Goal: Task Accomplishment & Management: Use online tool/utility

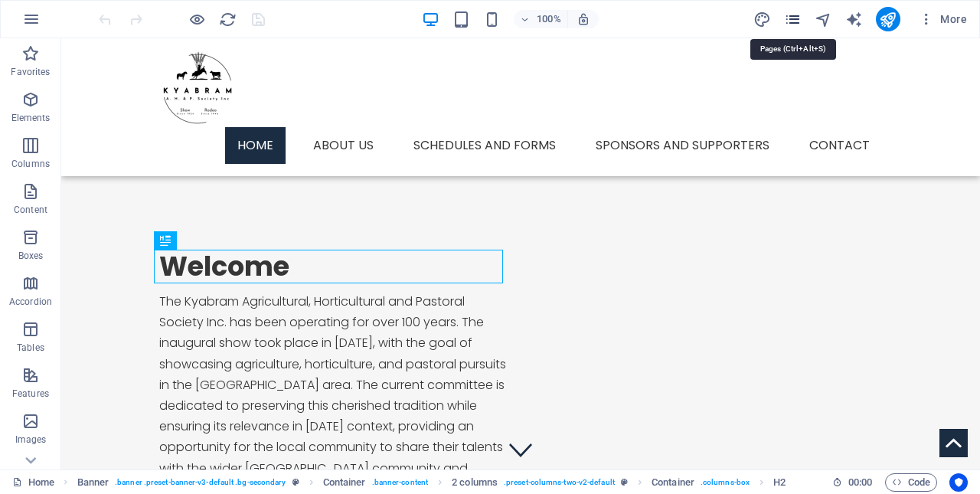
click at [790, 16] on icon "pages" at bounding box center [793, 20] width 18 height 18
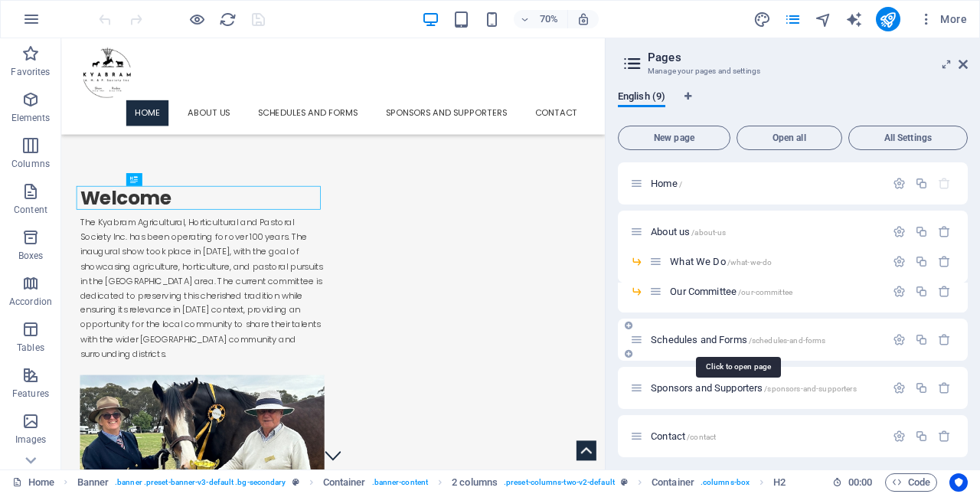
click at [692, 339] on span "Schedules and Forms /schedules-and-forms" at bounding box center [738, 339] width 175 height 11
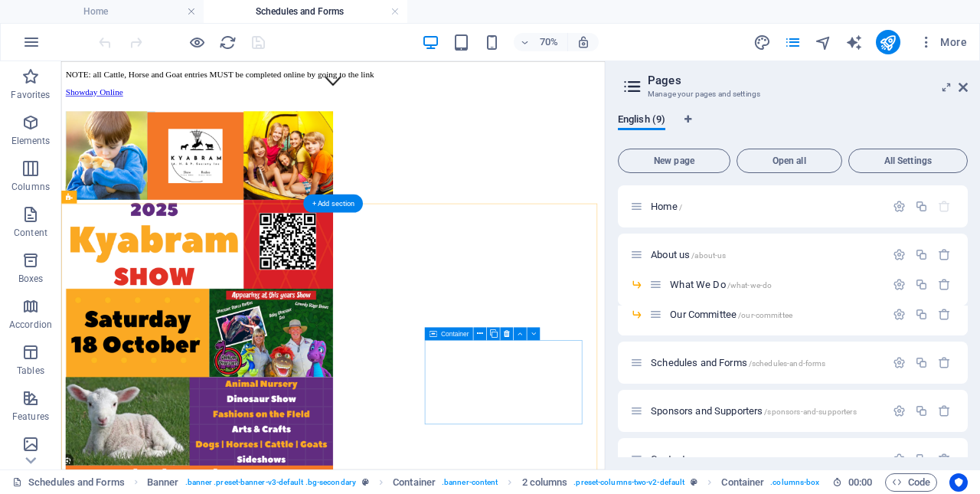
scroll to position [536, 0]
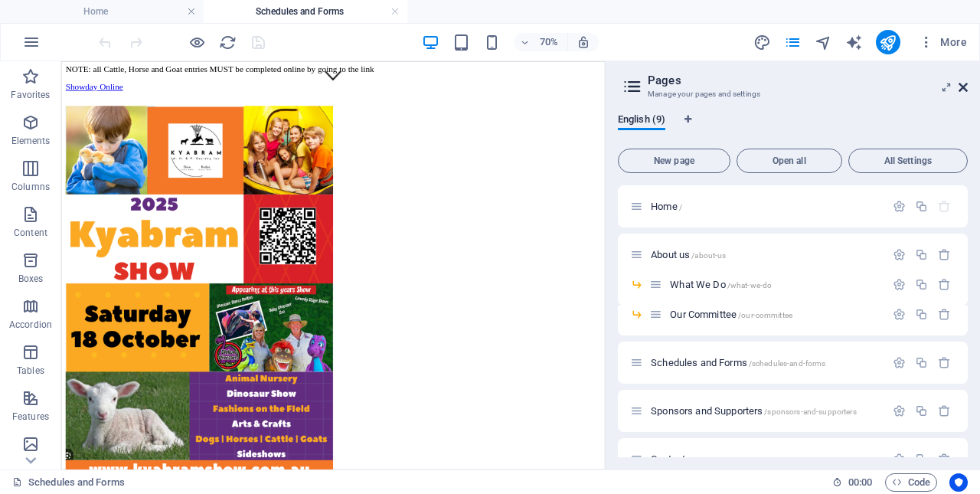
click at [961, 85] on icon at bounding box center [963, 87] width 9 height 12
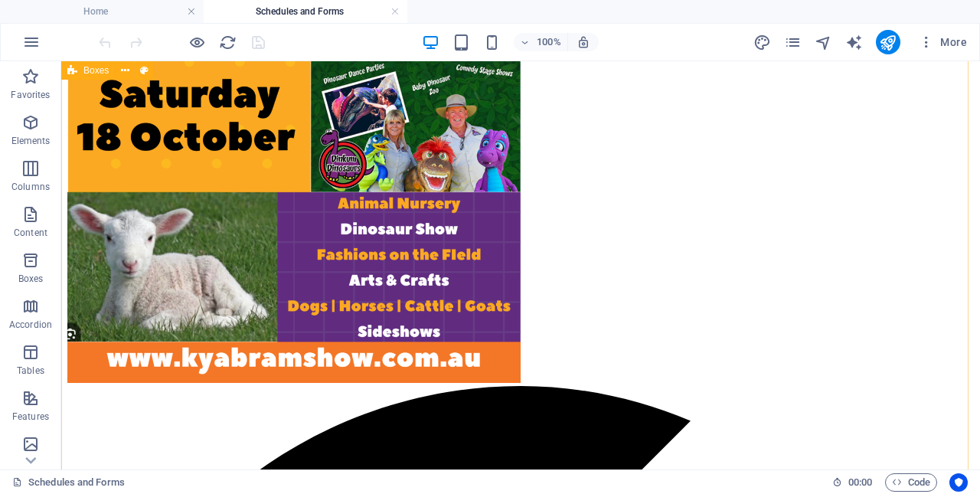
scroll to position [956, 0]
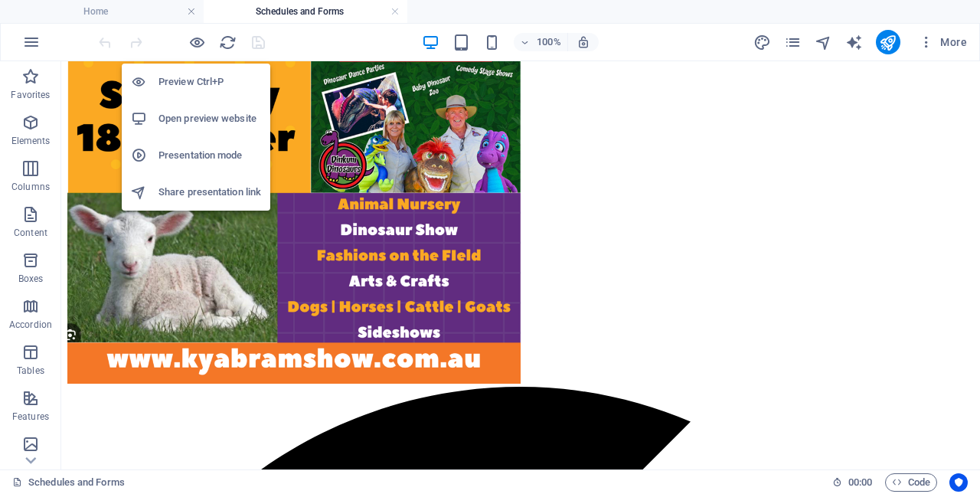
drag, startPoint x: 260, startPoint y: 100, endPoint x: 101, endPoint y: 254, distance: 221.0
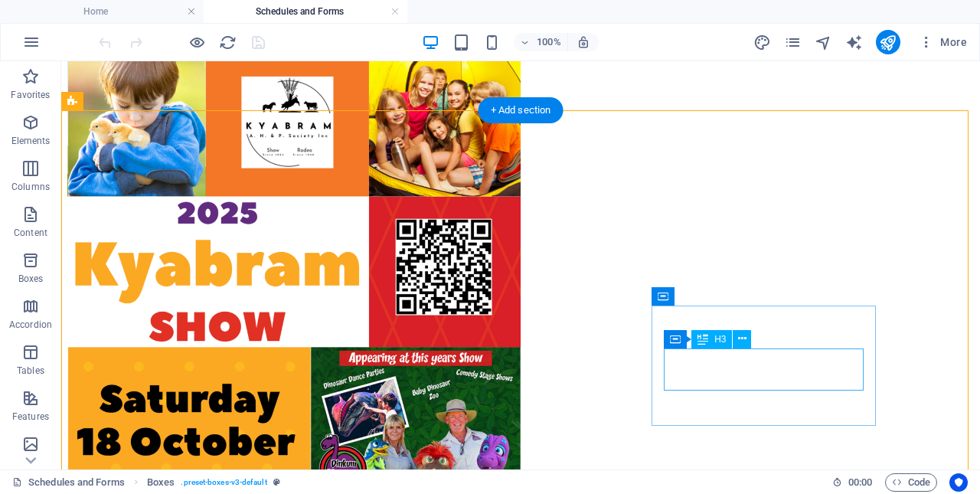
scroll to position [649, 0]
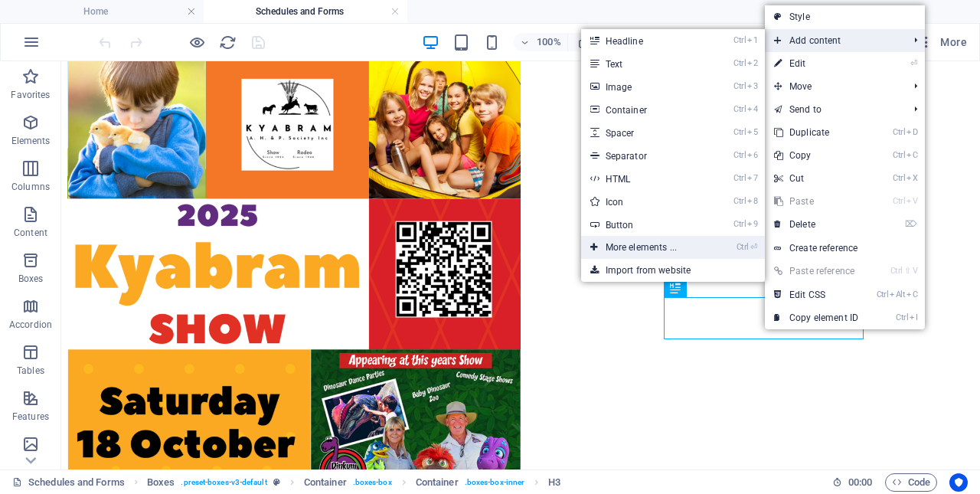
click at [630, 244] on link "Ctrl ⏎ More elements ..." at bounding box center [644, 247] width 126 height 23
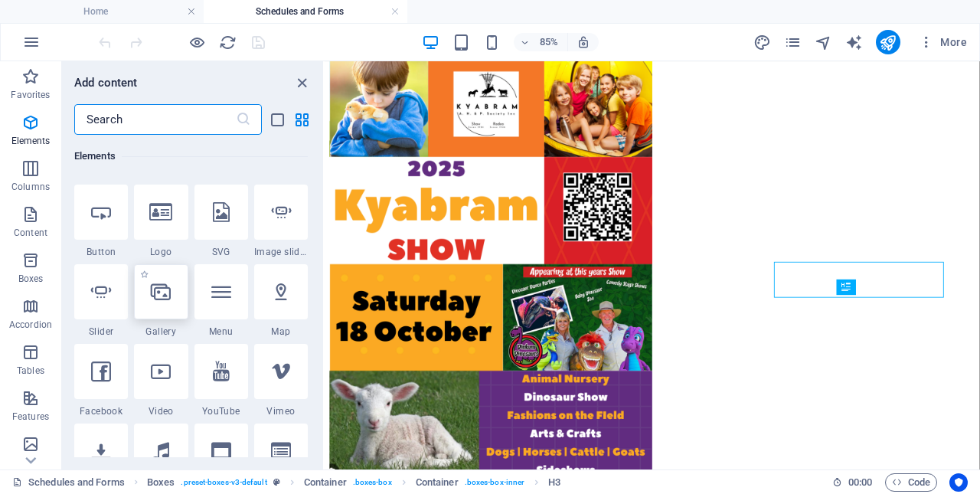
scroll to position [393, 0]
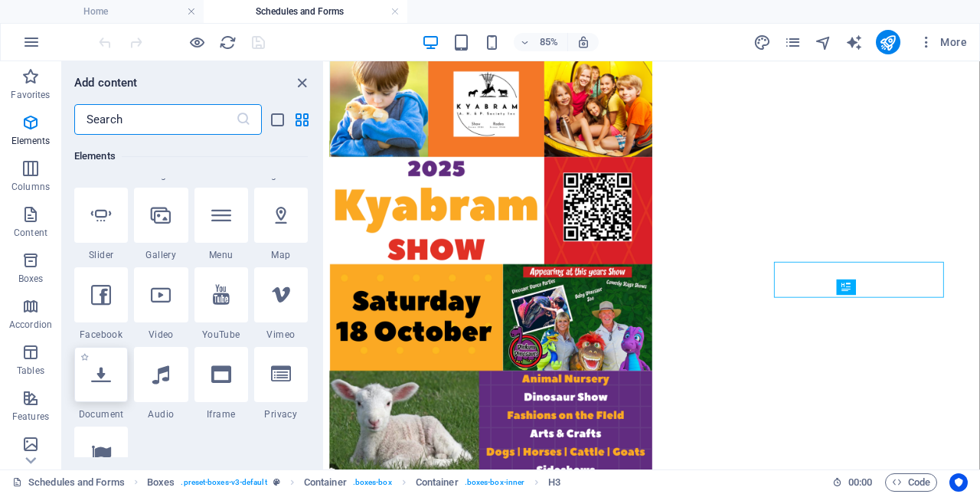
click at [95, 371] on icon at bounding box center [101, 375] width 20 height 20
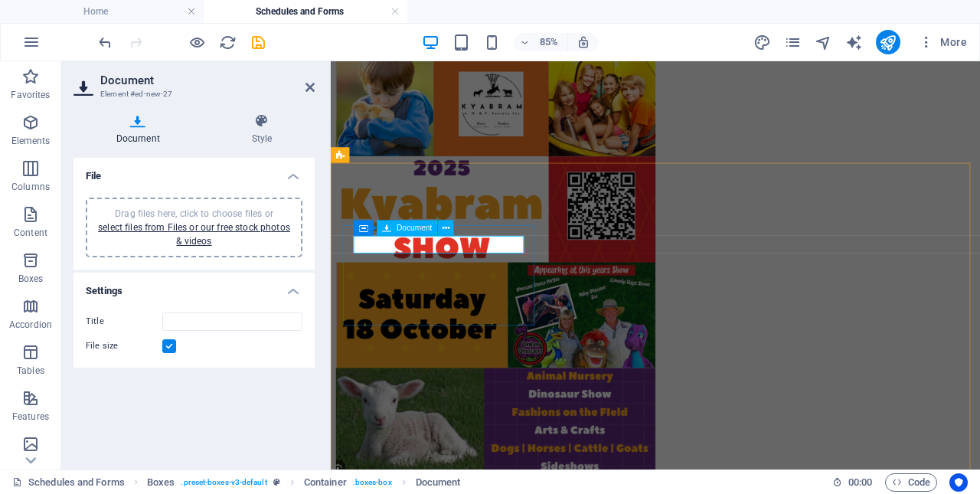
click at [392, 224] on div "Document" at bounding box center [408, 227] width 61 height 15
click at [444, 224] on icon at bounding box center [446, 228] width 7 height 14
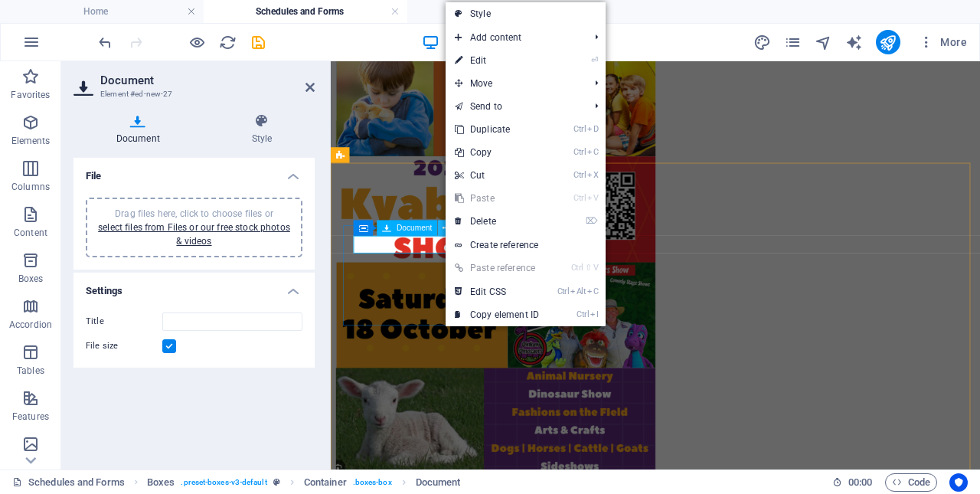
click at [444, 224] on icon at bounding box center [446, 228] width 7 height 14
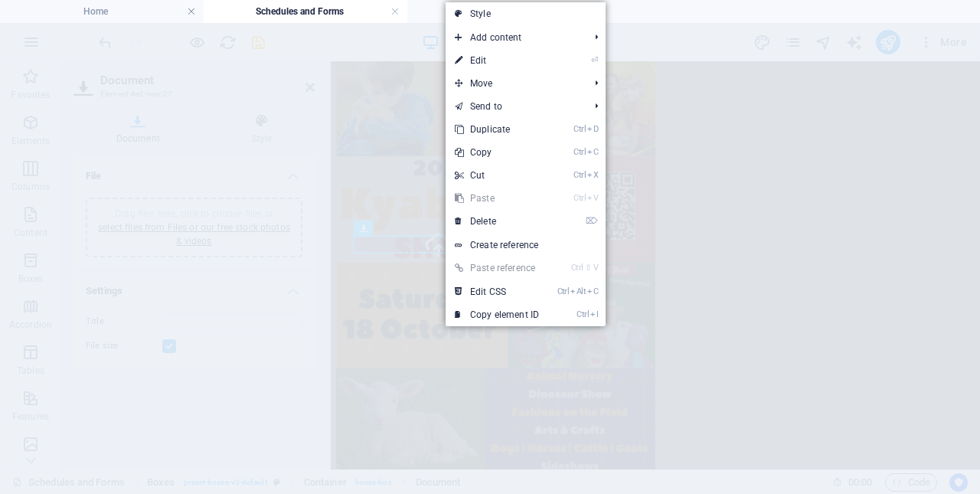
click at [401, 43] on section "Home Schedules and Forms Favorites Elements Columns Content Boxes Accordion Tab…" at bounding box center [490, 247] width 980 height 494
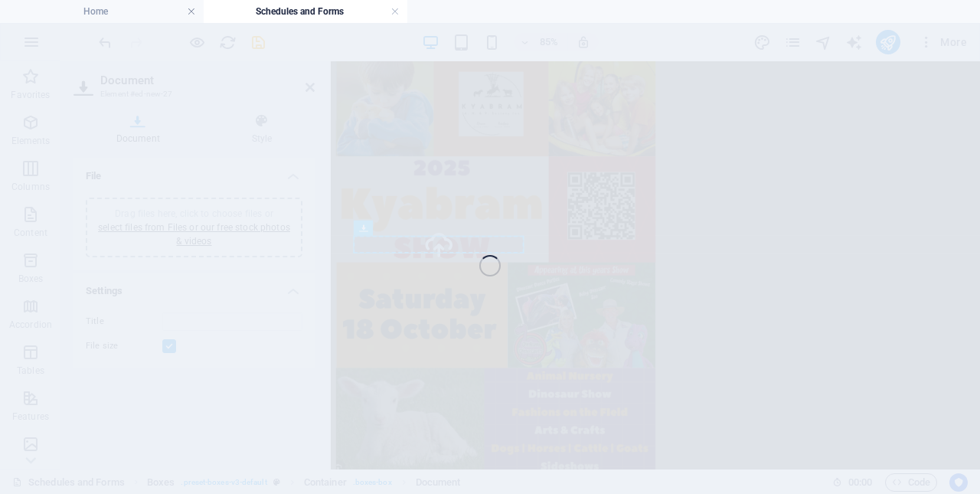
type input "2025KyabramShowSchedule-Horses-ihtgSKDrC0Jx-Hsn89QY6g.pdf"
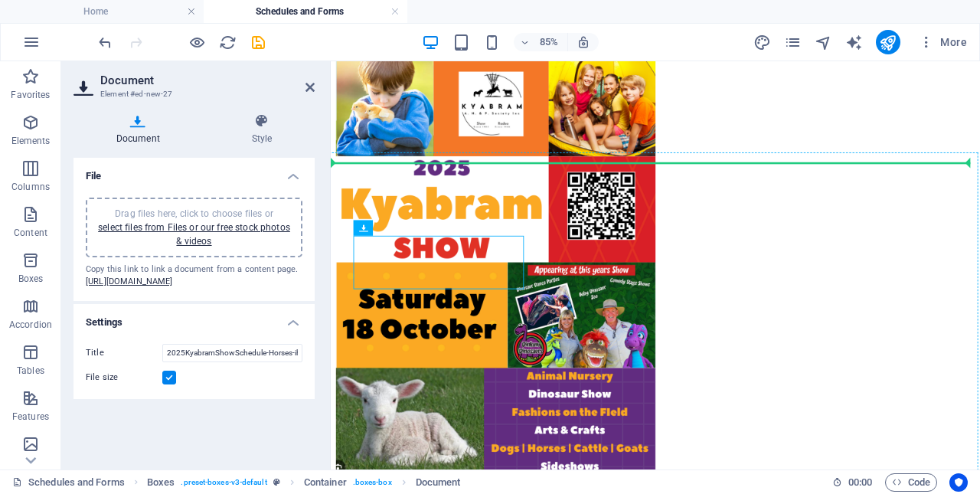
drag, startPoint x: 726, startPoint y: 289, endPoint x: 962, endPoint y: 407, distance: 263.7
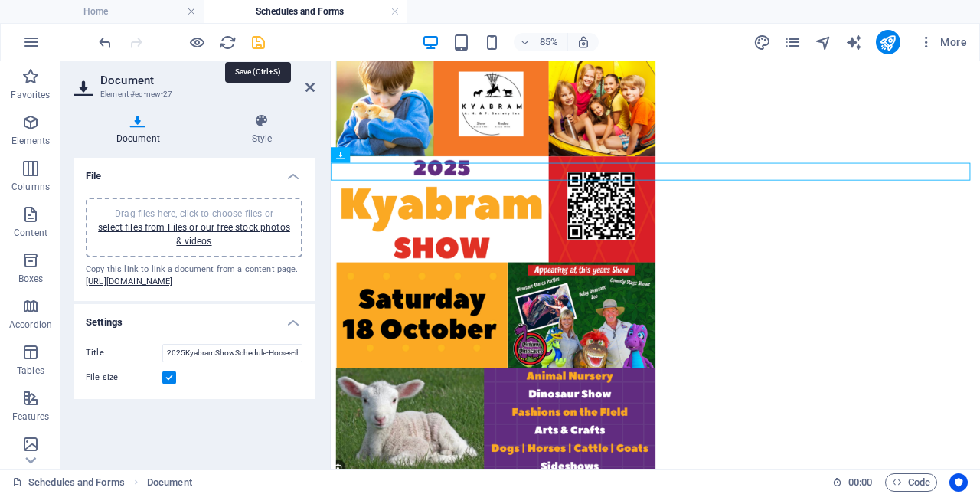
click at [253, 40] on icon "save" at bounding box center [259, 43] width 18 height 18
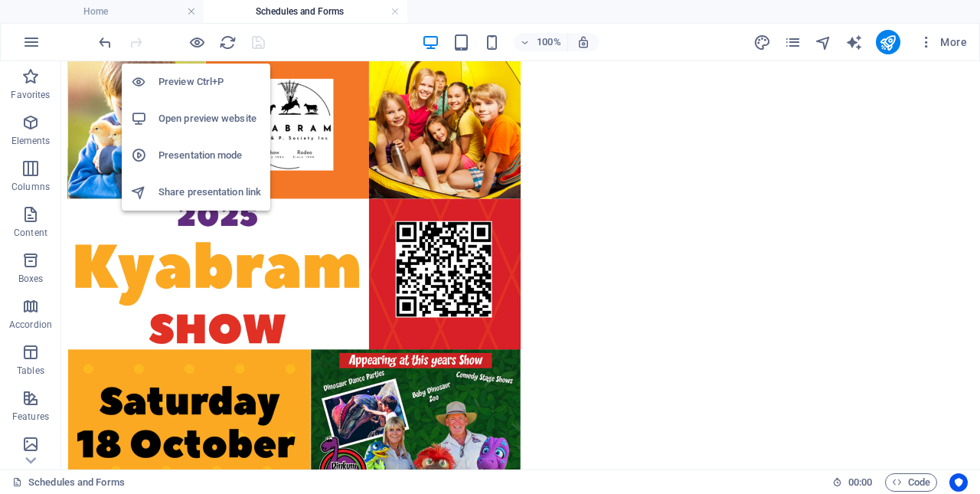
click at [188, 82] on h6 "Preview Ctrl+P" at bounding box center [210, 82] width 103 height 18
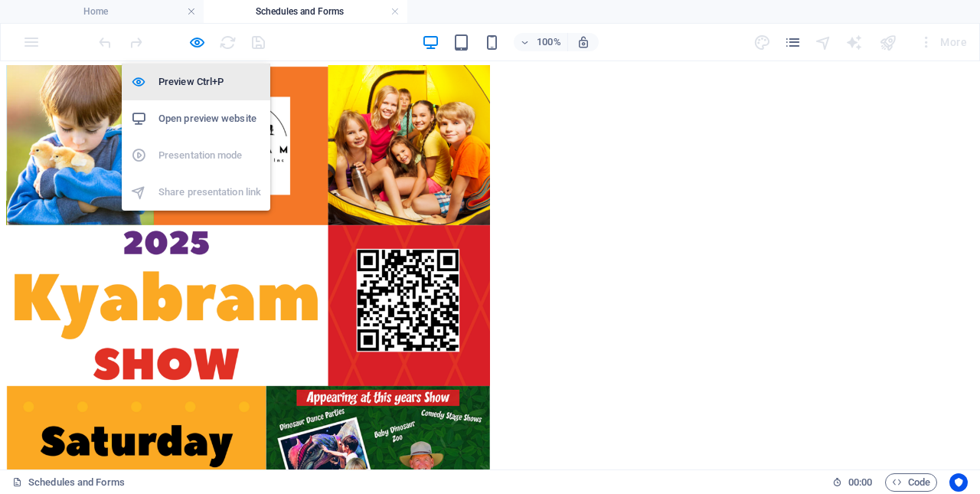
scroll to position [666, 0]
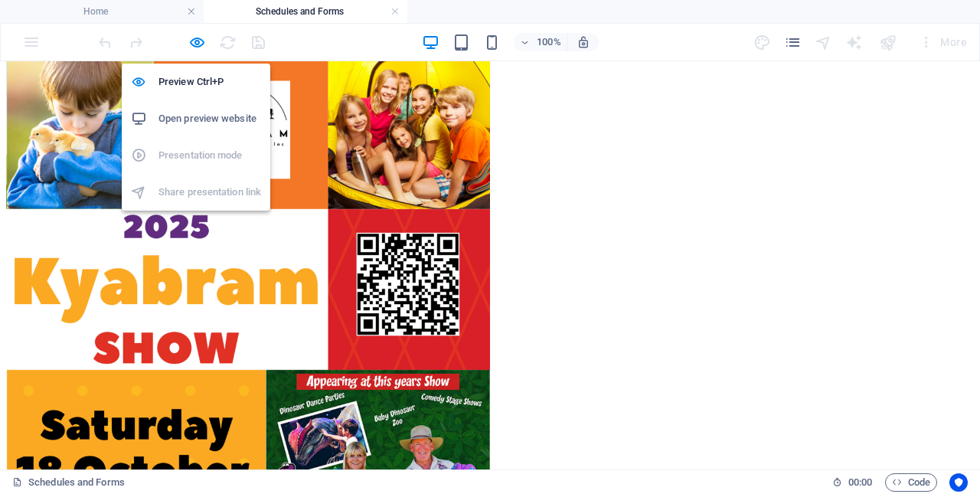
click at [200, 120] on h6 "Open preview website" at bounding box center [210, 119] width 103 height 18
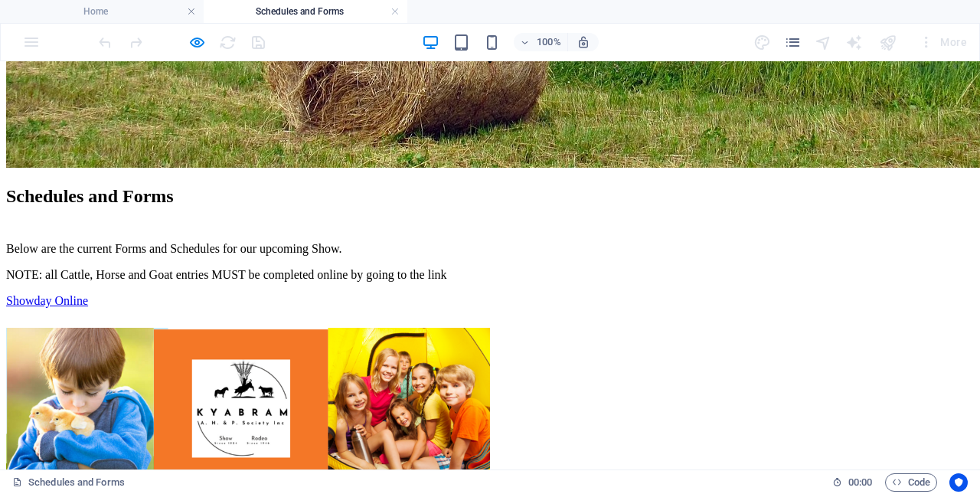
scroll to position [359, 0]
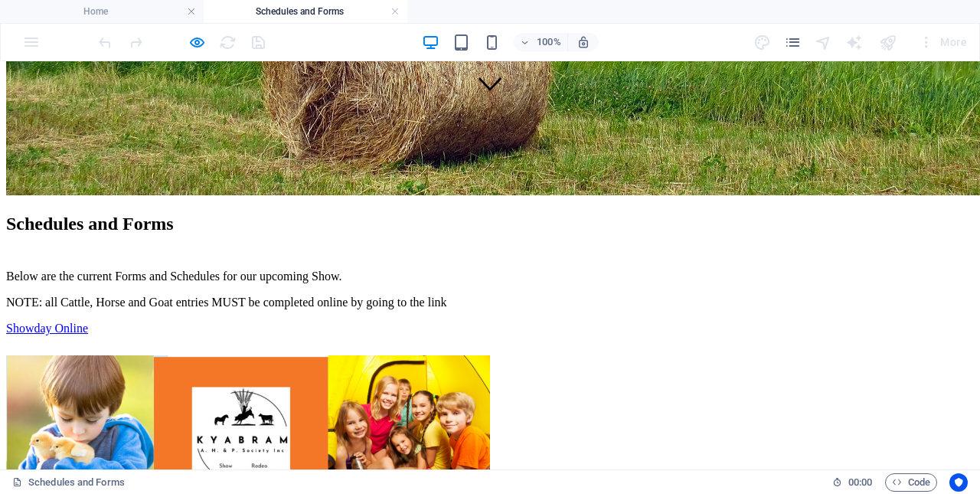
click at [220, 46] on div at bounding box center [182, 42] width 172 height 25
click at [116, 10] on h4 "Home" at bounding box center [102, 11] width 204 height 17
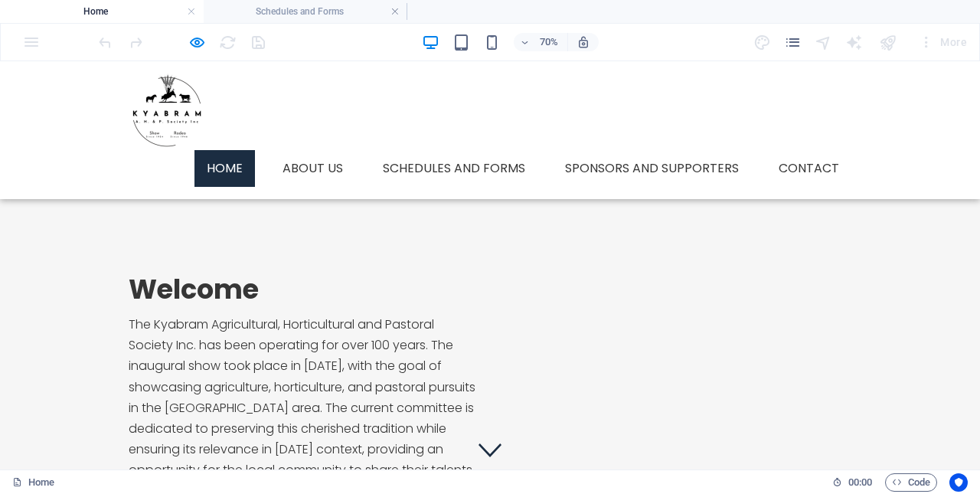
scroll to position [0, 0]
click at [238, 297] on h2 "Welcome" at bounding box center [303, 290] width 349 height 34
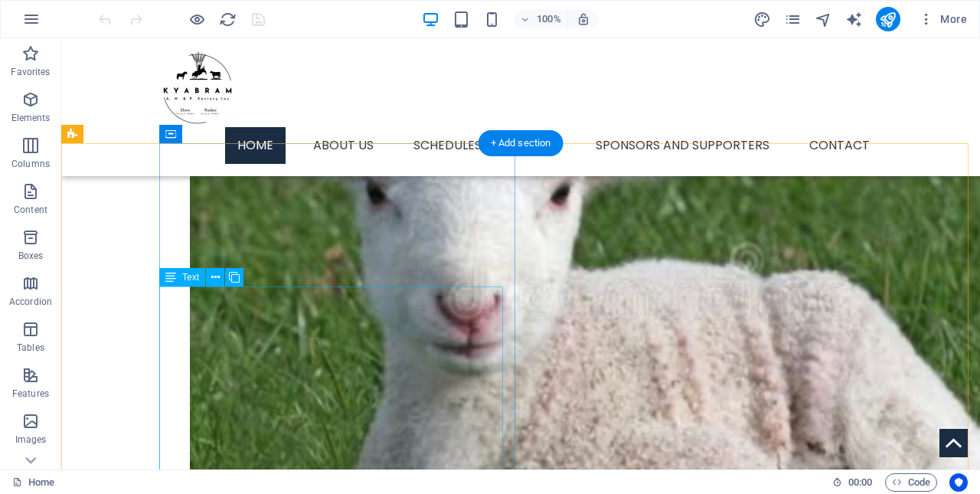
scroll to position [1225, 0]
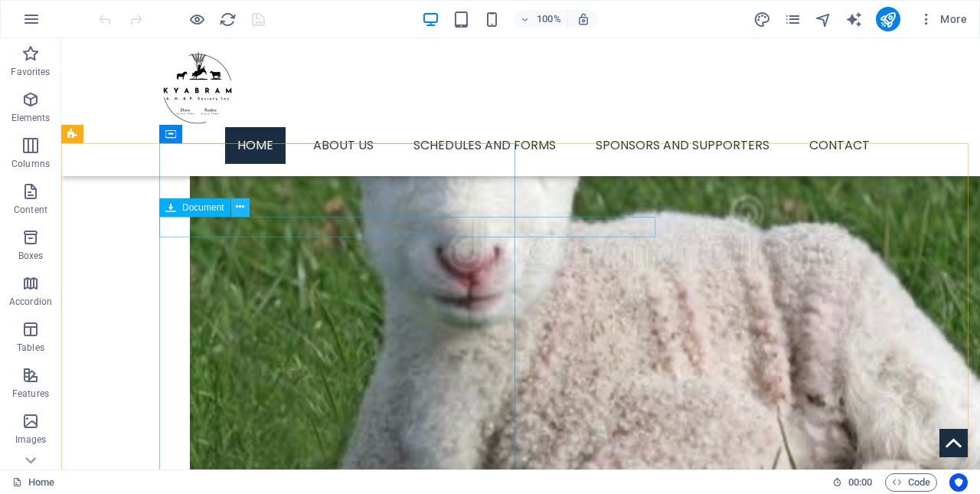
click at [240, 209] on icon at bounding box center [240, 207] width 8 height 16
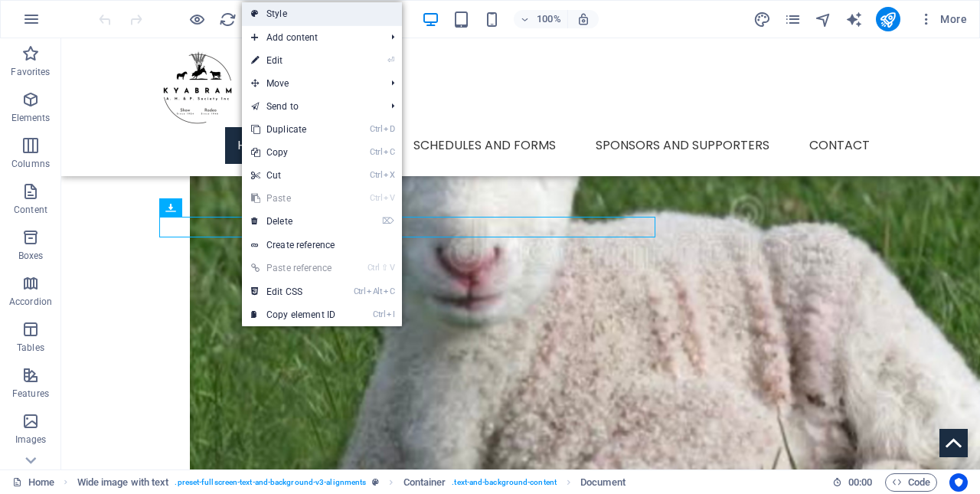
click at [276, 11] on link "Style" at bounding box center [322, 13] width 160 height 23
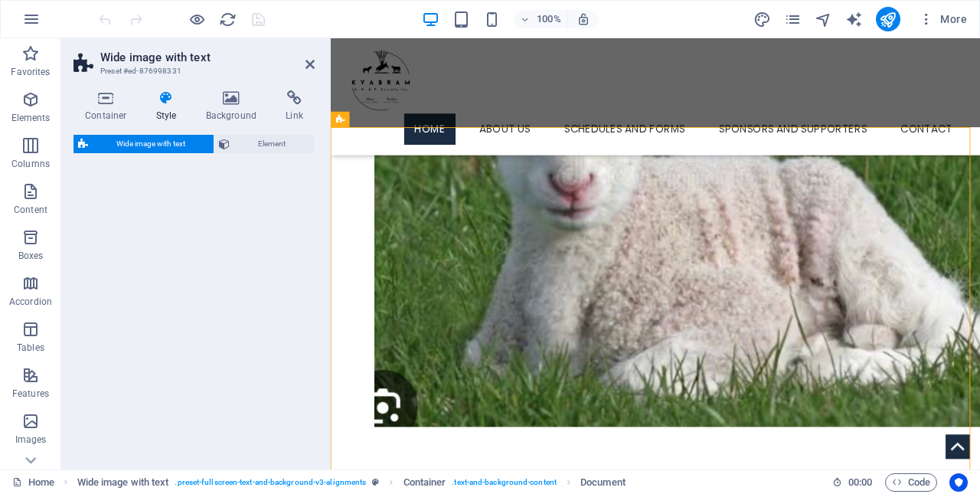
select select "%"
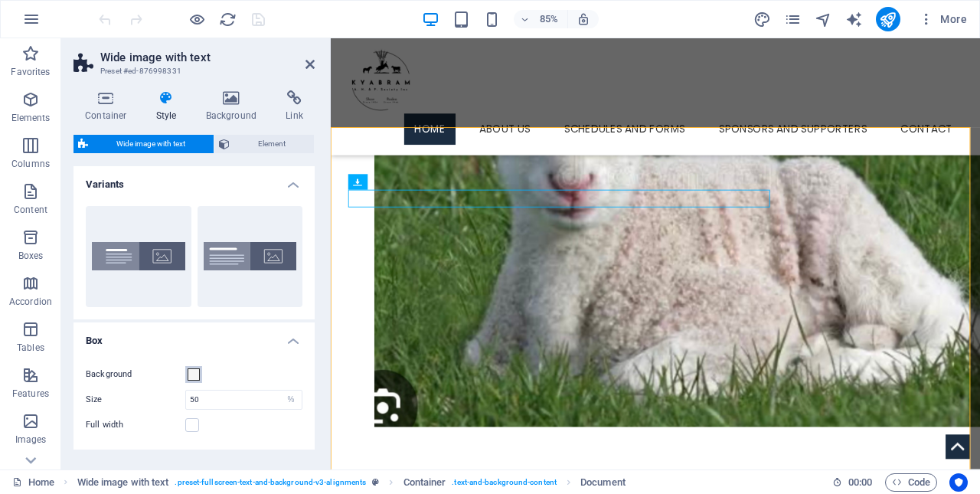
click at [191, 374] on span at bounding box center [194, 374] width 12 height 12
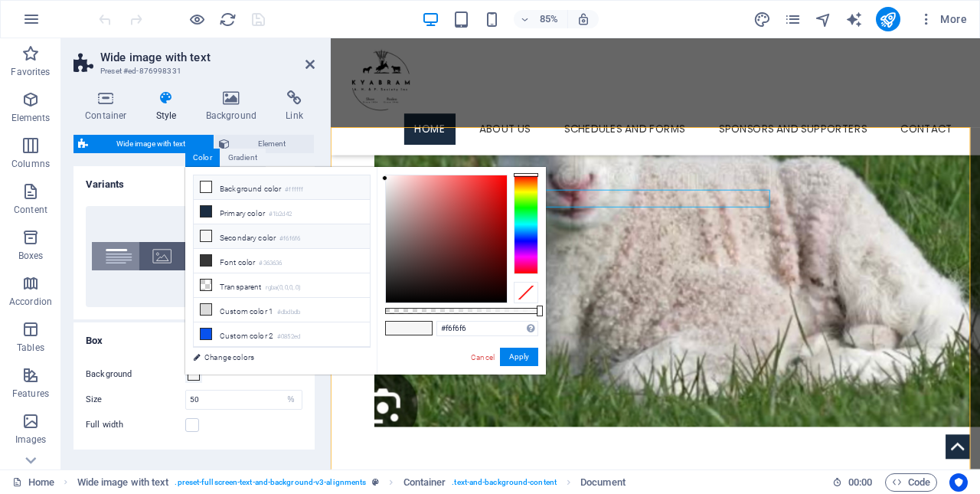
click at [200, 185] on span at bounding box center [206, 187] width 12 height 12
type input "#ffffff"
click at [530, 351] on button "Apply" at bounding box center [519, 357] width 38 height 18
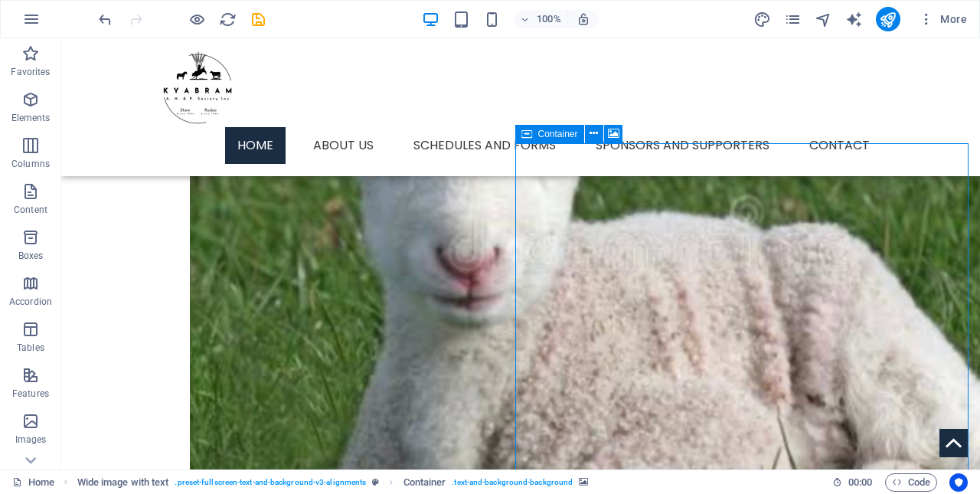
drag, startPoint x: 576, startPoint y: 235, endPoint x: 650, endPoint y: 202, distance: 81.3
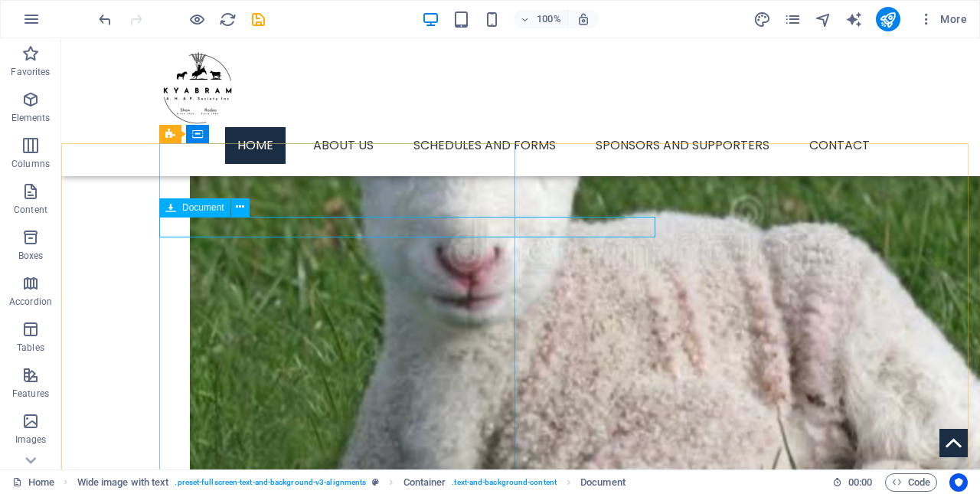
click at [172, 206] on icon at bounding box center [170, 207] width 11 height 18
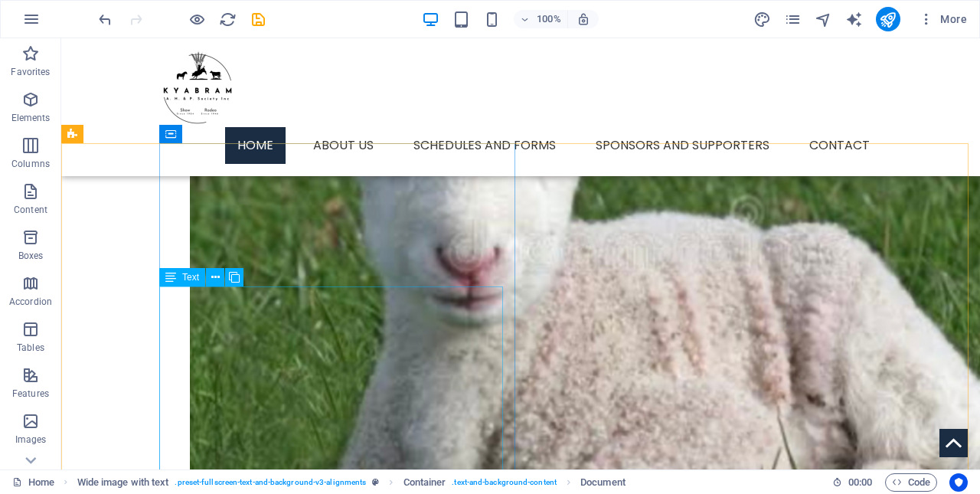
drag, startPoint x: 168, startPoint y: 207, endPoint x: 172, endPoint y: 276, distance: 69.0
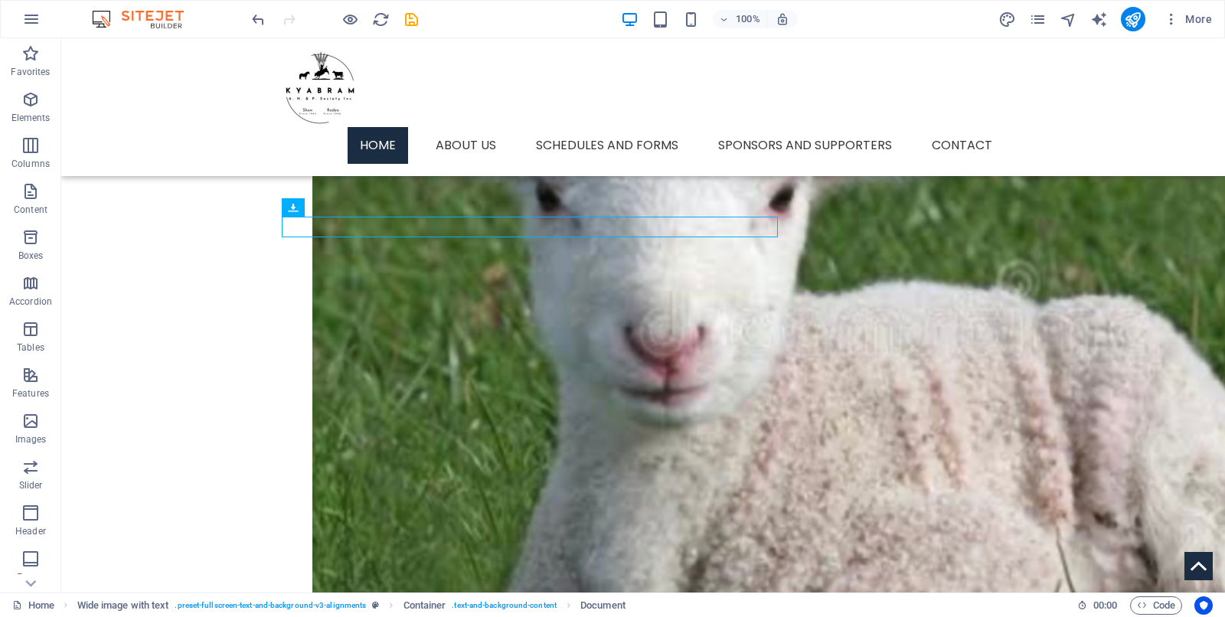
drag, startPoint x: 985, startPoint y: 38, endPoint x: 446, endPoint y: 540, distance: 735.9
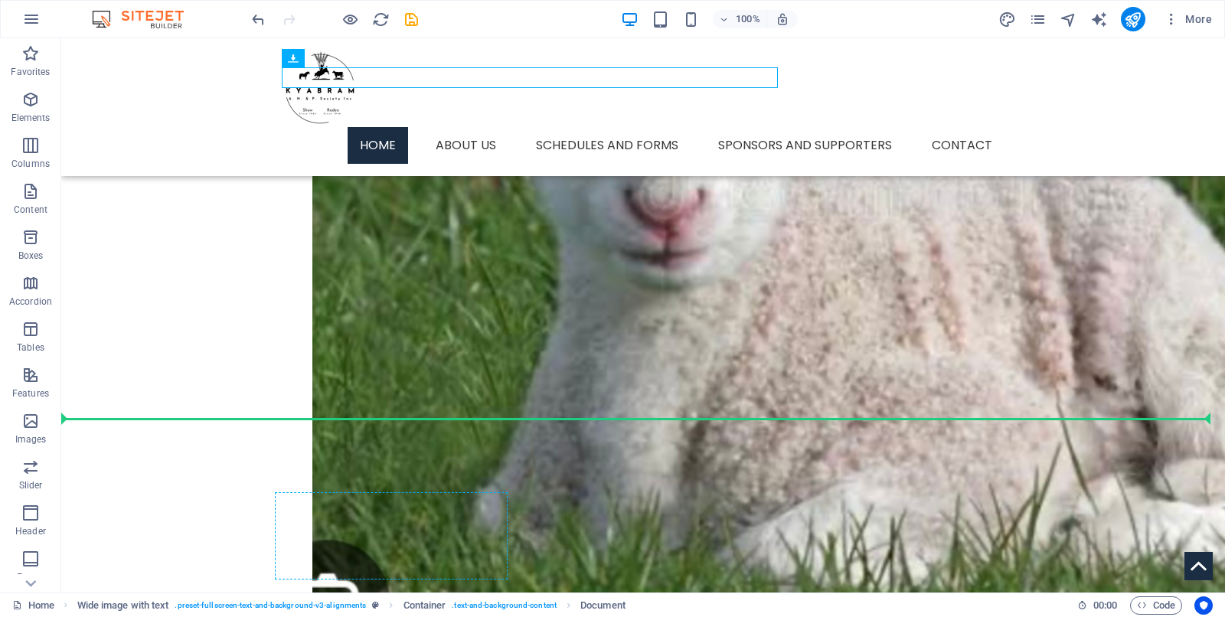
scroll to position [1377, 0]
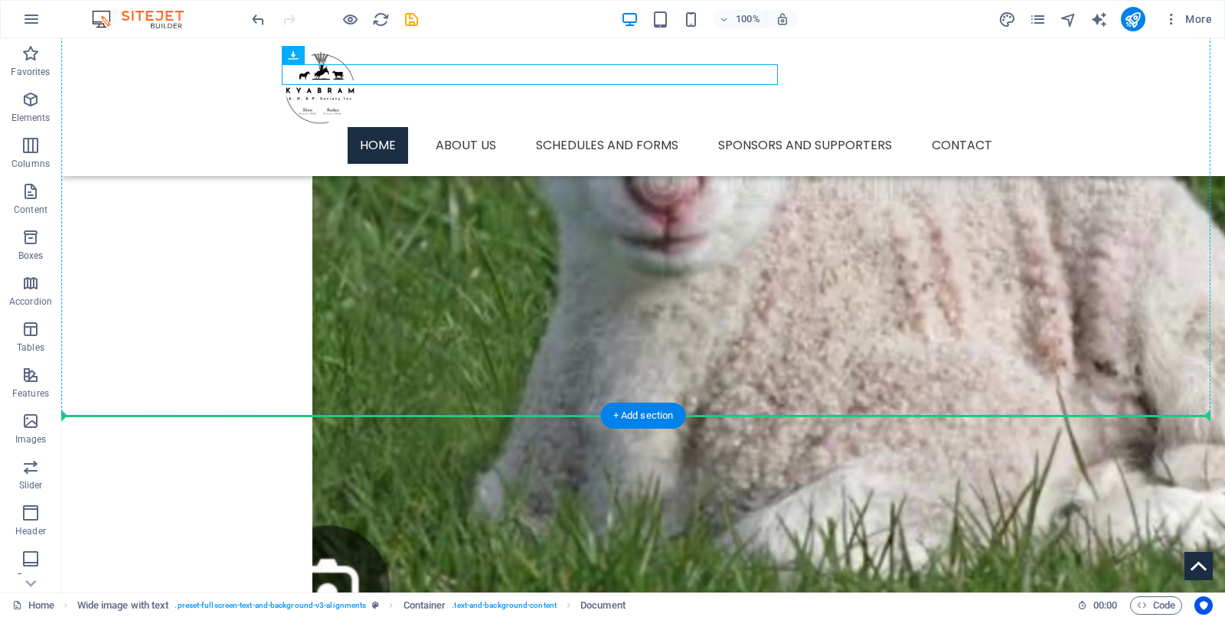
drag, startPoint x: 368, startPoint y: 244, endPoint x: 456, endPoint y: 410, distance: 188.8
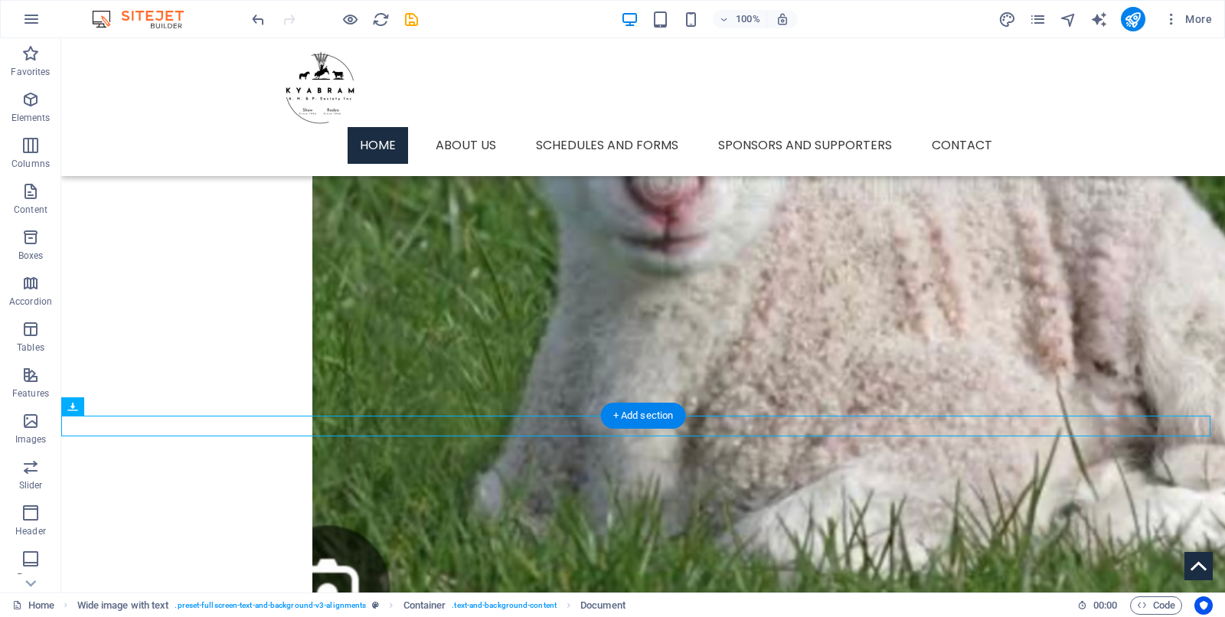
scroll to position [1356, 0]
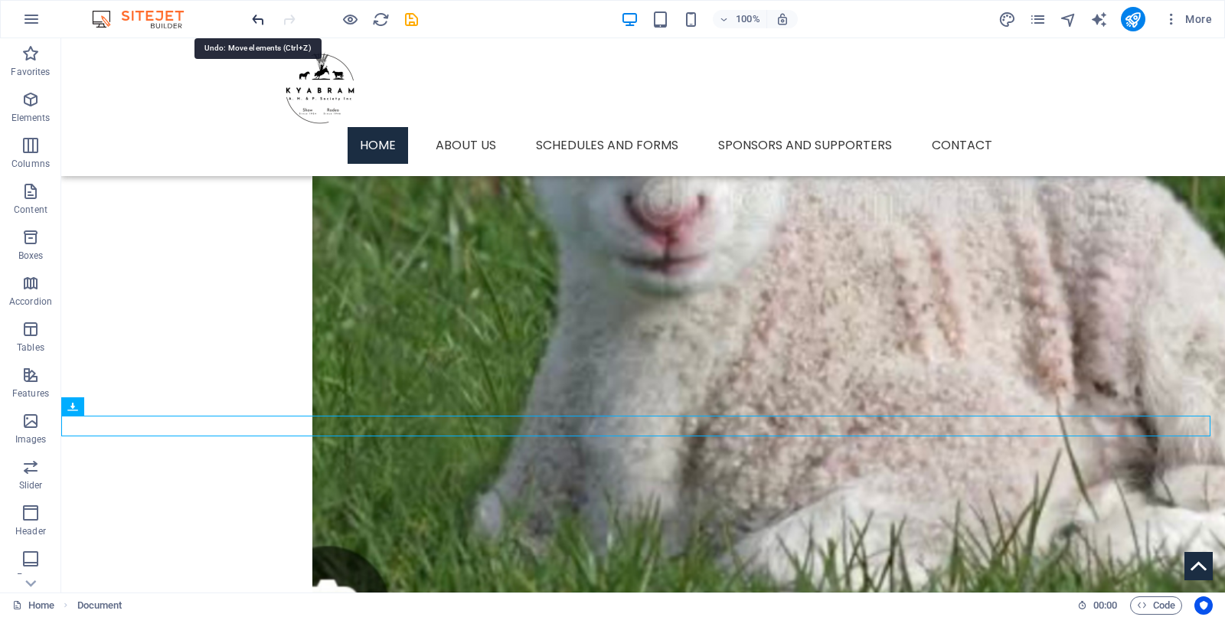
click at [256, 19] on icon "undo" at bounding box center [259, 20] width 18 height 18
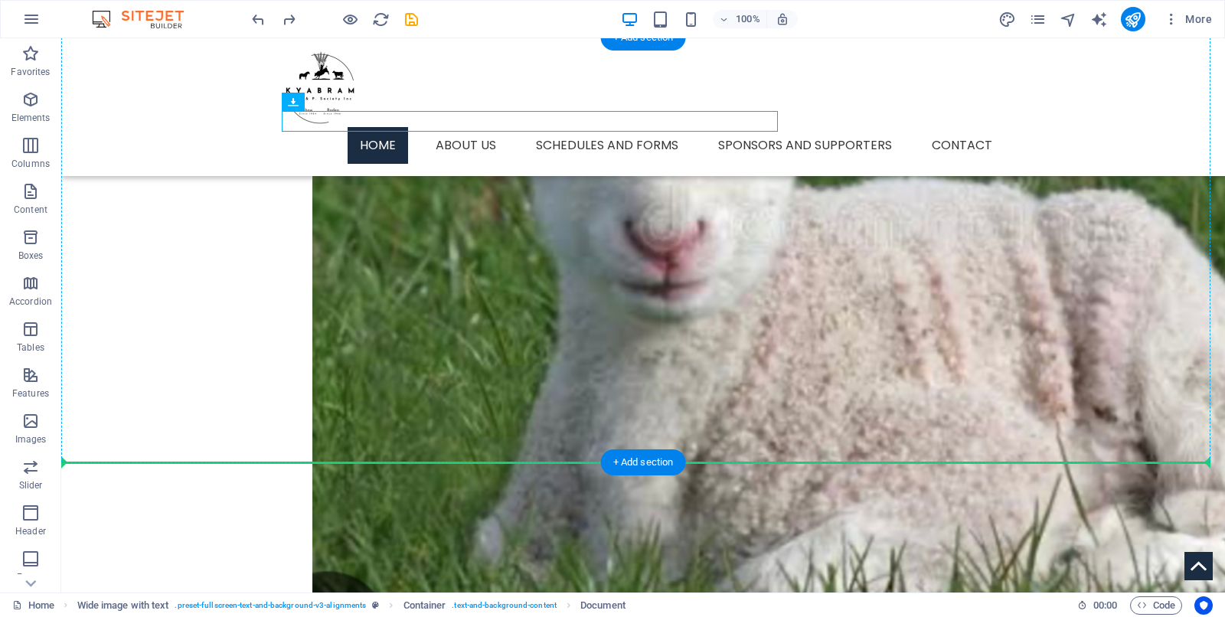
scroll to position [1310, 0]
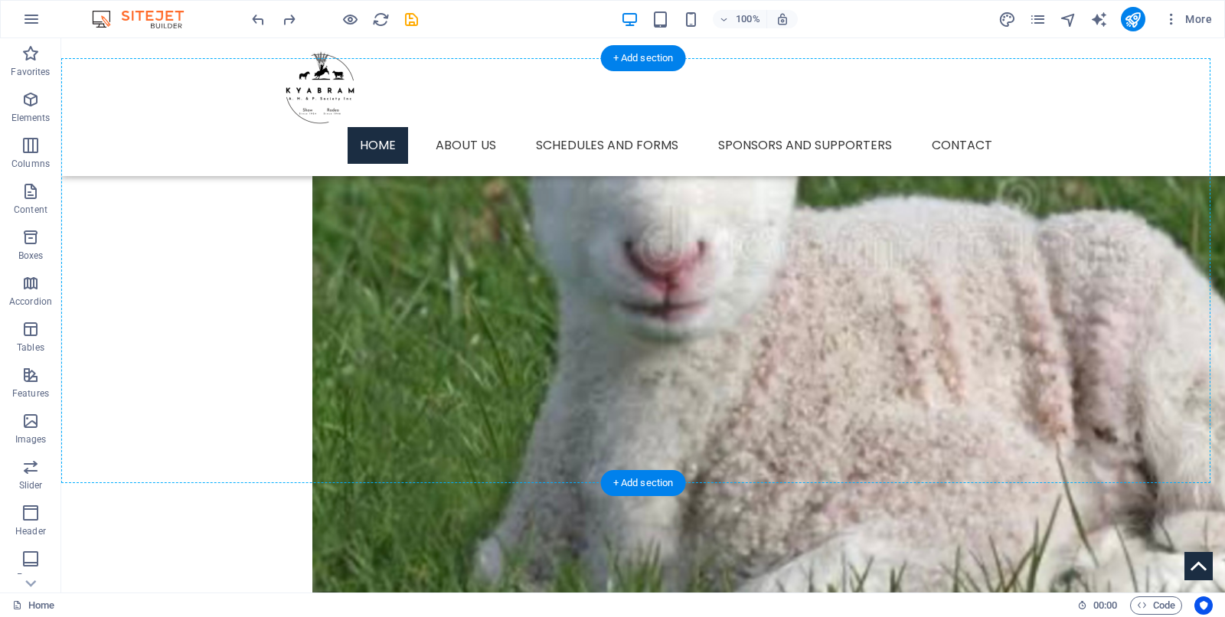
drag, startPoint x: 353, startPoint y: 283, endPoint x: 372, endPoint y: 377, distance: 96.1
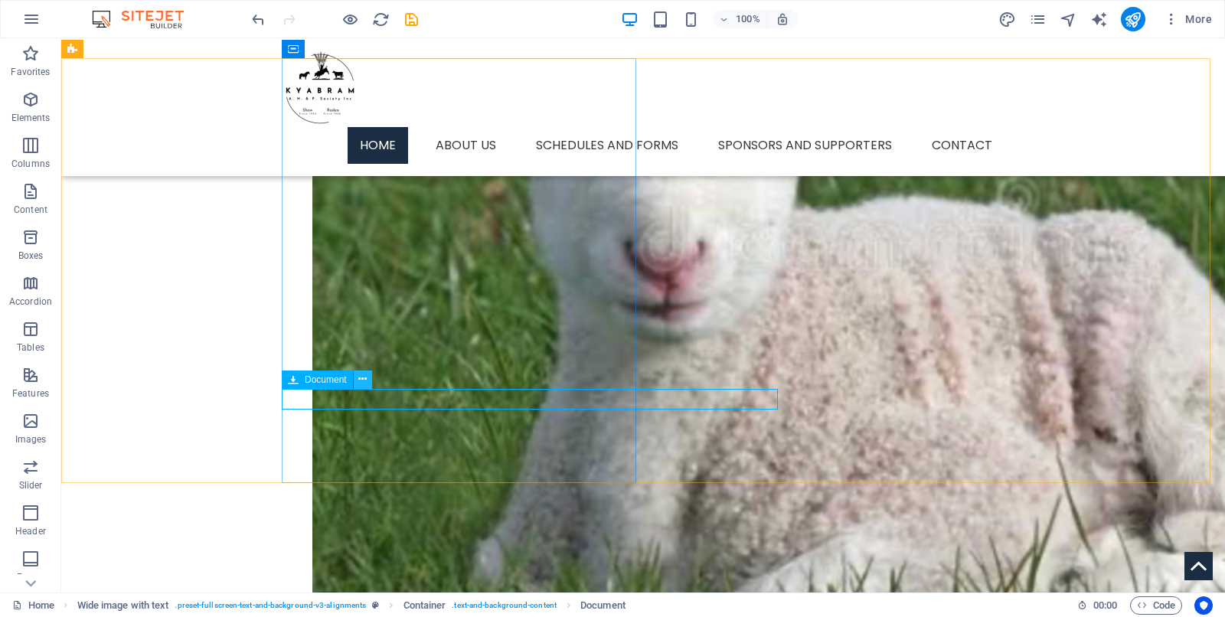
click at [365, 378] on icon at bounding box center [362, 379] width 8 height 16
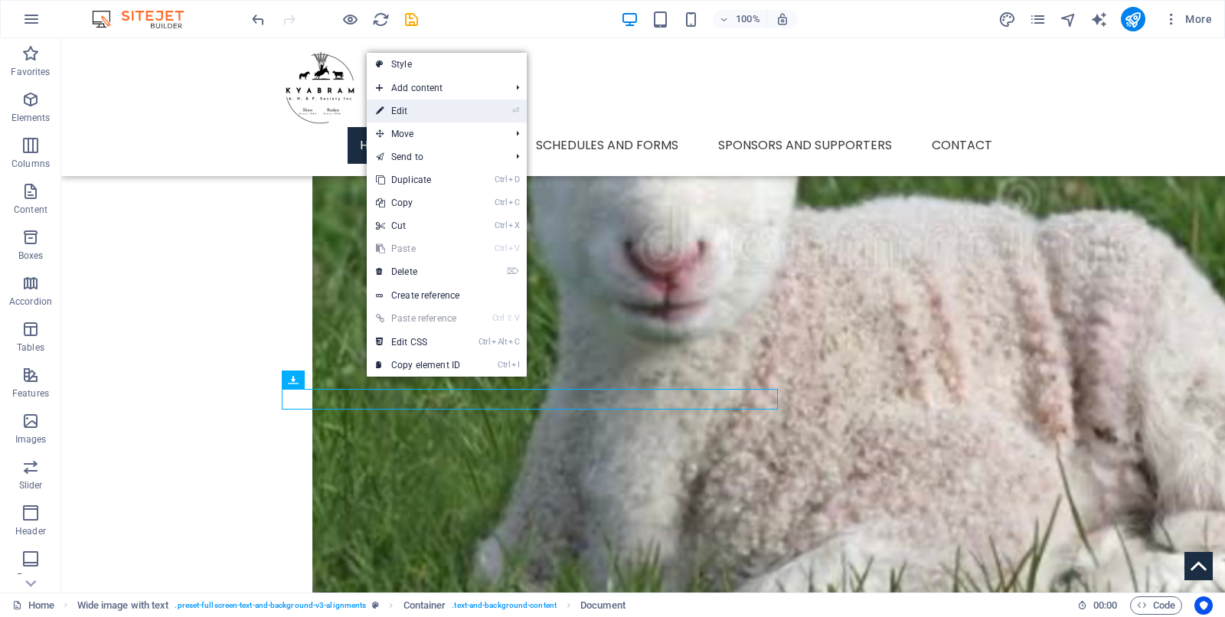
click at [397, 107] on link "⏎ Edit" at bounding box center [418, 111] width 103 height 23
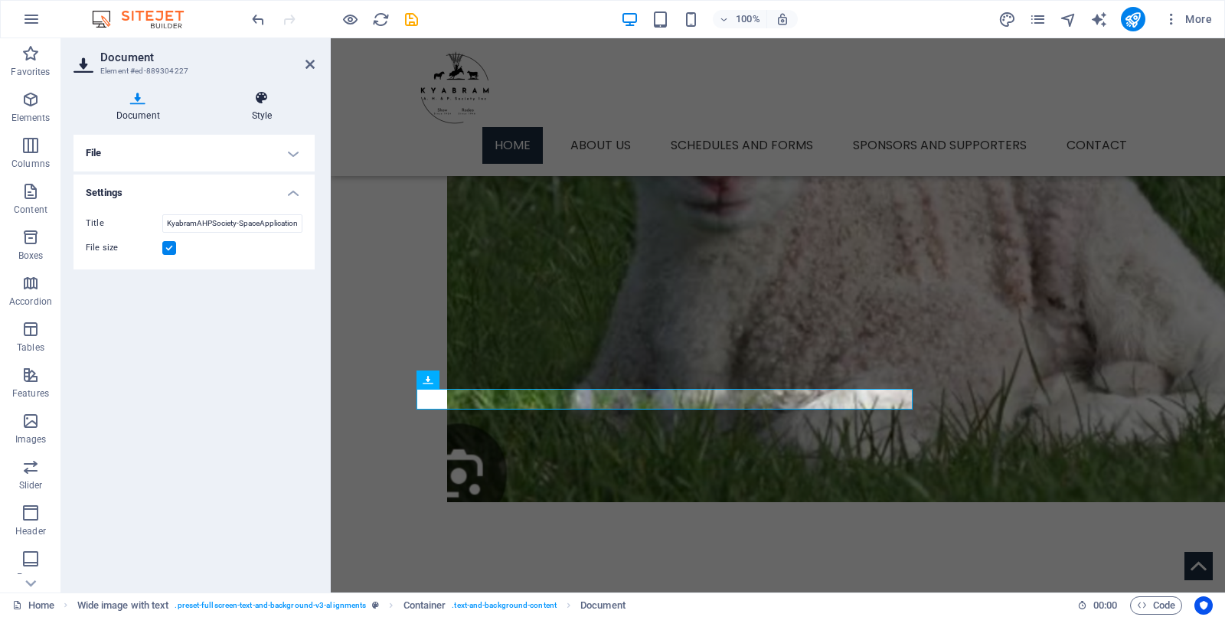
click at [261, 96] on icon at bounding box center [262, 97] width 106 height 15
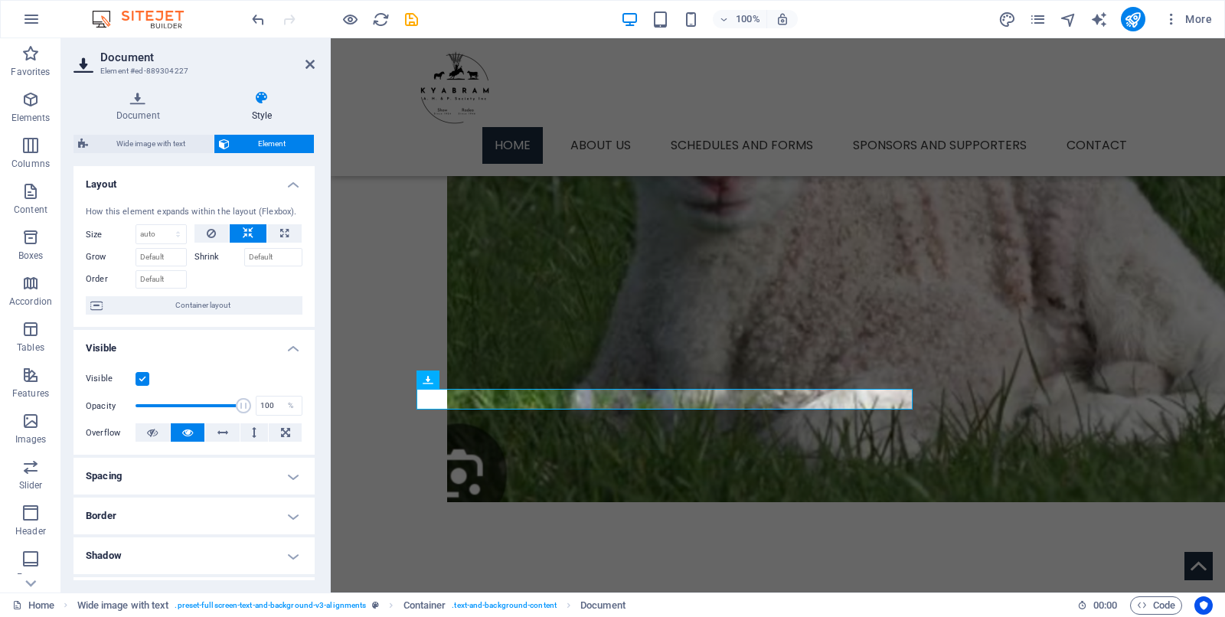
click at [284, 493] on h4 "Border" at bounding box center [194, 516] width 241 height 37
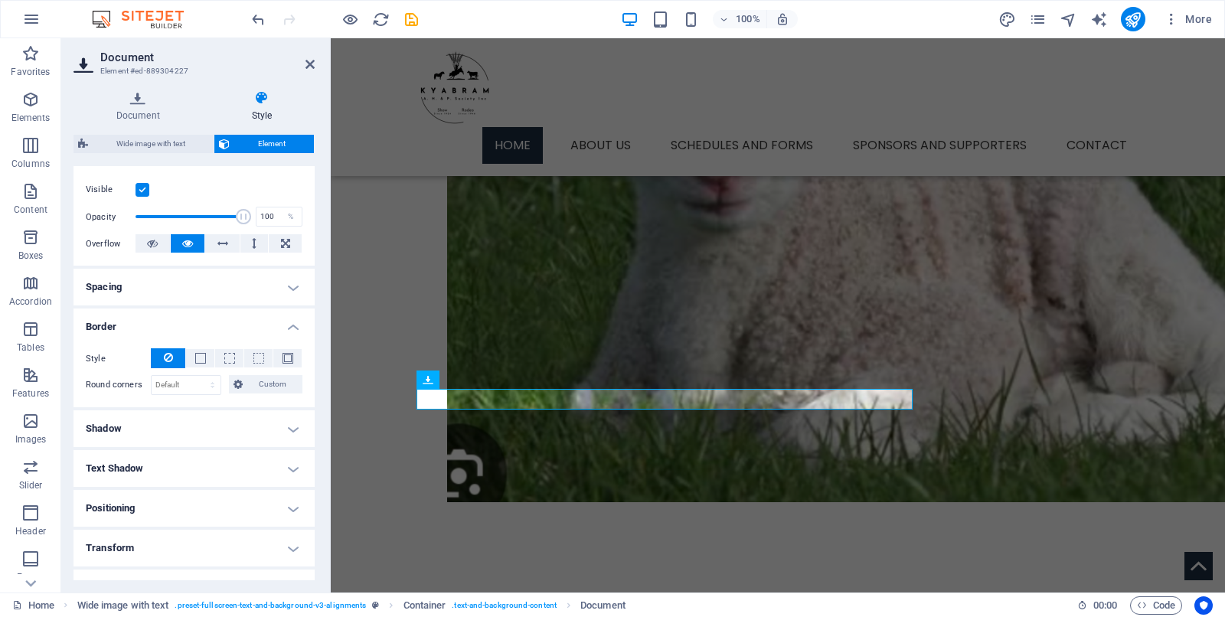
scroll to position [191, 0]
click at [291, 493] on h4 "Positioning" at bounding box center [194, 506] width 241 height 37
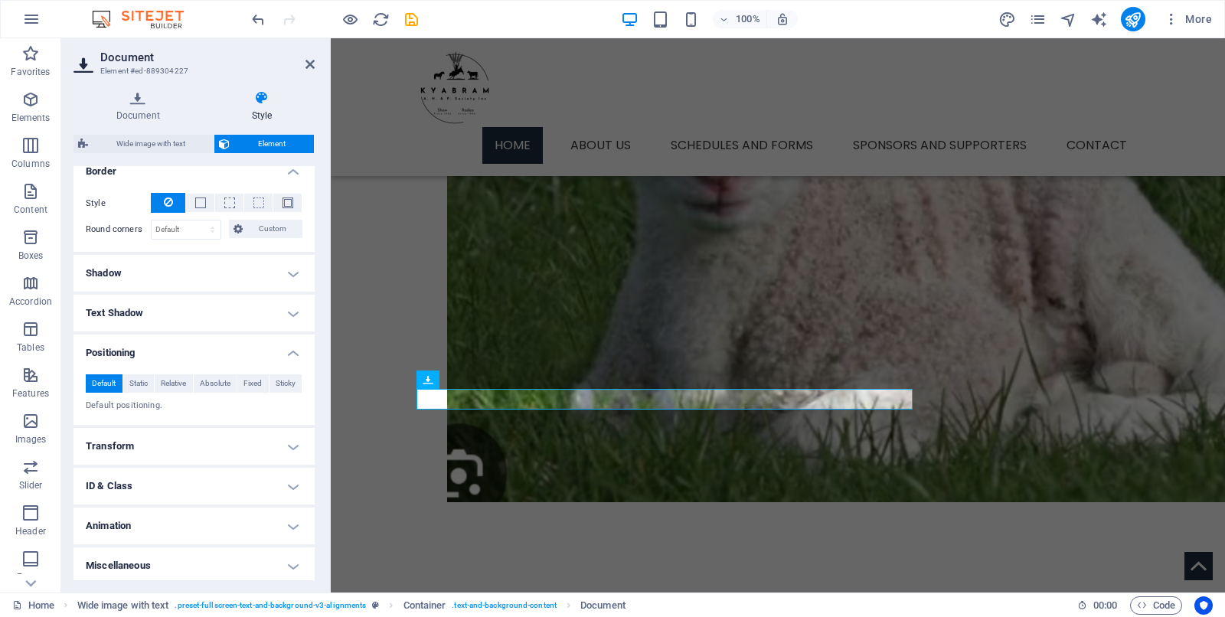
scroll to position [346, 0]
click at [138, 381] on span "Static" at bounding box center [138, 382] width 18 height 18
click at [173, 375] on span "Relative" at bounding box center [173, 382] width 25 height 18
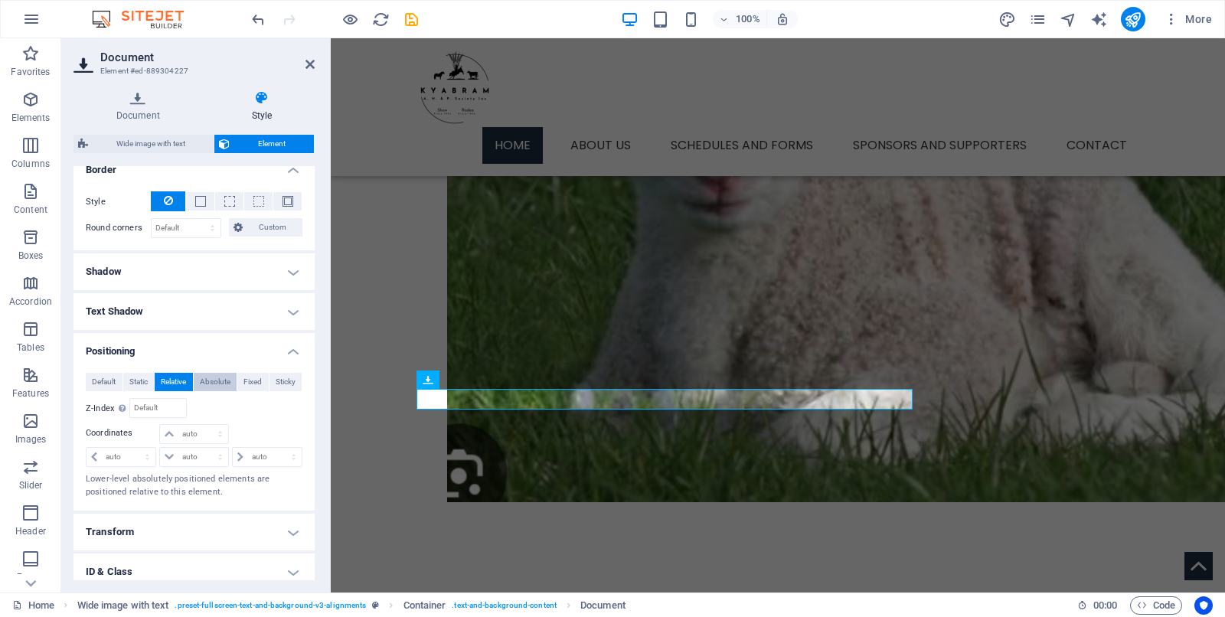
click at [213, 378] on span "Absolute" at bounding box center [215, 382] width 31 height 18
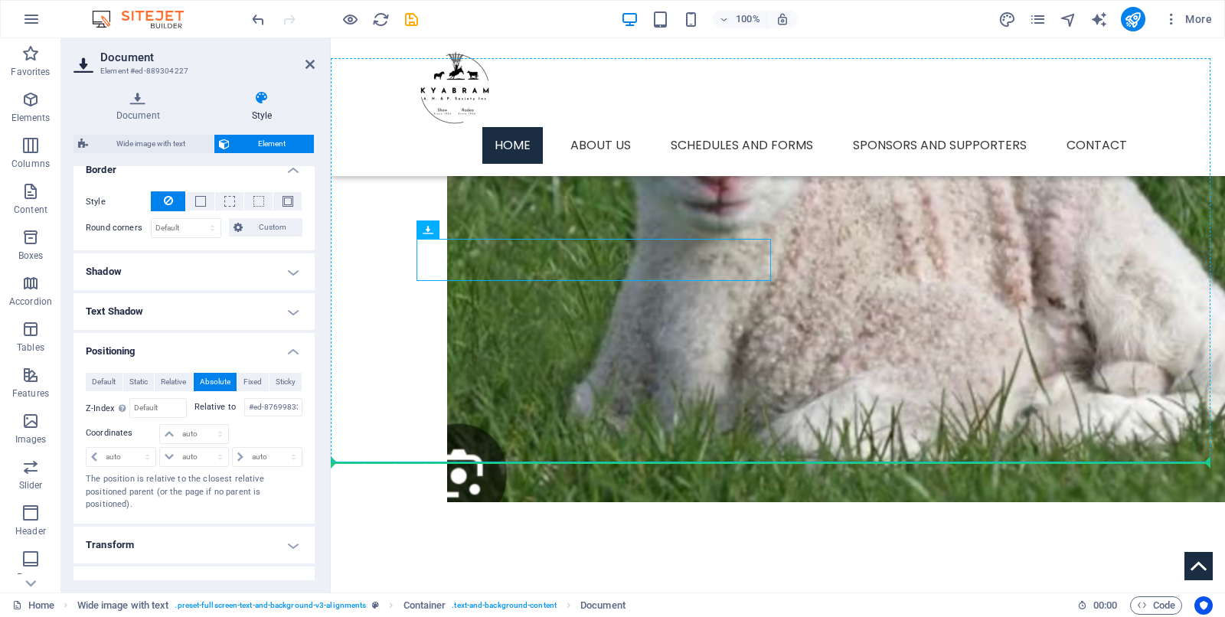
drag, startPoint x: 760, startPoint y: 267, endPoint x: 437, endPoint y: 410, distance: 353.8
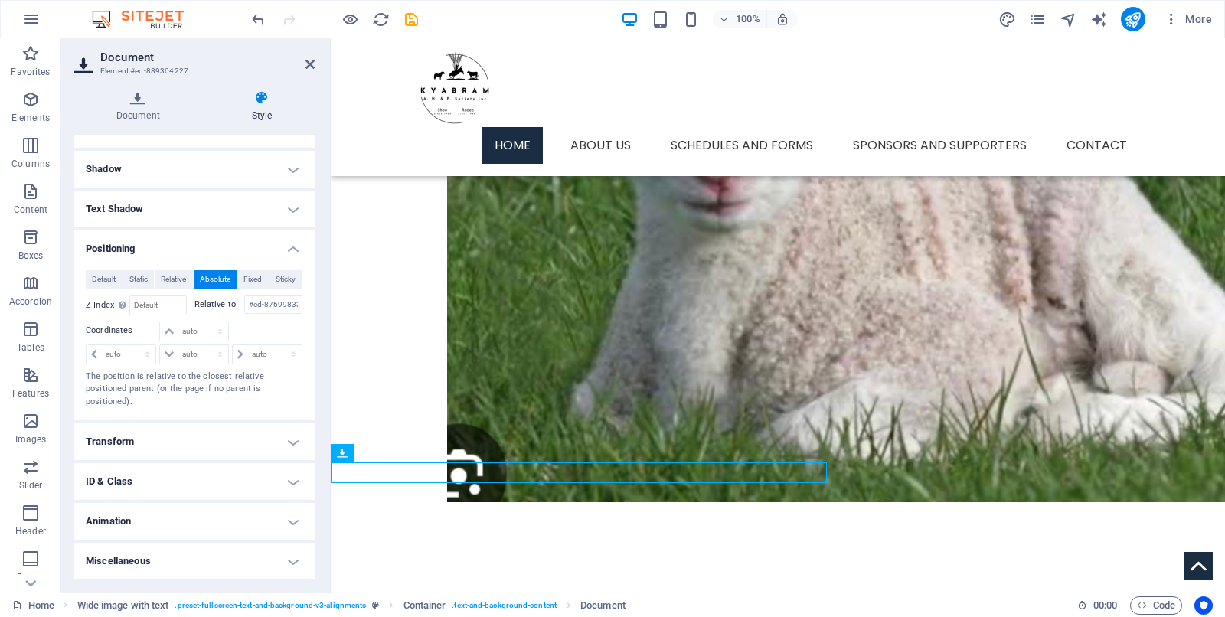
scroll to position [237, 0]
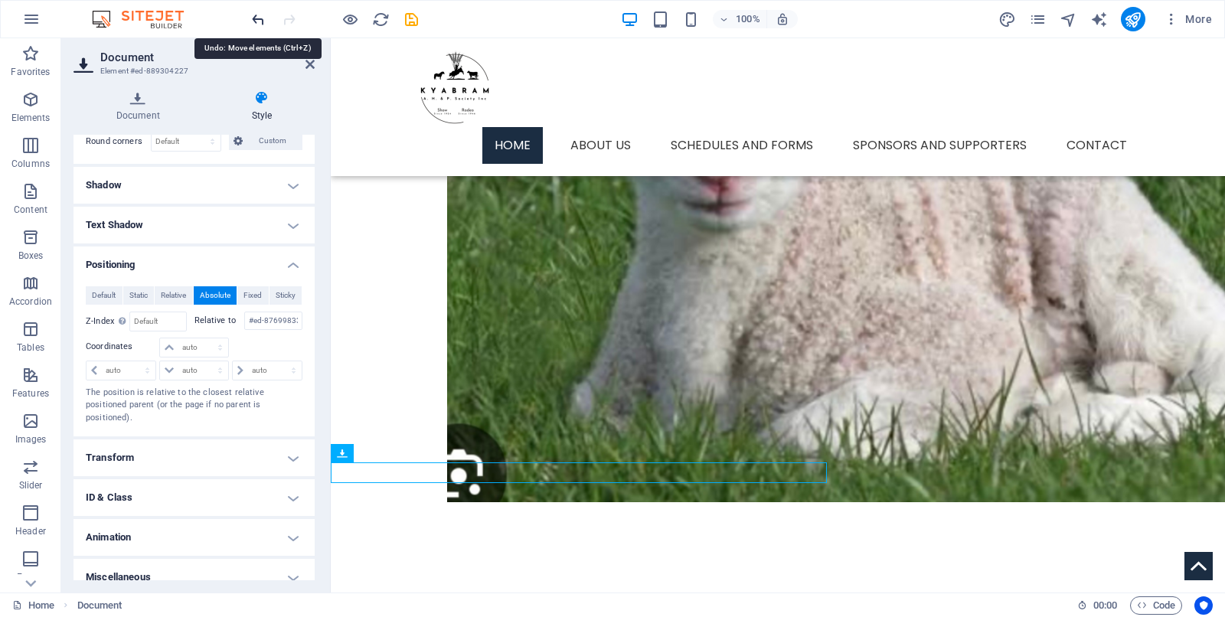
click at [256, 20] on icon "undo" at bounding box center [259, 20] width 18 height 18
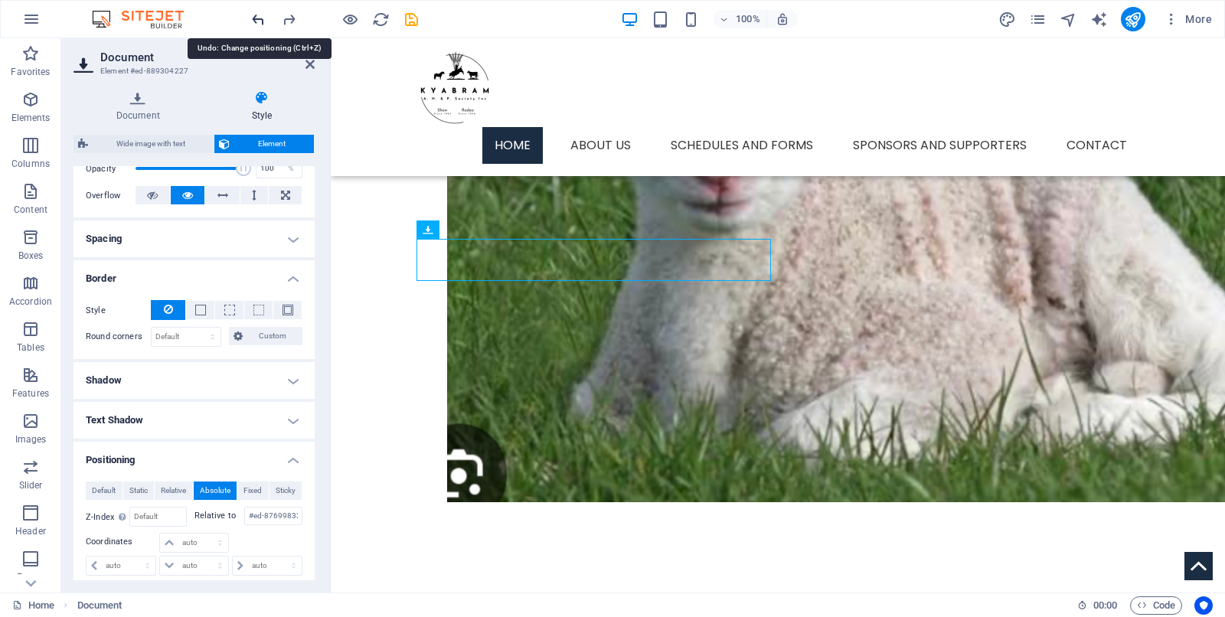
scroll to position [401, 0]
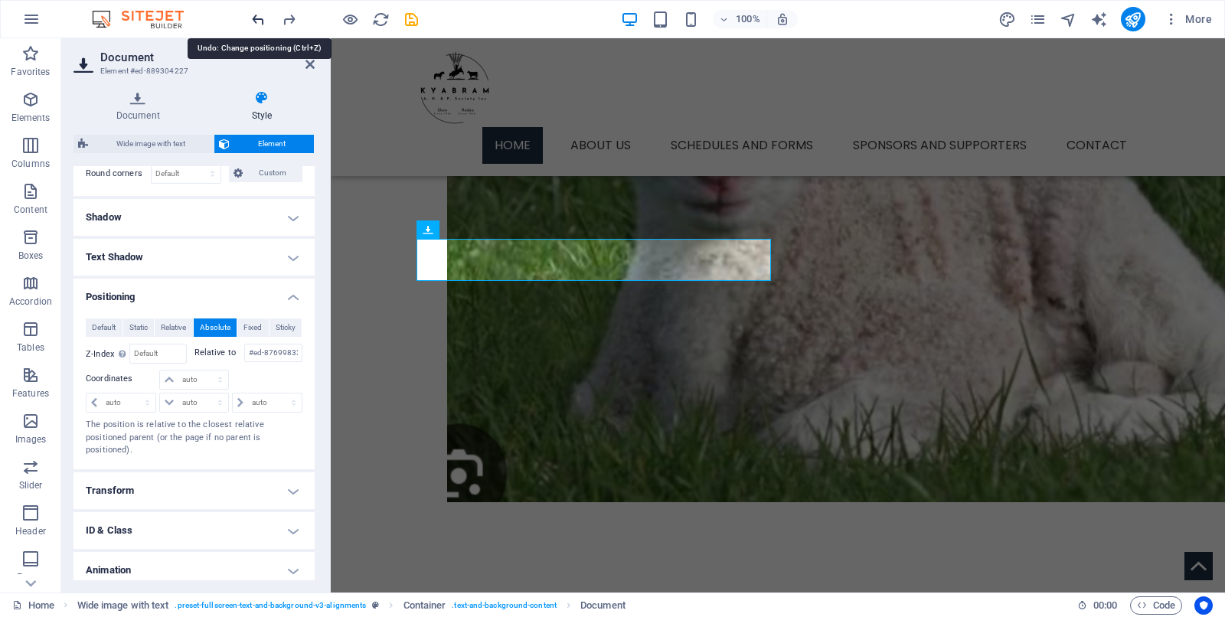
click at [255, 19] on icon "undo" at bounding box center [259, 20] width 18 height 18
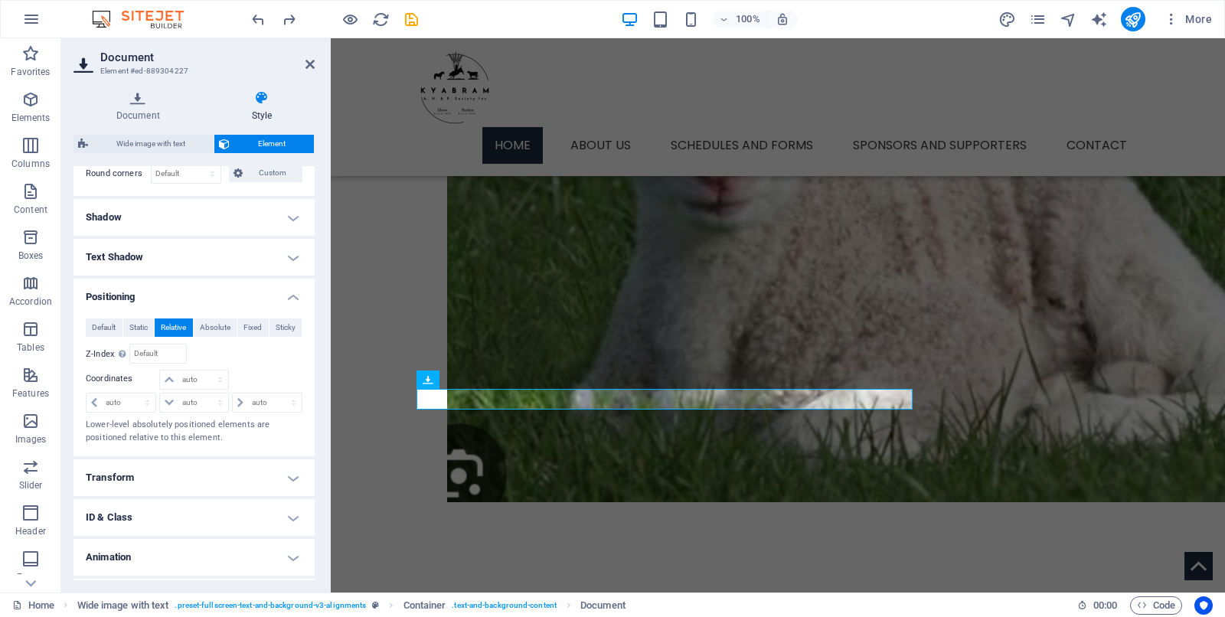
click at [291, 471] on h4 "Transform" at bounding box center [194, 478] width 241 height 37
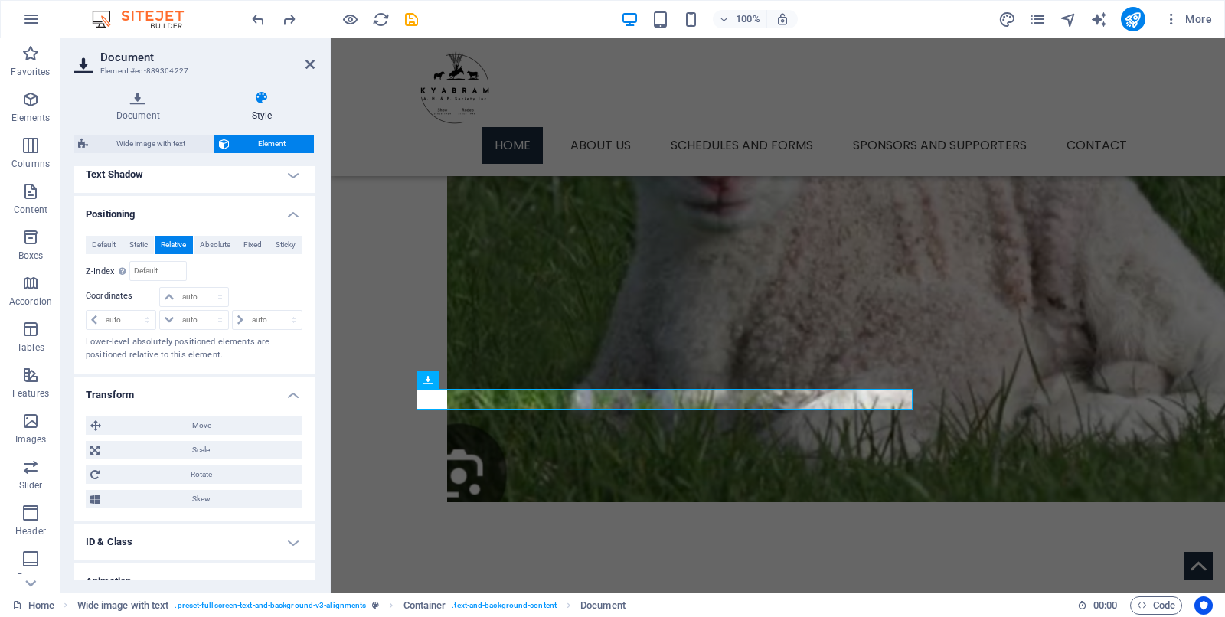
scroll to position [539, 0]
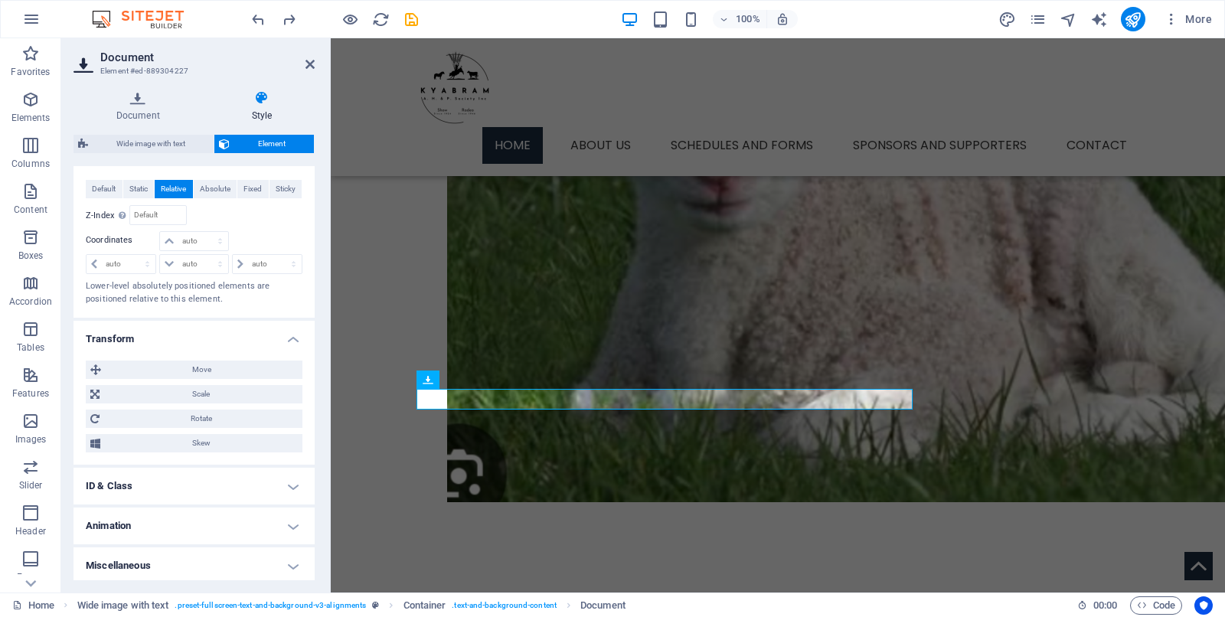
click at [294, 493] on h4 "Miscellaneous" at bounding box center [194, 566] width 241 height 37
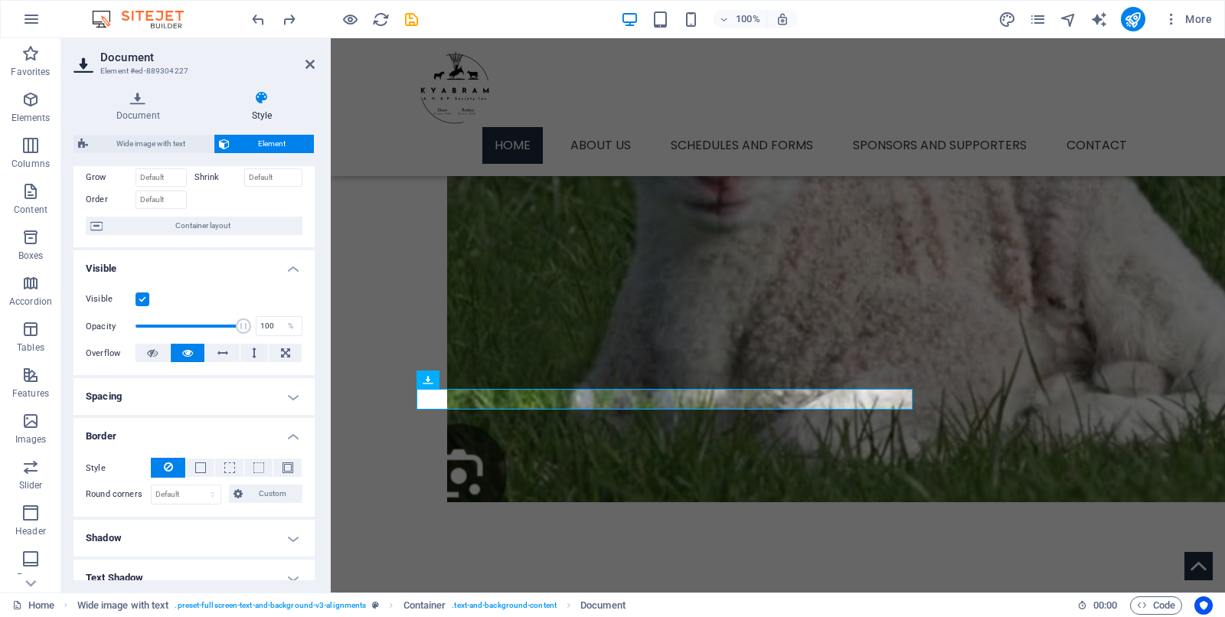
scroll to position [59, 0]
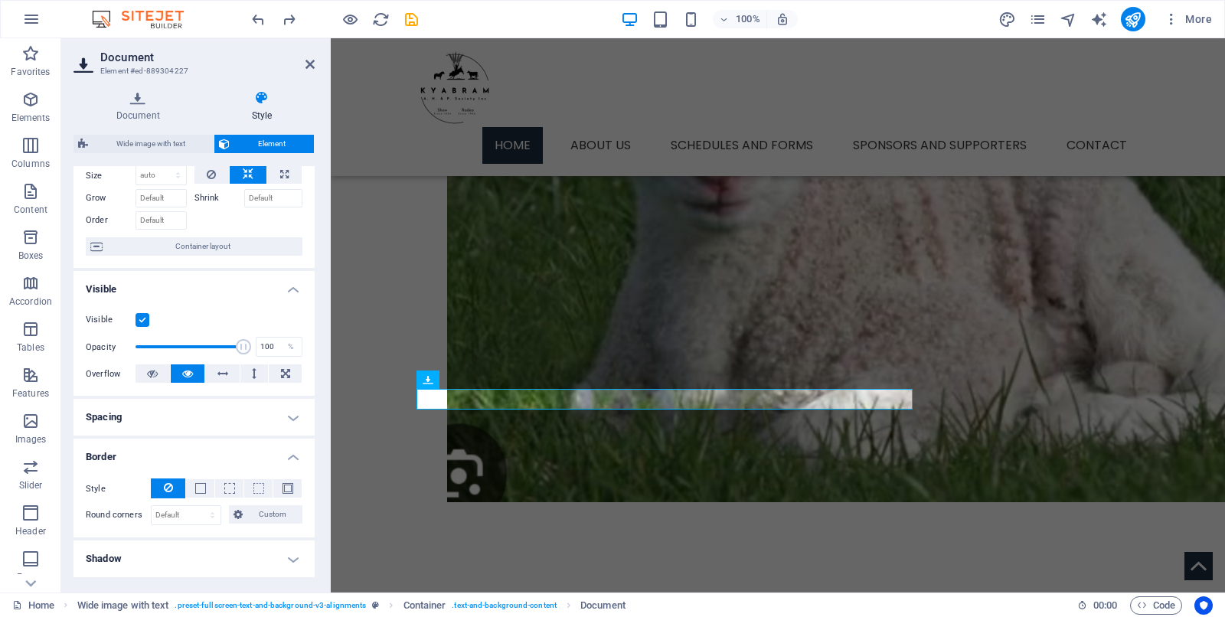
click at [286, 414] on h4 "Spacing" at bounding box center [194, 417] width 241 height 37
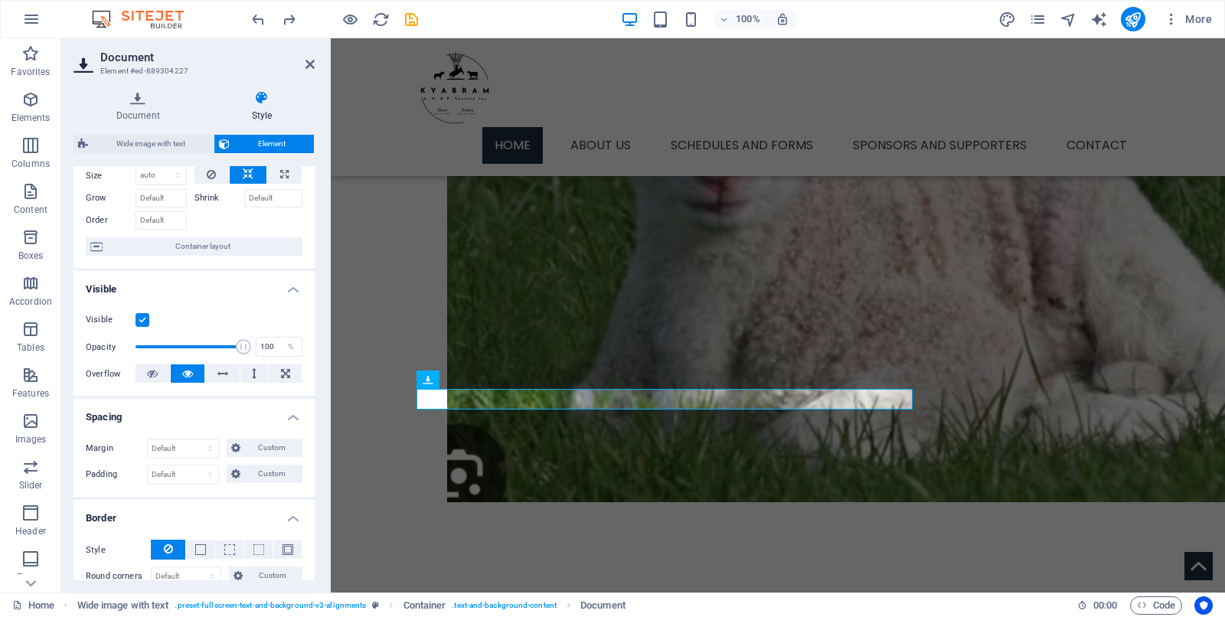
click at [291, 416] on h4 "Spacing" at bounding box center [194, 413] width 241 height 28
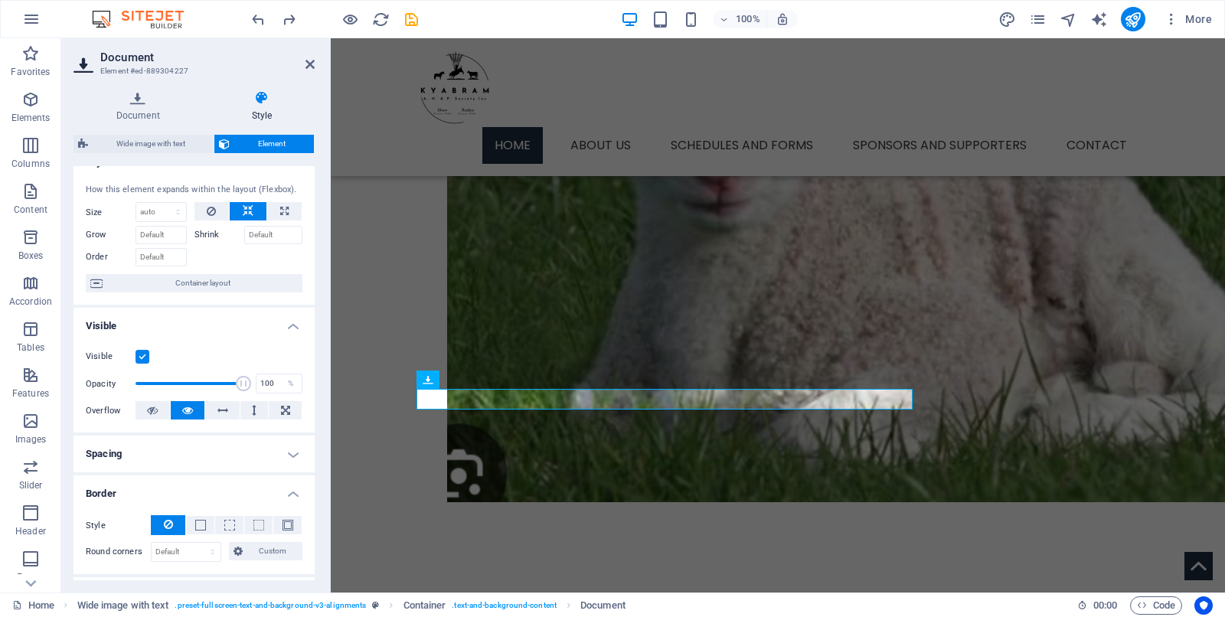
scroll to position [0, 0]
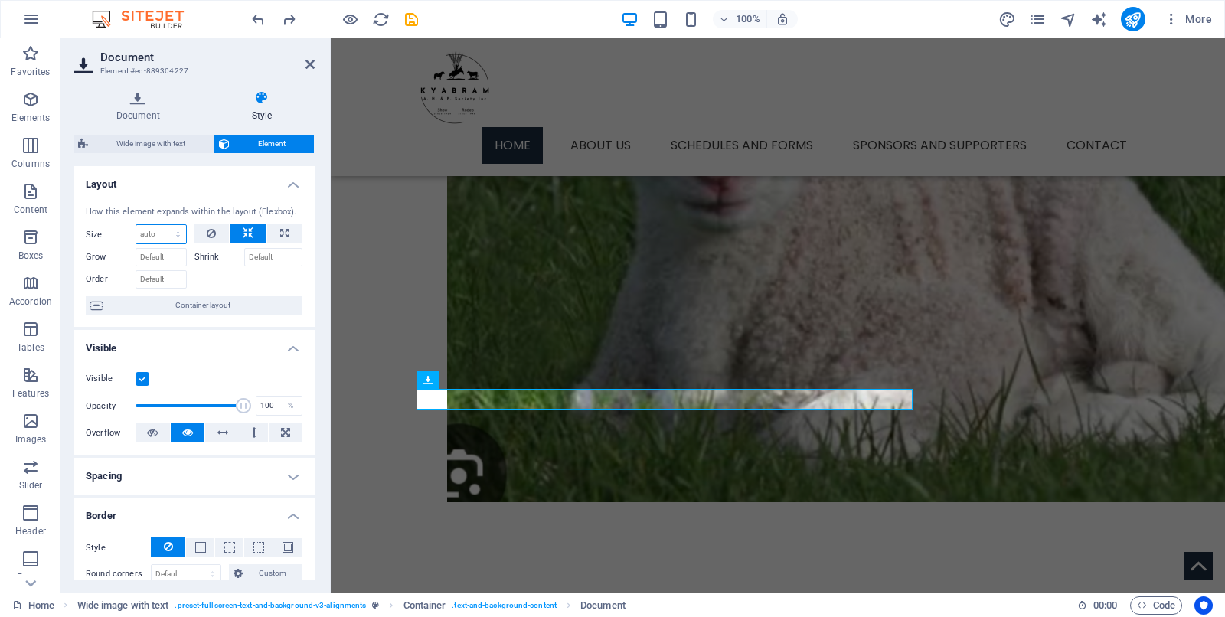
click at [172, 234] on select "Default auto px % 1/1 1/2 1/3 1/4 1/5 1/6 1/7 1/8 1/9 1/10" at bounding box center [161, 234] width 50 height 18
select select "px"
click at [163, 225] on select "Default auto px % 1/1 1/2 1/3 1/4 1/5 1/6 1/7 1/8 1/9 1/10" at bounding box center [161, 234] width 50 height 18
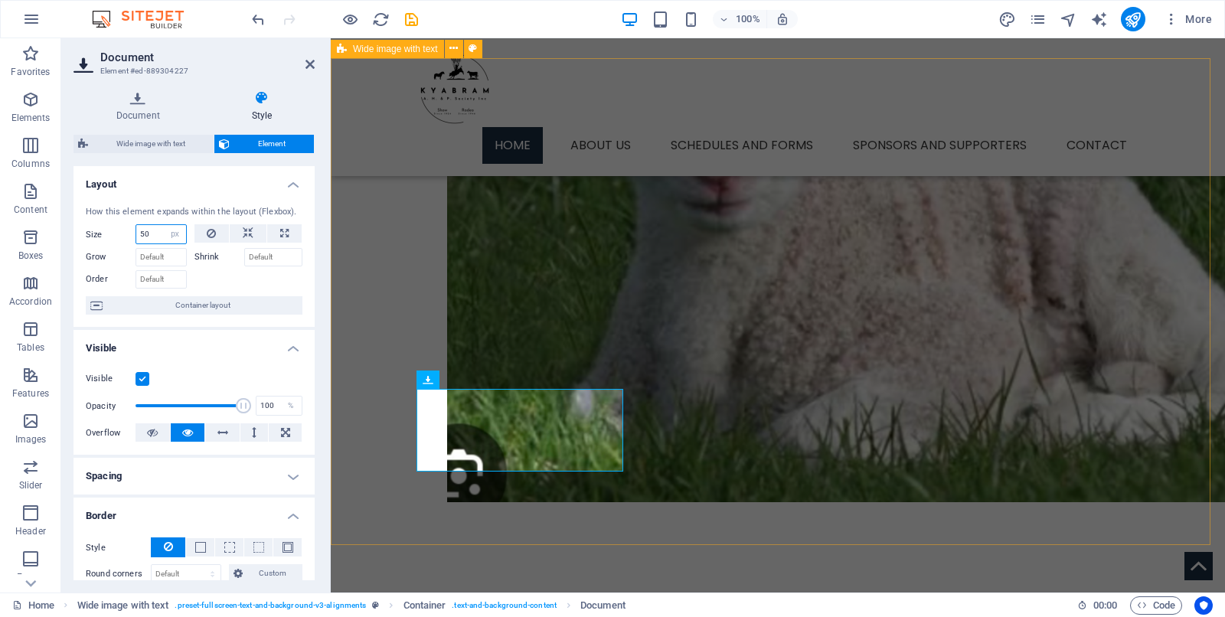
type input "50"
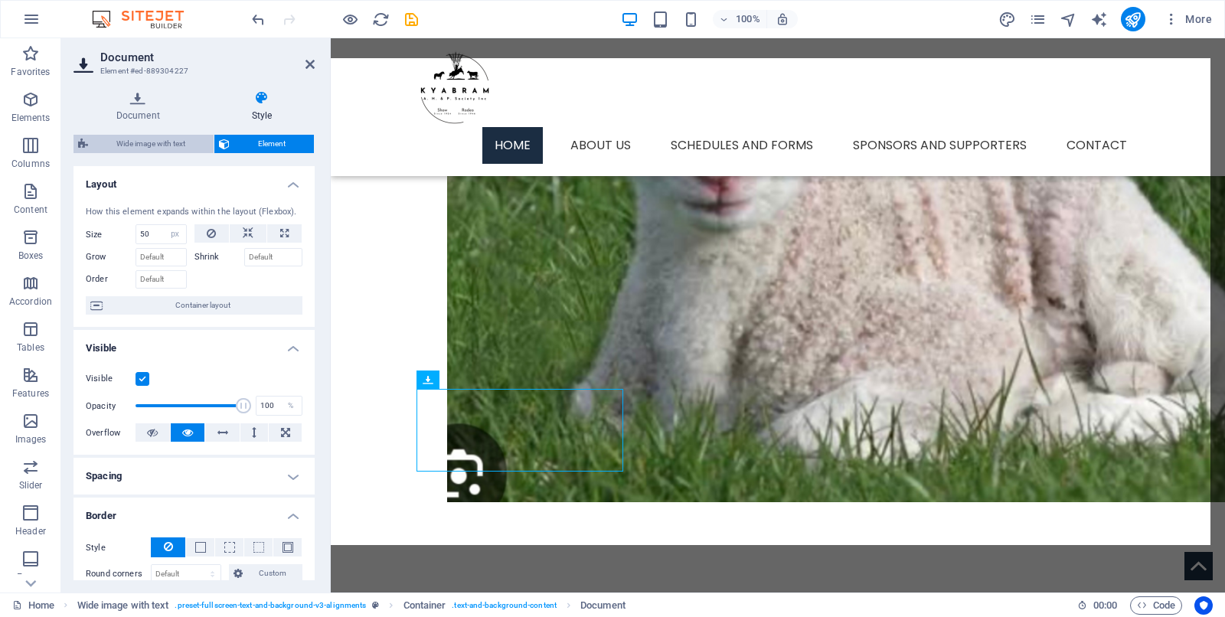
click at [167, 139] on span "Wide image with text" at bounding box center [151, 144] width 116 height 18
select select "%"
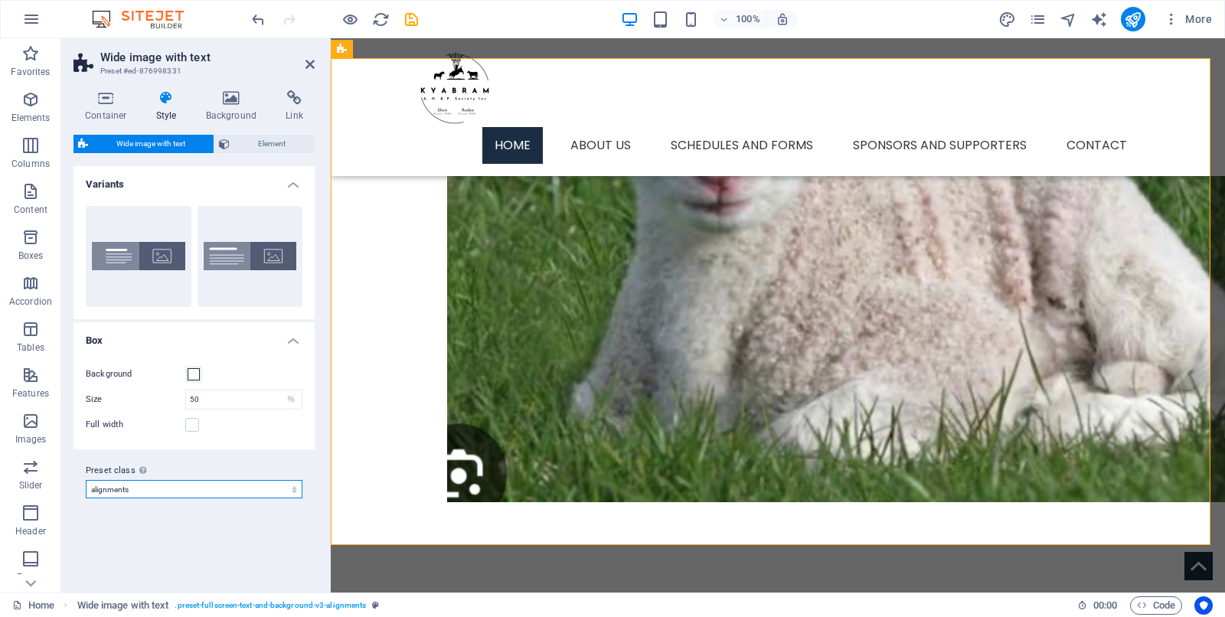
click at [292, 491] on select "alignments Add preset class" at bounding box center [194, 489] width 217 height 18
click at [293, 491] on select "alignments Add preset class" at bounding box center [194, 489] width 217 height 18
click at [231, 96] on icon at bounding box center [232, 97] width 74 height 15
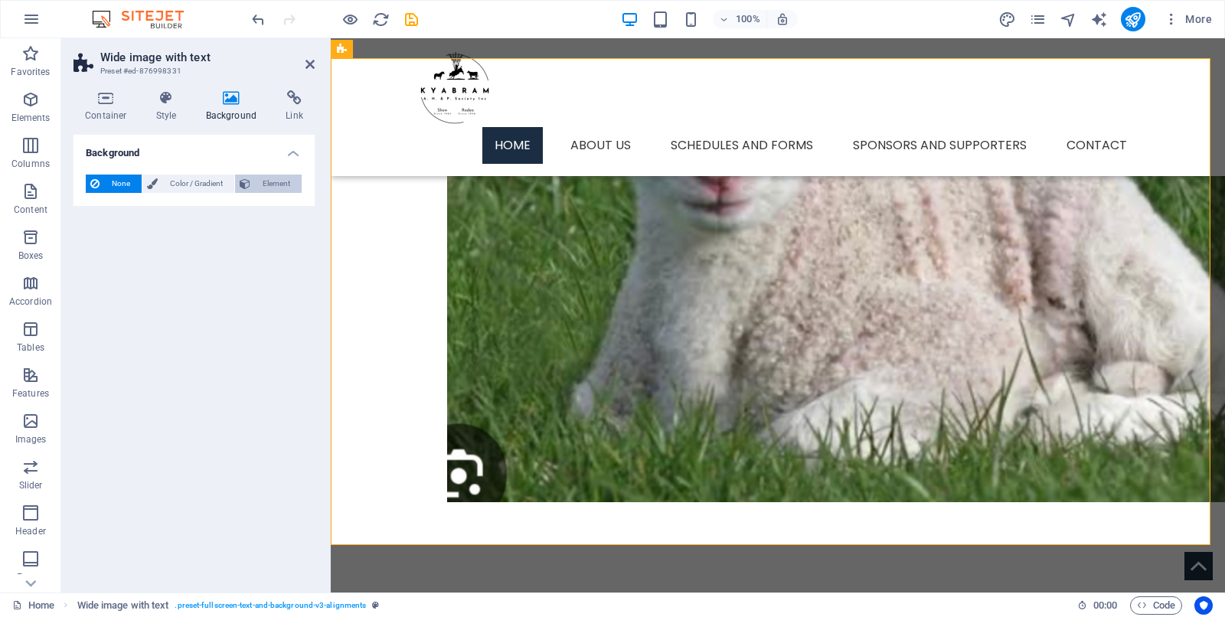
click at [252, 179] on button "Element" at bounding box center [268, 184] width 67 height 18
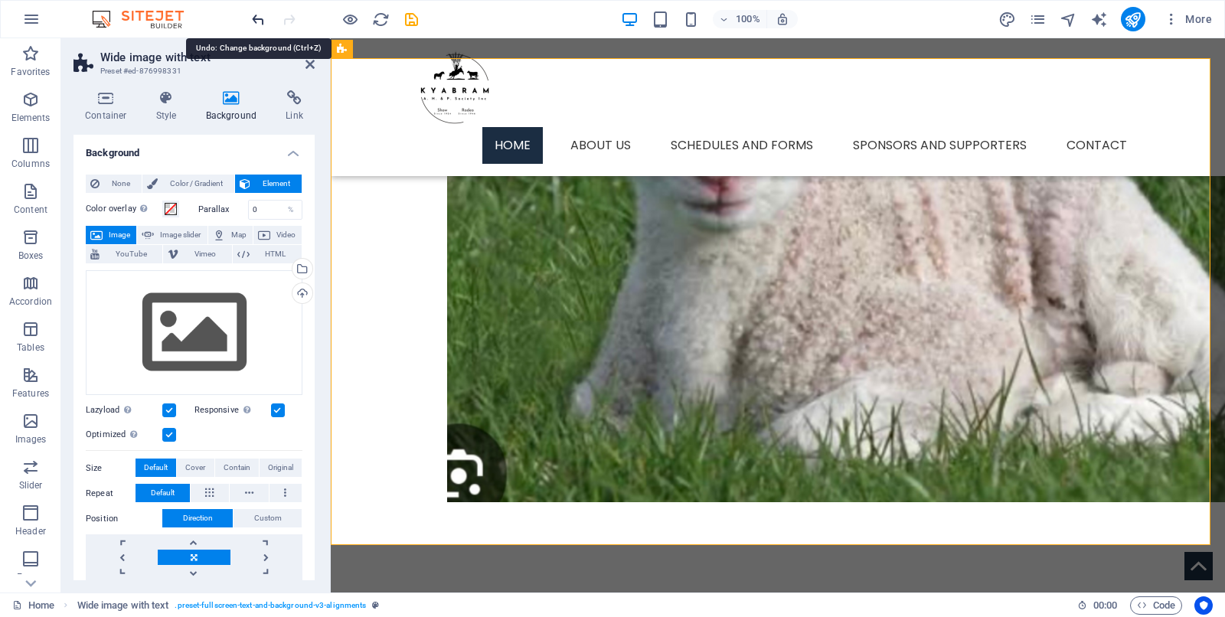
click at [258, 16] on icon "undo" at bounding box center [259, 20] width 18 height 18
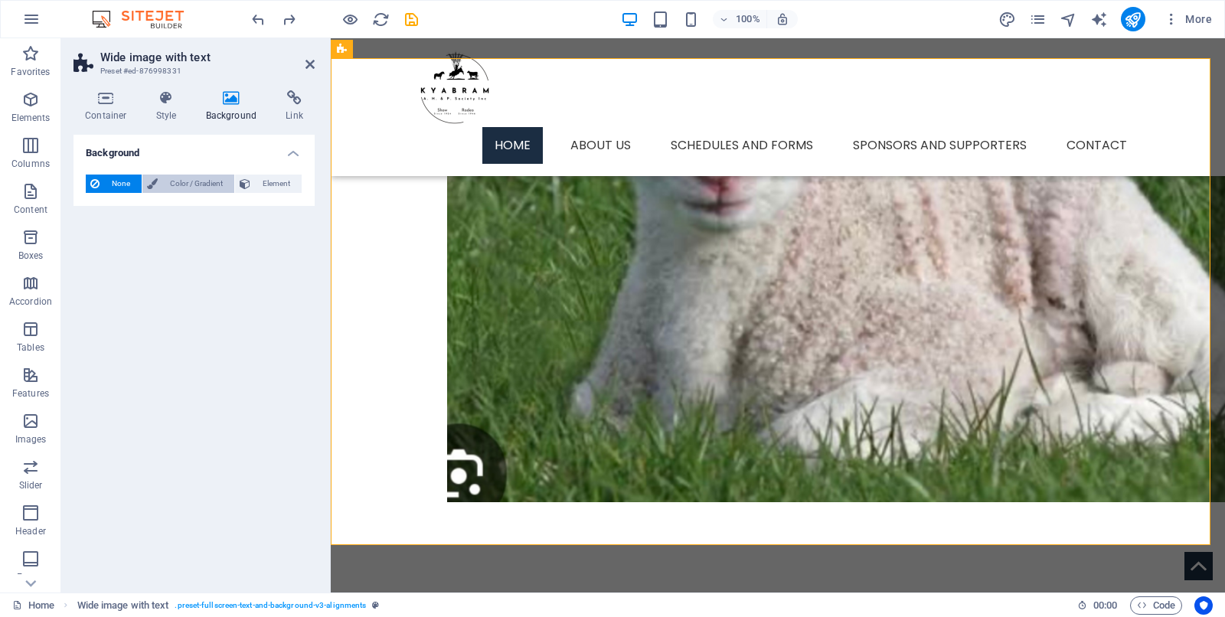
click at [195, 188] on span "Color / Gradient" at bounding box center [195, 184] width 67 height 18
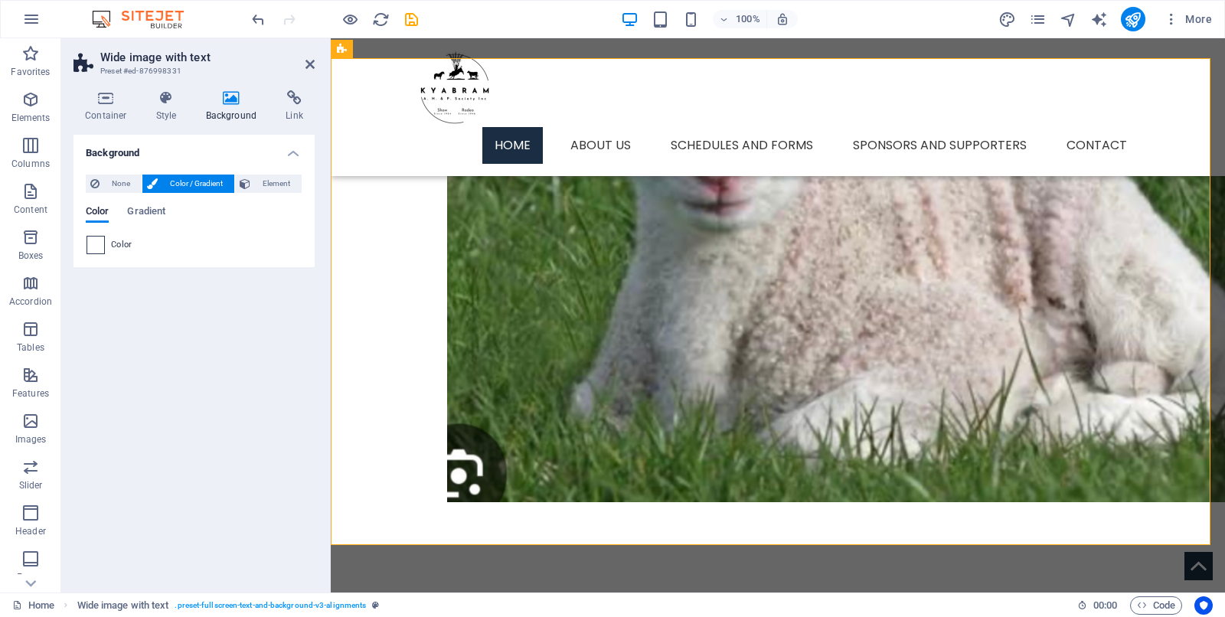
click at [96, 246] on span at bounding box center [95, 245] width 17 height 17
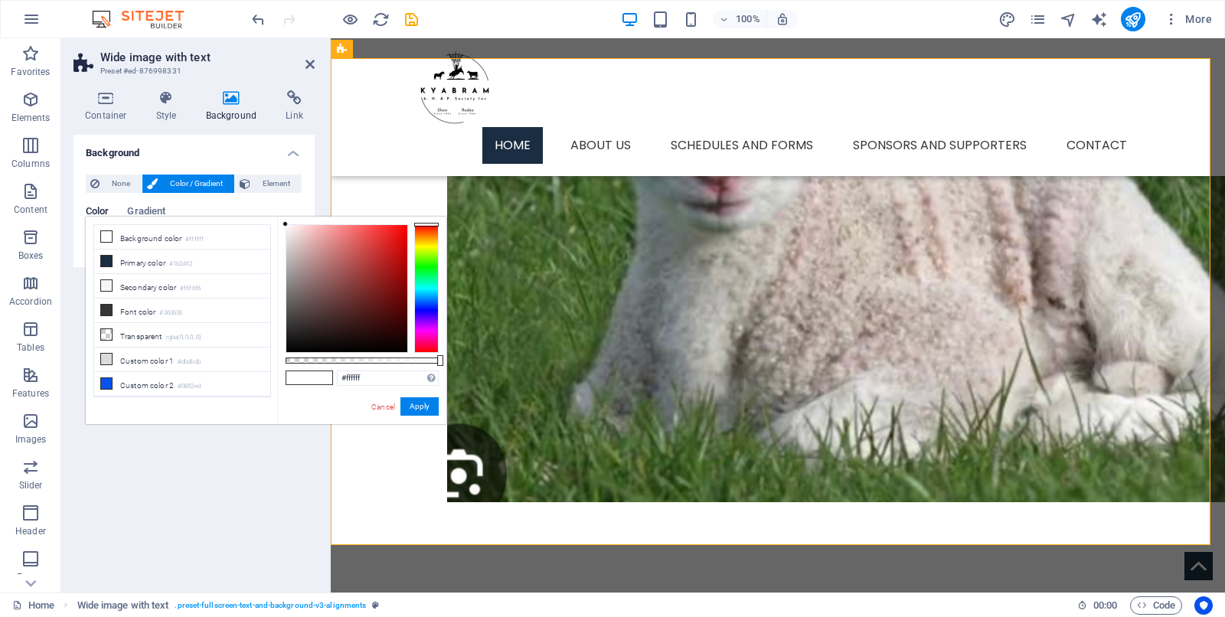
type input "#f51f1f"
click at [391, 229] on div at bounding box center [346, 288] width 121 height 127
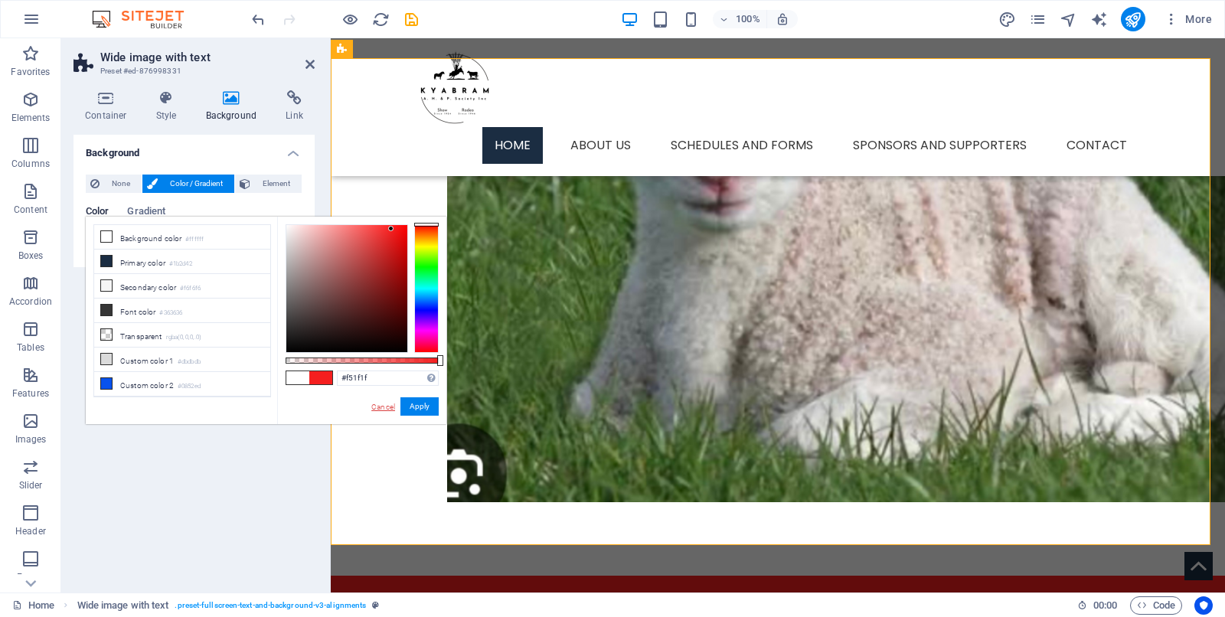
click at [386, 407] on link "Cancel" at bounding box center [383, 406] width 27 height 11
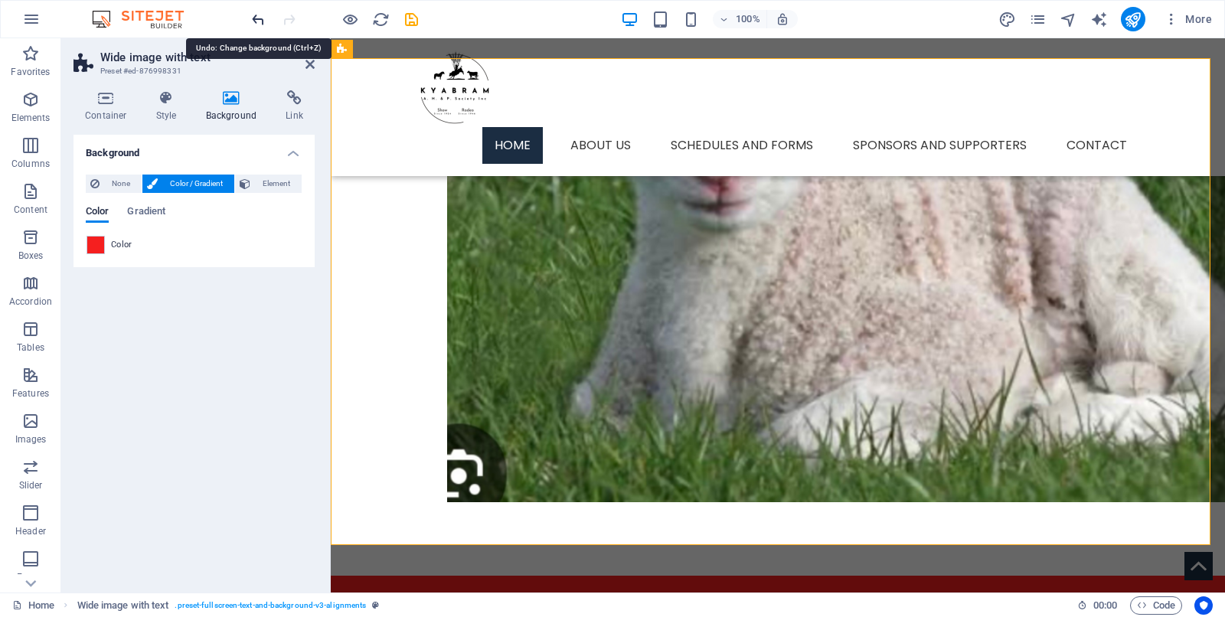
click at [263, 21] on icon "undo" at bounding box center [259, 20] width 18 height 18
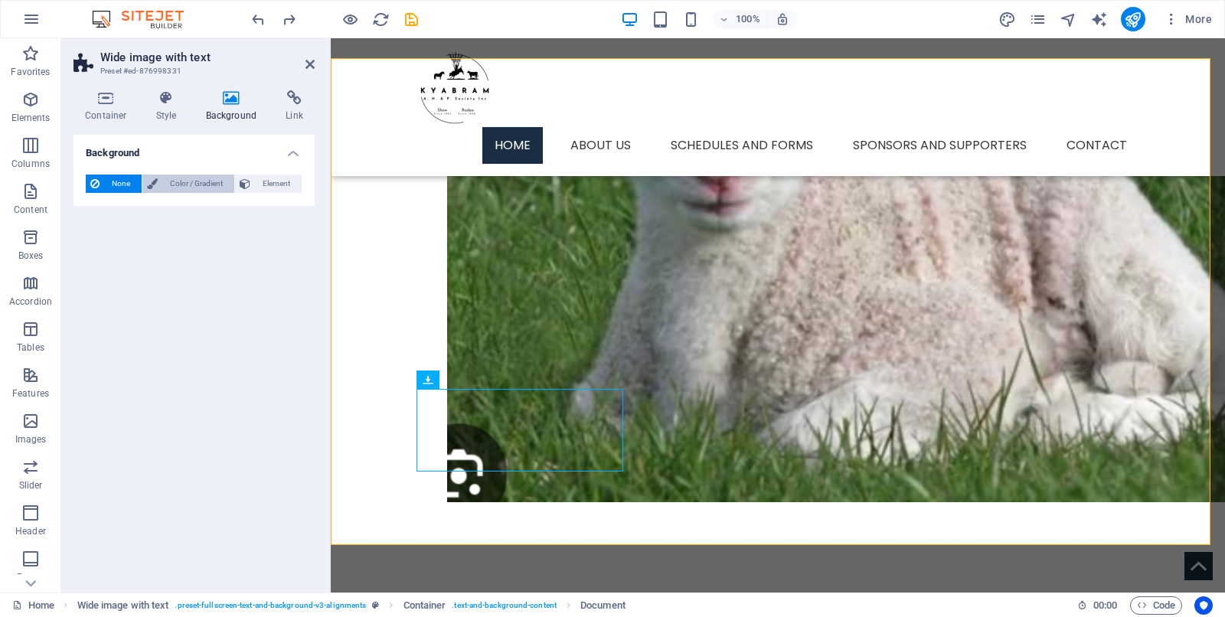
click at [204, 182] on span "Color / Gradient" at bounding box center [195, 184] width 67 height 18
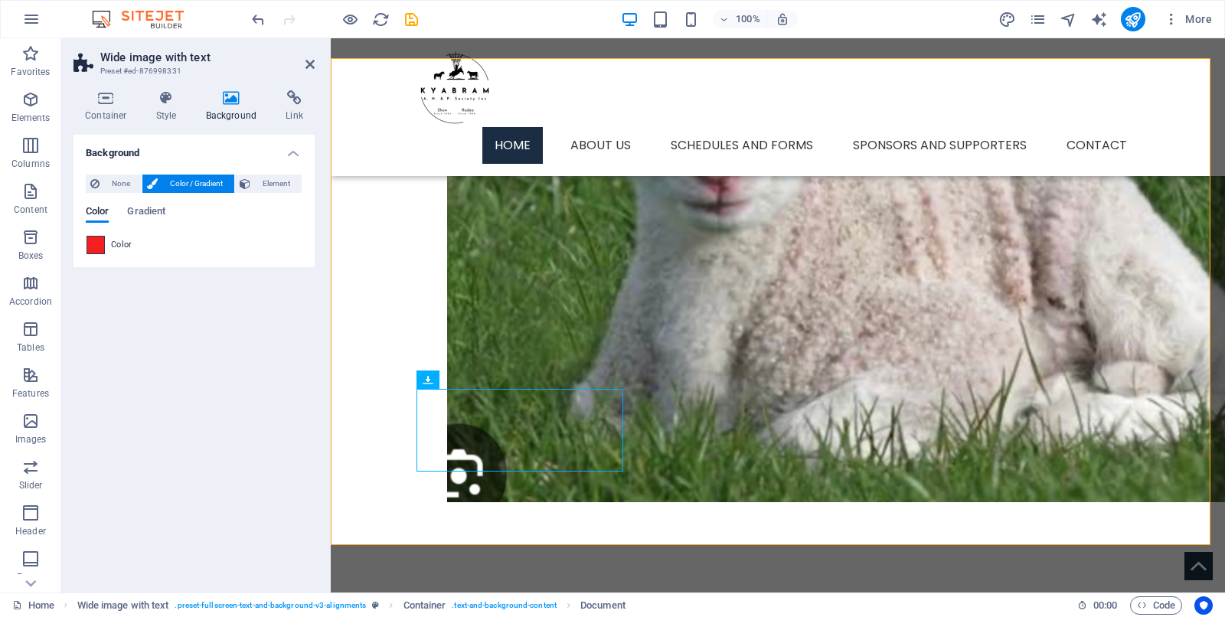
click at [96, 240] on span at bounding box center [95, 245] width 17 height 17
click at [294, 93] on icon at bounding box center [294, 97] width 41 height 15
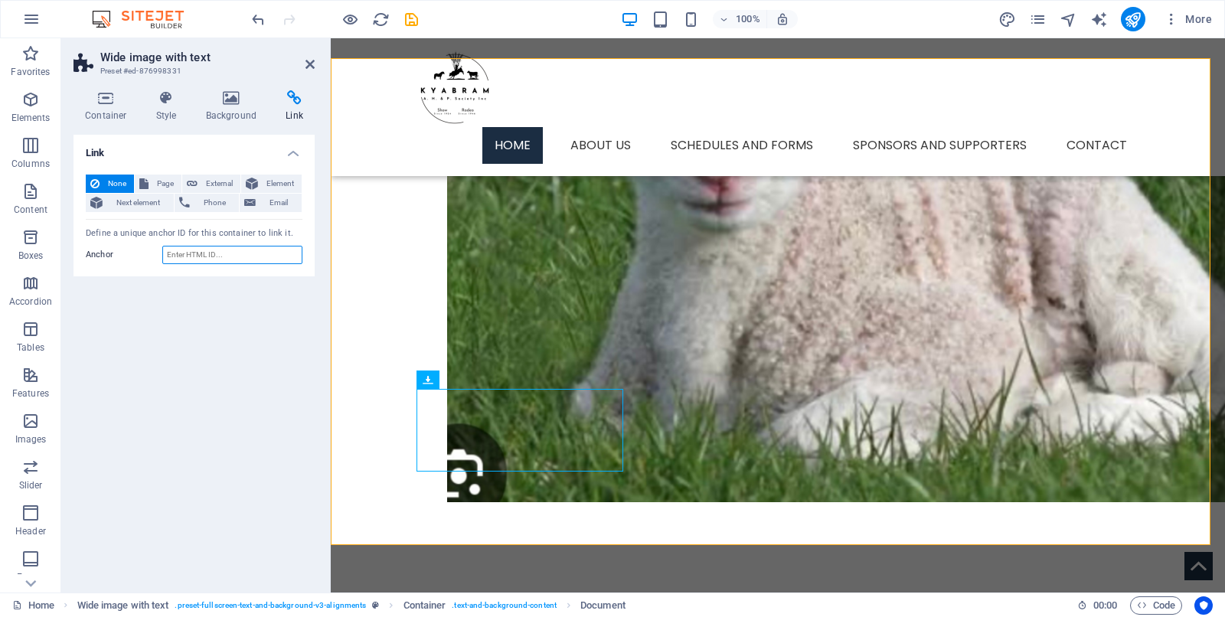
click at [247, 253] on input "Anchor" at bounding box center [232, 255] width 140 height 18
type input "Space Application Form"
click at [144, 181] on icon at bounding box center [143, 184] width 9 height 18
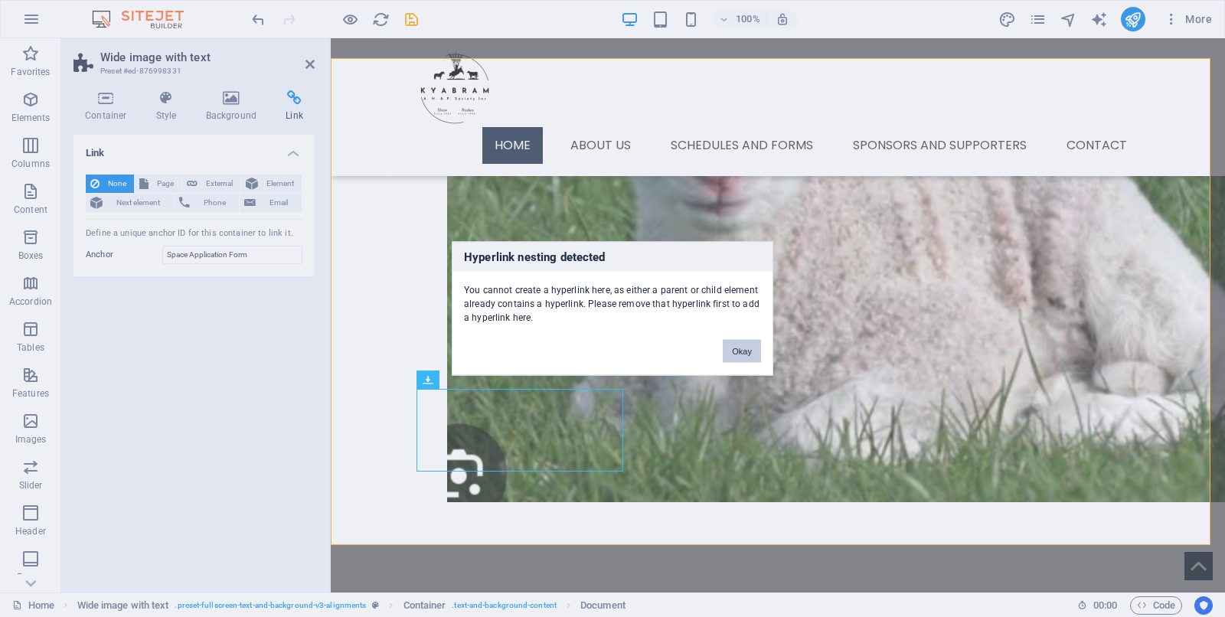
click at [743, 347] on button "Okay" at bounding box center [742, 351] width 38 height 23
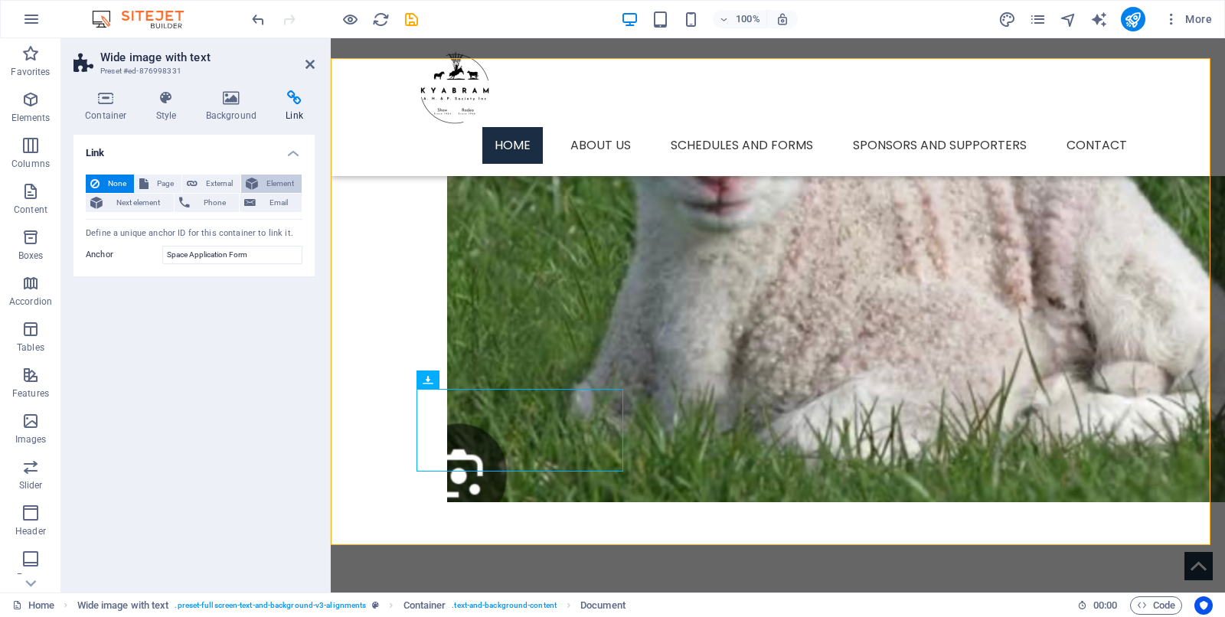
click at [270, 182] on span "Element" at bounding box center [280, 184] width 34 height 18
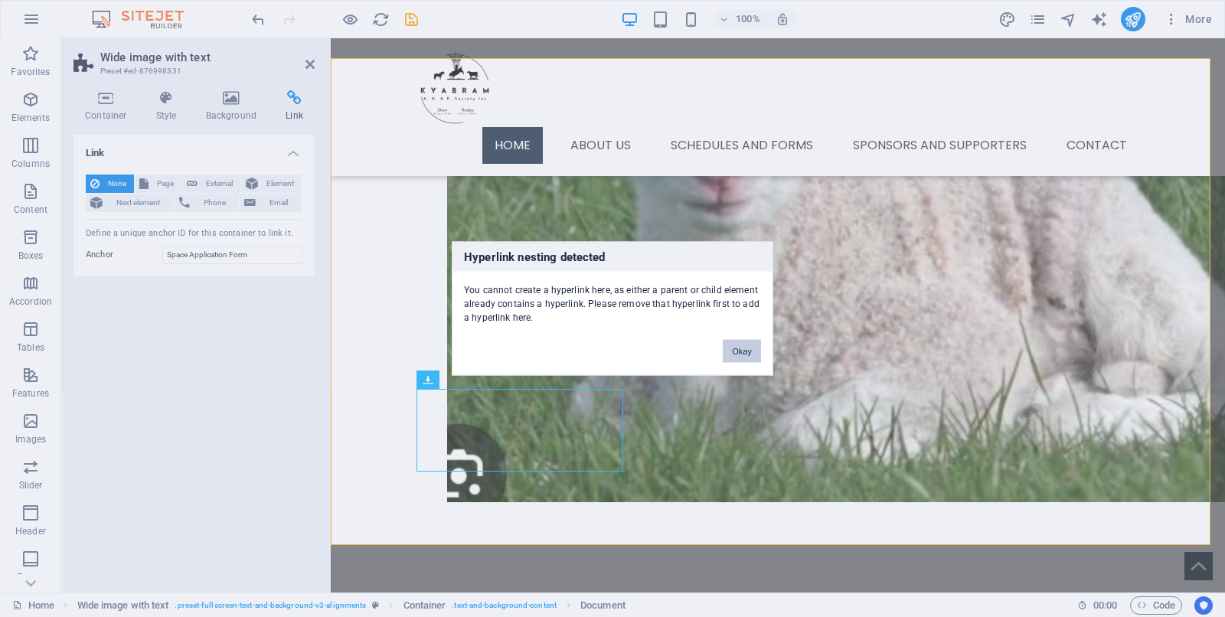
click at [738, 355] on button "Okay" at bounding box center [742, 351] width 38 height 23
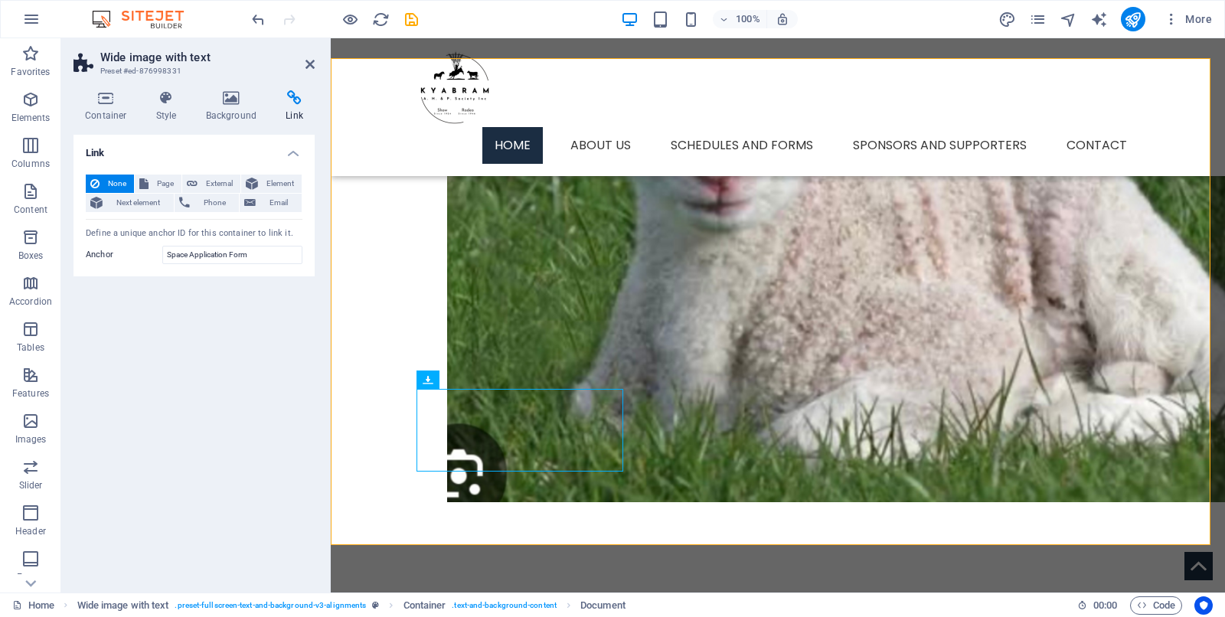
drag, startPoint x: 348, startPoint y: 19, endPoint x: 131, endPoint y: 536, distance: 560.5
click at [131, 493] on div "Link None Page External Element Next element Phone Email Page Home About us -- …" at bounding box center [194, 358] width 241 height 446
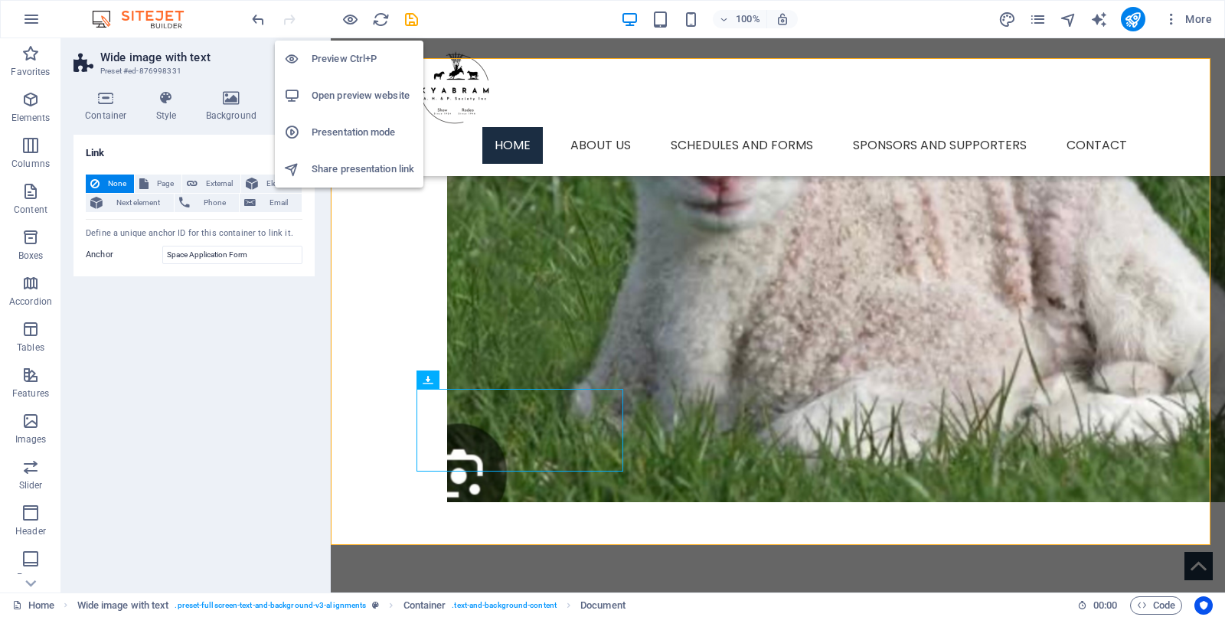
click at [322, 94] on h6 "Open preview website" at bounding box center [363, 96] width 103 height 18
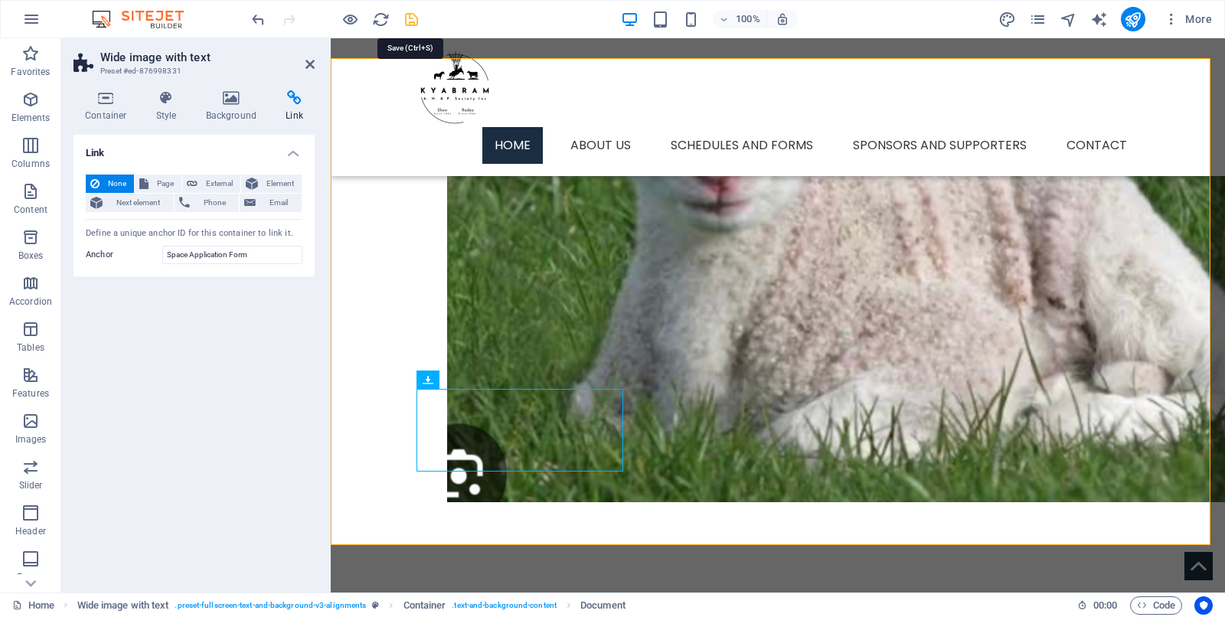
click at [414, 17] on icon "save" at bounding box center [412, 20] width 18 height 18
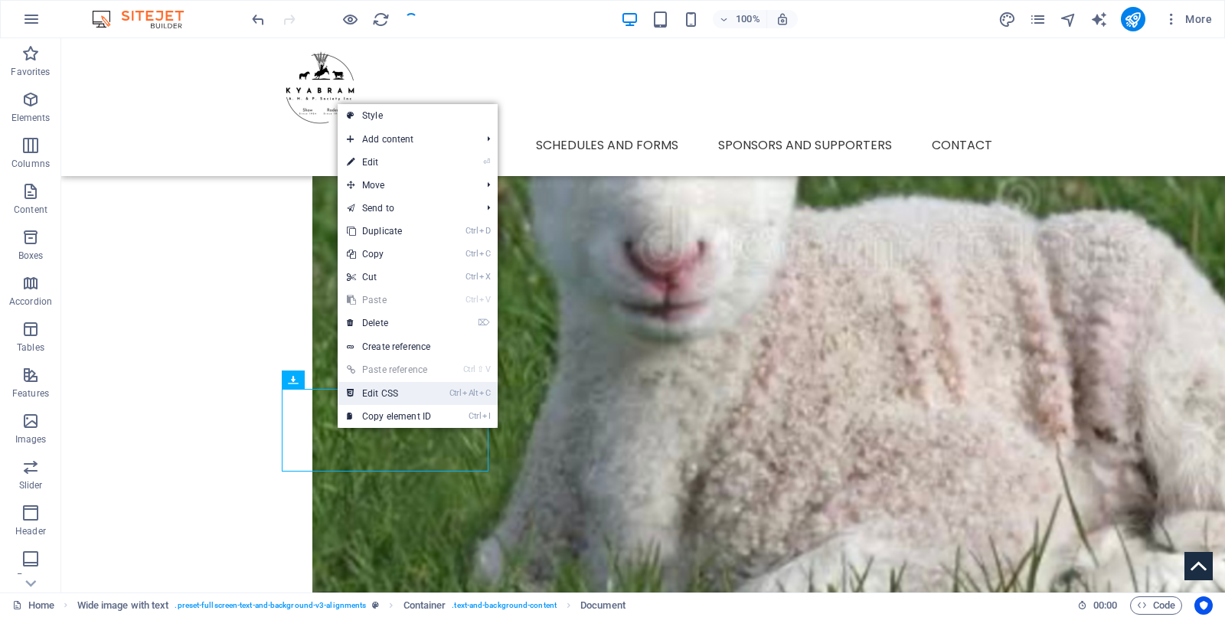
click at [381, 391] on link "Ctrl Alt C Edit CSS" at bounding box center [389, 393] width 103 height 23
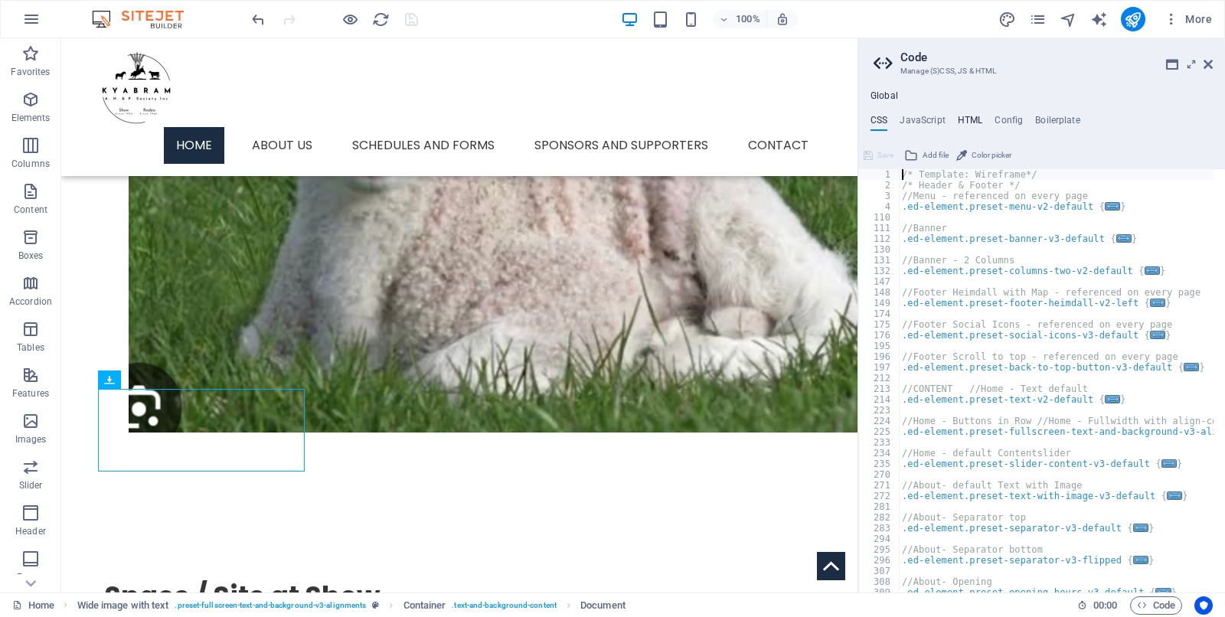
click at [965, 115] on h4 "HTML" at bounding box center [970, 123] width 25 height 17
type textarea "<a href="#main-content" class="wv-link-content button">Skip to main content</a>"
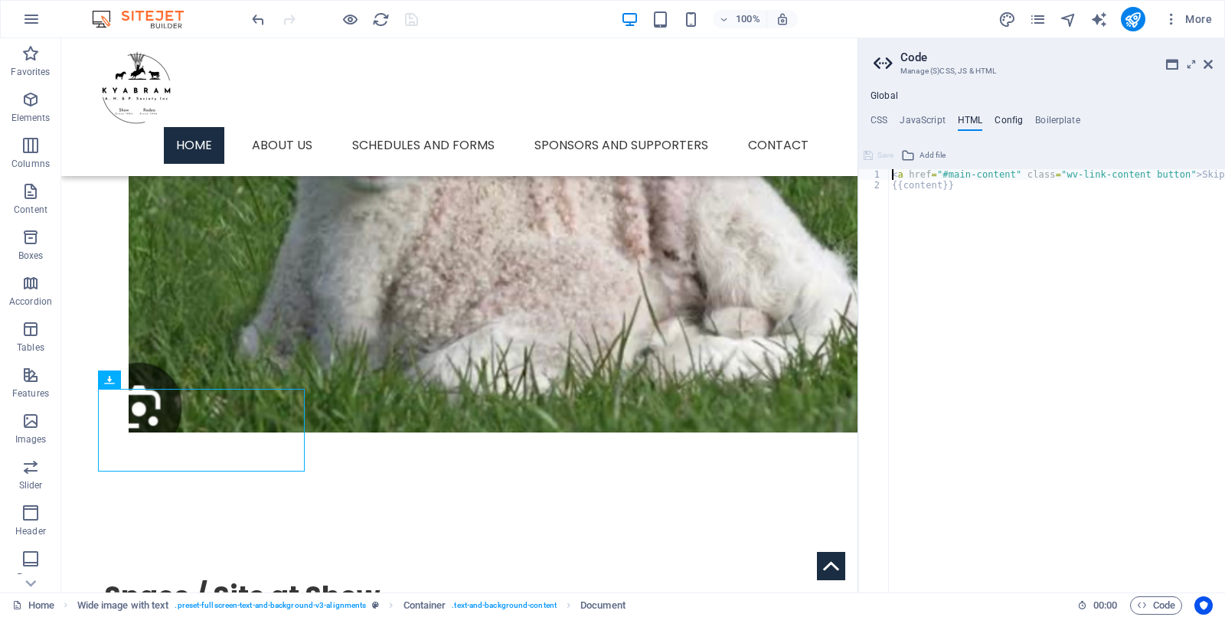
click at [980, 123] on h4 "Config" at bounding box center [1009, 123] width 28 height 17
type textarea "$lh-headlines-all: (1.25, null, null);"
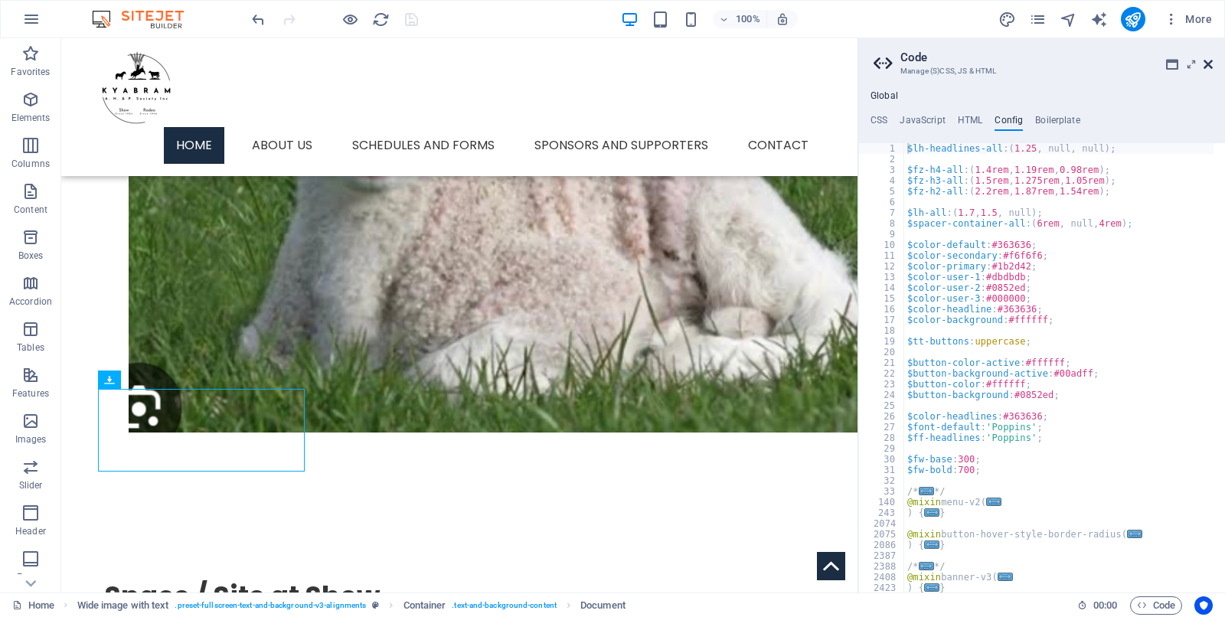
click at [980, 62] on icon at bounding box center [1208, 64] width 9 height 12
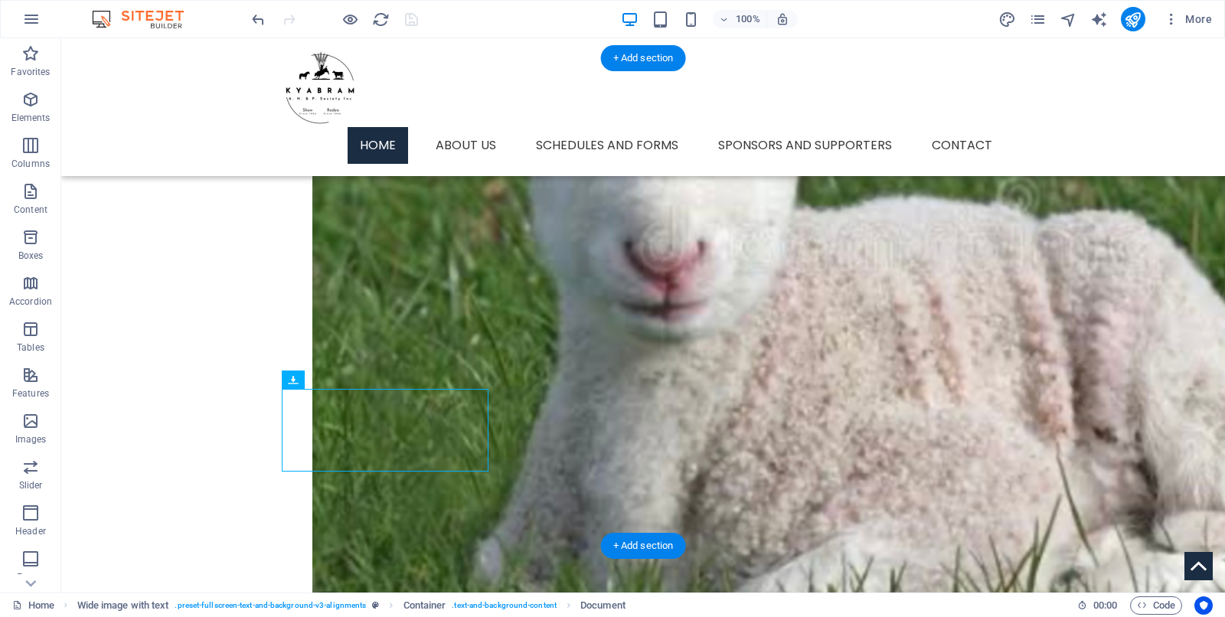
drag, startPoint x: 355, startPoint y: 420, endPoint x: 297, endPoint y: 411, distance: 58.1
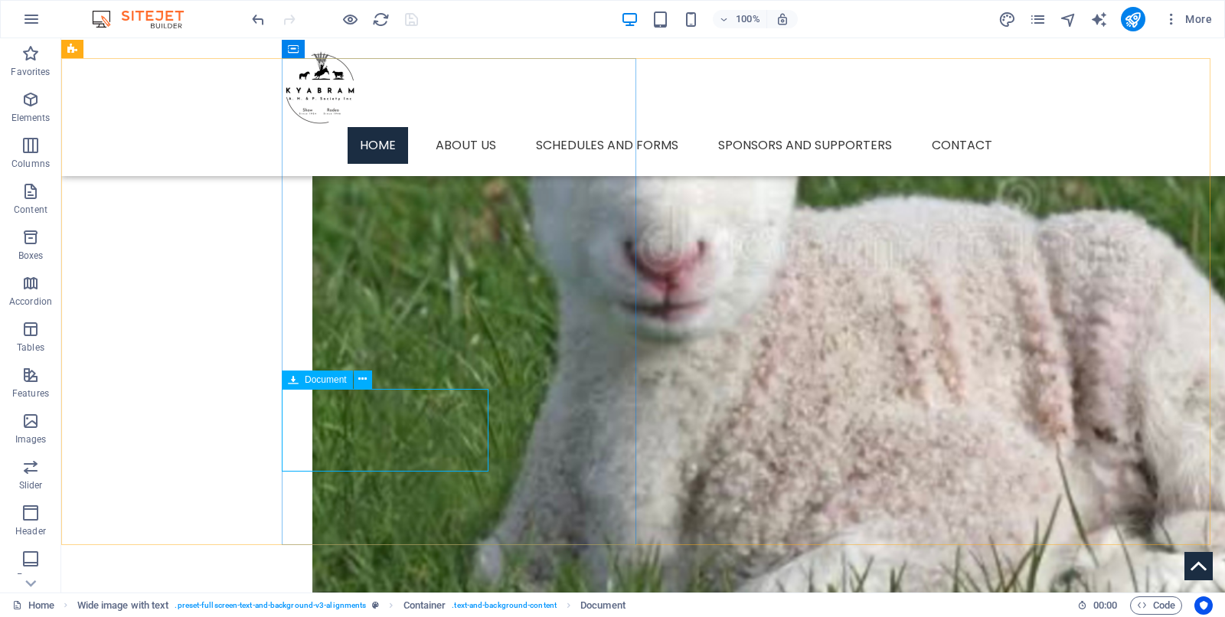
click at [285, 384] on div "Document" at bounding box center [317, 380] width 71 height 18
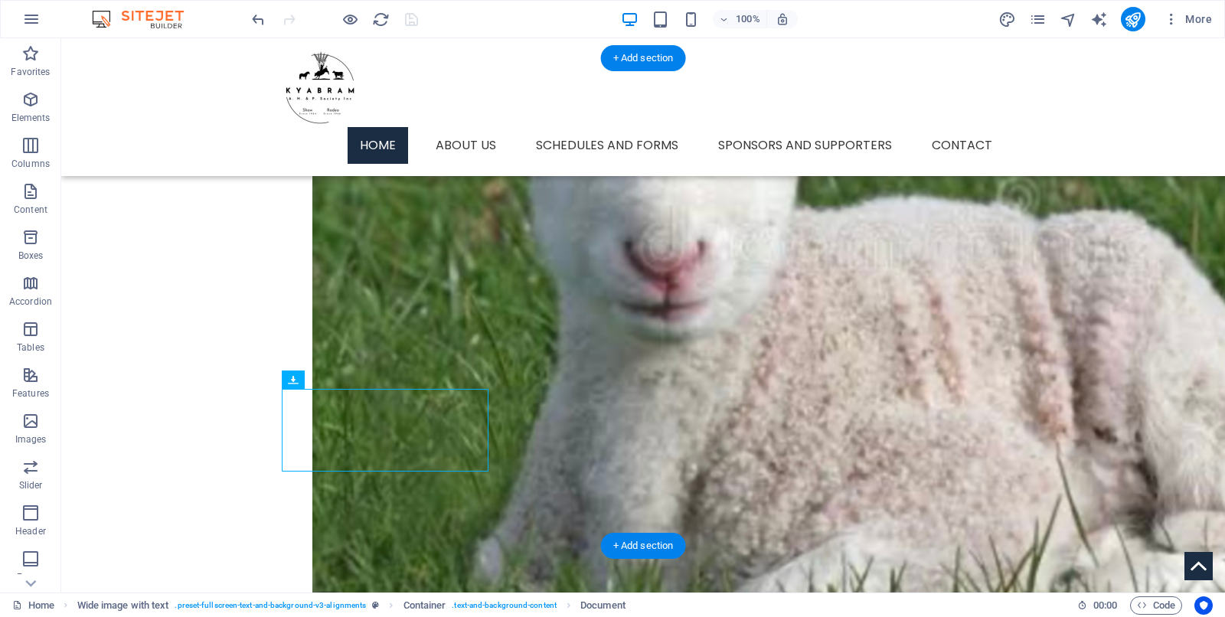
drag, startPoint x: 388, startPoint y: 418, endPoint x: 329, endPoint y: 410, distance: 58.8
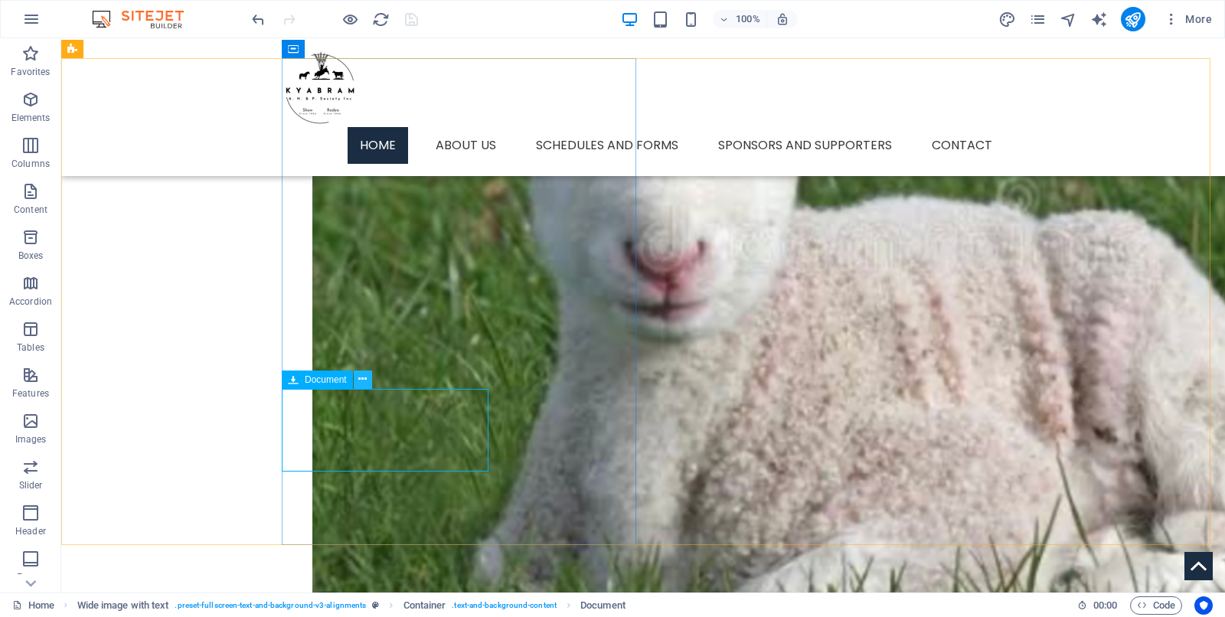
click at [362, 380] on icon at bounding box center [362, 379] width 8 height 16
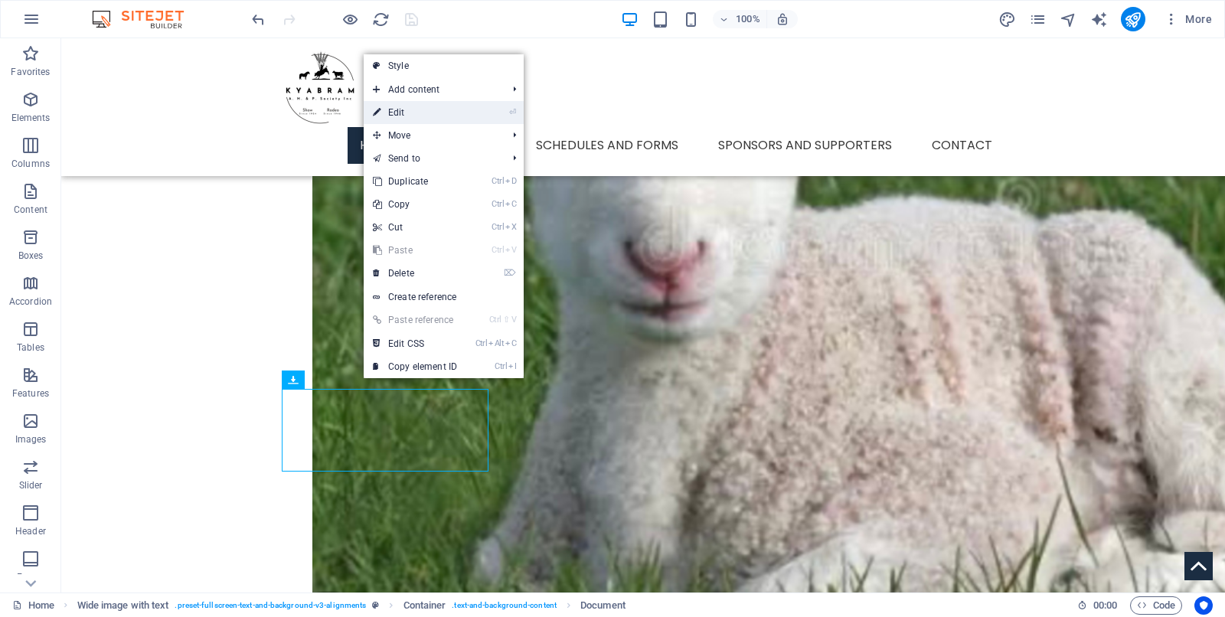
click at [421, 110] on link "⏎ Edit" at bounding box center [415, 112] width 103 height 23
select select "px"
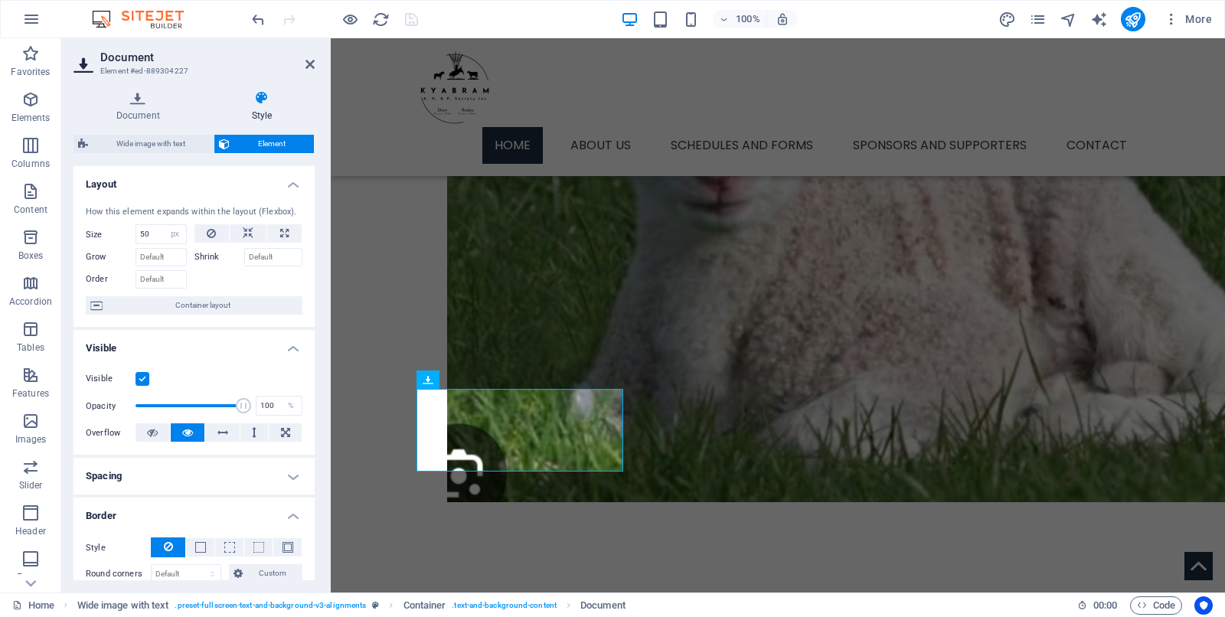
click at [286, 472] on h4 "Spacing" at bounding box center [194, 476] width 241 height 37
click at [208, 493] on select "Default px rem % vh vw Custom" at bounding box center [183, 534] width 70 height 18
select select "px"
click at [196, 493] on select "Default px rem % vh vw Custom" at bounding box center [183, 534] width 70 height 18
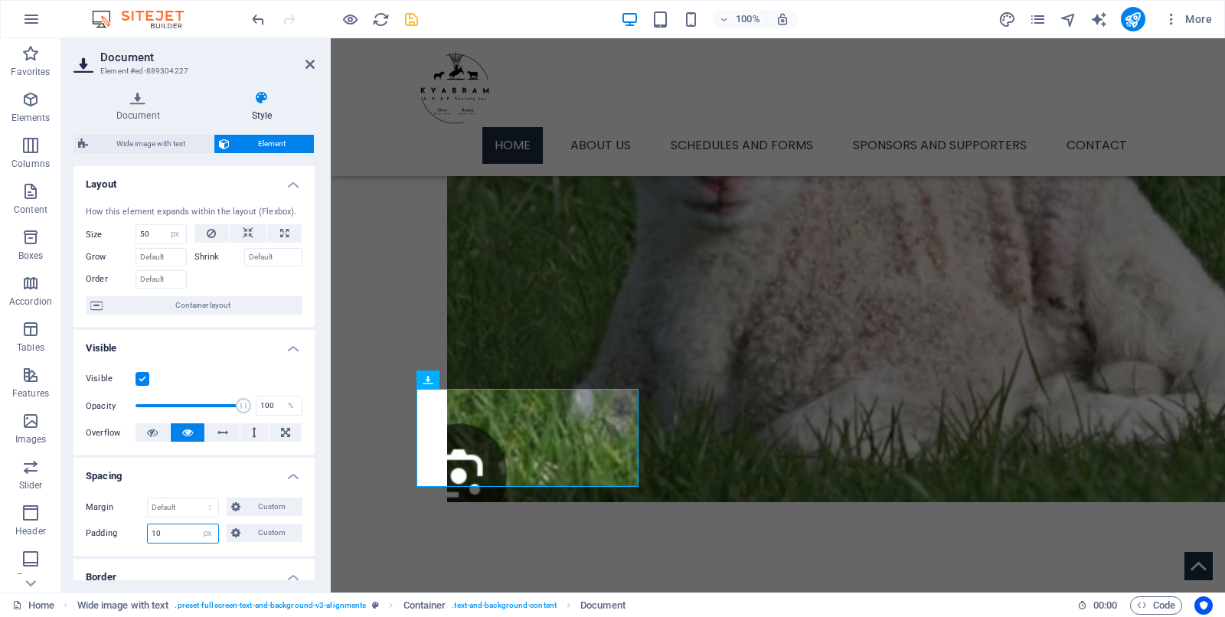
type input "10"
click at [309, 62] on icon at bounding box center [310, 64] width 9 height 12
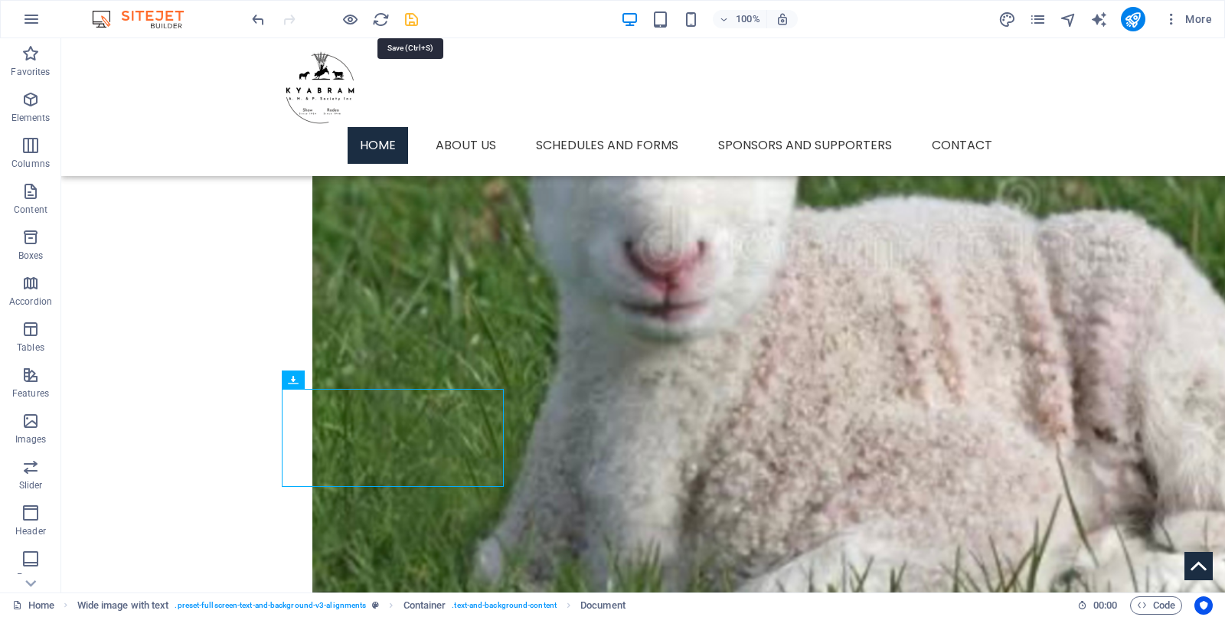
click at [410, 14] on icon "save" at bounding box center [412, 20] width 18 height 18
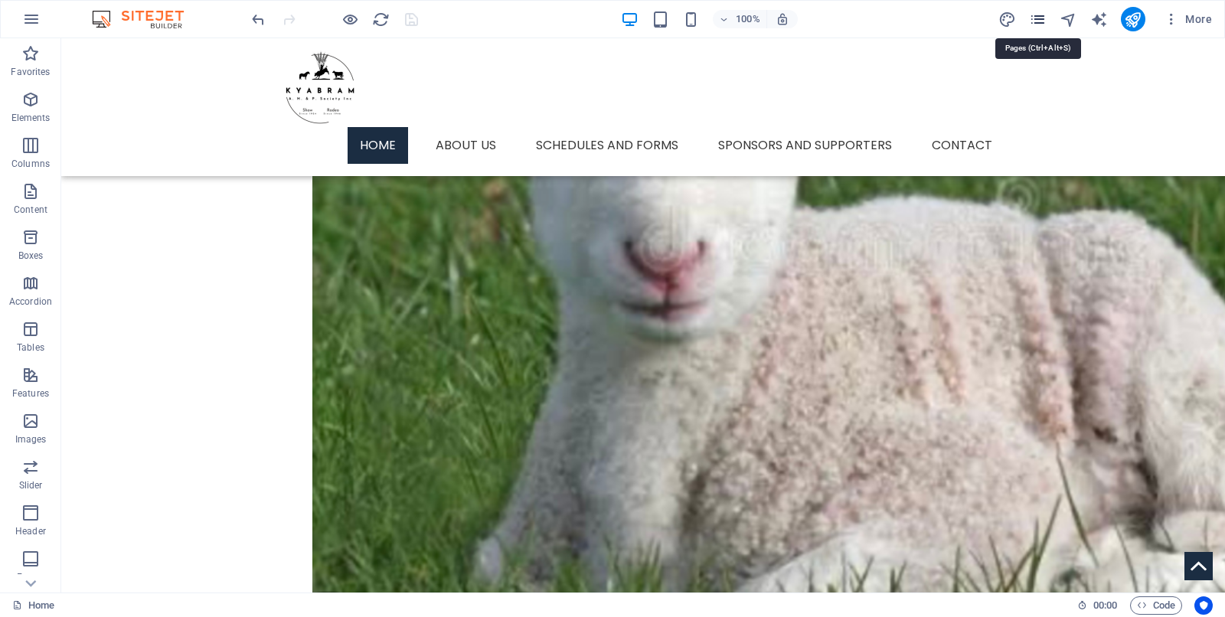
click at [980, 18] on icon "pages" at bounding box center [1038, 20] width 18 height 18
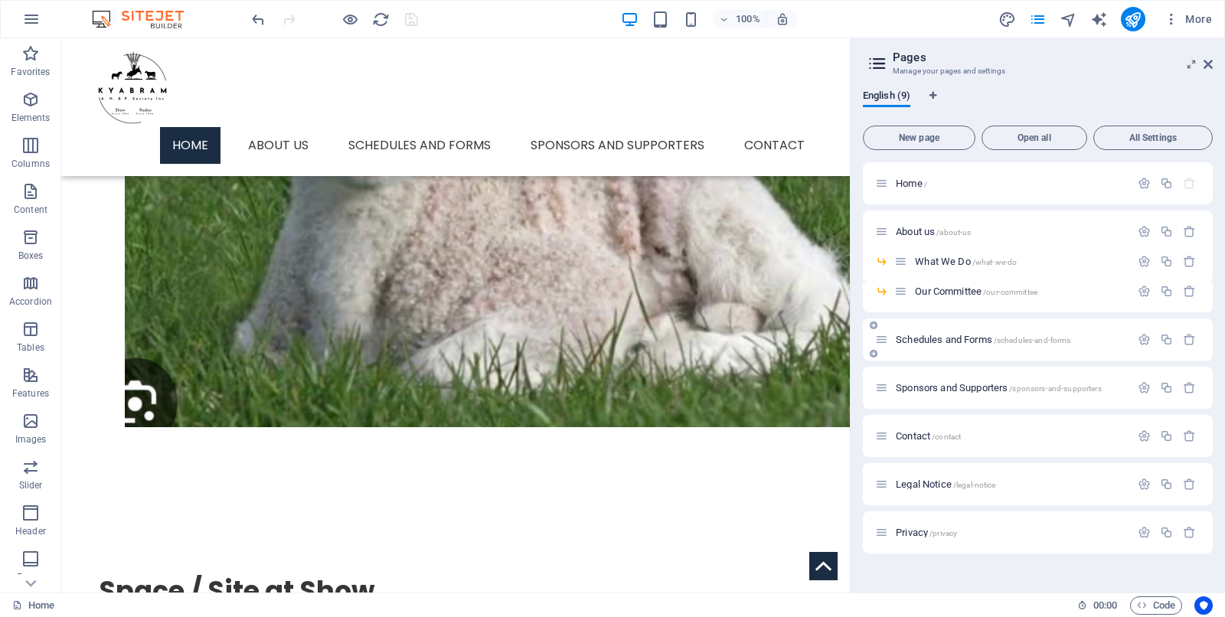
click at [944, 335] on span "Schedules and Forms /schedules-and-forms" at bounding box center [983, 339] width 175 height 11
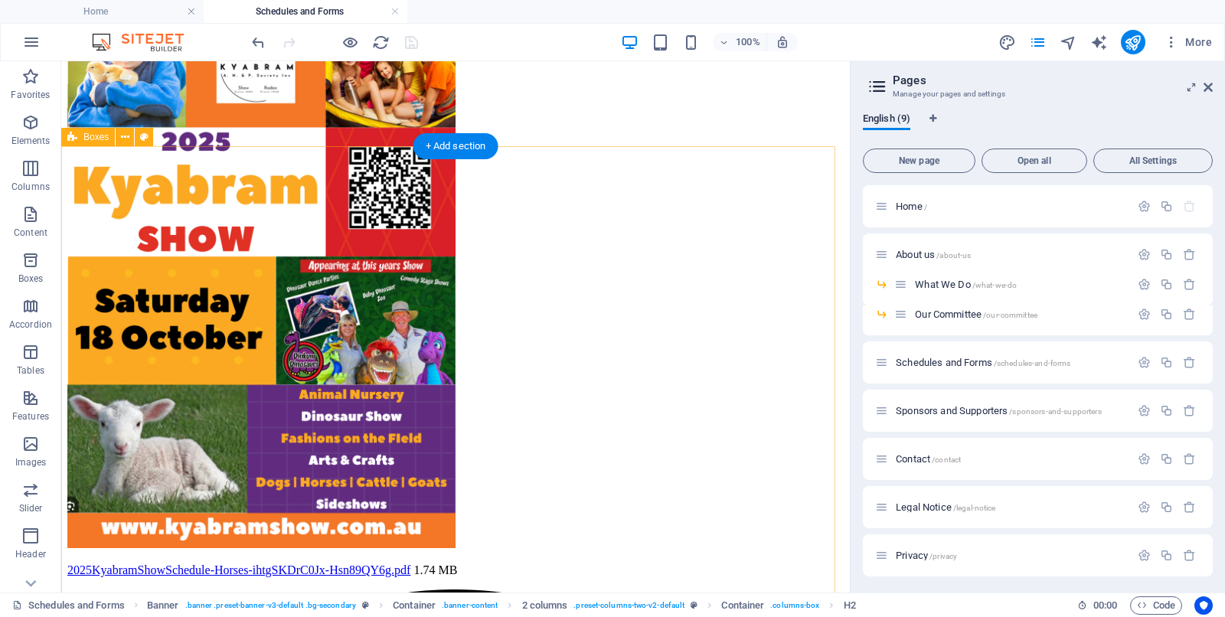
scroll to position [670, 0]
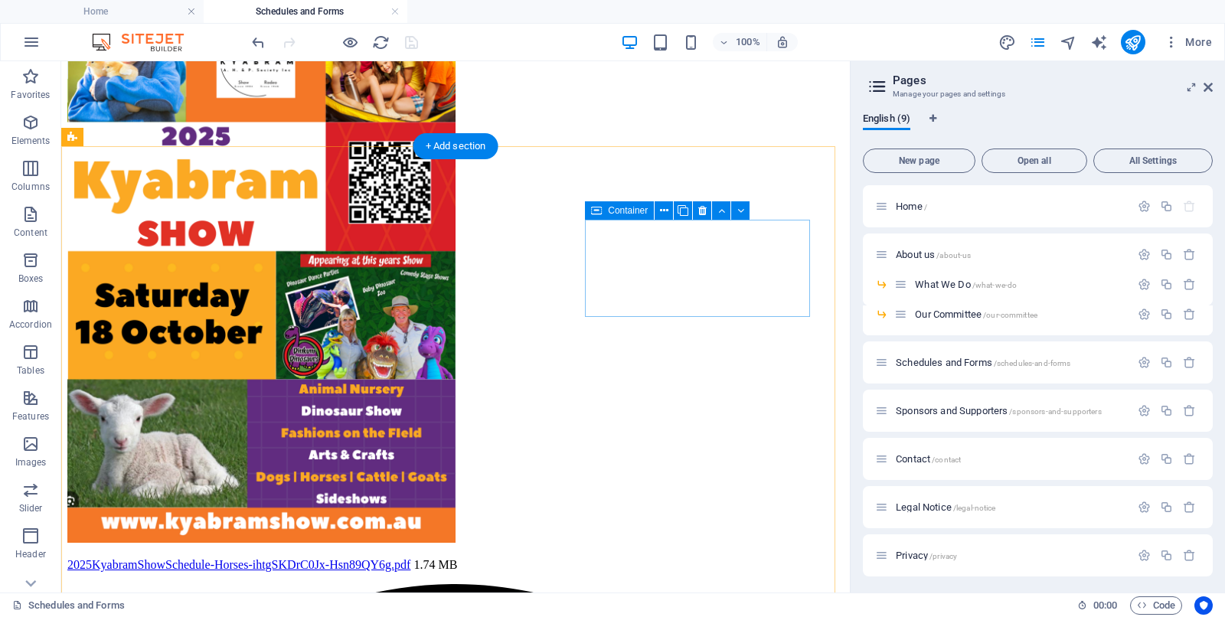
click at [663, 211] on icon at bounding box center [664, 211] width 8 height 16
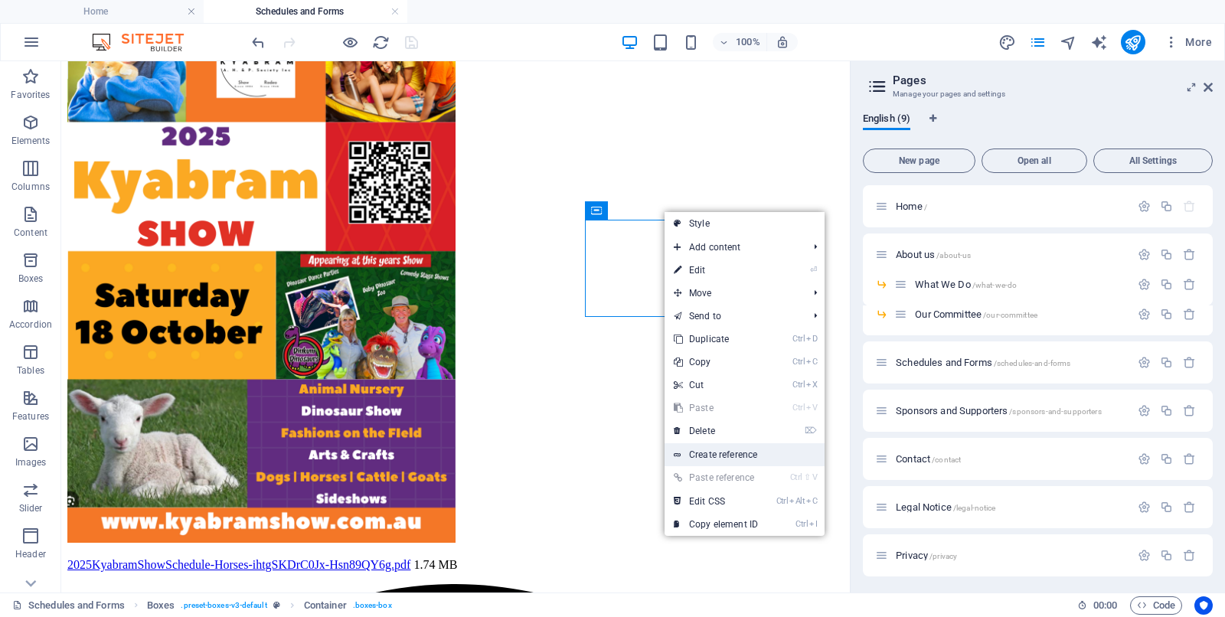
click at [716, 453] on link "Create reference" at bounding box center [745, 454] width 160 height 23
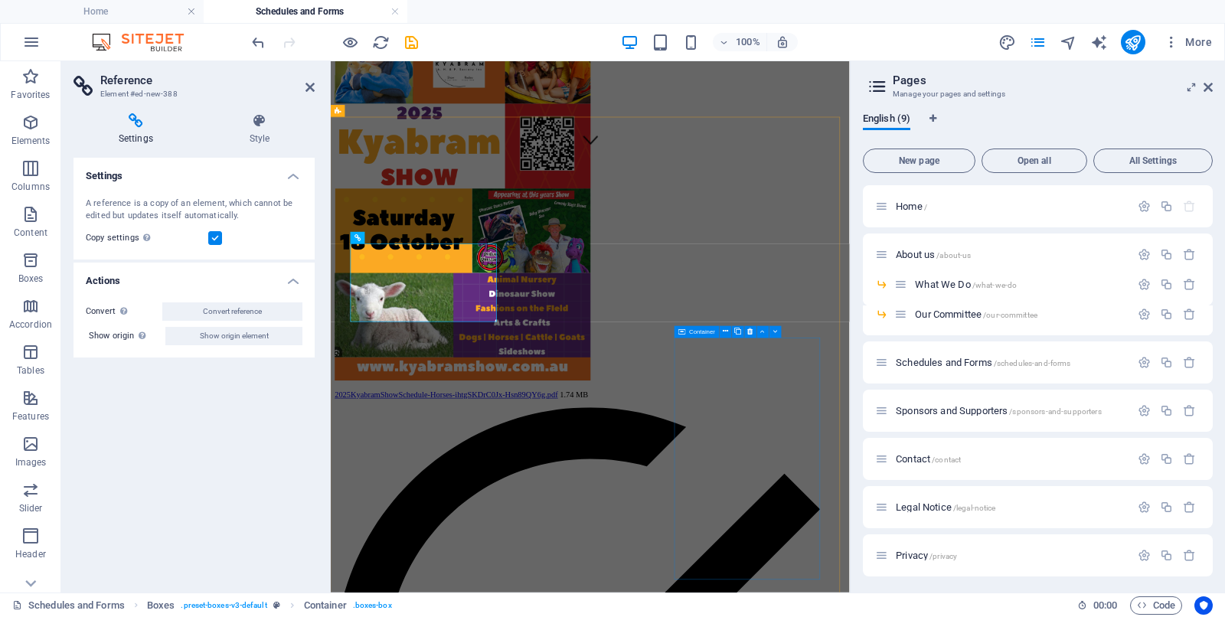
scroll to position [672, 0]
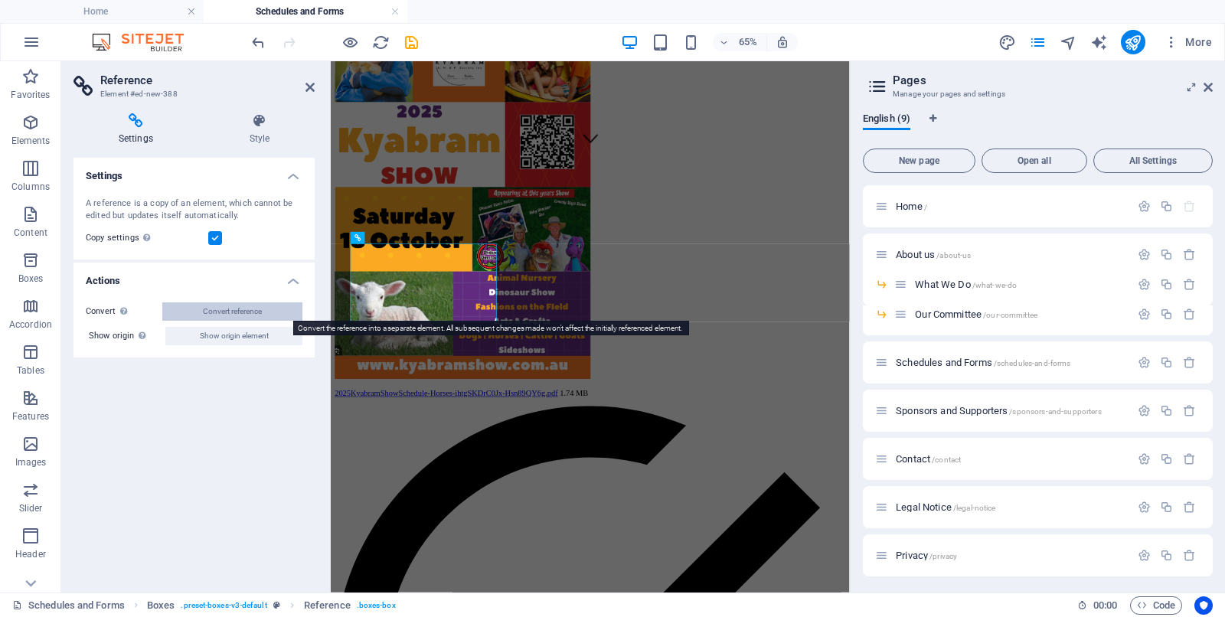
click at [218, 312] on span "Convert reference" at bounding box center [232, 312] width 59 height 18
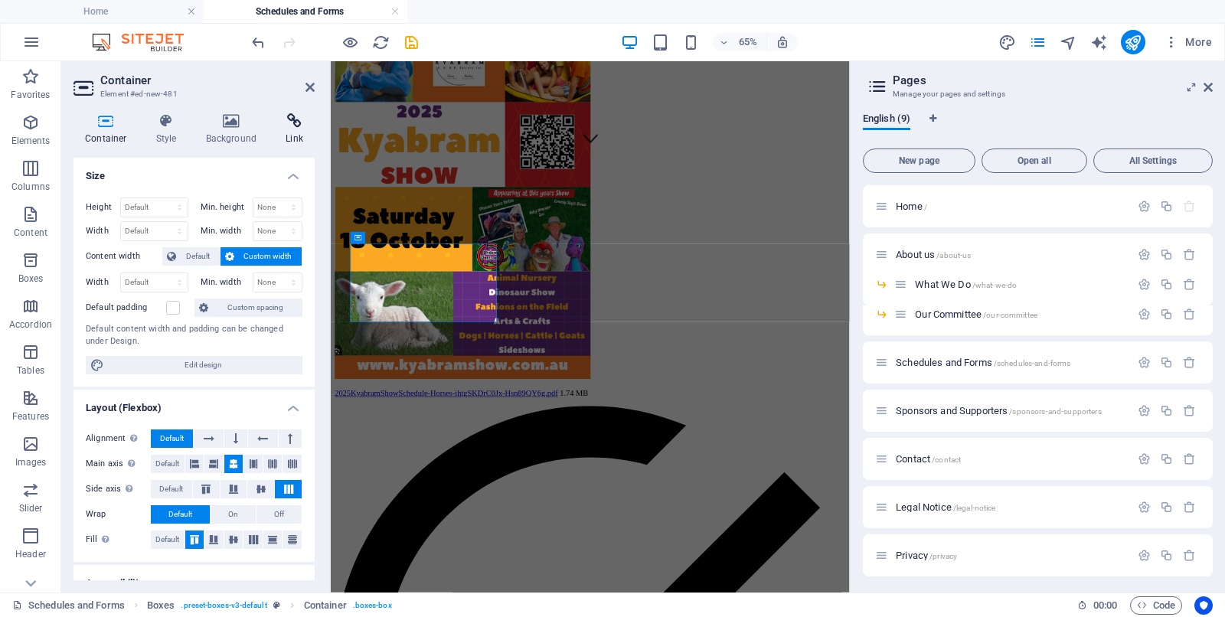
click at [296, 119] on icon at bounding box center [294, 120] width 41 height 15
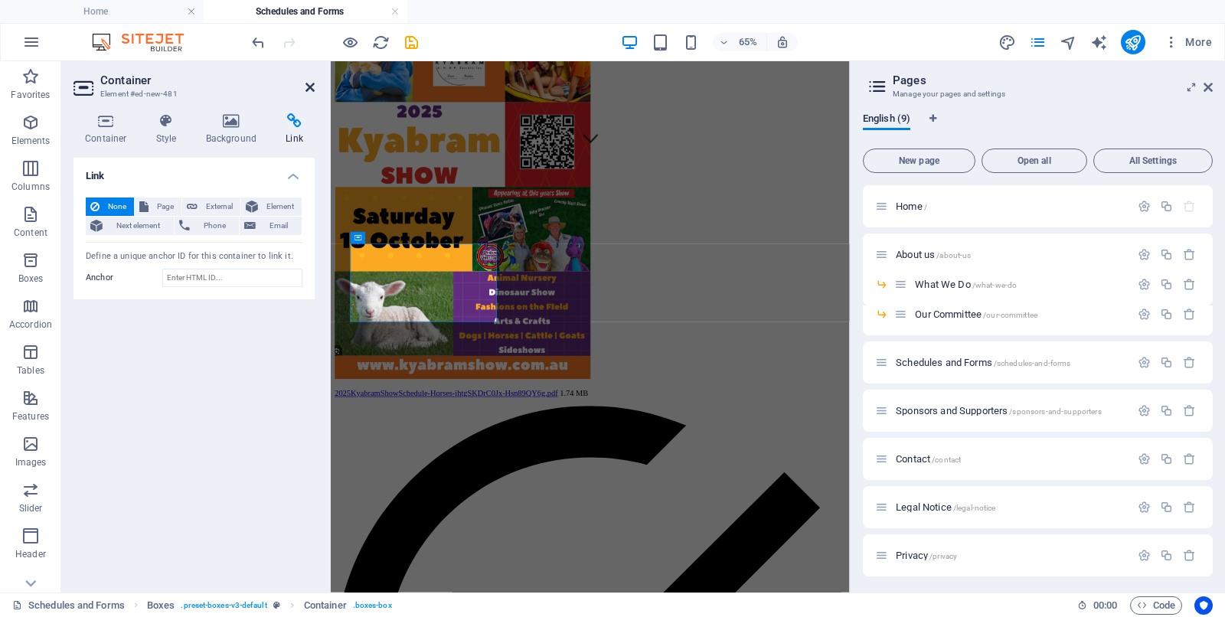
click at [311, 83] on icon at bounding box center [310, 87] width 9 height 12
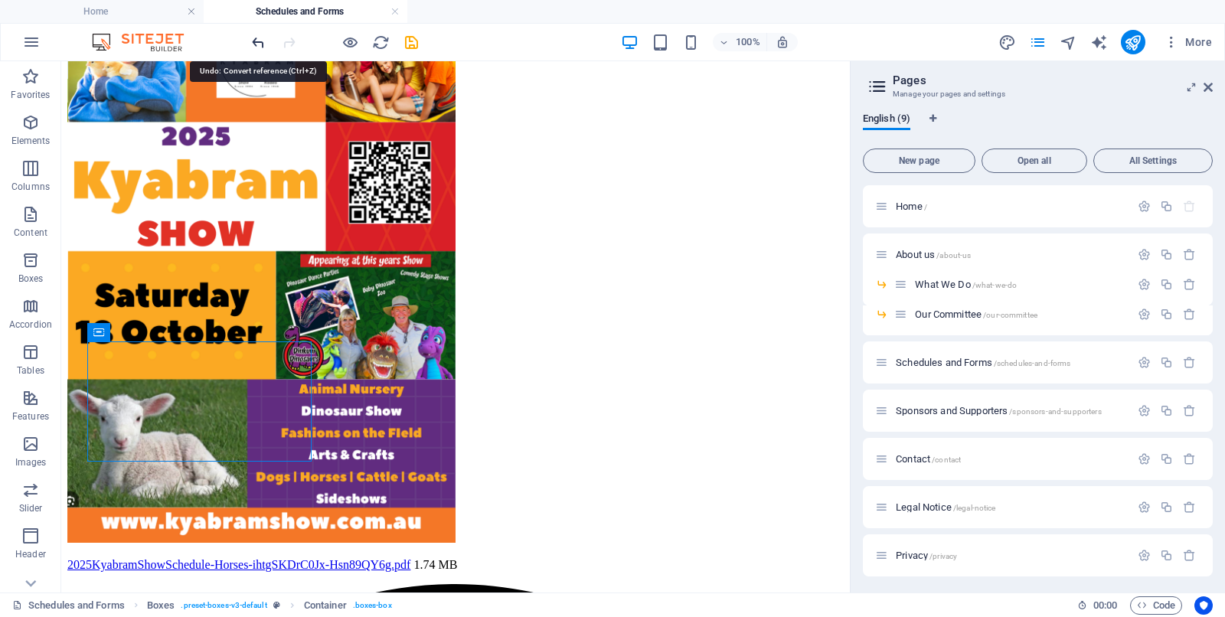
click at [260, 38] on icon "undo" at bounding box center [259, 43] width 18 height 18
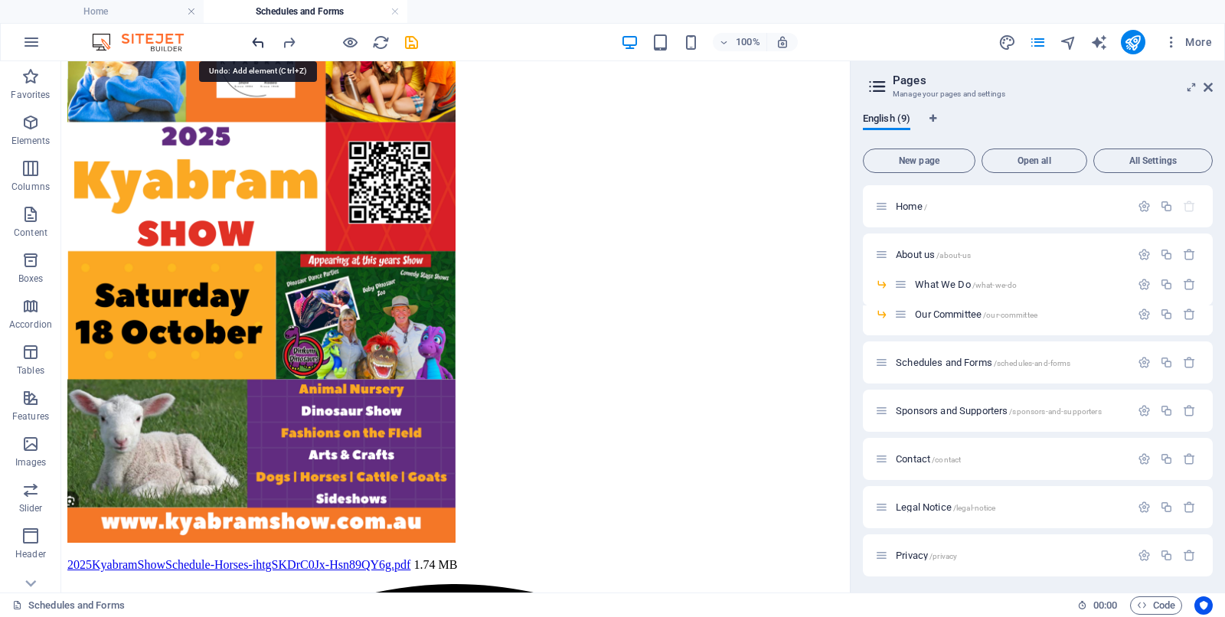
click at [257, 40] on icon "undo" at bounding box center [259, 43] width 18 height 18
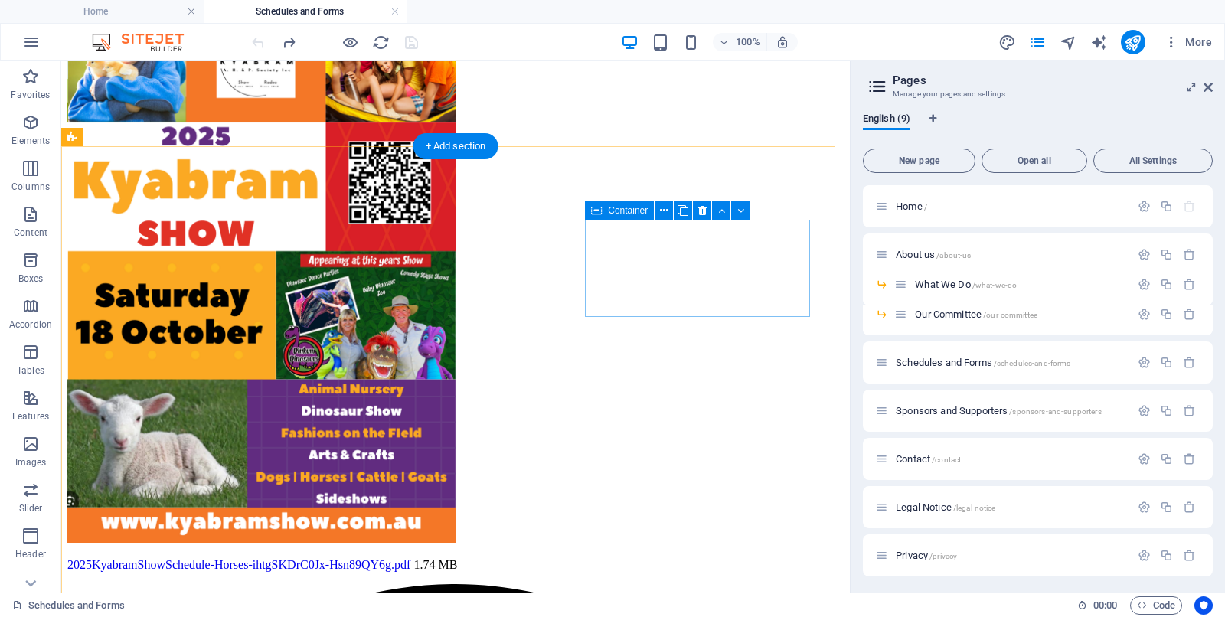
click at [632, 214] on span "Container" at bounding box center [628, 210] width 40 height 9
click at [664, 214] on icon at bounding box center [664, 211] width 8 height 16
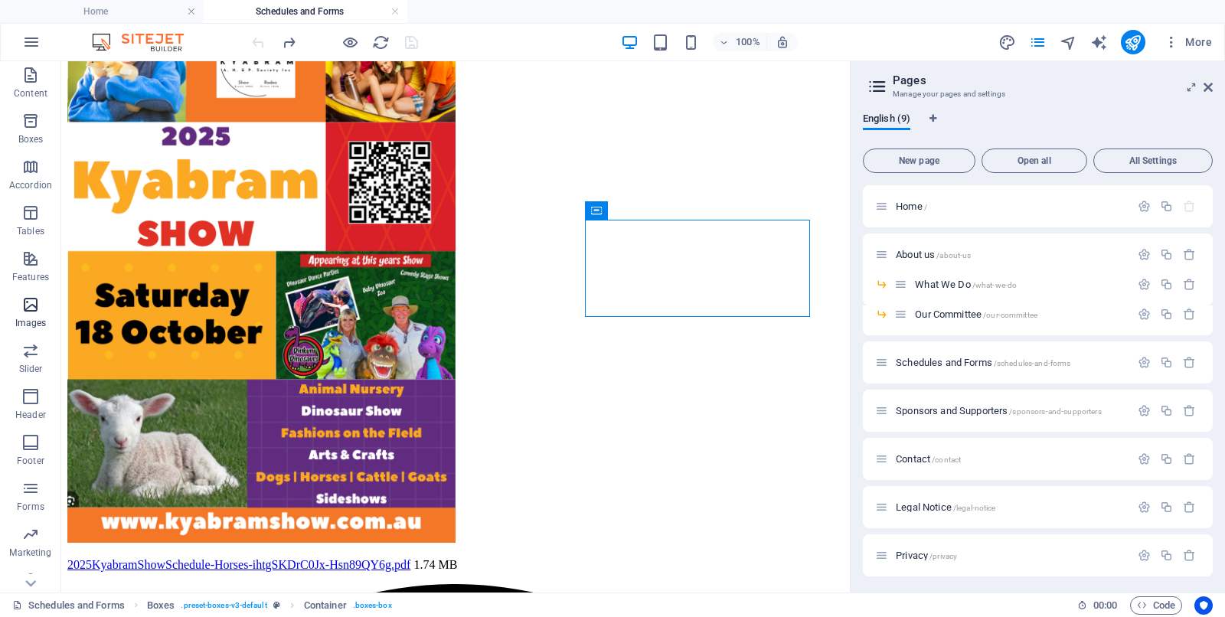
scroll to position [157, 0]
click at [980, 85] on icon at bounding box center [1208, 87] width 9 height 12
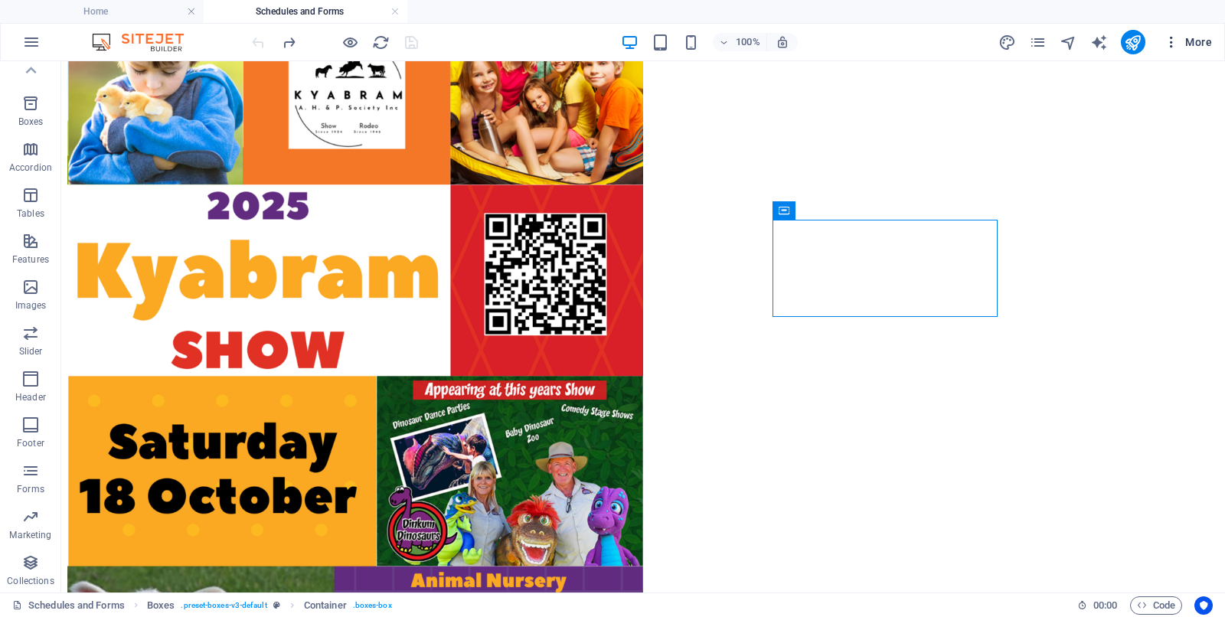
click at [980, 44] on span "More" at bounding box center [1188, 41] width 48 height 15
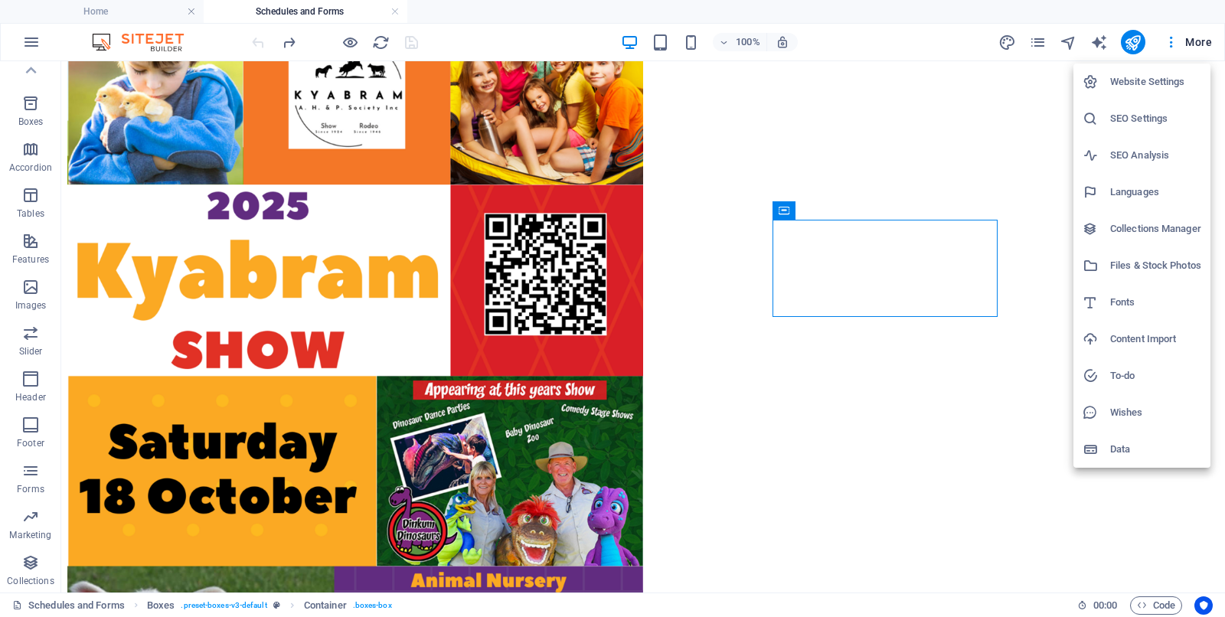
click at [980, 265] on h6 "Files & Stock Photos" at bounding box center [1155, 266] width 91 height 18
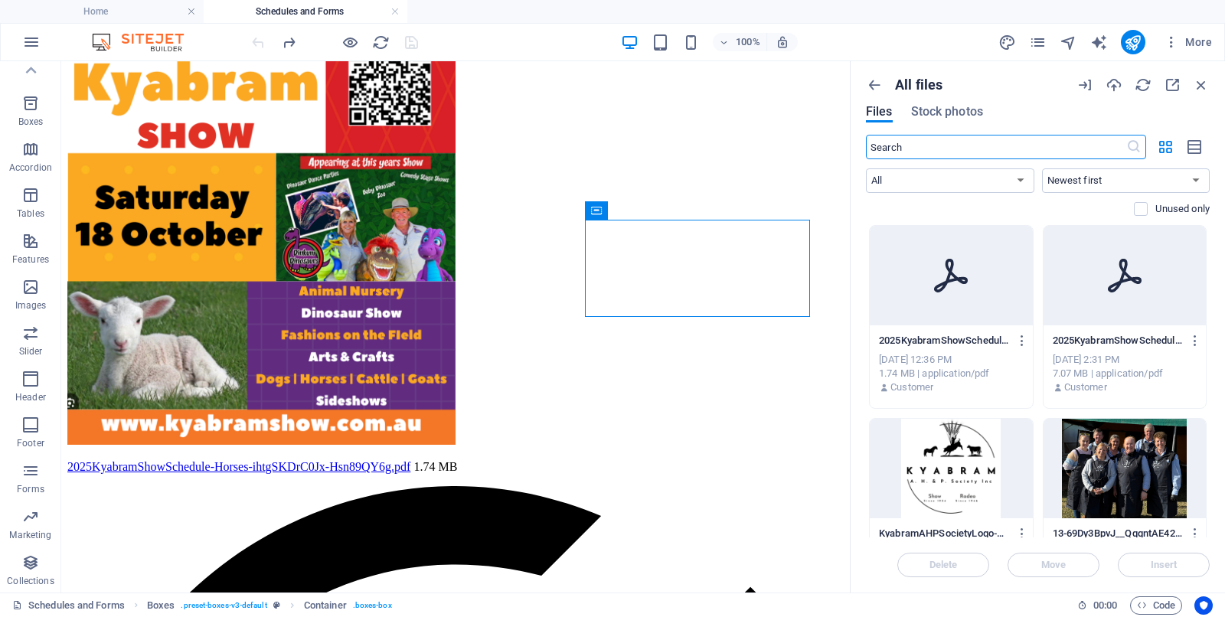
scroll to position [670, 0]
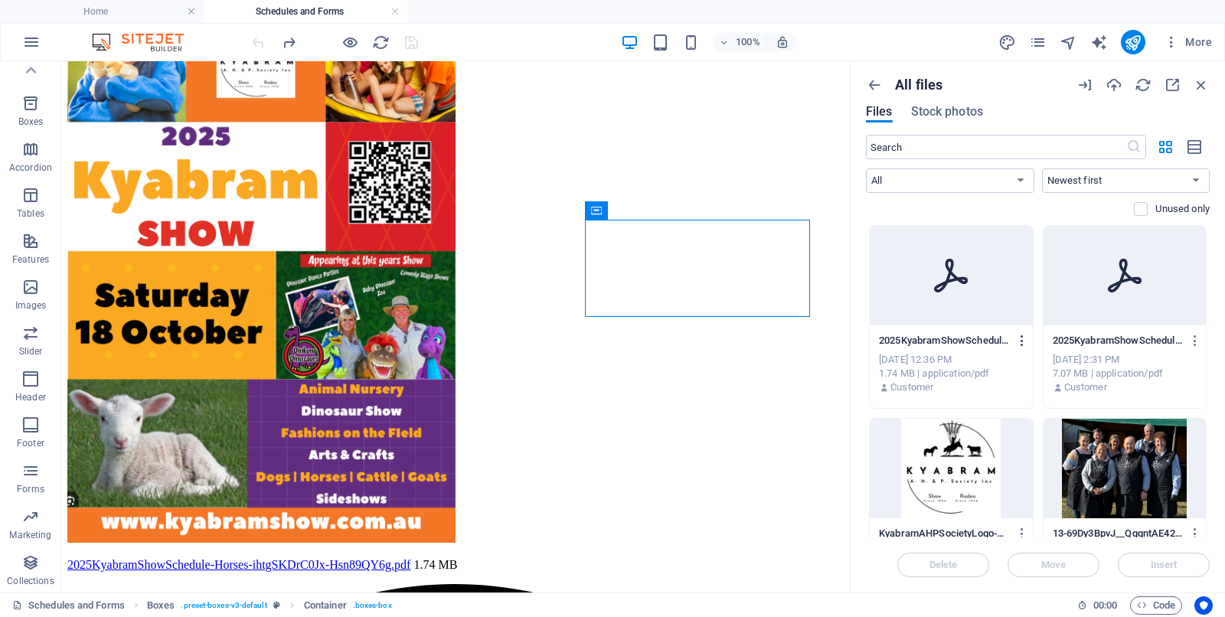
click at [980, 336] on icon "button" at bounding box center [1023, 341] width 15 height 14
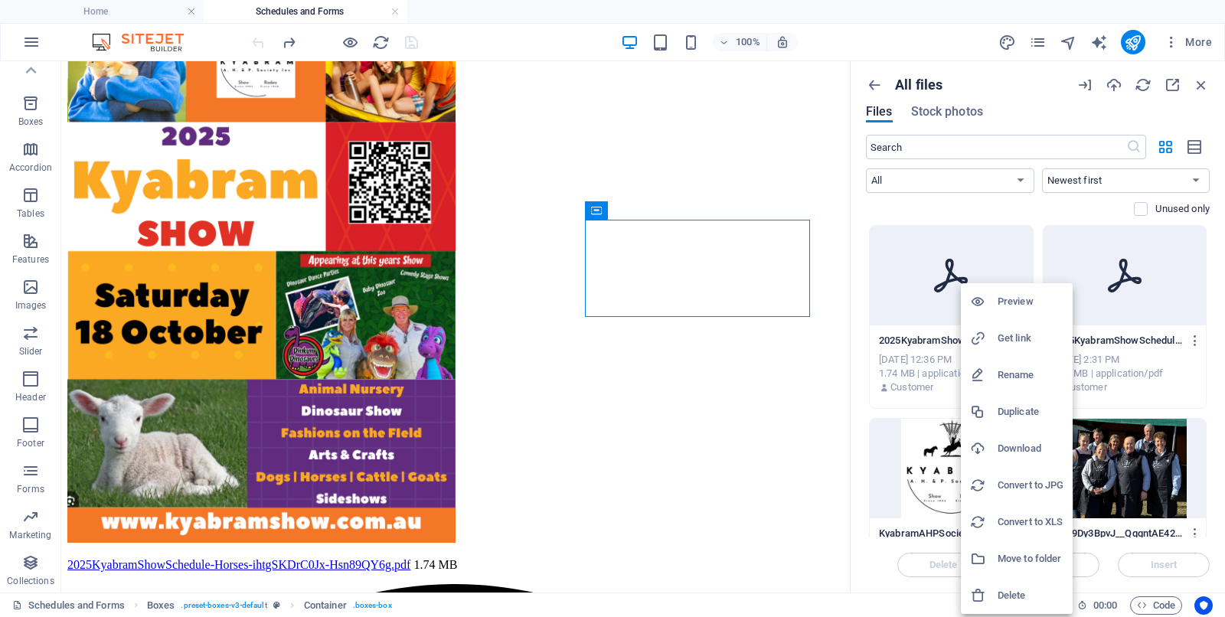
click at [980, 493] on h6 "Delete" at bounding box center [1031, 596] width 66 height 18
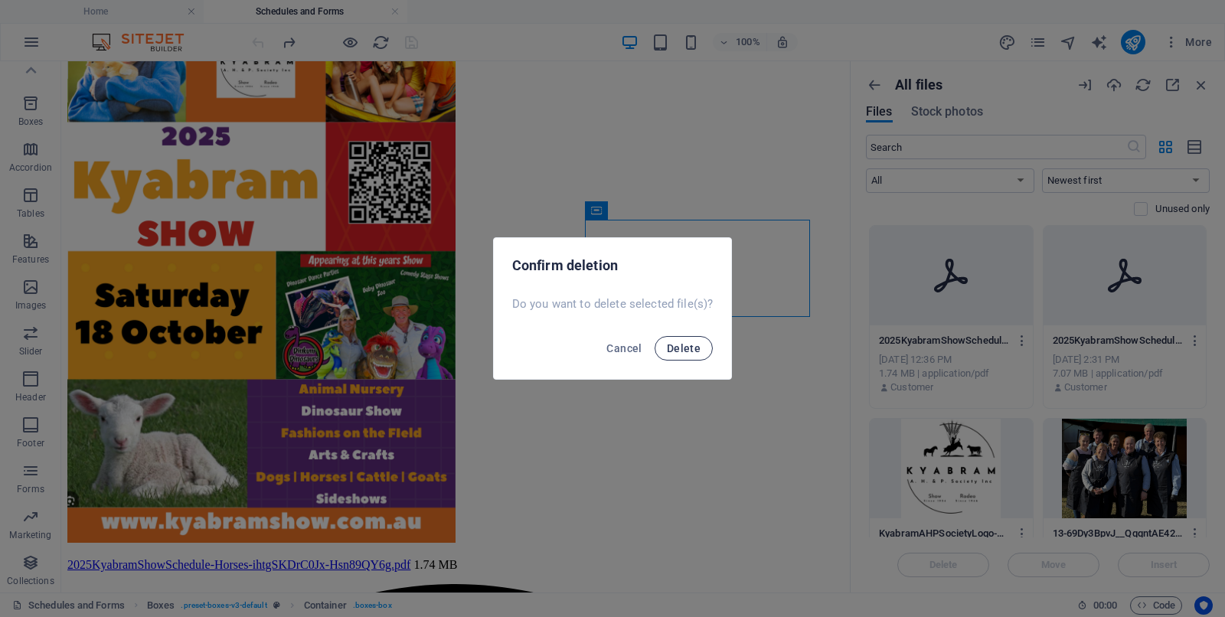
click at [695, 345] on span "Delete" at bounding box center [684, 348] width 34 height 12
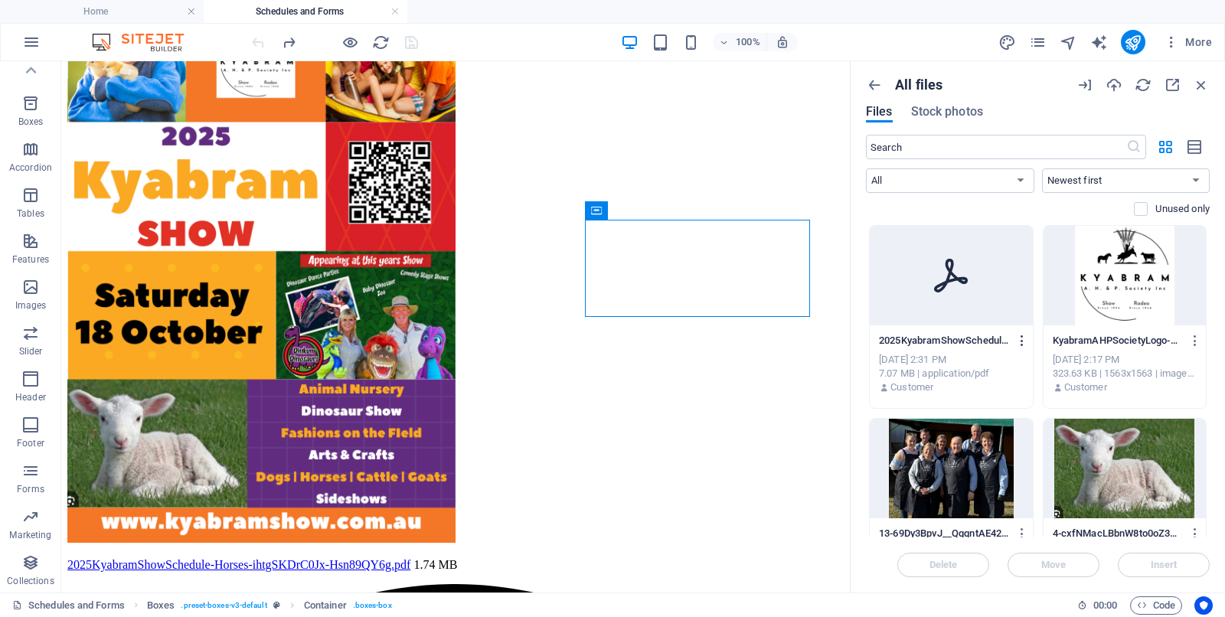
click at [980, 340] on icon "button" at bounding box center [1023, 341] width 15 height 14
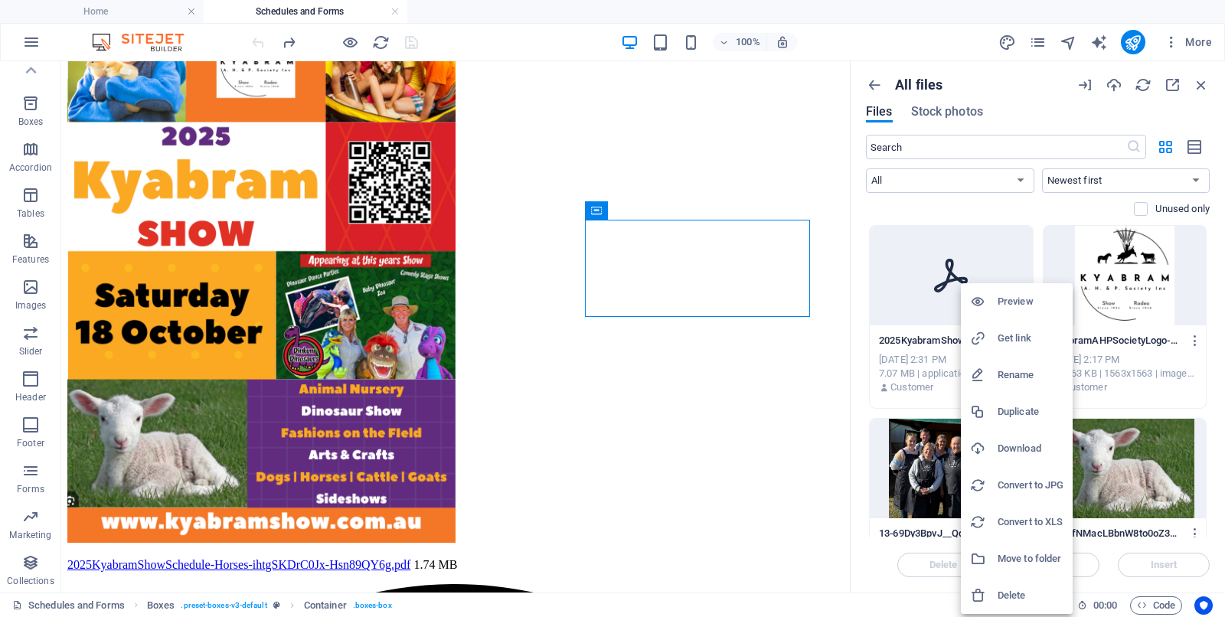
click at [980, 493] on h6 "Delete" at bounding box center [1031, 596] width 66 height 18
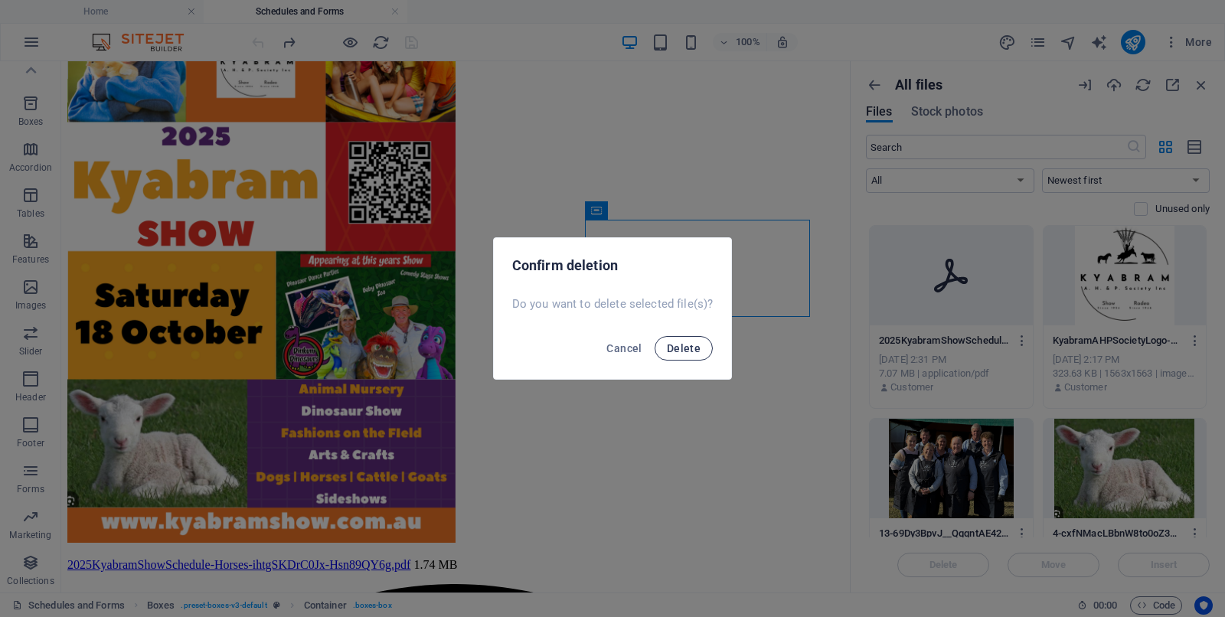
click at [687, 345] on span "Delete" at bounding box center [684, 348] width 34 height 12
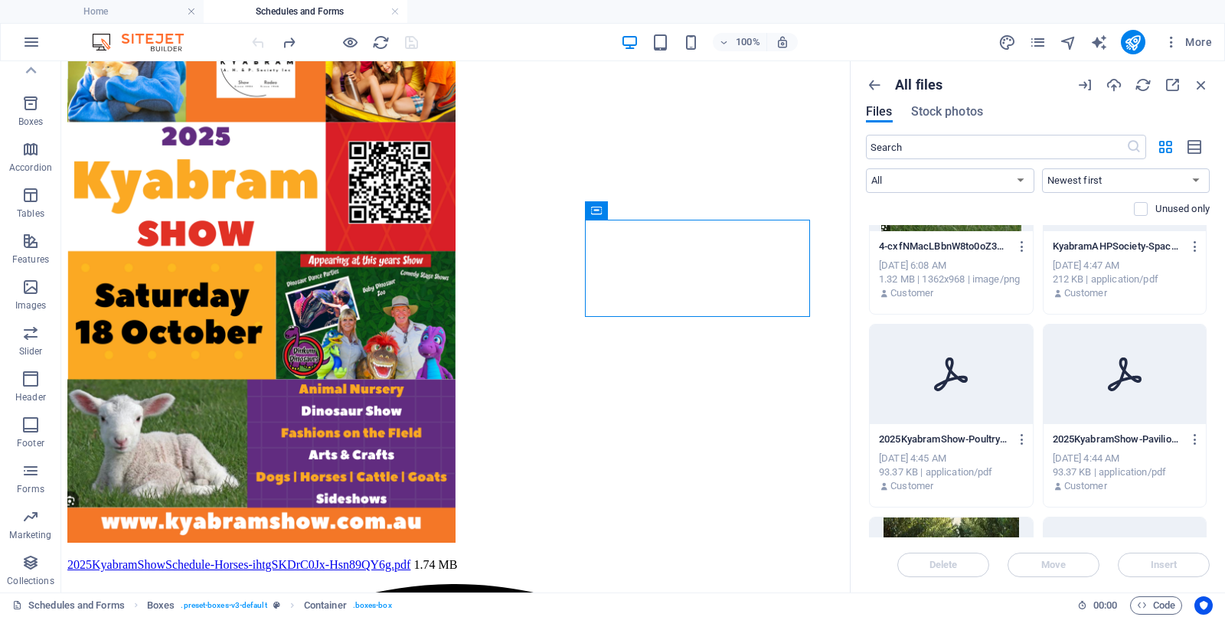
scroll to position [383, 0]
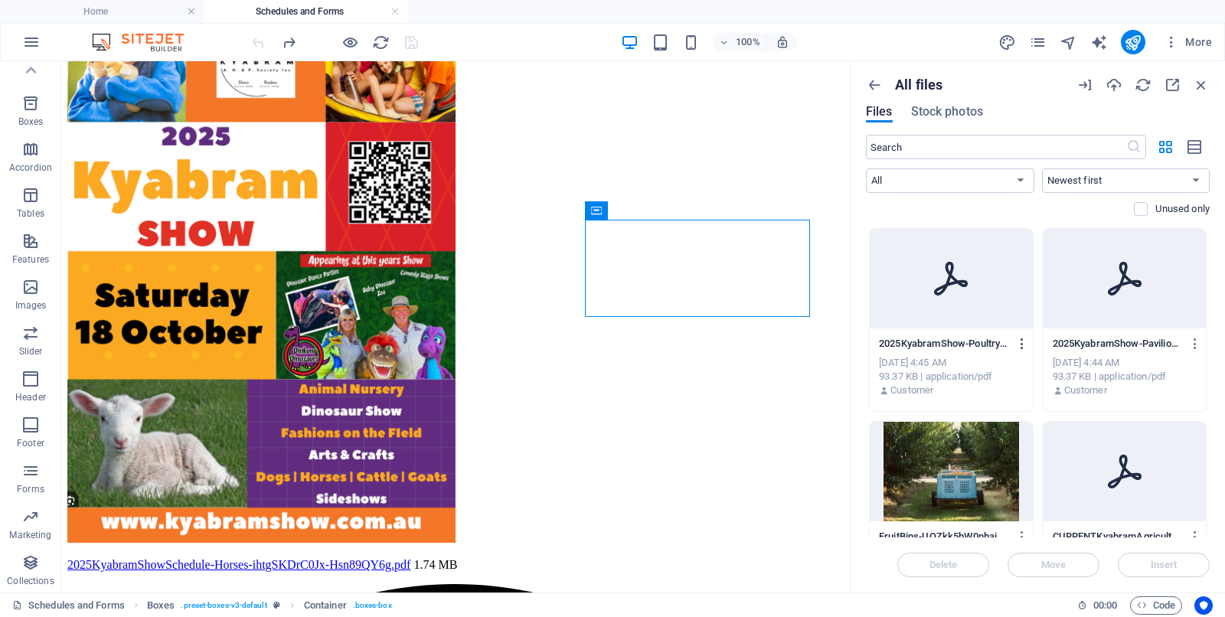
click at [980, 345] on icon "button" at bounding box center [1023, 344] width 15 height 14
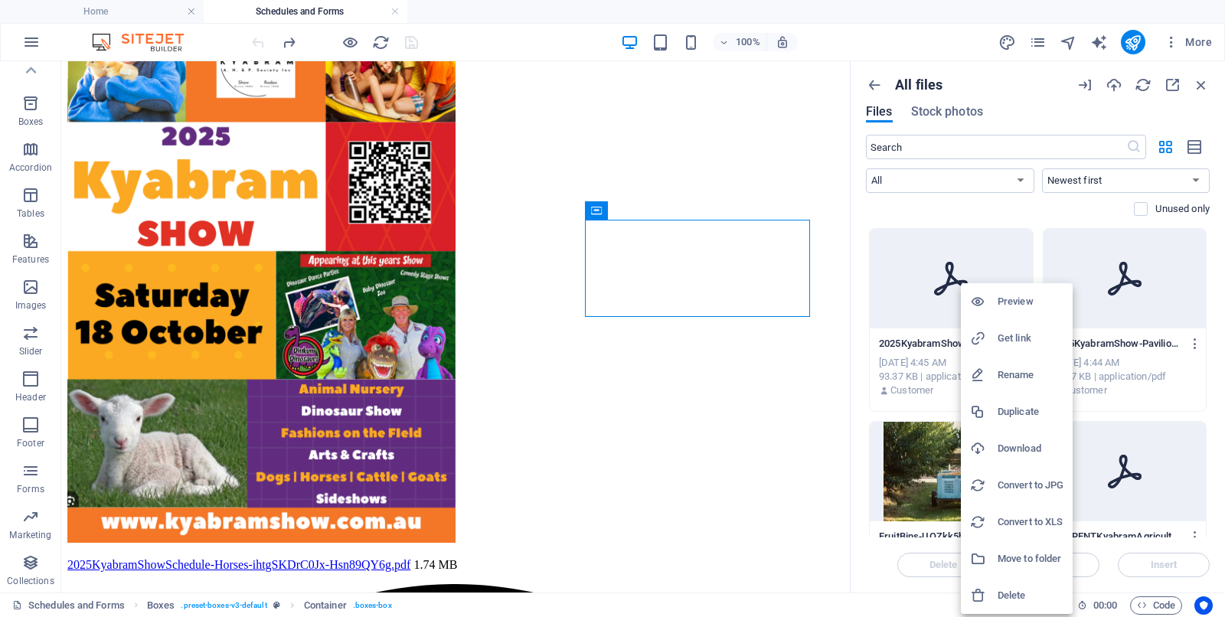
click at [980, 493] on h6 "Delete" at bounding box center [1031, 596] width 66 height 18
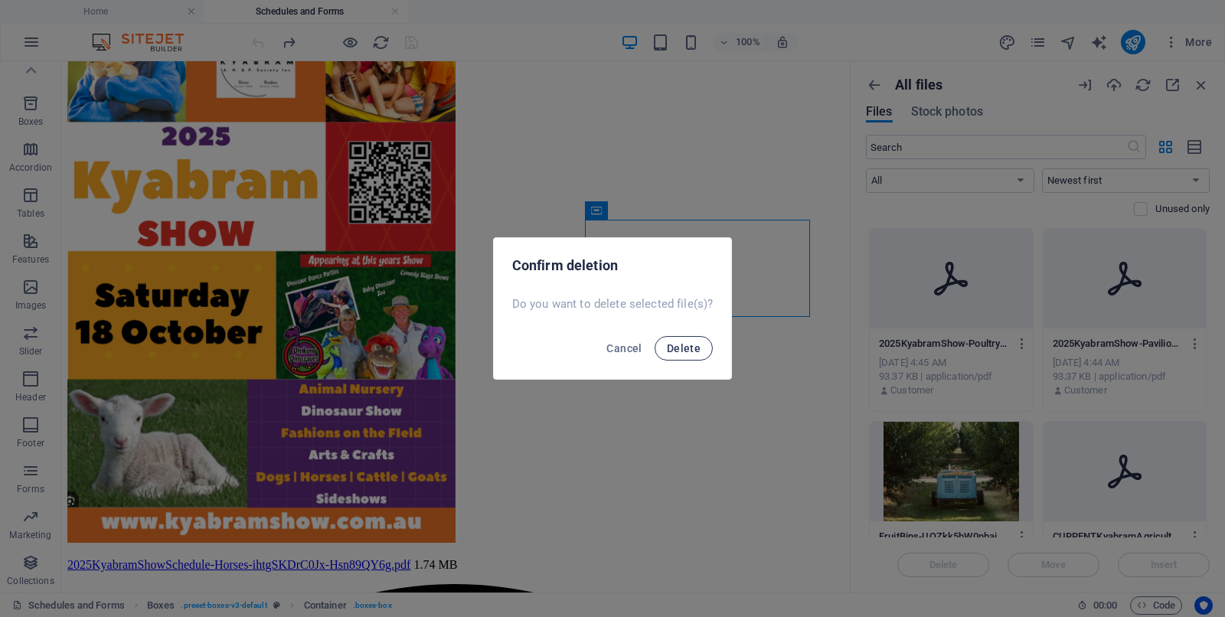
click at [681, 347] on span "Delete" at bounding box center [684, 348] width 34 height 12
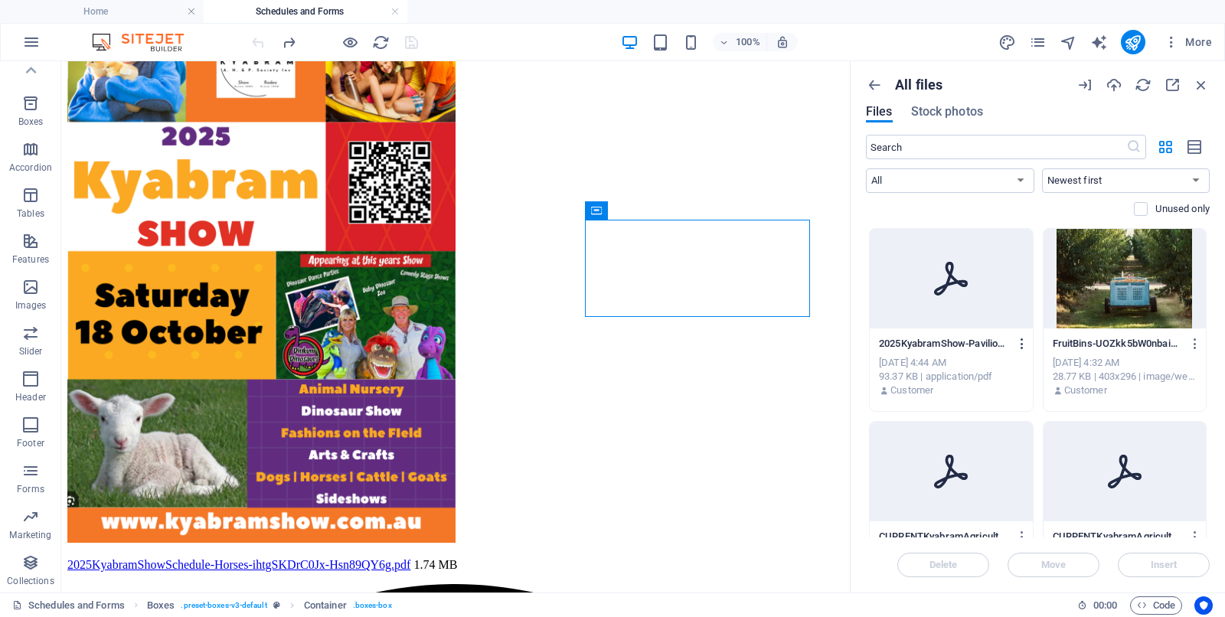
click at [980, 343] on icon "button" at bounding box center [1023, 344] width 15 height 14
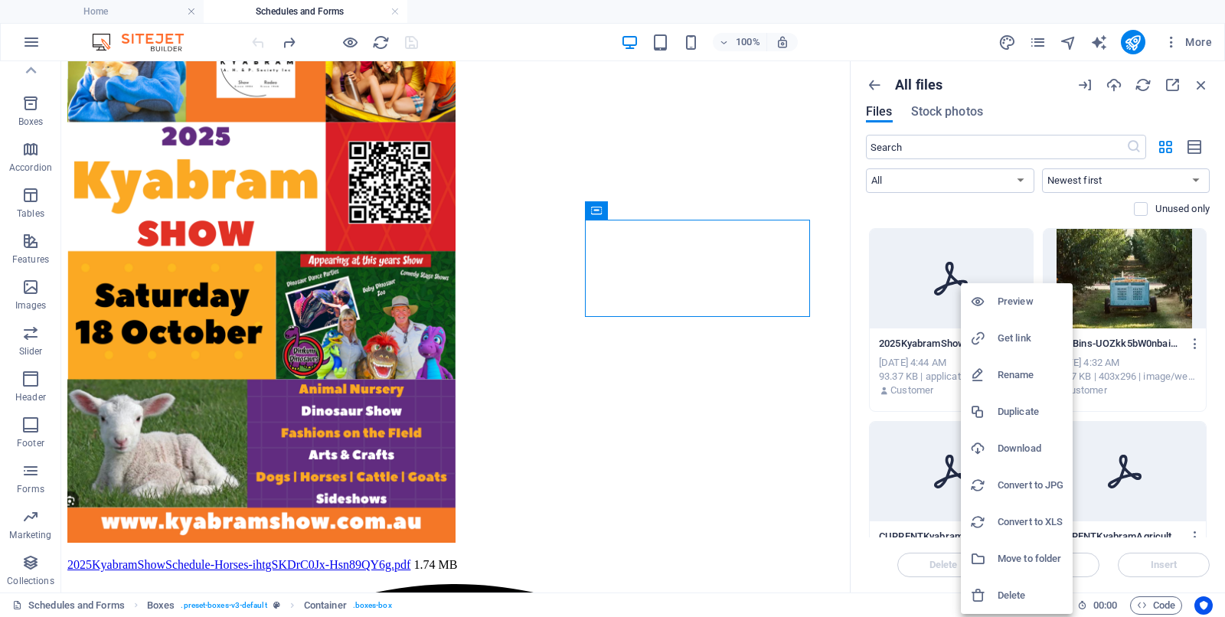
click at [980, 493] on h6 "Delete" at bounding box center [1031, 596] width 66 height 18
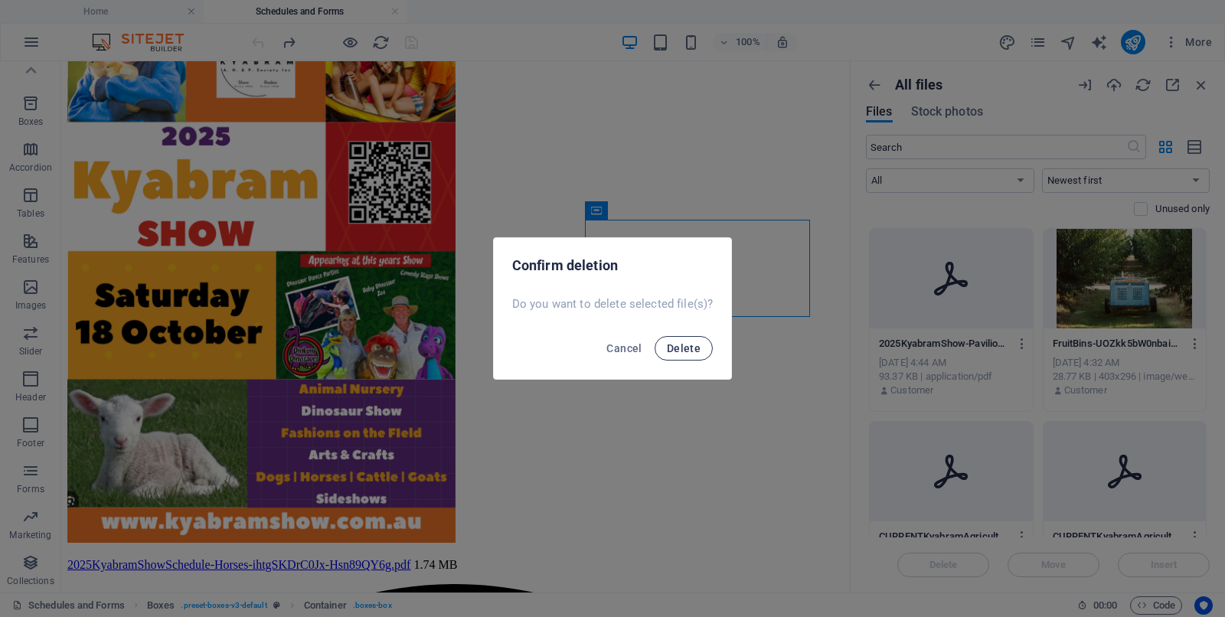
click at [684, 347] on span "Delete" at bounding box center [684, 348] width 34 height 12
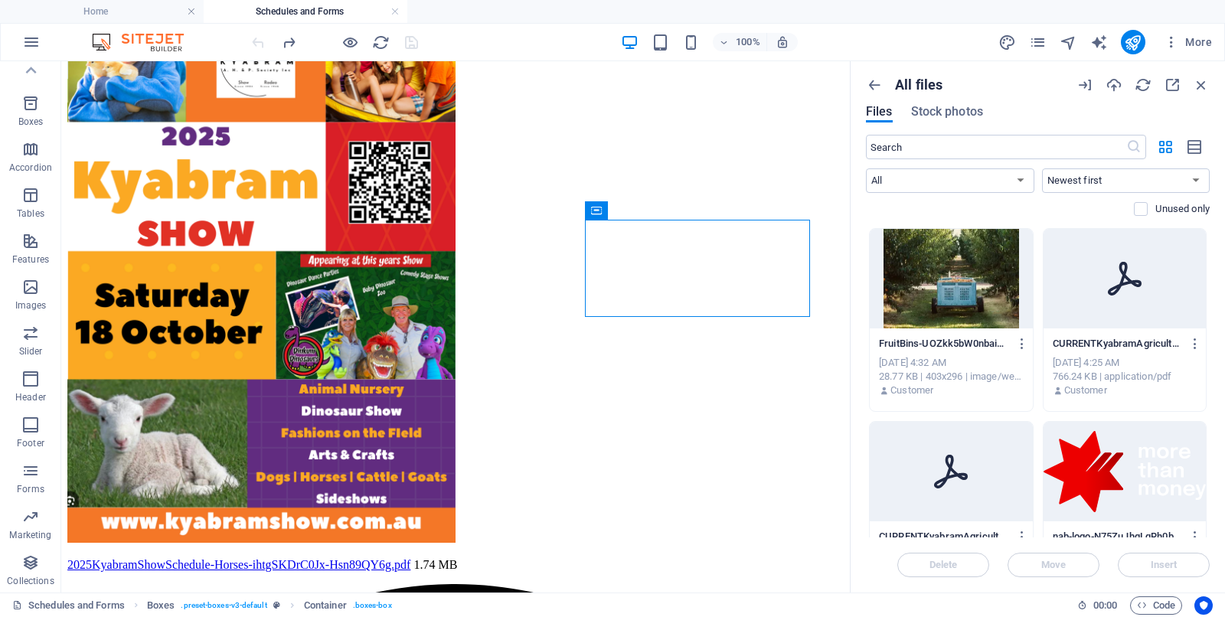
scroll to position [479, 0]
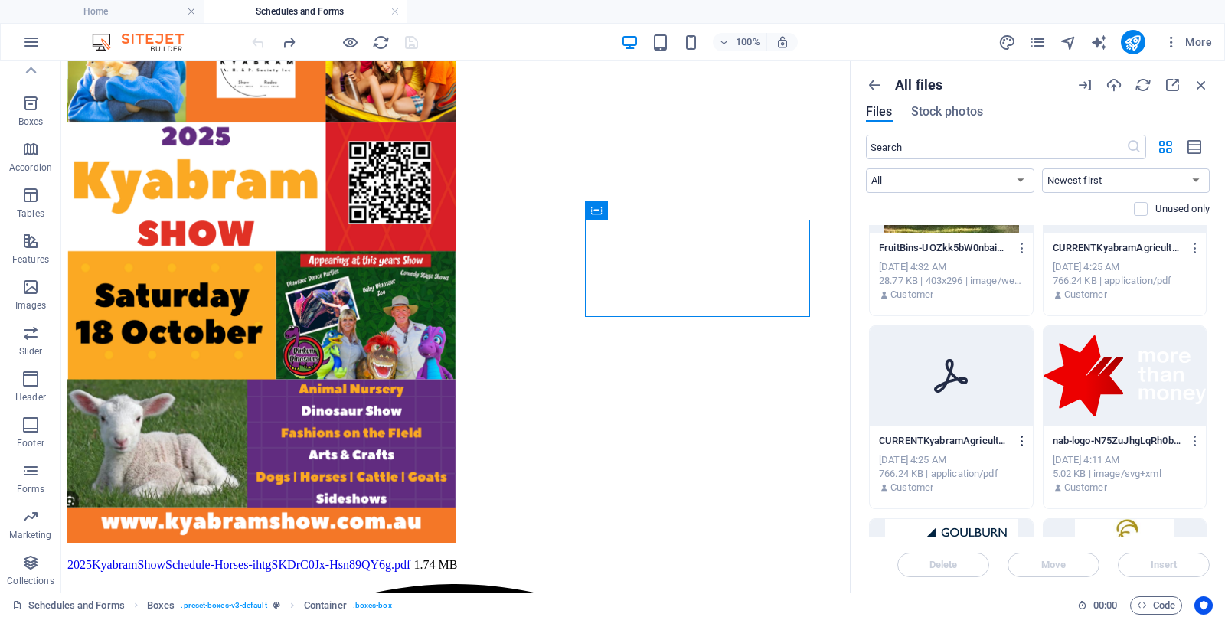
click at [980, 438] on icon "button" at bounding box center [1023, 441] width 15 height 14
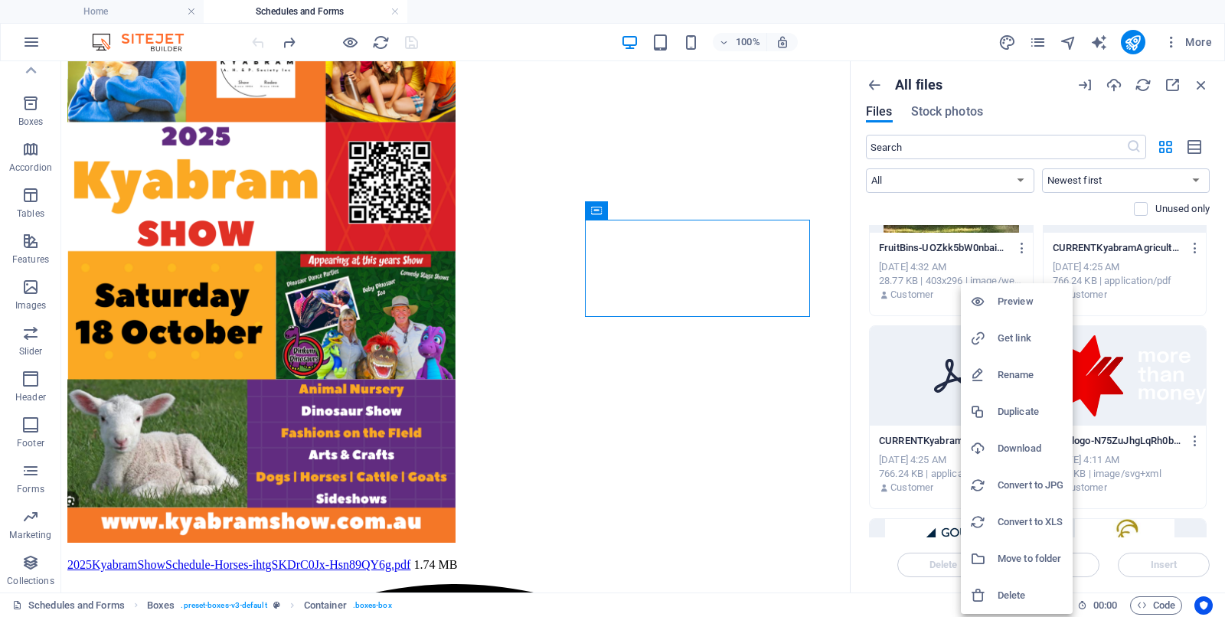
click at [881, 463] on div at bounding box center [612, 308] width 1225 height 617
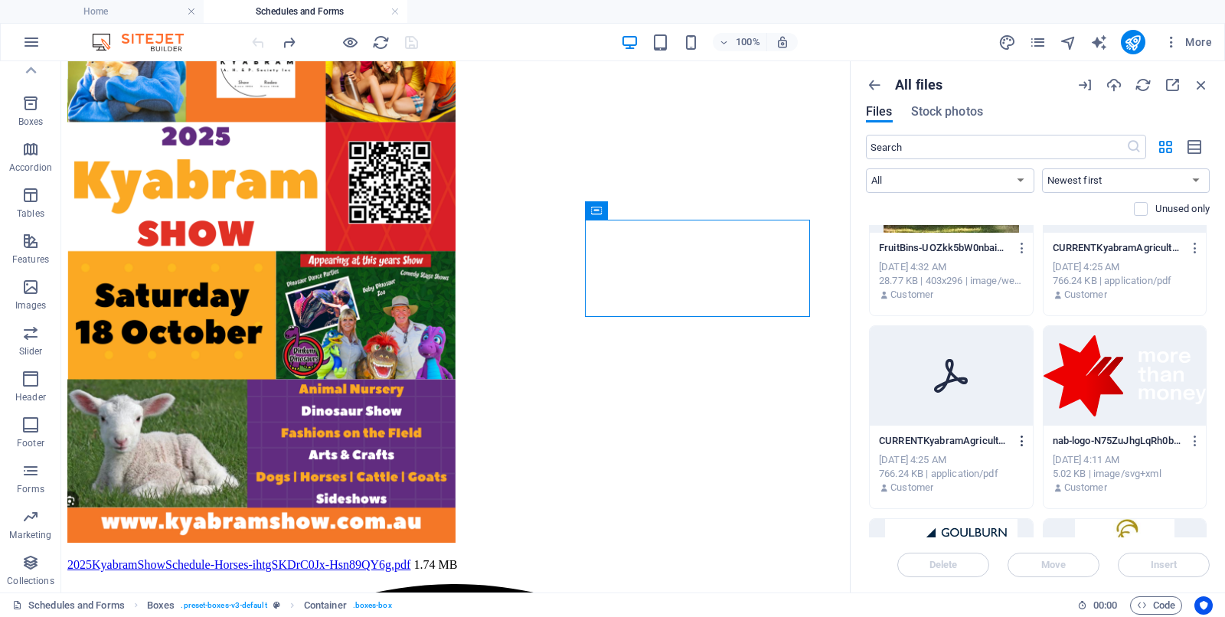
click at [980, 440] on icon "button" at bounding box center [1023, 441] width 15 height 14
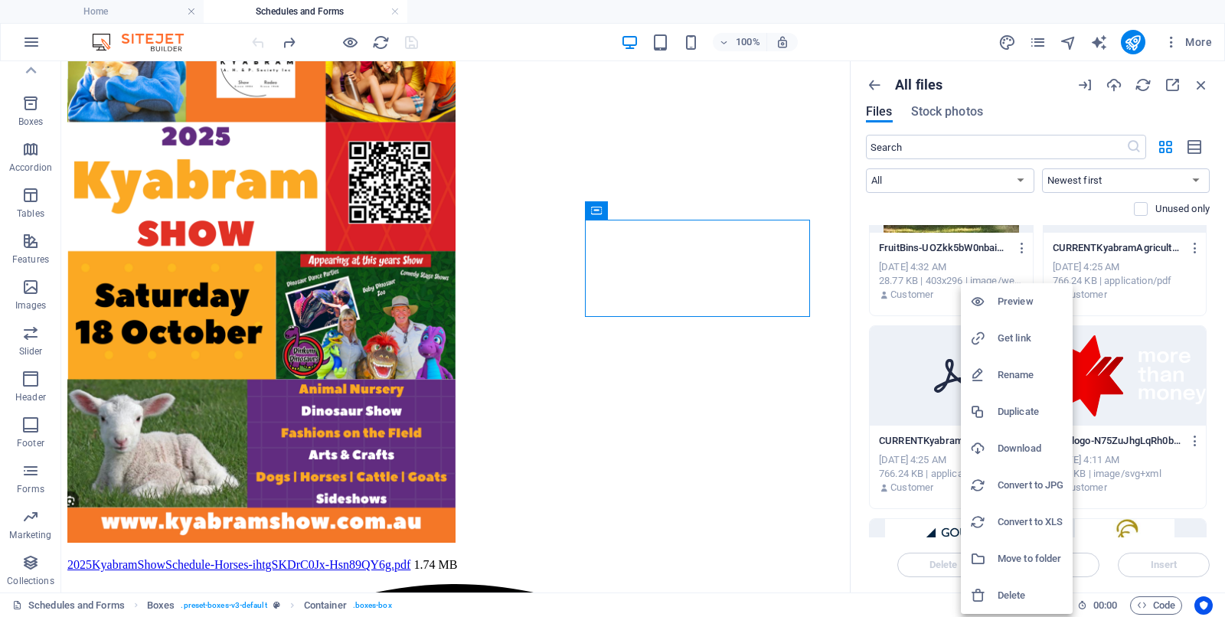
click at [980, 493] on h6 "Delete" at bounding box center [1031, 596] width 66 height 18
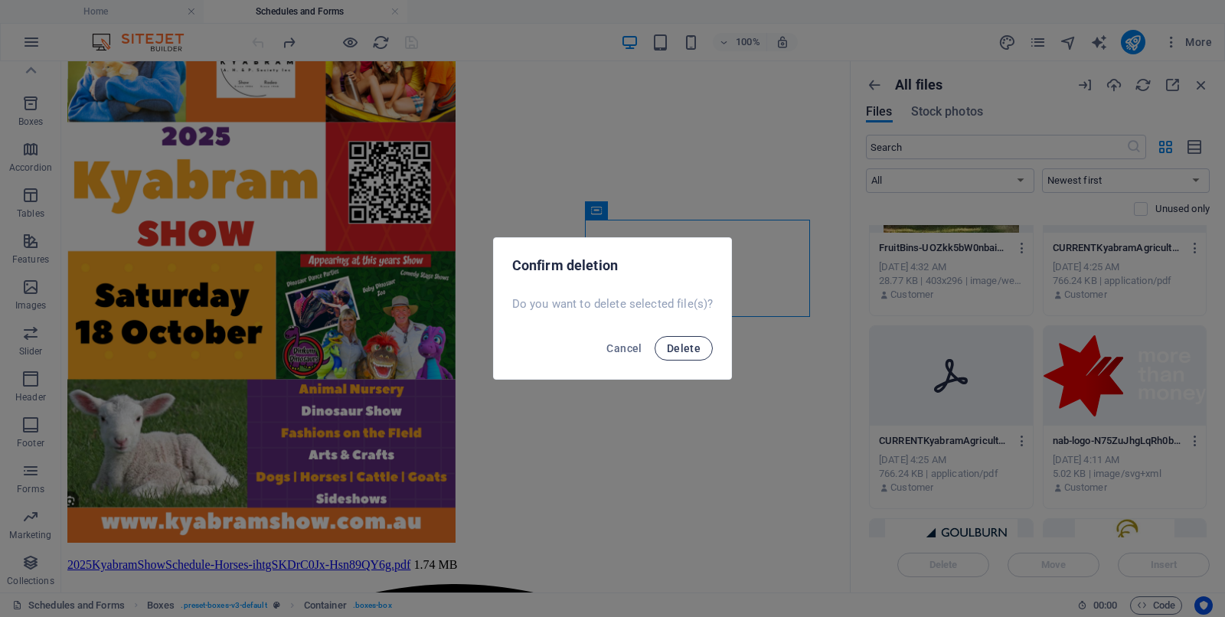
click at [687, 347] on span "Delete" at bounding box center [684, 348] width 34 height 12
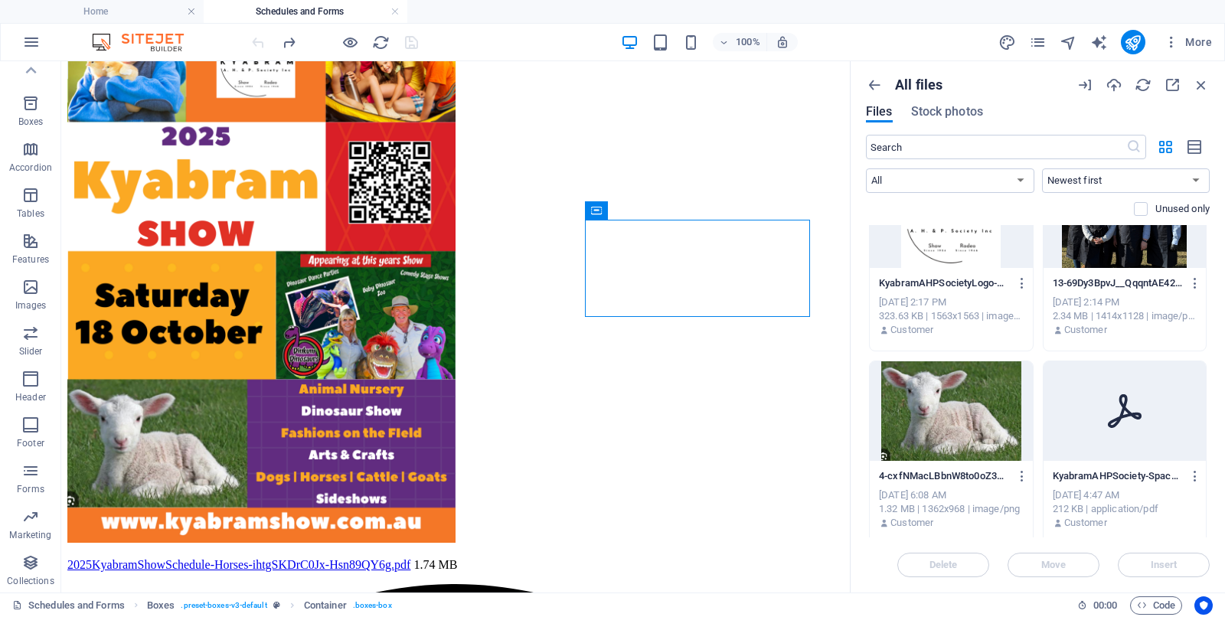
scroll to position [0, 0]
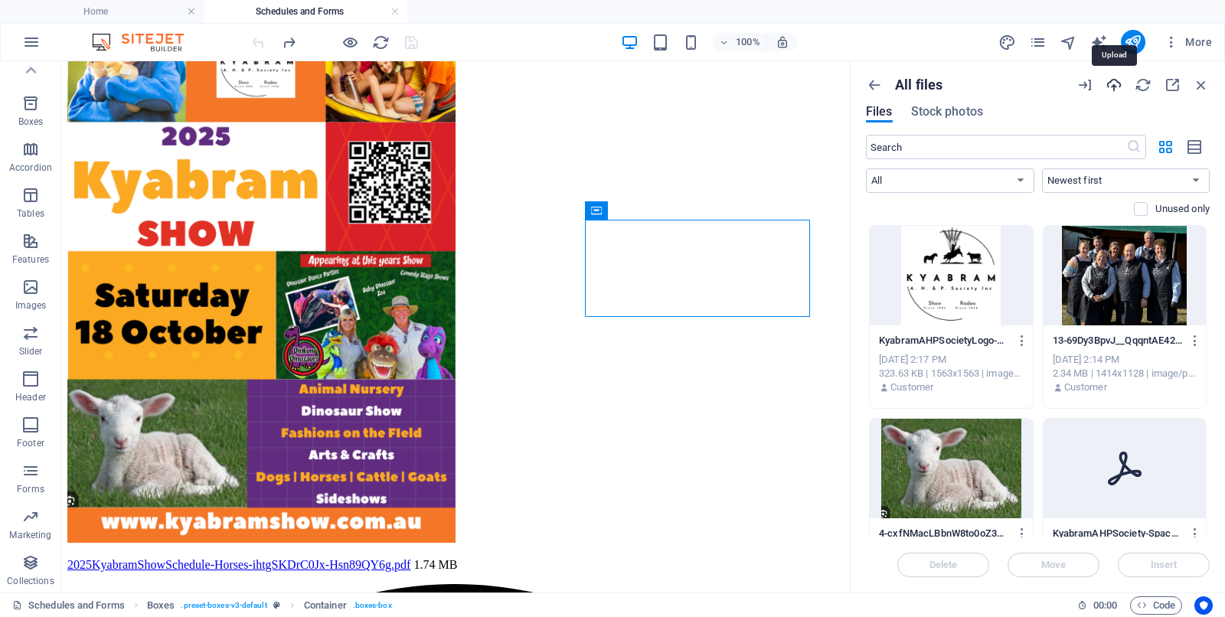
click at [980, 82] on icon "button" at bounding box center [1114, 85] width 17 height 17
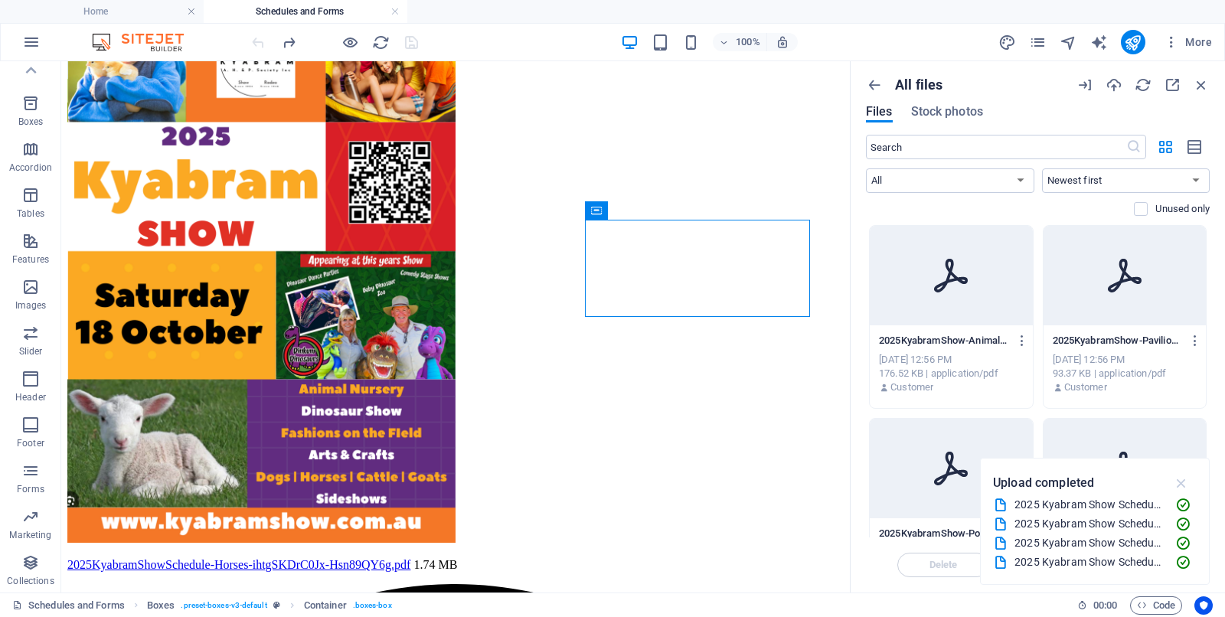
click at [980, 486] on icon "button" at bounding box center [1182, 483] width 18 height 17
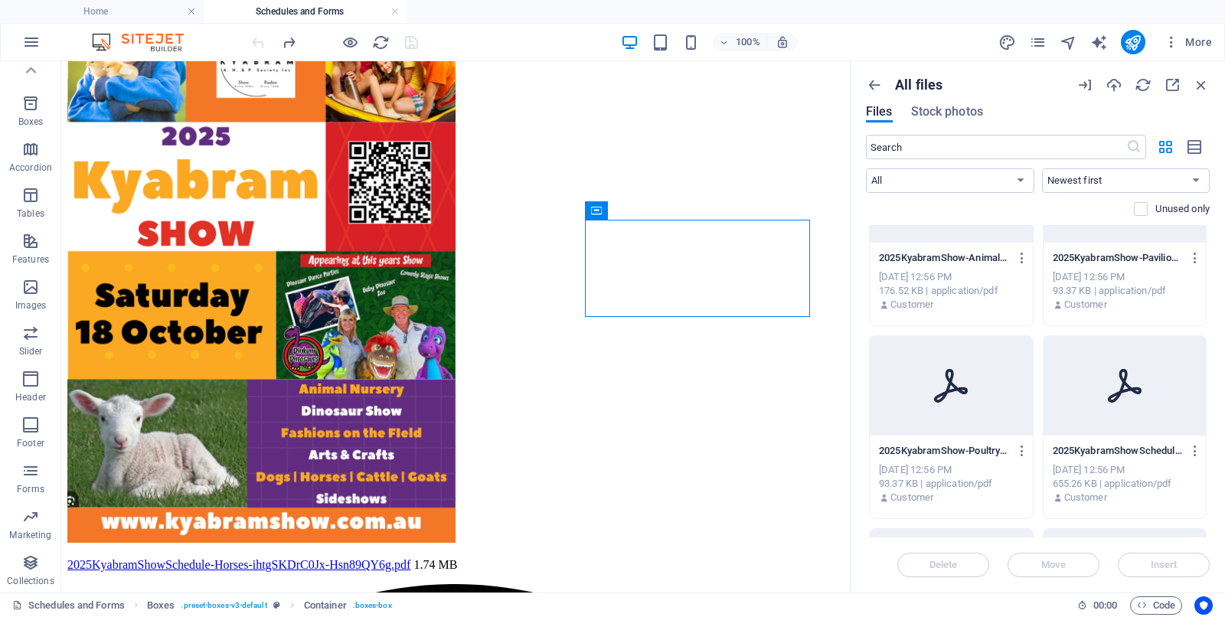
scroll to position [96, 0]
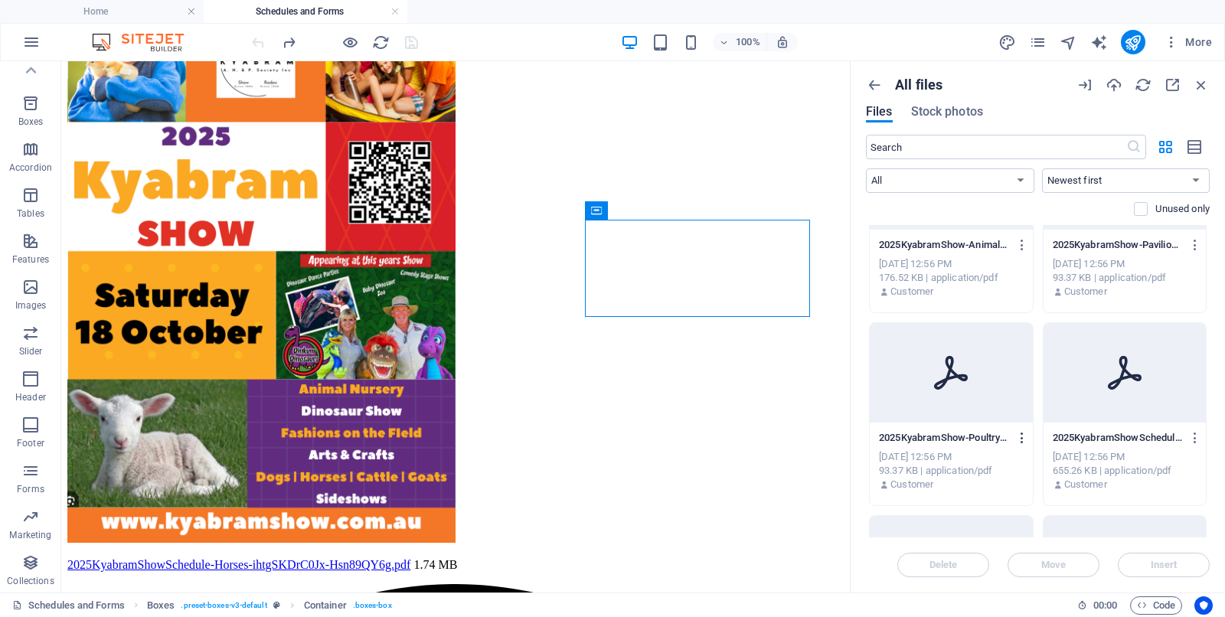
click at [980, 440] on icon "button" at bounding box center [1023, 438] width 15 height 14
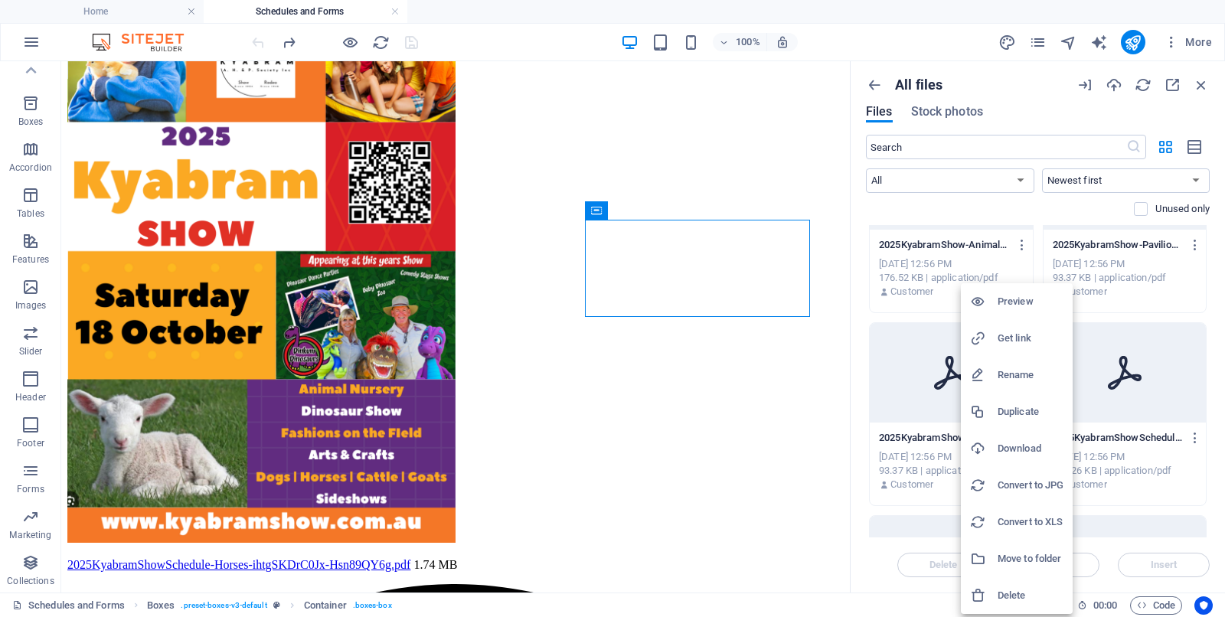
click at [980, 336] on h6 "Get link" at bounding box center [1031, 338] width 66 height 18
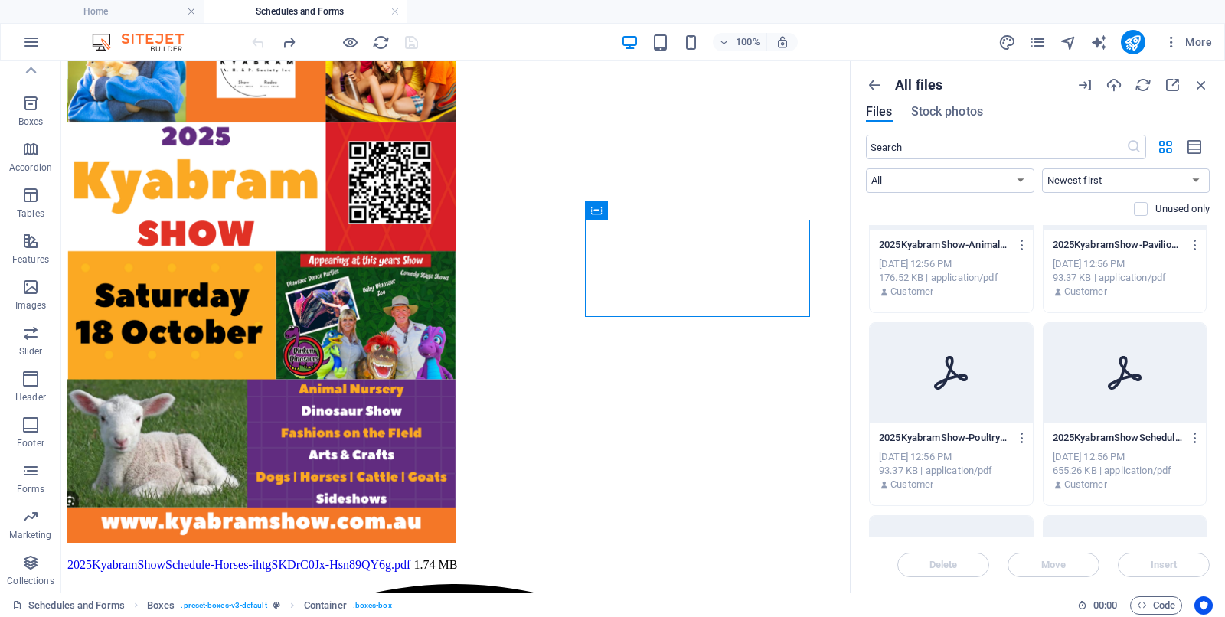
scroll to position [0, 0]
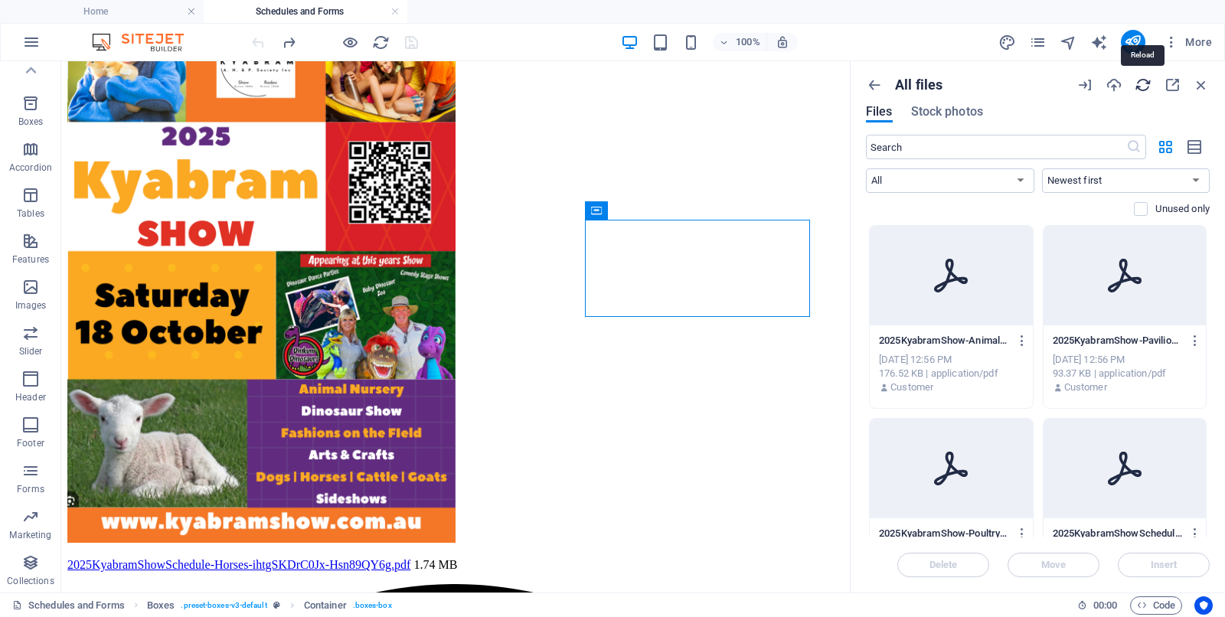
click at [980, 85] on icon "button" at bounding box center [1143, 85] width 17 height 17
click at [31, 41] on icon "button" at bounding box center [31, 42] width 18 height 18
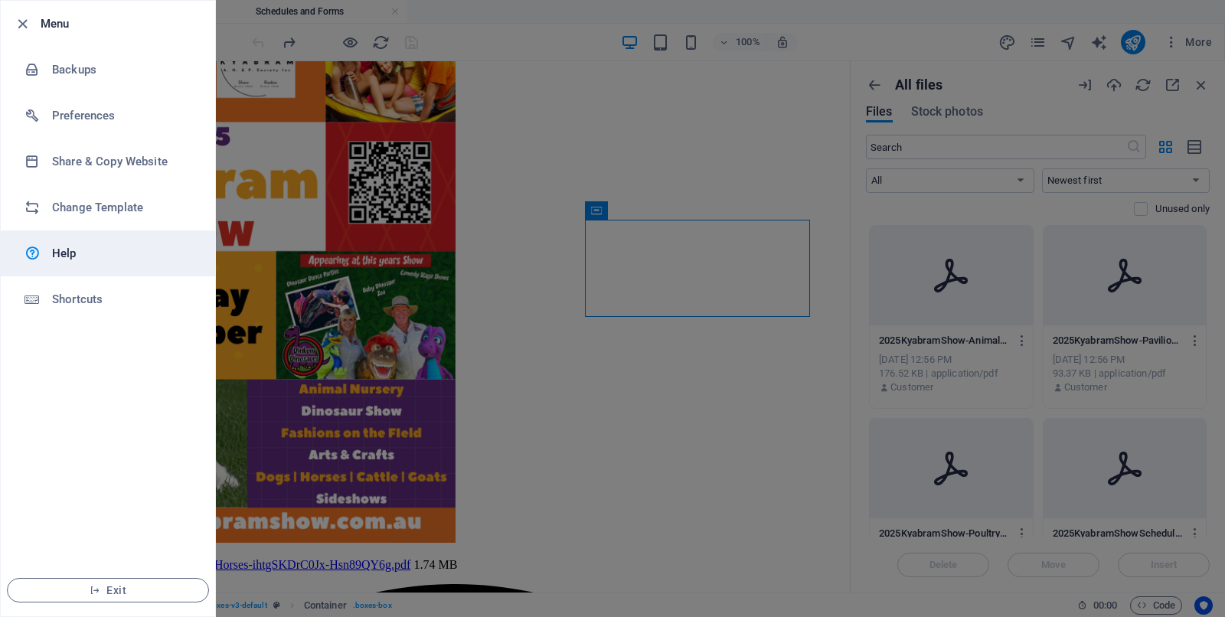
click at [70, 254] on h6 "Help" at bounding box center [123, 253] width 142 height 18
click at [25, 21] on icon "button" at bounding box center [23, 24] width 18 height 18
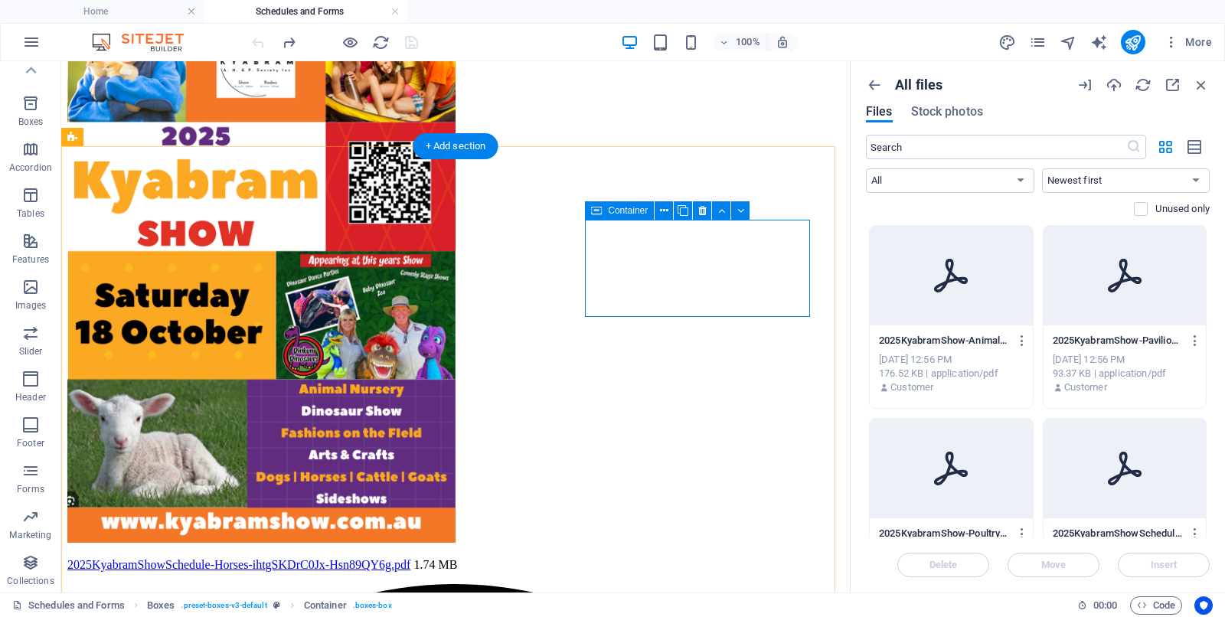
click at [661, 210] on icon at bounding box center [664, 211] width 8 height 16
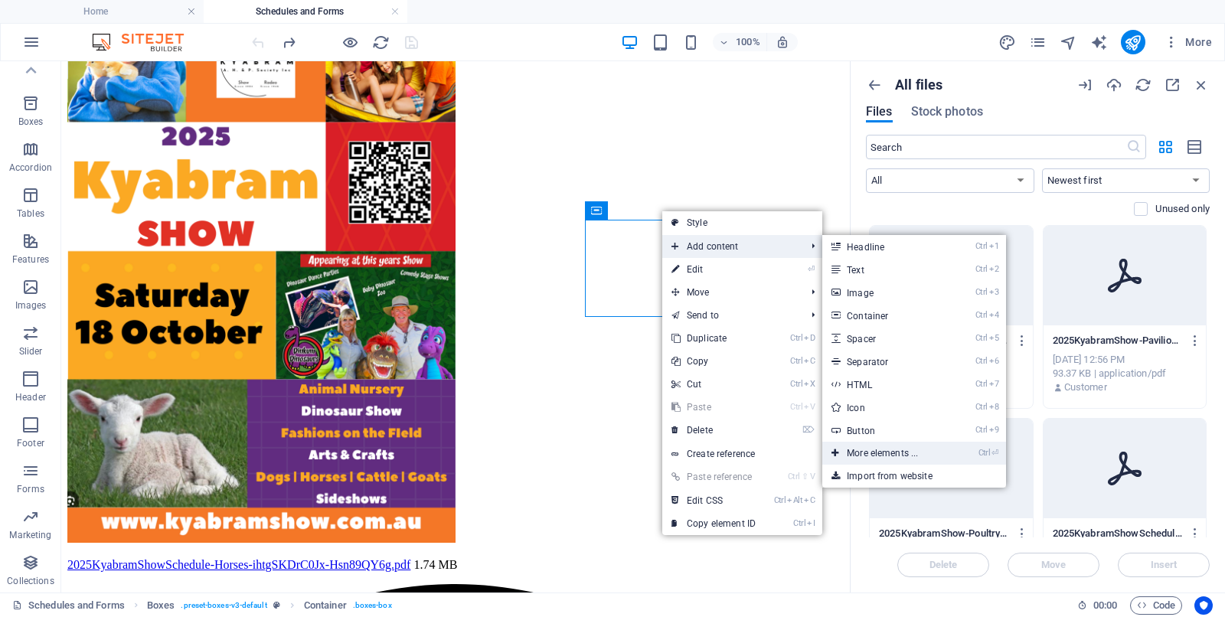
click at [874, 452] on link "Ctrl ⏎ More elements ..." at bounding box center [886, 453] width 126 height 23
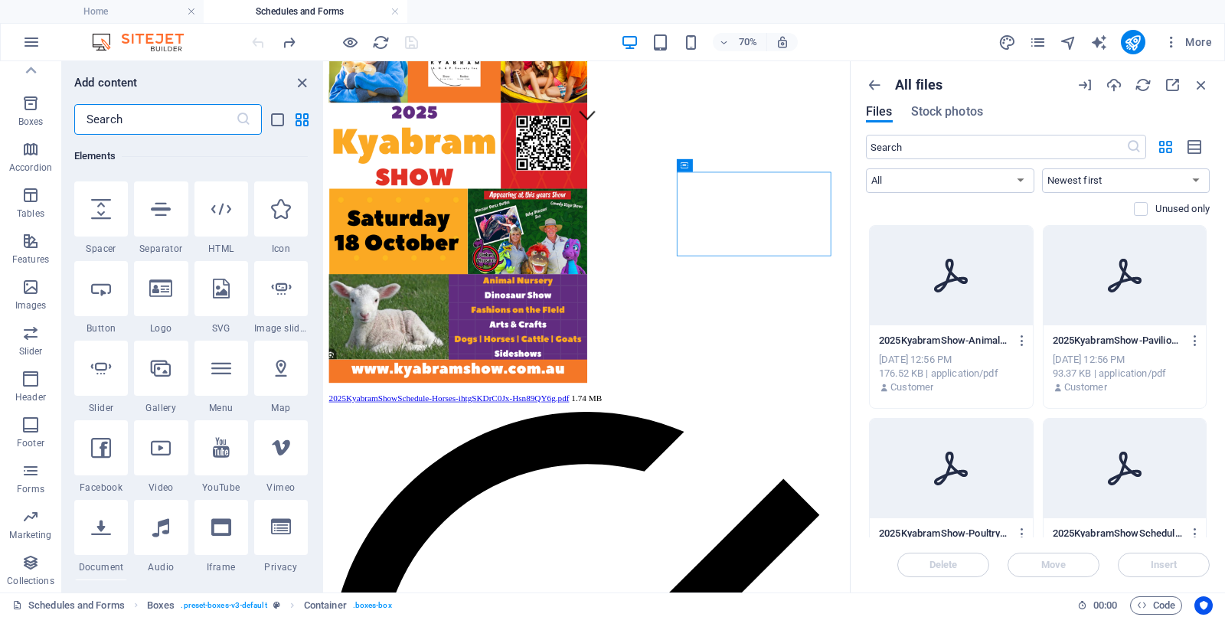
scroll to position [259, 0]
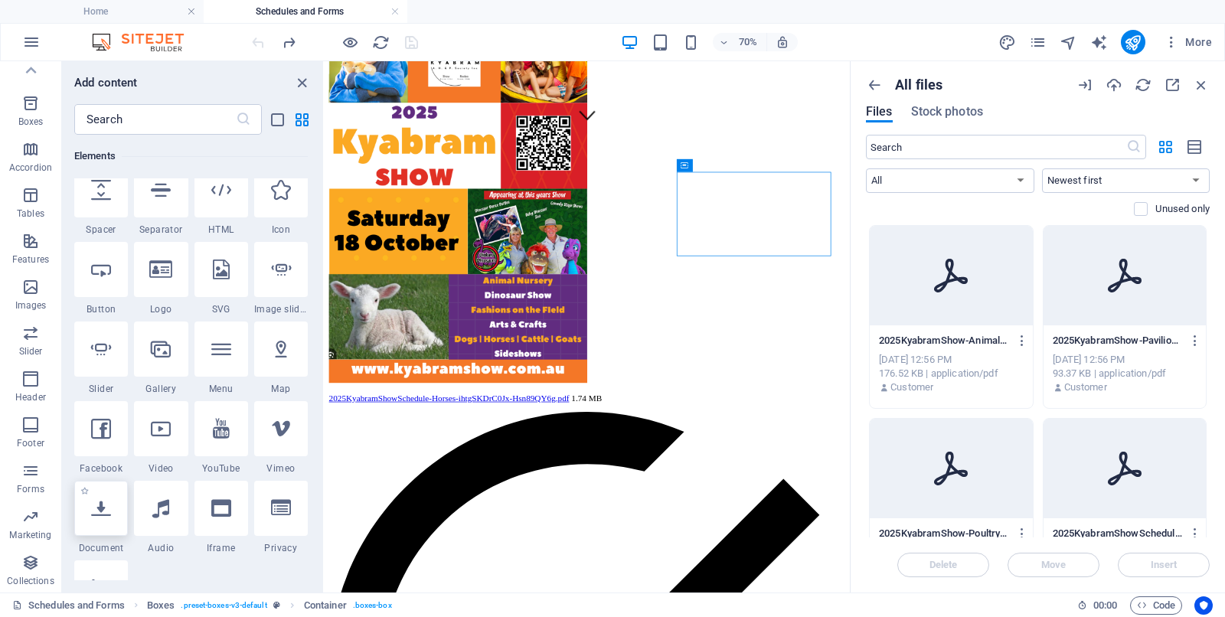
click at [100, 493] on icon at bounding box center [101, 509] width 20 height 20
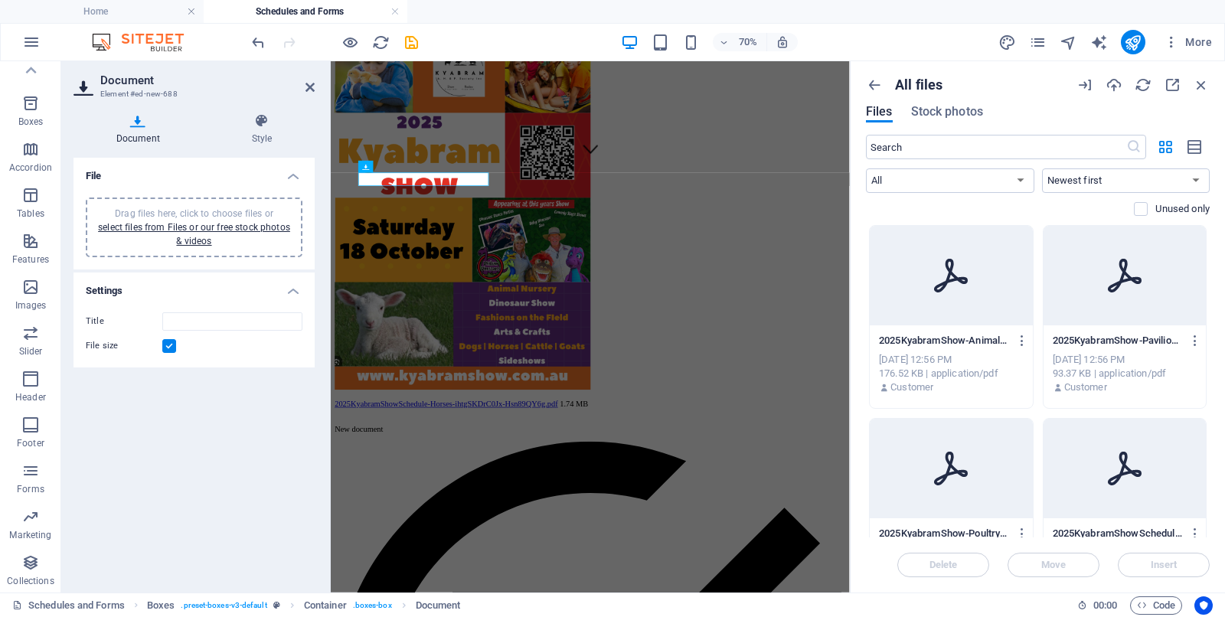
scroll to position [672, 0]
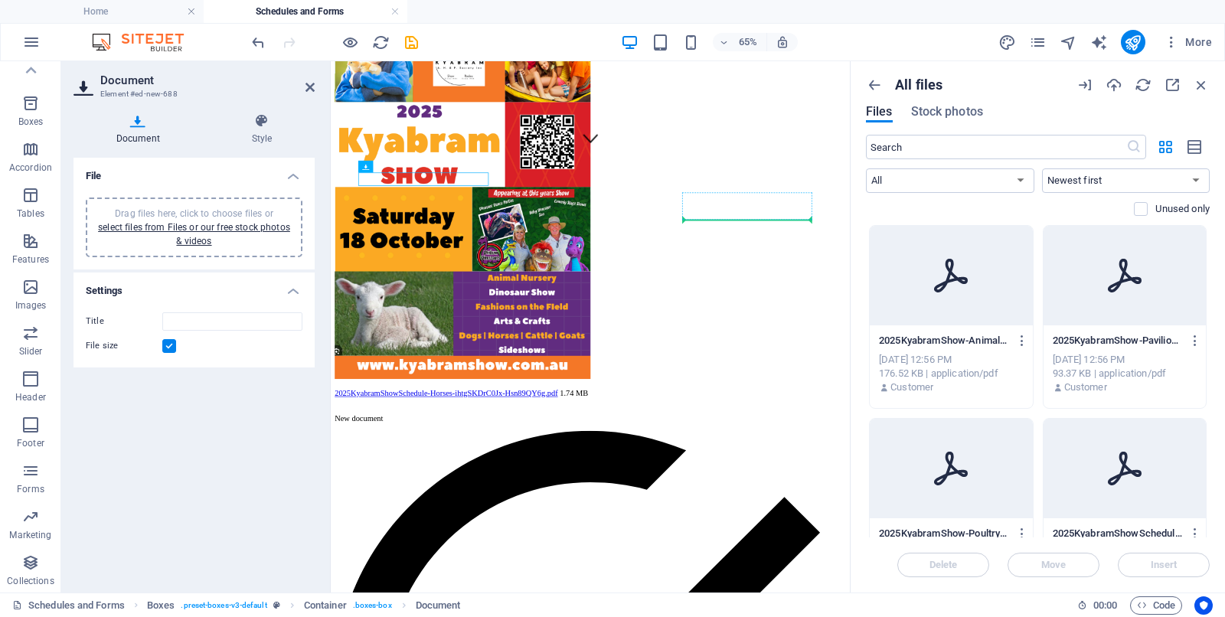
drag, startPoint x: 394, startPoint y: 244, endPoint x: 967, endPoint y: 293, distance: 574.1
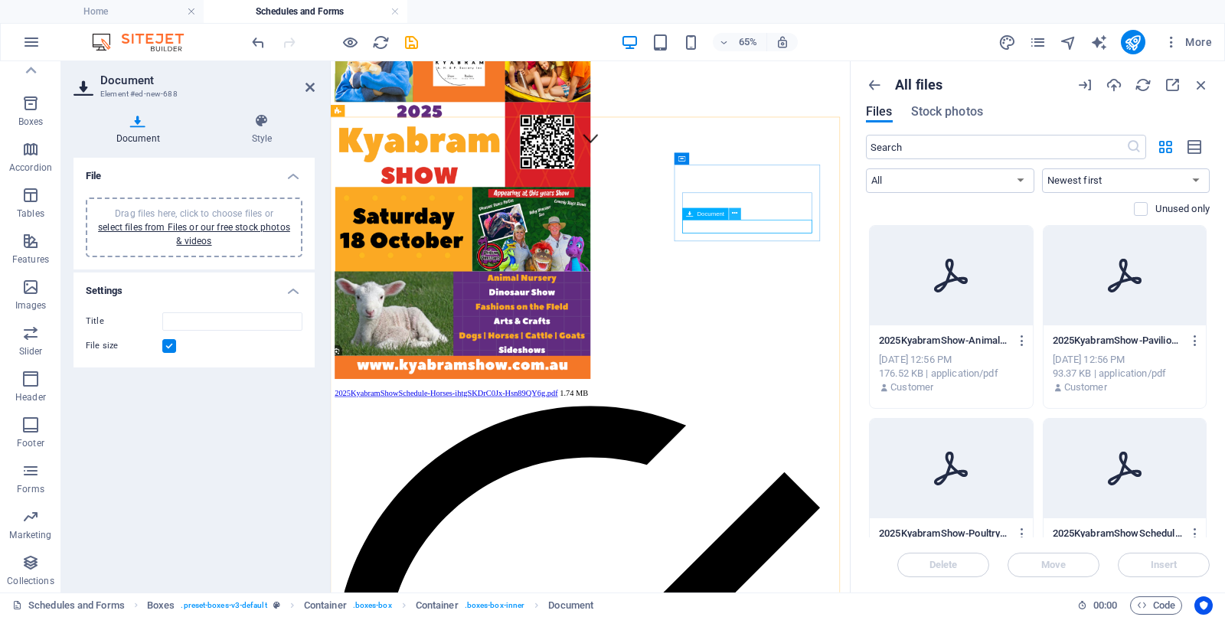
click at [734, 211] on icon at bounding box center [735, 213] width 5 height 11
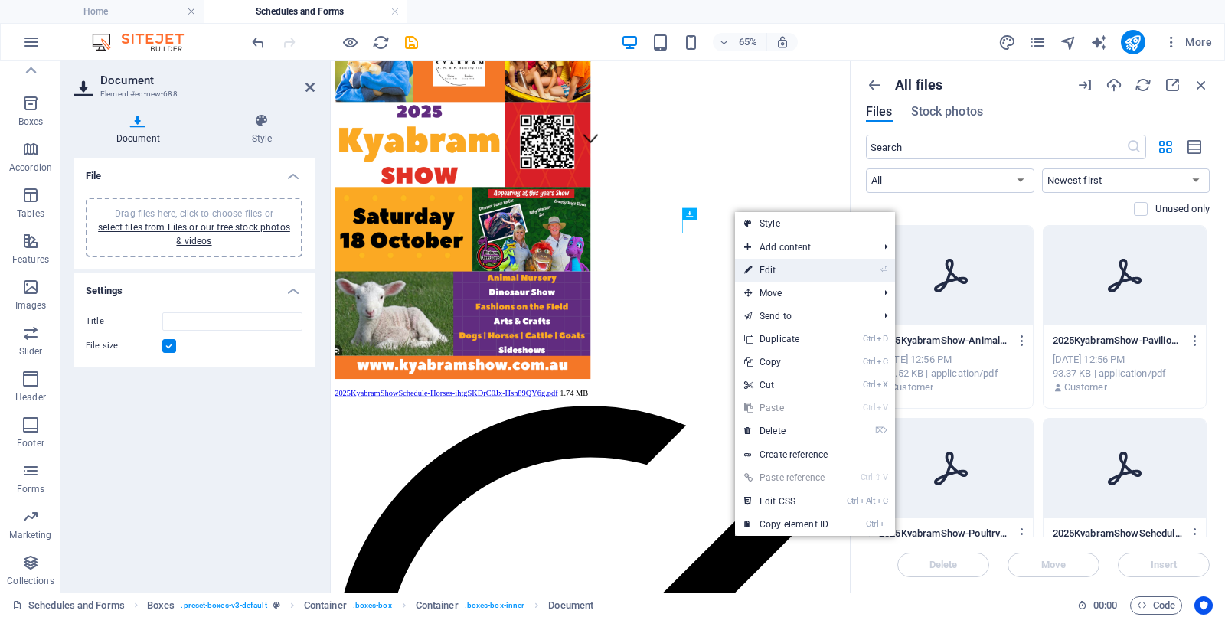
click at [775, 263] on link "⏎ Edit" at bounding box center [786, 270] width 103 height 23
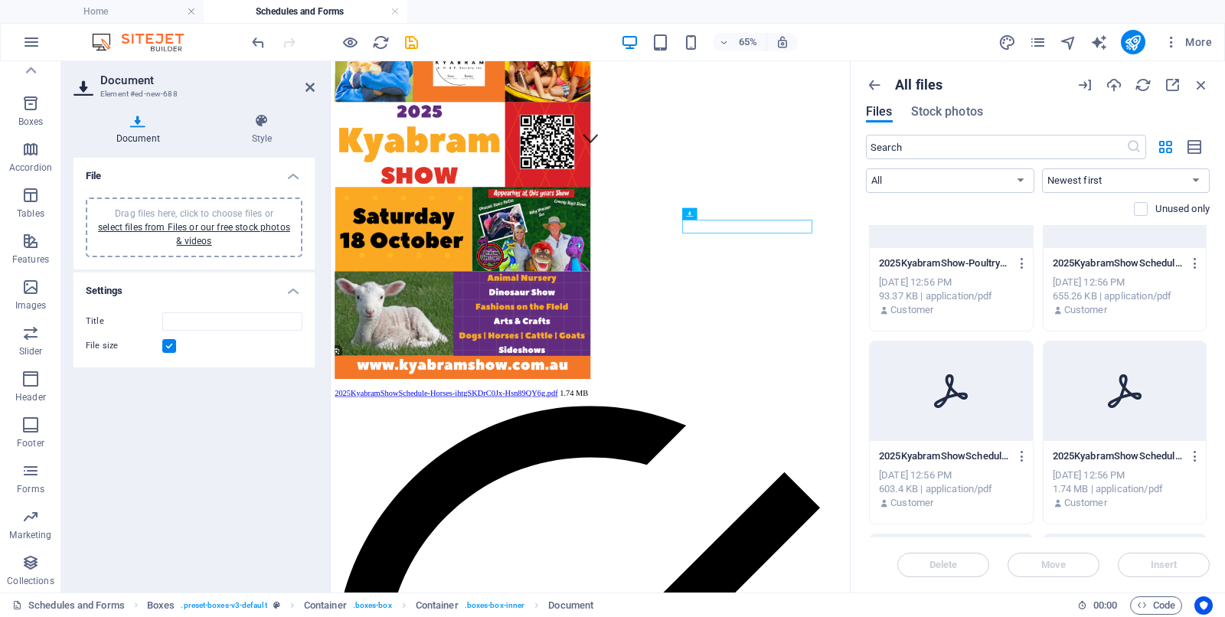
scroll to position [287, 0]
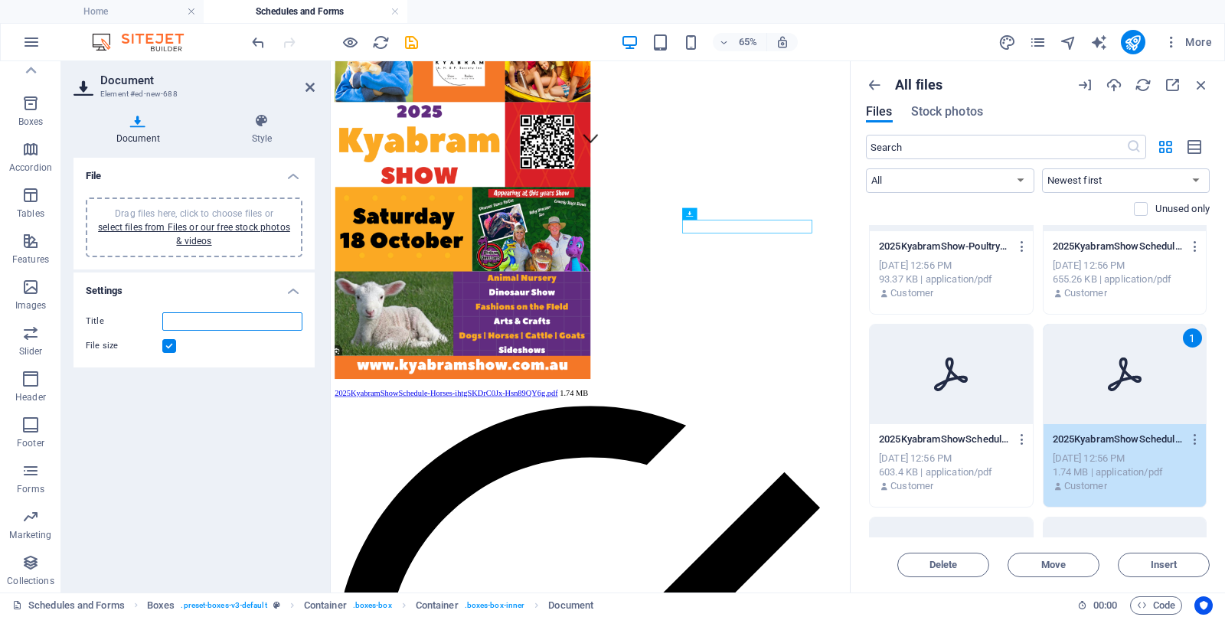
click at [182, 322] on input "Title" at bounding box center [232, 321] width 140 height 18
type input "Horse Schedule"
click at [158, 224] on link "select files from Files or our free stock photos & videos" at bounding box center [194, 234] width 192 height 25
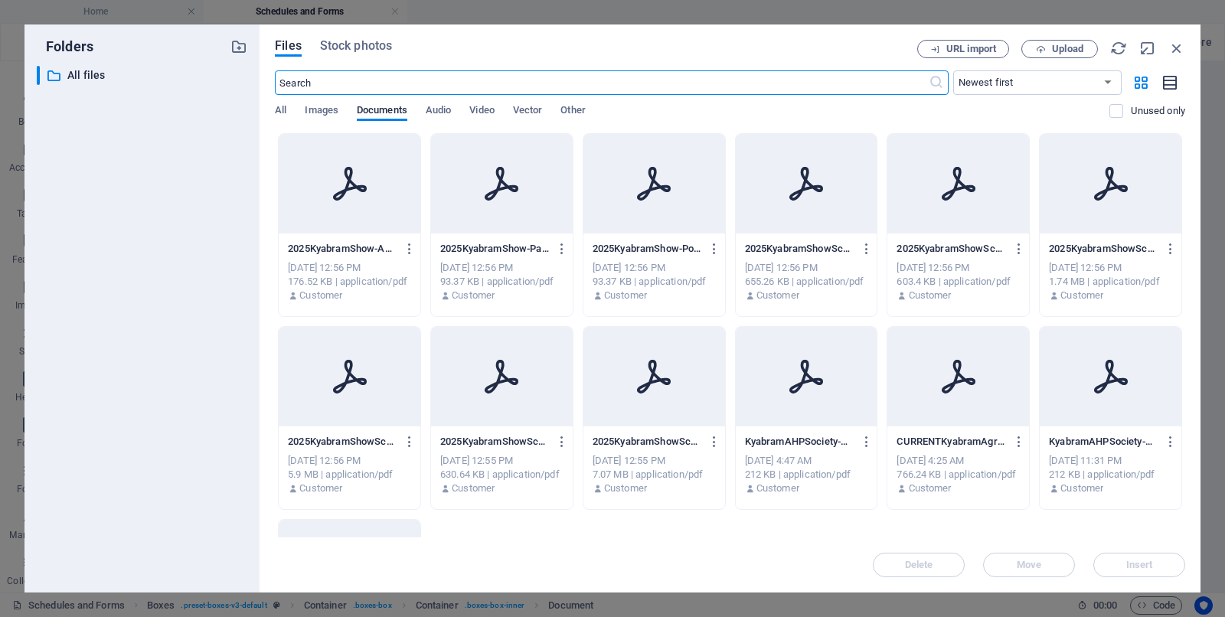
click at [980, 83] on icon "button" at bounding box center [1171, 83] width 17 height 18
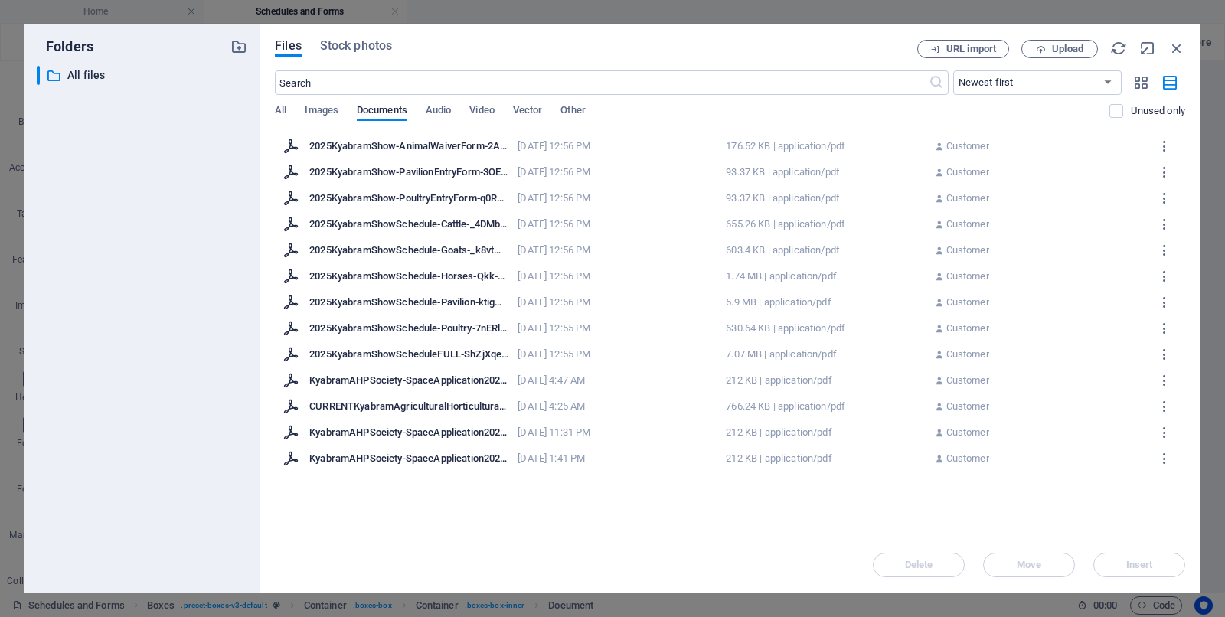
click at [436, 278] on div "2025KyabramShowSchedule-Horses-Qkk-FkeQLpcNRqC5G0aXpg.pdf" at bounding box center [408, 277] width 199 height 14
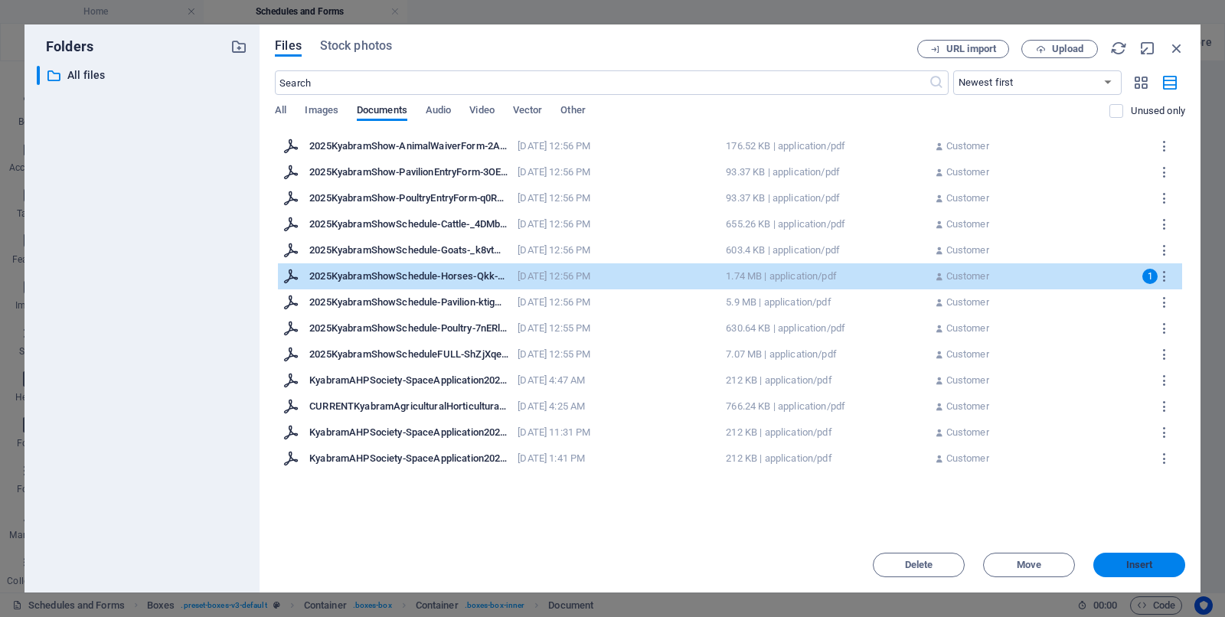
click at [980, 493] on span "Insert" at bounding box center [1140, 565] width 27 height 9
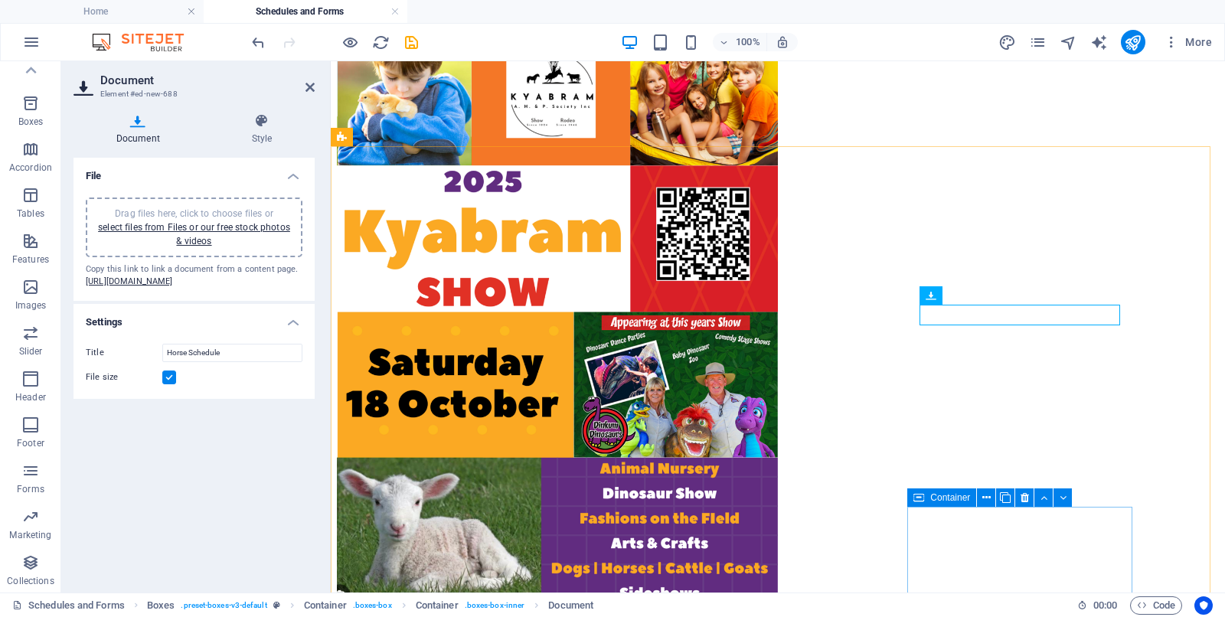
scroll to position [698, 0]
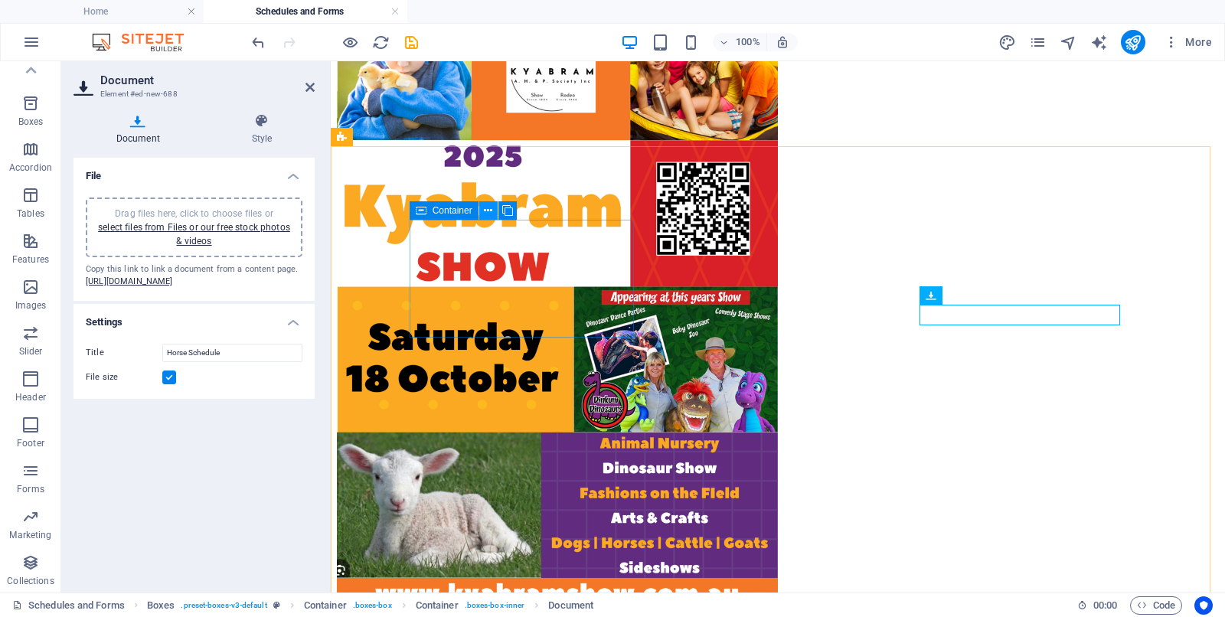
click at [486, 208] on icon at bounding box center [488, 211] width 8 height 16
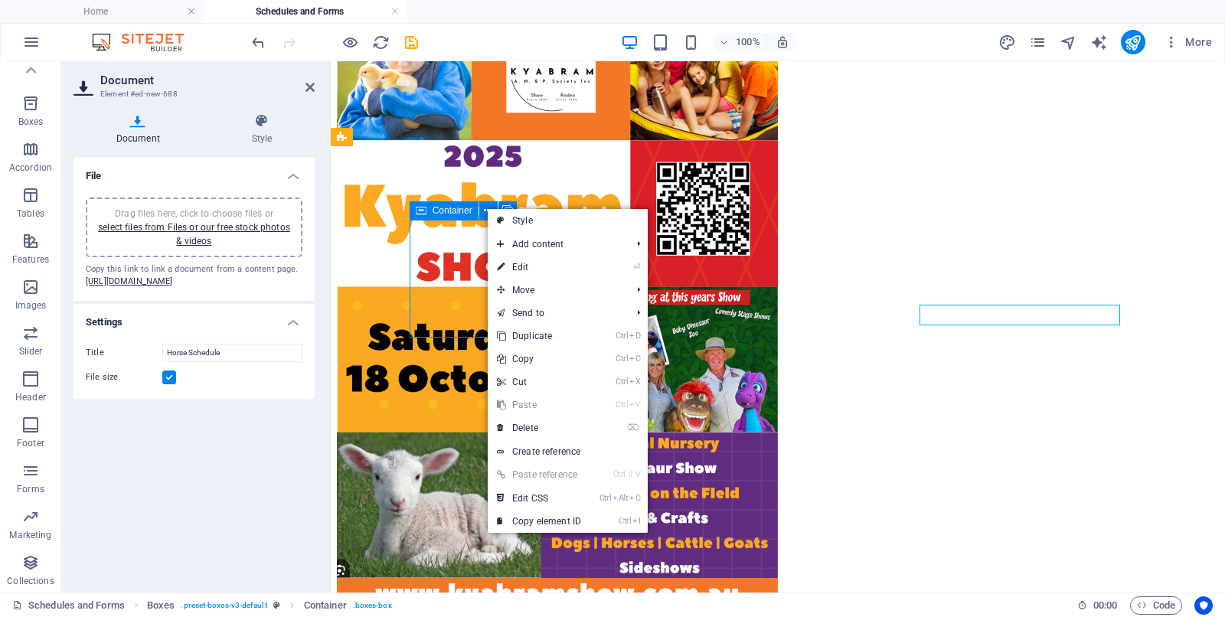
scroll to position [768, 0]
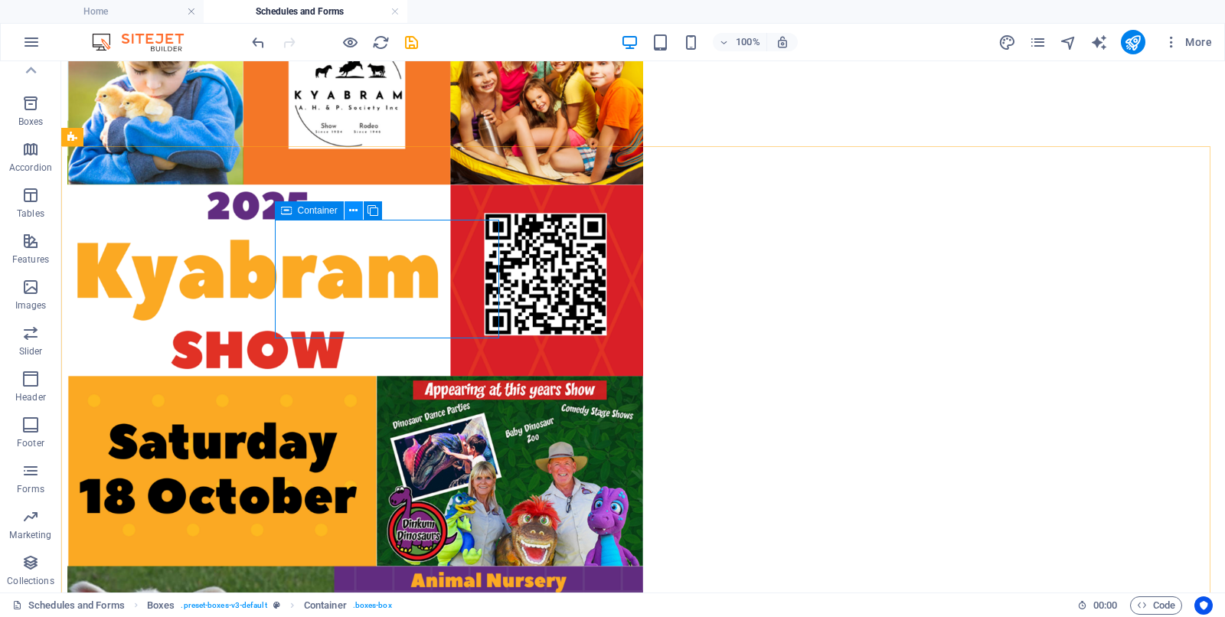
click at [350, 212] on icon at bounding box center [353, 211] width 8 height 16
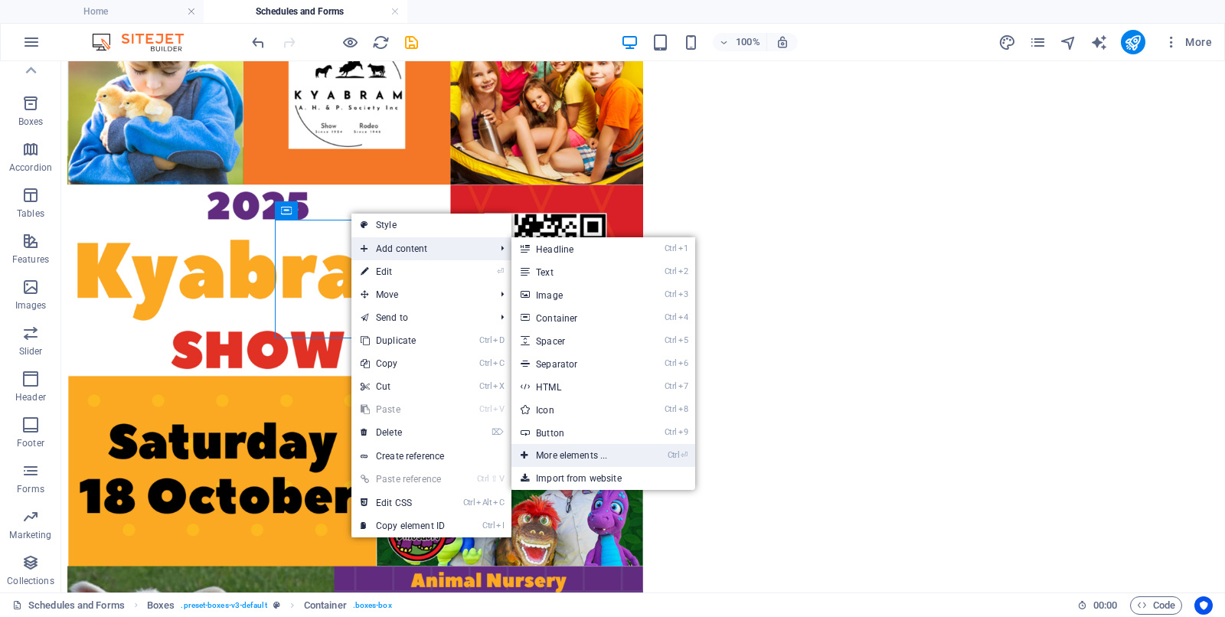
click at [556, 453] on link "Ctrl ⏎ More elements ..." at bounding box center [575, 455] width 126 height 23
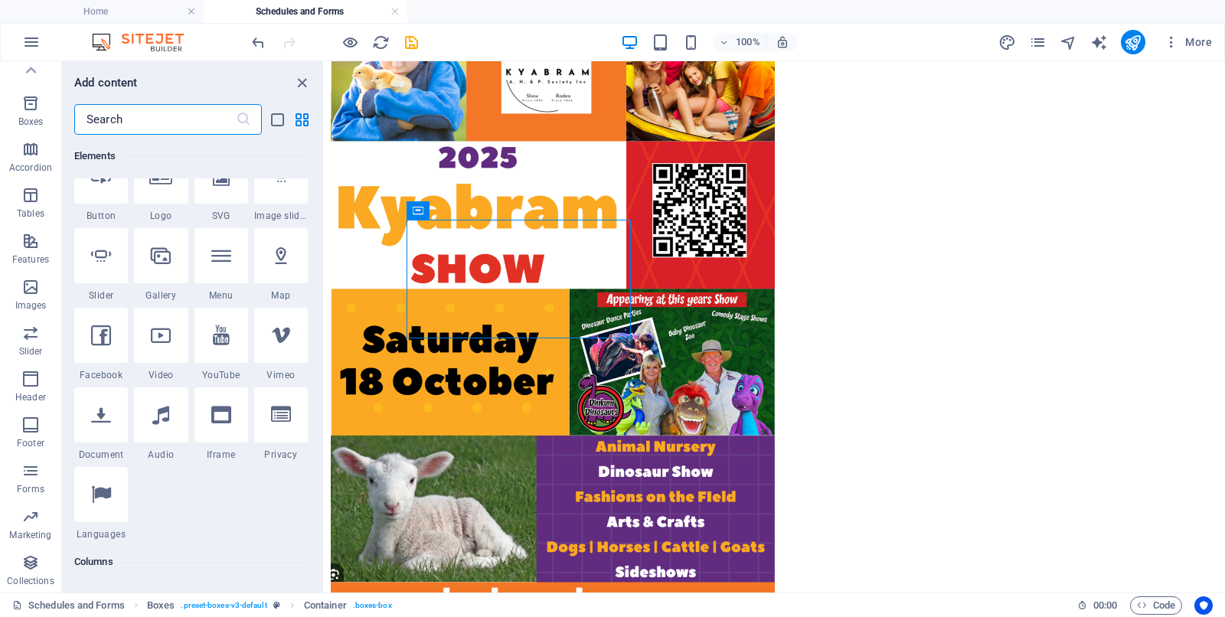
scroll to position [355, 0]
click at [110, 412] on icon at bounding box center [101, 413] width 20 height 20
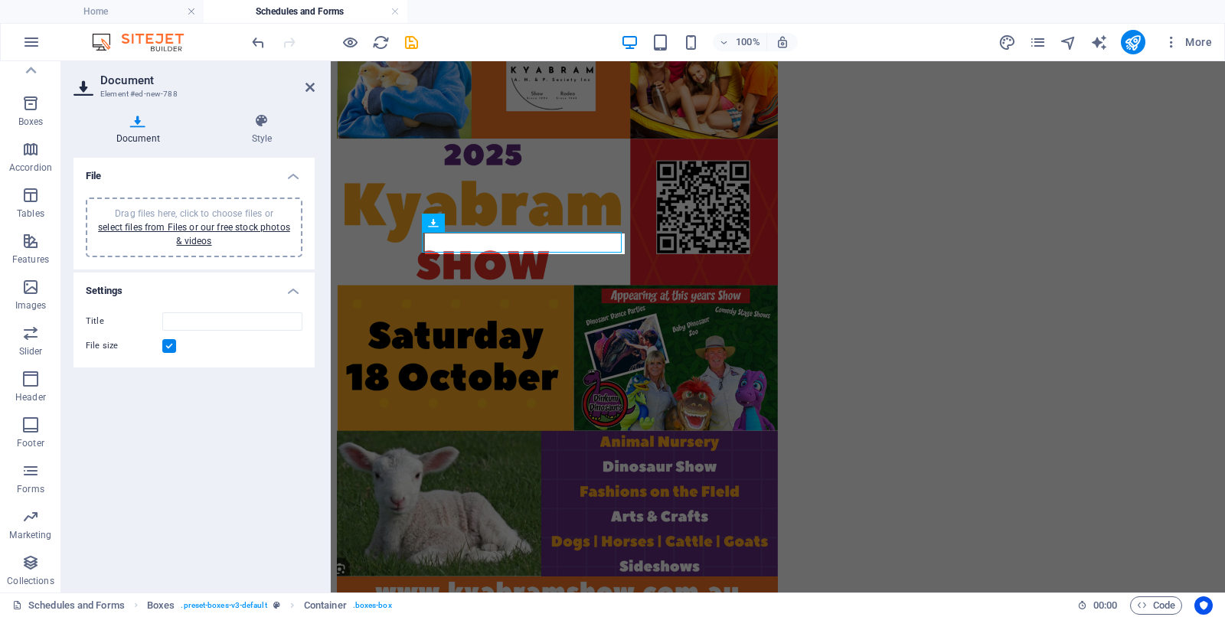
scroll to position [698, 0]
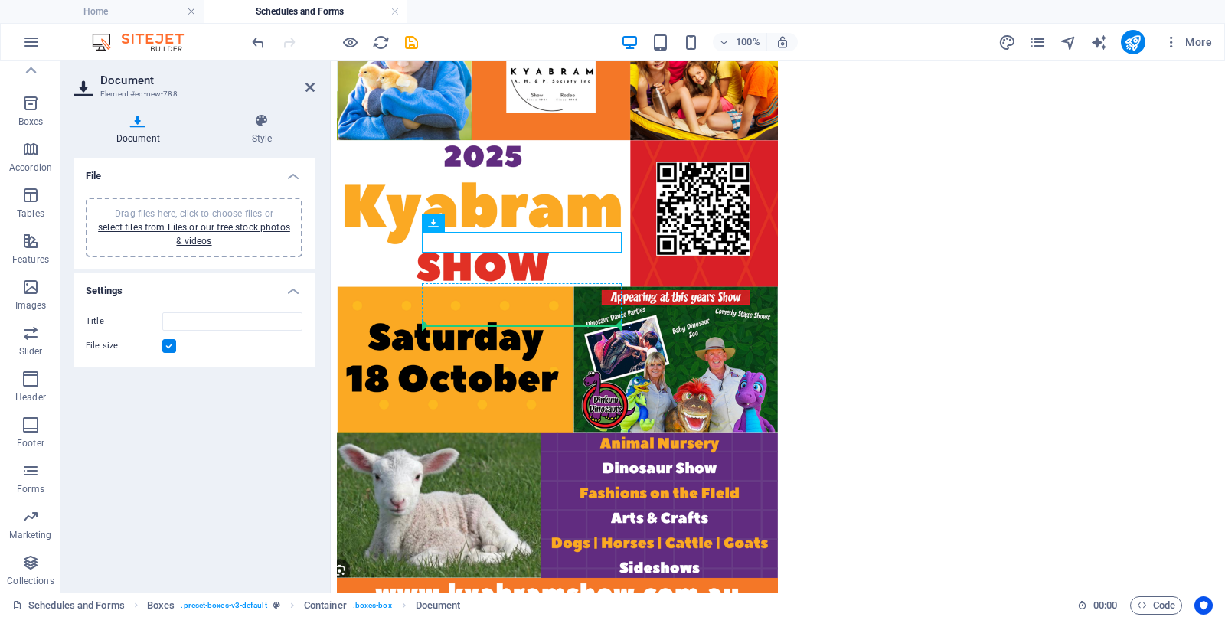
drag, startPoint x: 502, startPoint y: 241, endPoint x: 501, endPoint y: 316, distance: 75.1
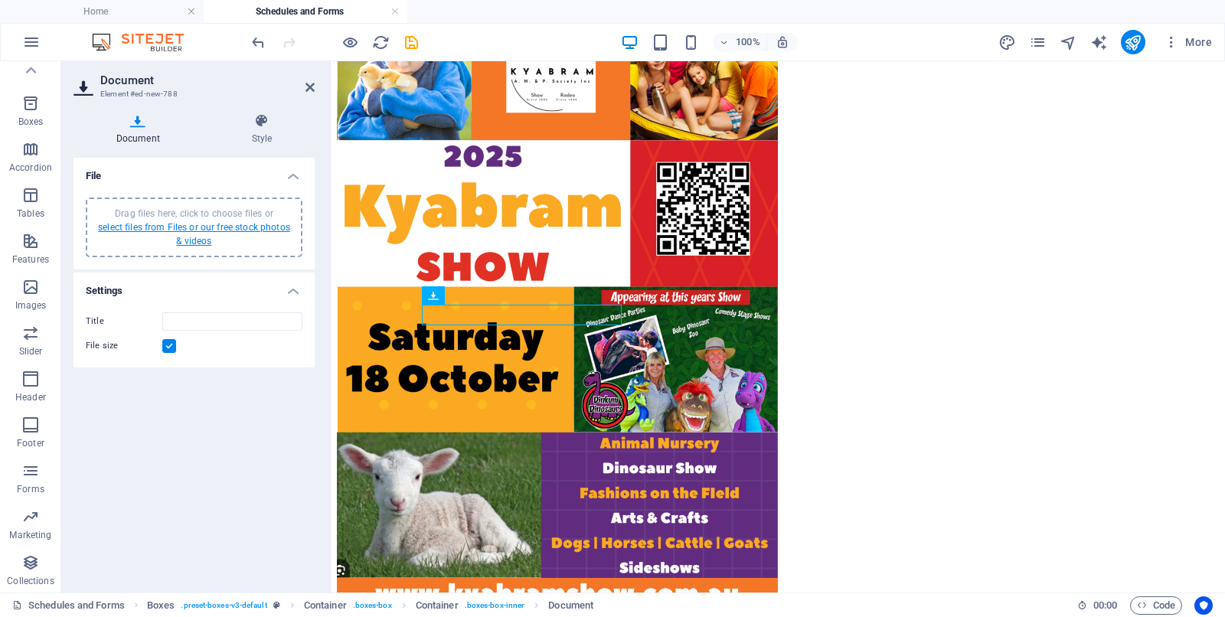
click at [168, 228] on link "select files from Files or our free stock photos & videos" at bounding box center [194, 234] width 192 height 25
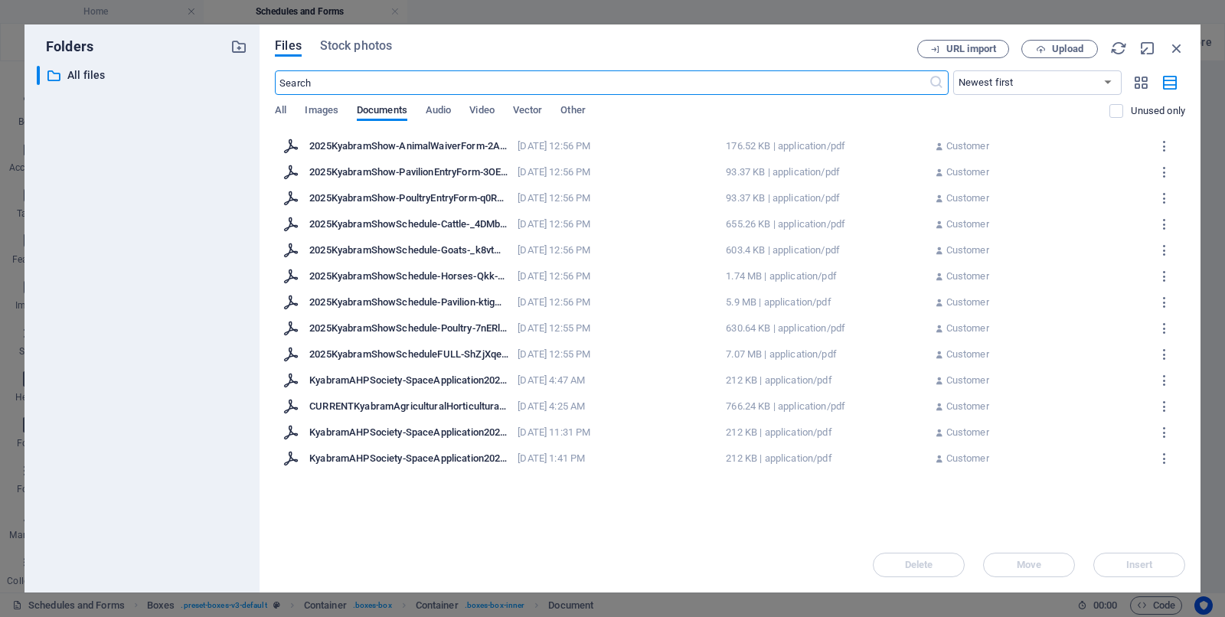
click at [368, 354] on div "2025KyabramShowScheduleFULL-ShZjXqejzVgUZKaAkGDNdw.pdf" at bounding box center [408, 355] width 199 height 14
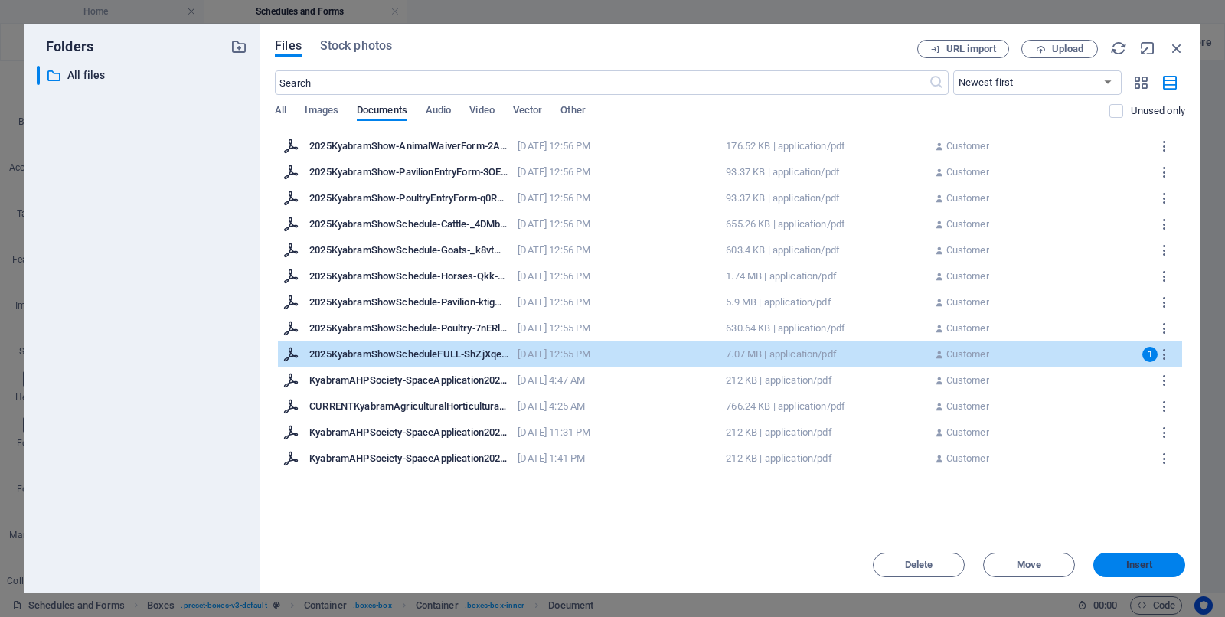
click at [980, 493] on span "Insert" at bounding box center [1140, 565] width 80 height 9
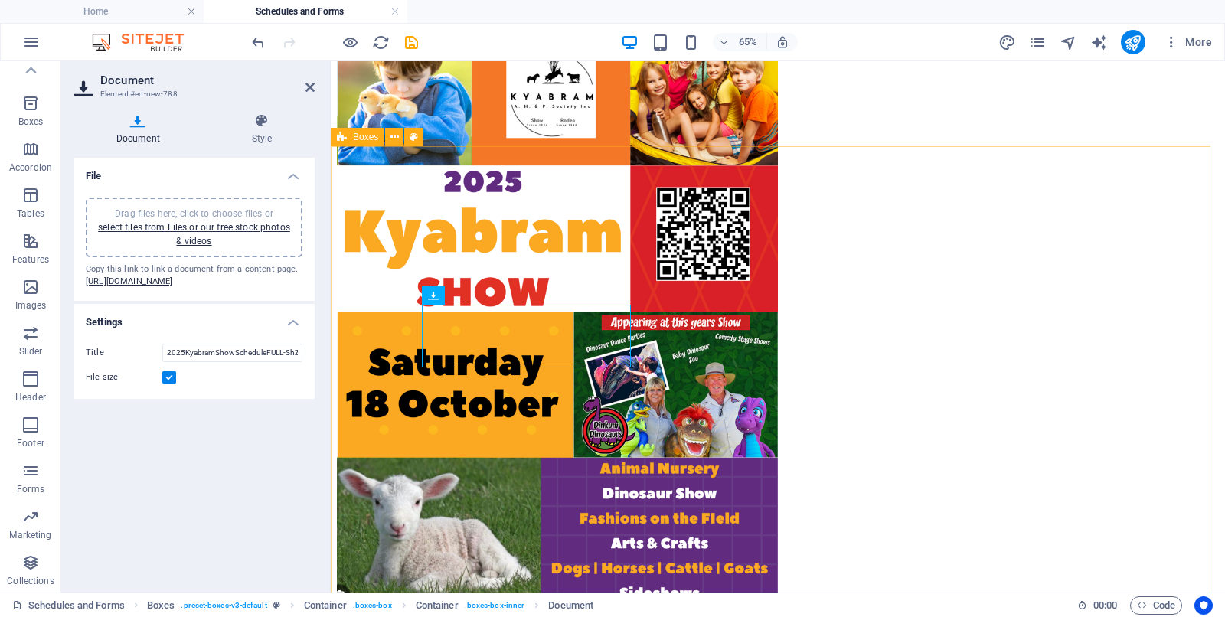
scroll to position [698, 0]
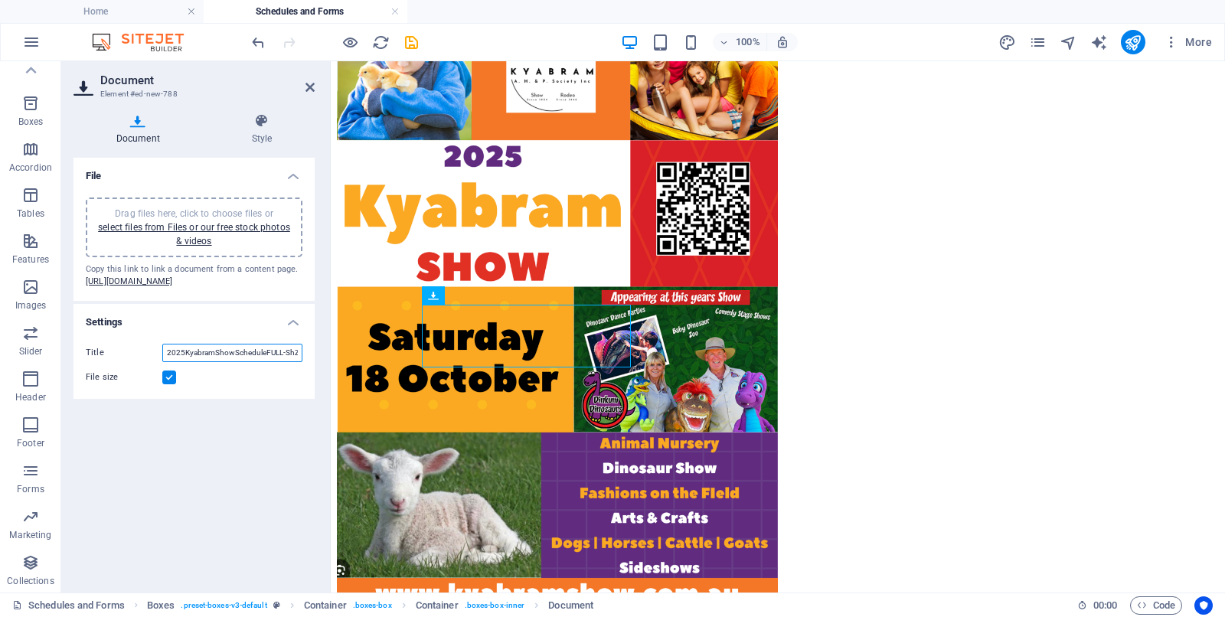
click at [165, 362] on input "2025KyabramShowScheduleFULL-ShZjXqejzVgUZKaAkGDNdw.pdf" at bounding box center [232, 353] width 140 height 18
type input "2025 Full Schedule"
click at [306, 85] on icon at bounding box center [310, 87] width 9 height 12
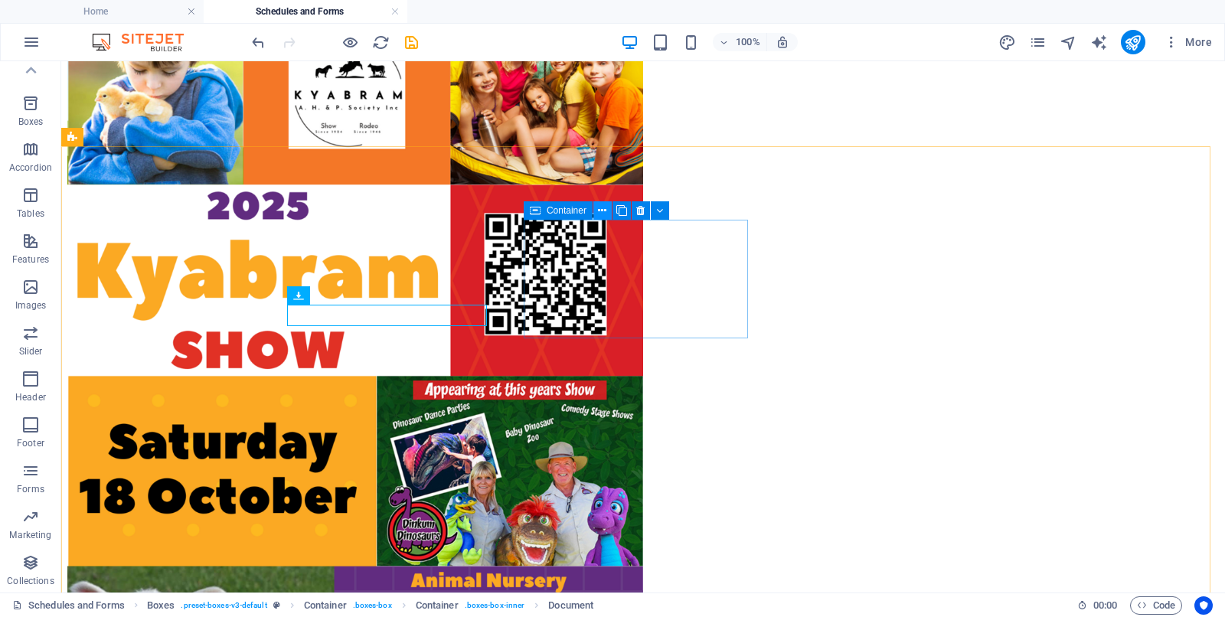
click at [597, 210] on button at bounding box center [603, 210] width 18 height 18
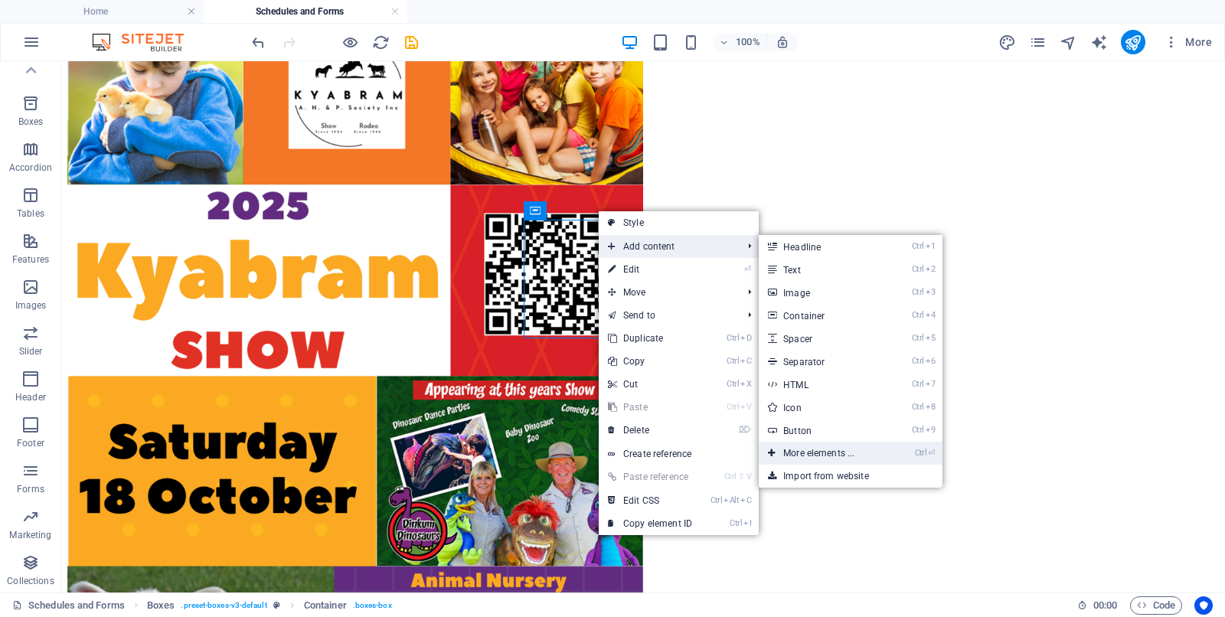
click at [810, 453] on link "Ctrl ⏎ More elements ..." at bounding box center [822, 453] width 126 height 23
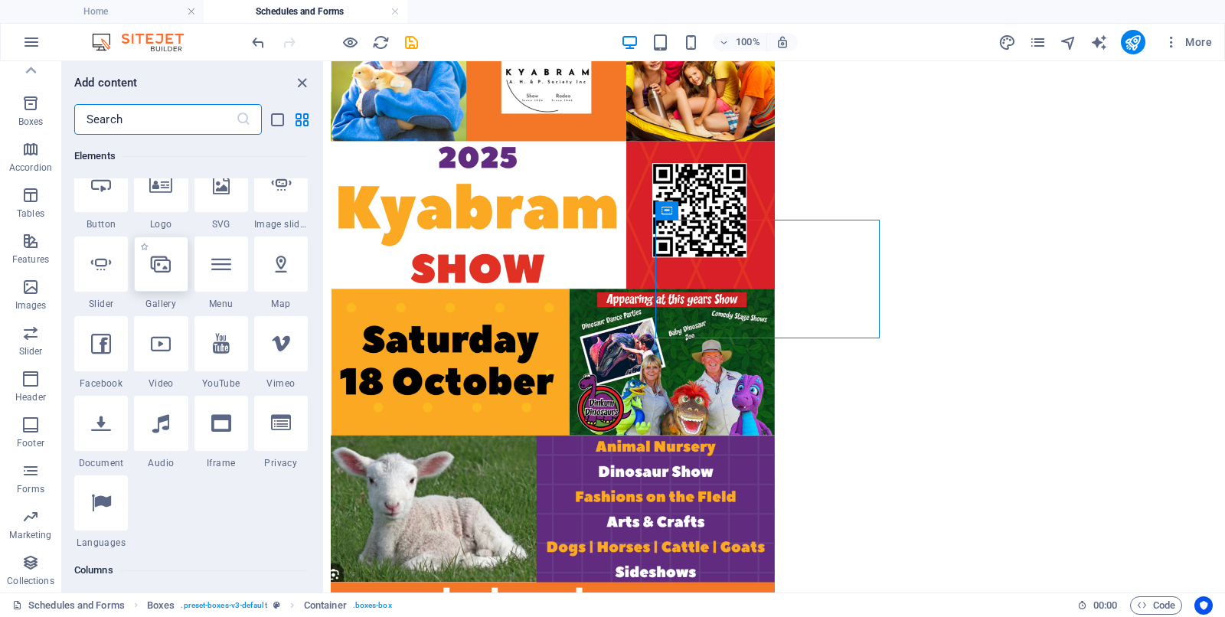
scroll to position [355, 0]
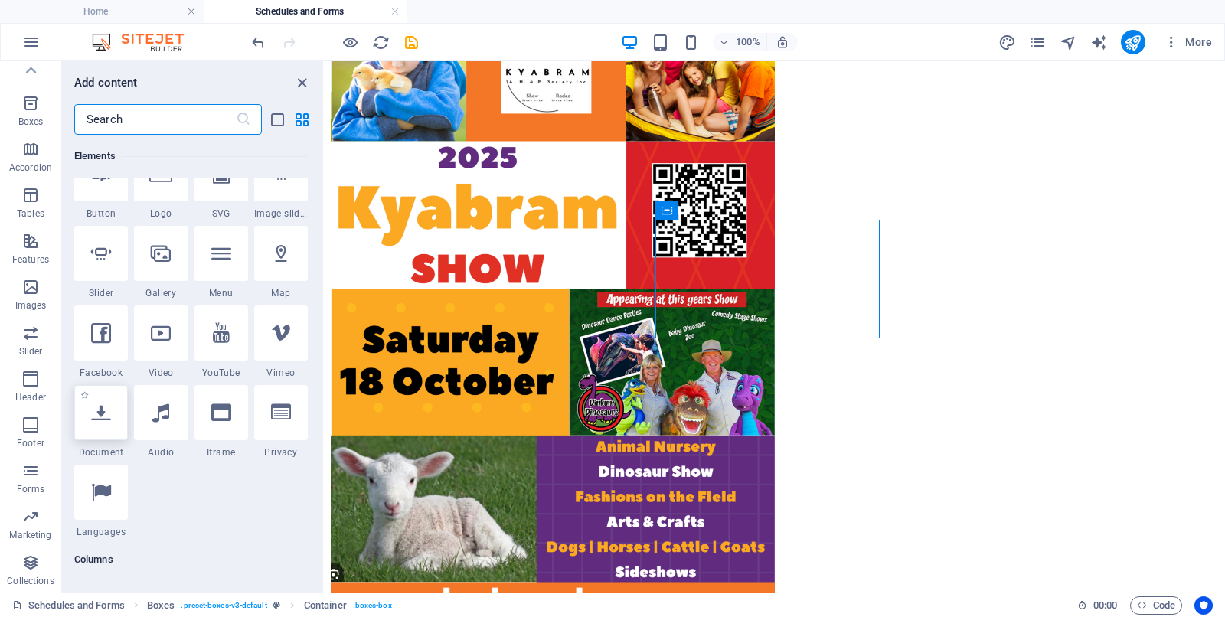
click at [110, 420] on icon at bounding box center [101, 413] width 20 height 20
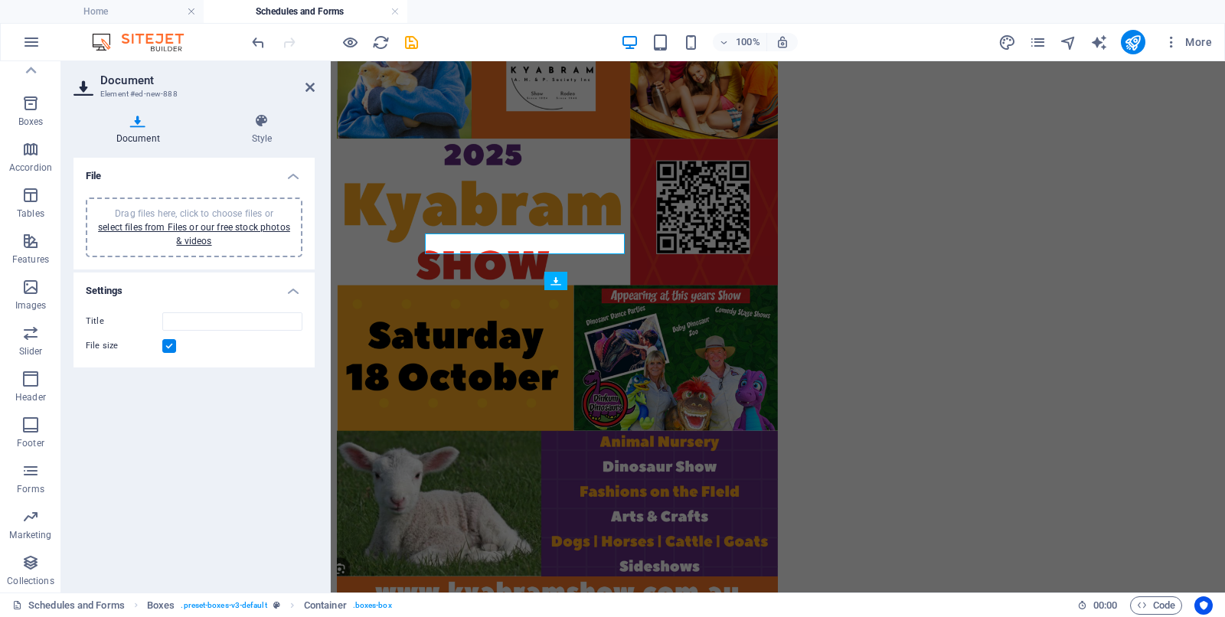
scroll to position [698, 0]
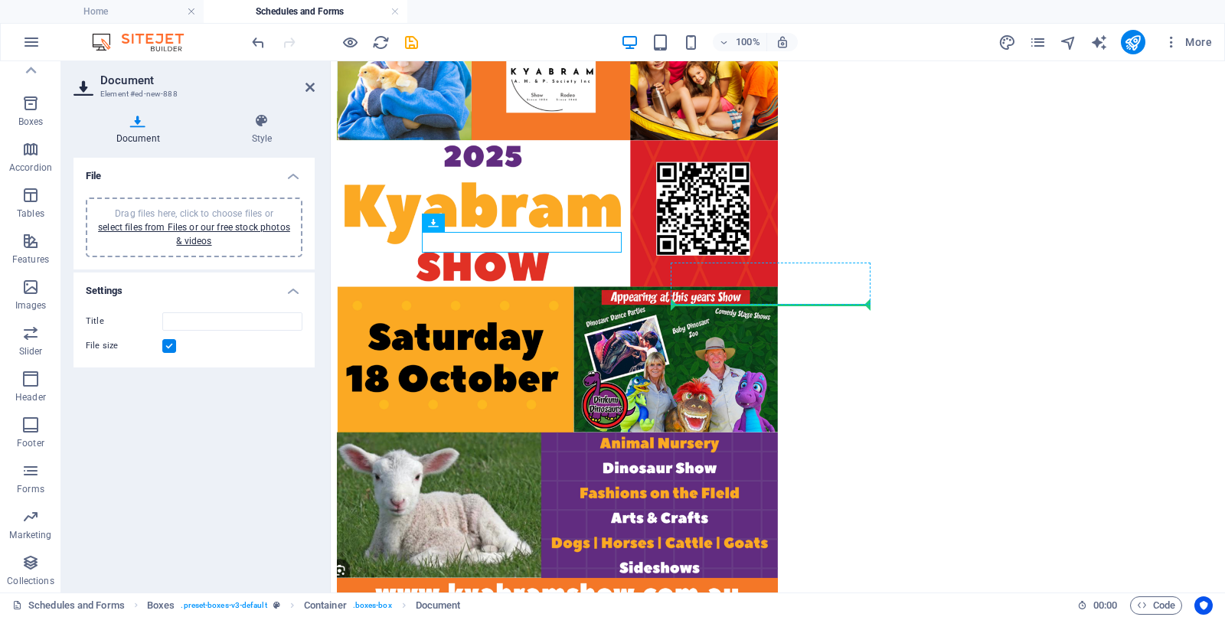
drag, startPoint x: 497, startPoint y: 246, endPoint x: 741, endPoint y: 296, distance: 249.5
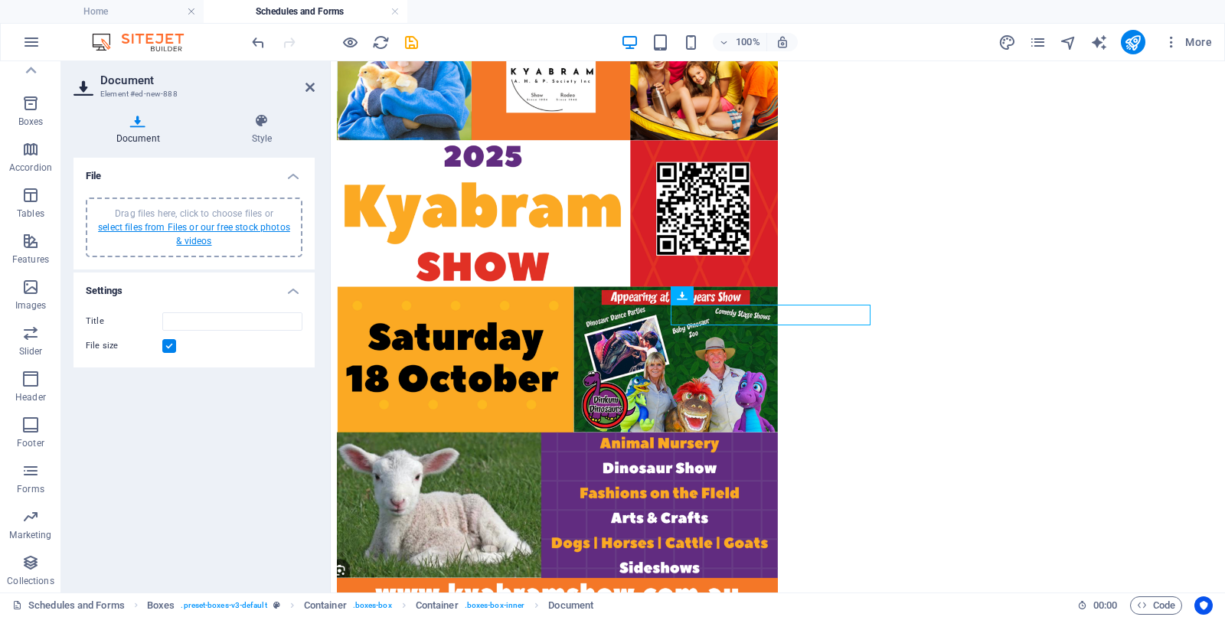
click at [195, 226] on link "select files from Files or our free stock photos & videos" at bounding box center [194, 234] width 192 height 25
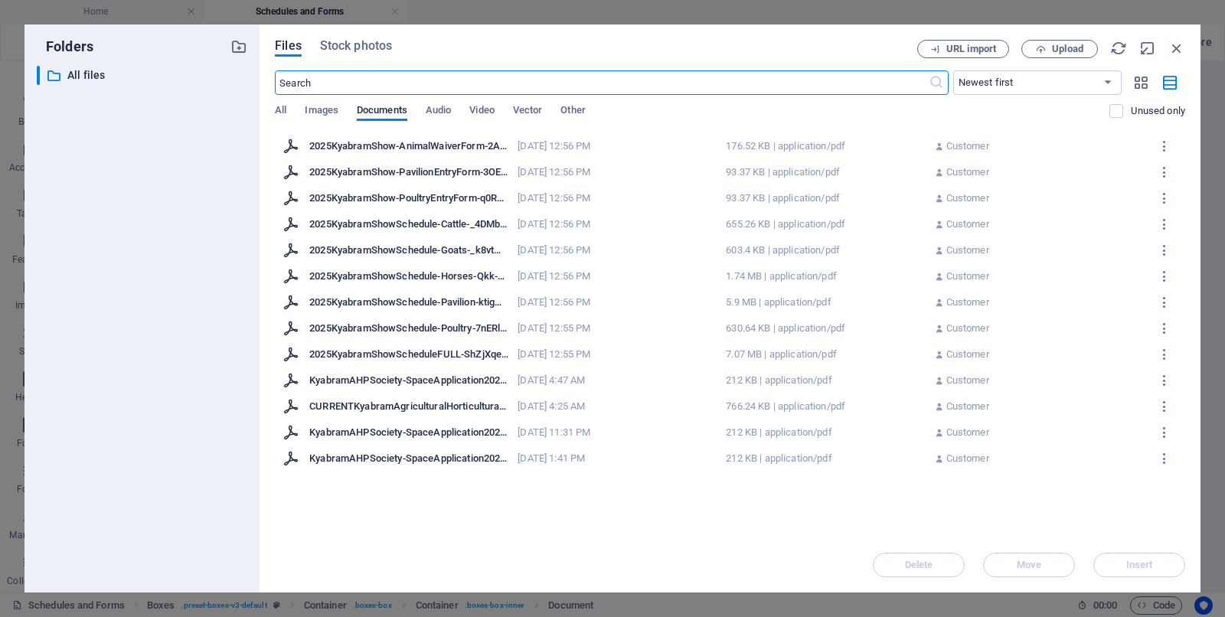
scroll to position [672, 0]
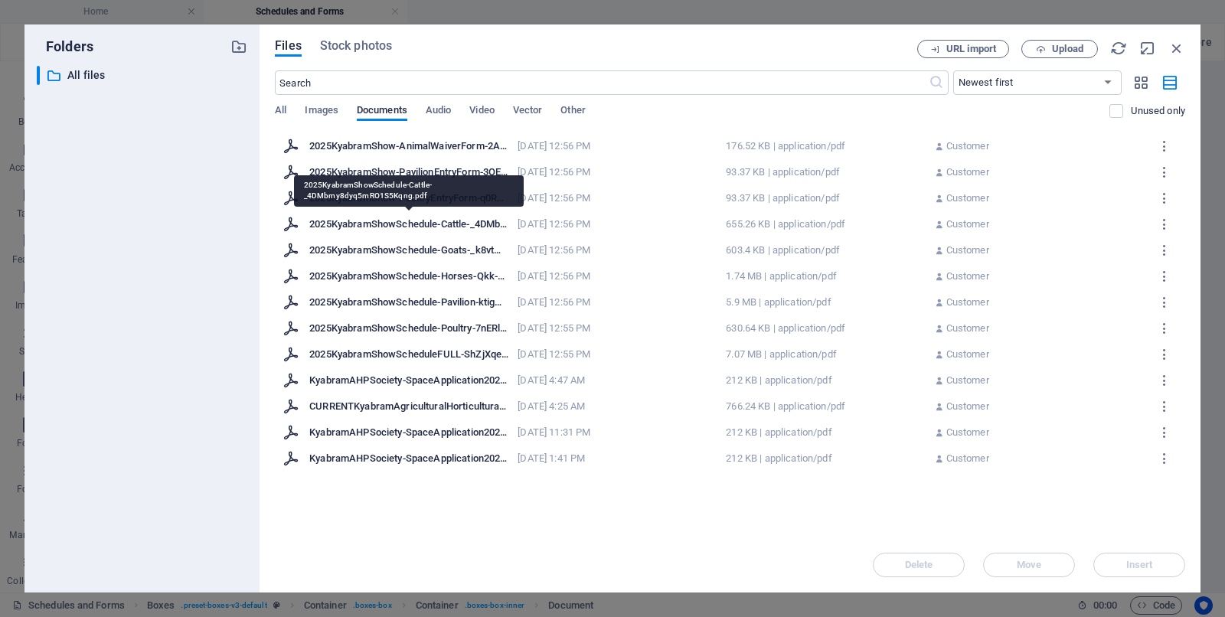
click at [436, 221] on div "2025KyabramShowSchedule-Cattle-_4DMbmy8dyq5mRO1S5Kqng.pdf" at bounding box center [408, 225] width 199 height 14
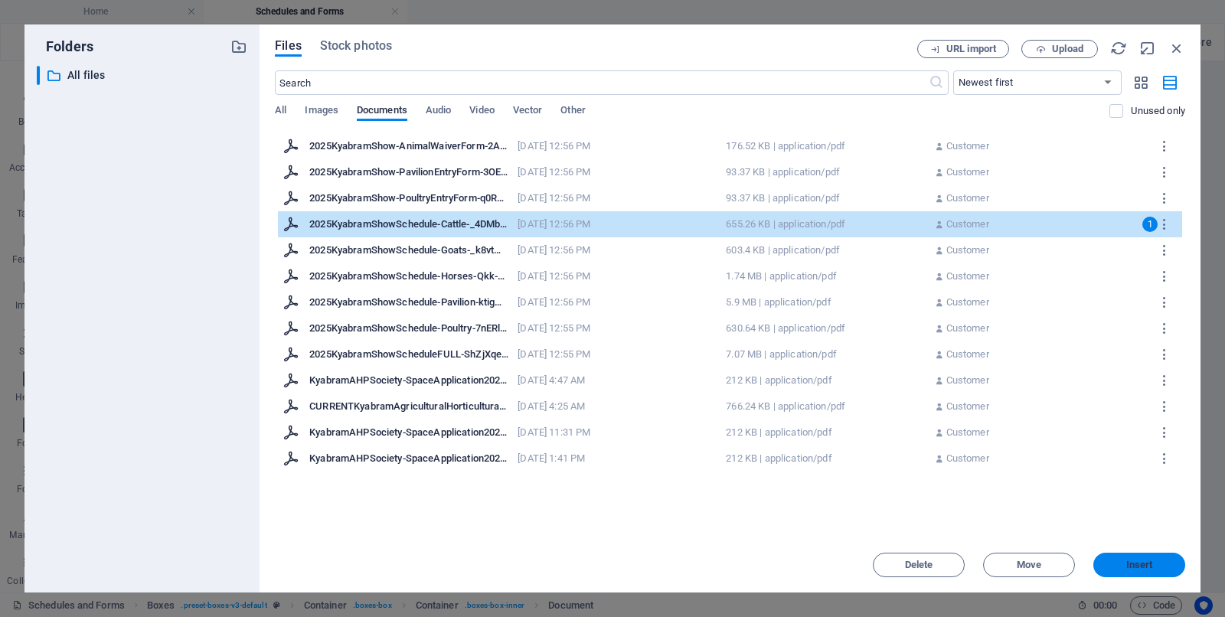
click at [980, 493] on span "Insert" at bounding box center [1140, 565] width 27 height 9
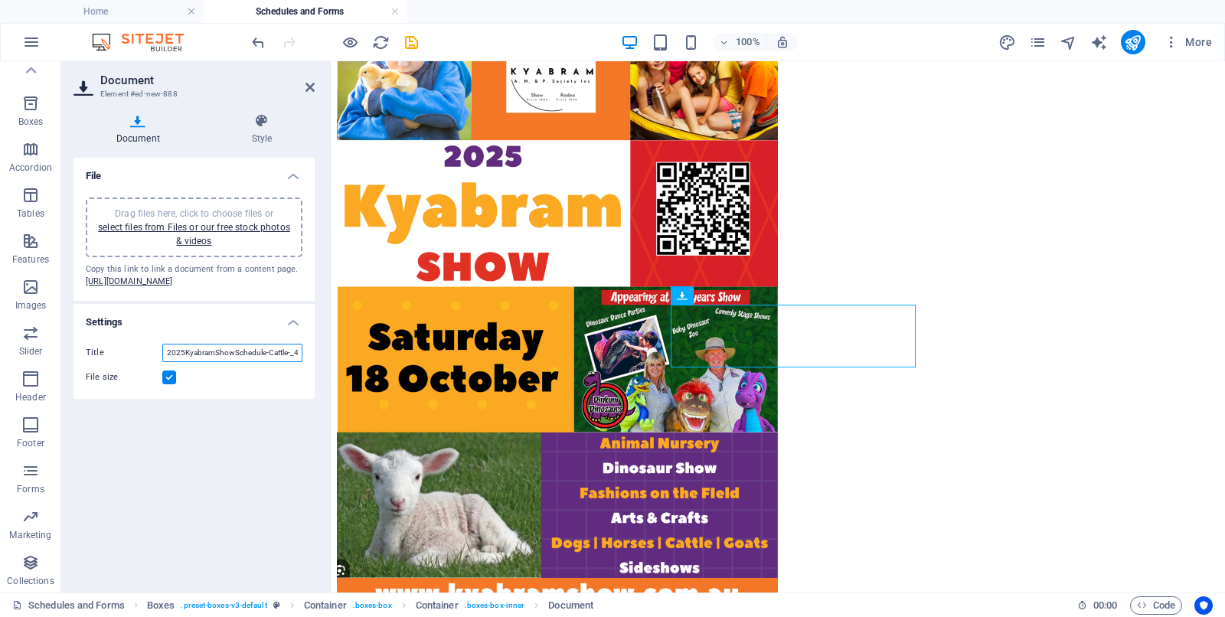
click at [165, 362] on input "2025KyabramShowSchedule-Cattle-_4DMbmy8dyq5mRO1S5Kqng.pdf" at bounding box center [232, 353] width 140 height 18
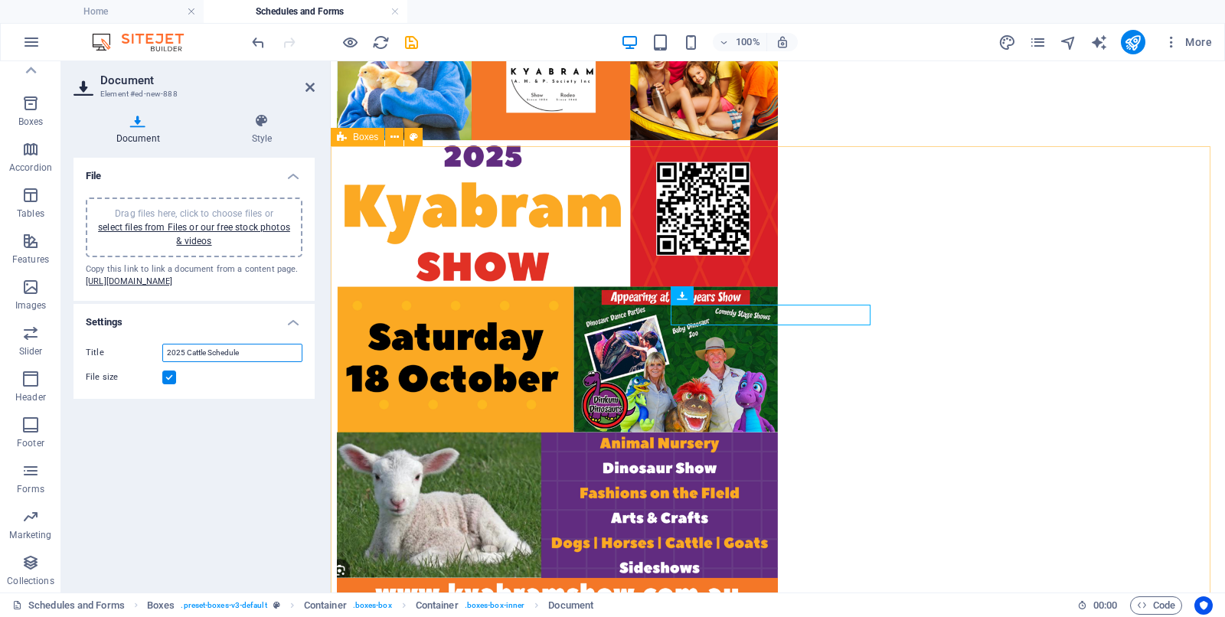
type input "2025 Cattle Schedule"
click at [309, 89] on icon at bounding box center [310, 87] width 9 height 12
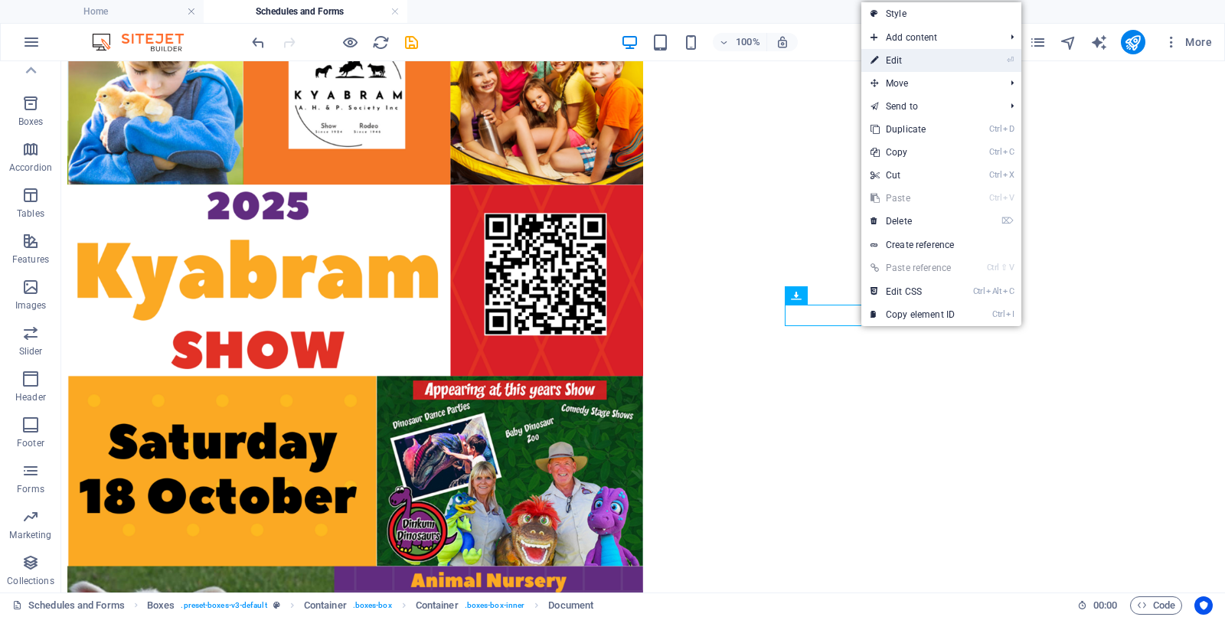
click at [901, 53] on link "⏎ Edit" at bounding box center [913, 60] width 103 height 23
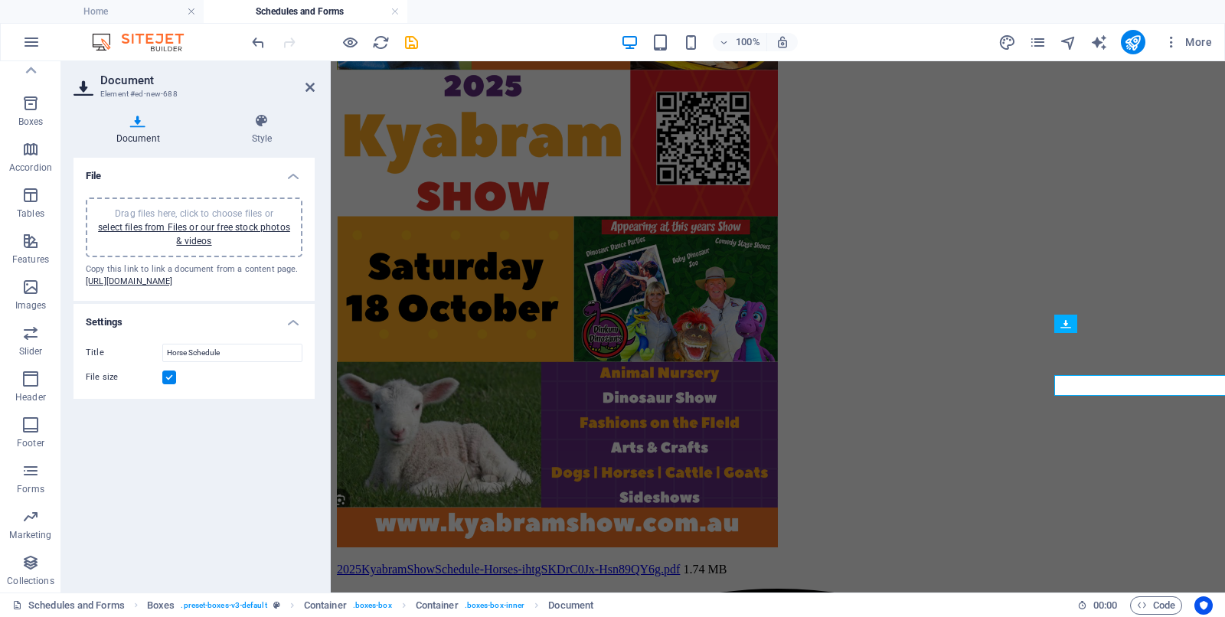
scroll to position [698, 0]
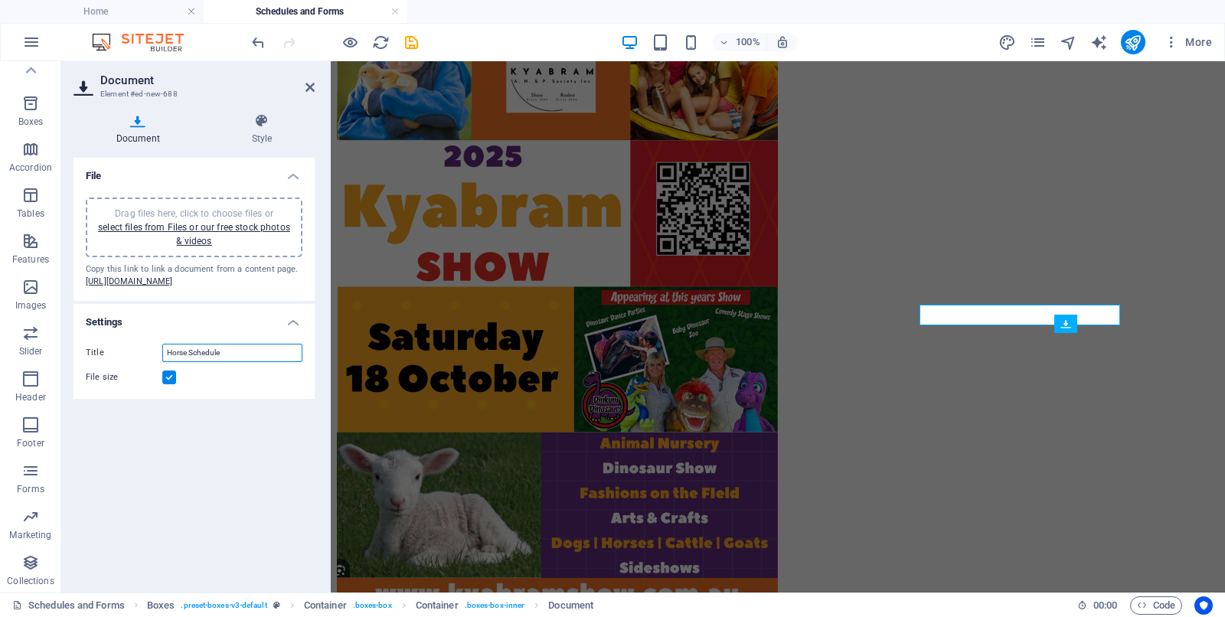
click at [165, 362] on input "Horse Schedule" at bounding box center [232, 353] width 140 height 18
type input "2025 Horse Schedule"
click at [309, 85] on icon at bounding box center [310, 87] width 9 height 12
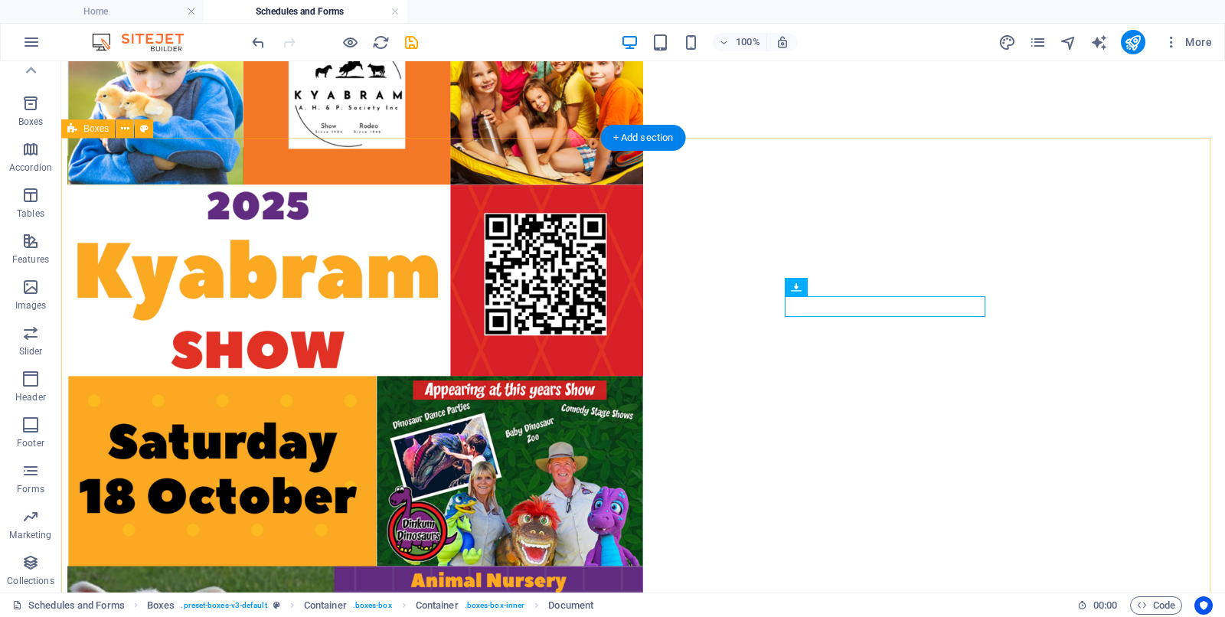
scroll to position [864, 0]
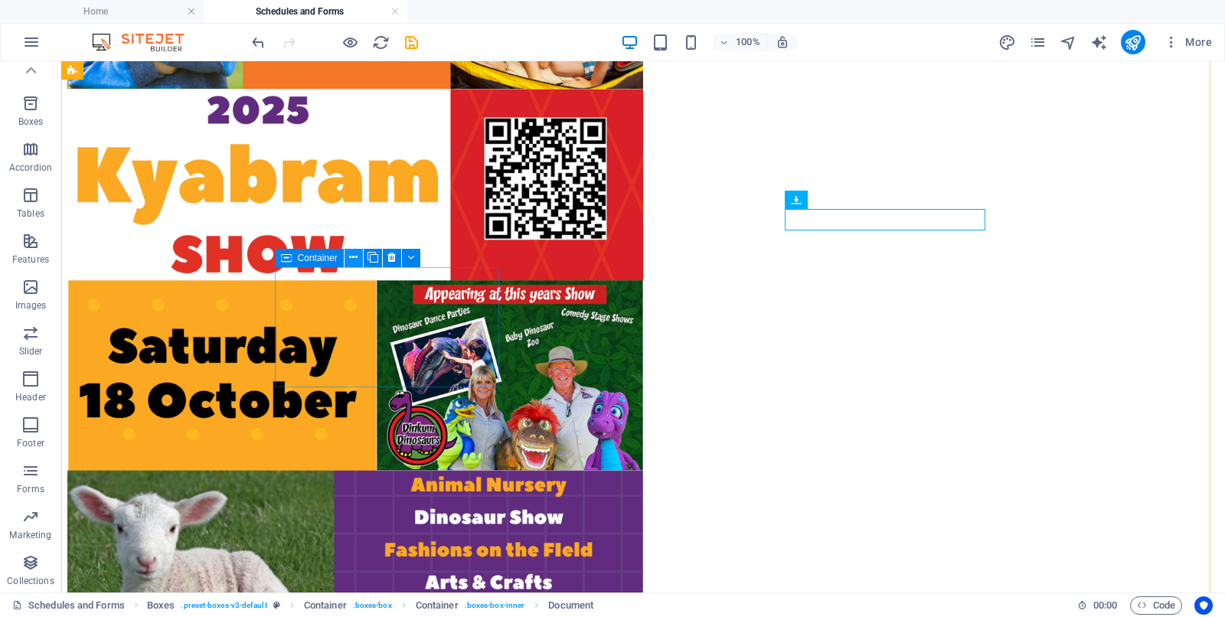
click at [351, 257] on icon at bounding box center [353, 258] width 8 height 16
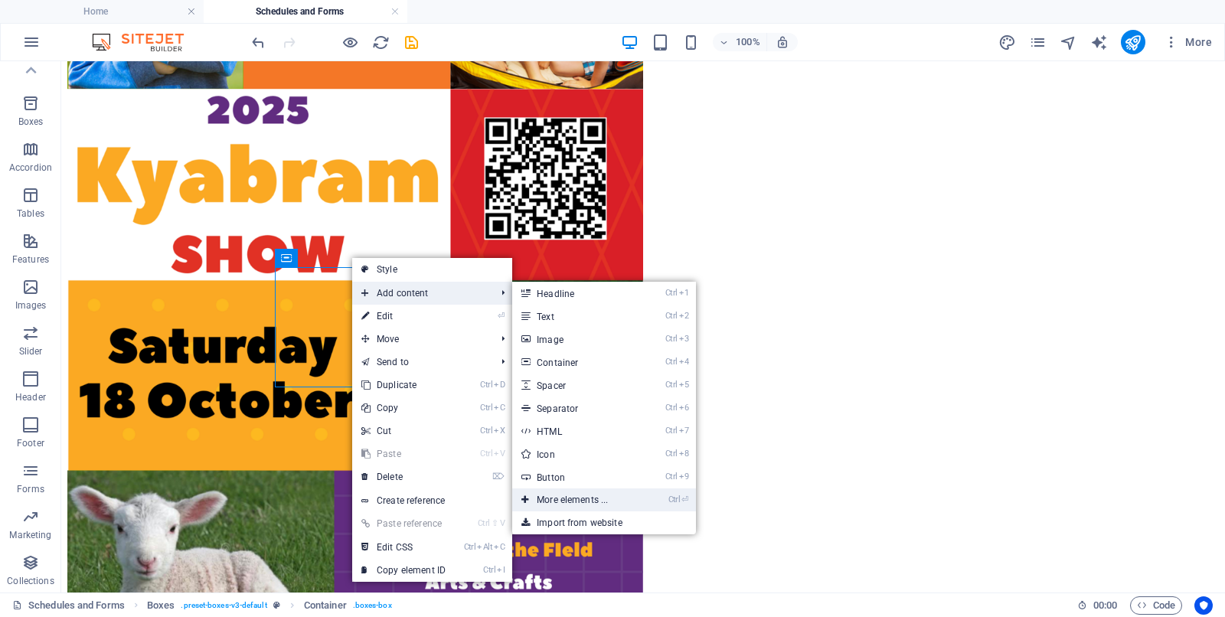
click at [561, 493] on link "Ctrl ⏎ More elements ..." at bounding box center [575, 500] width 126 height 23
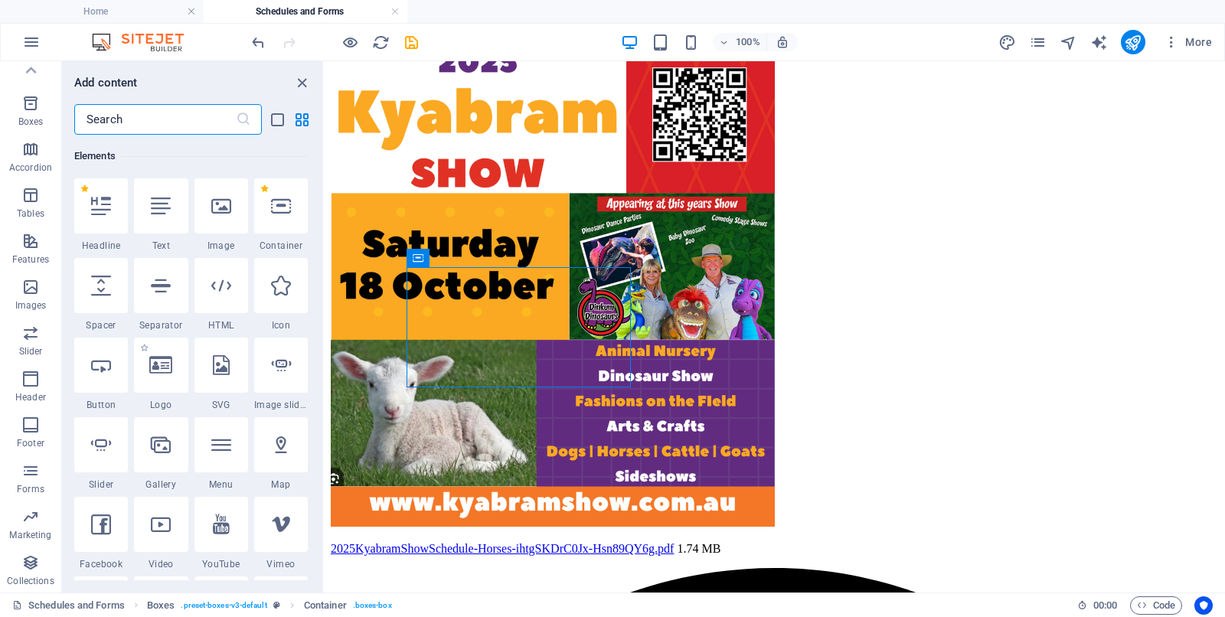
scroll to position [259, 0]
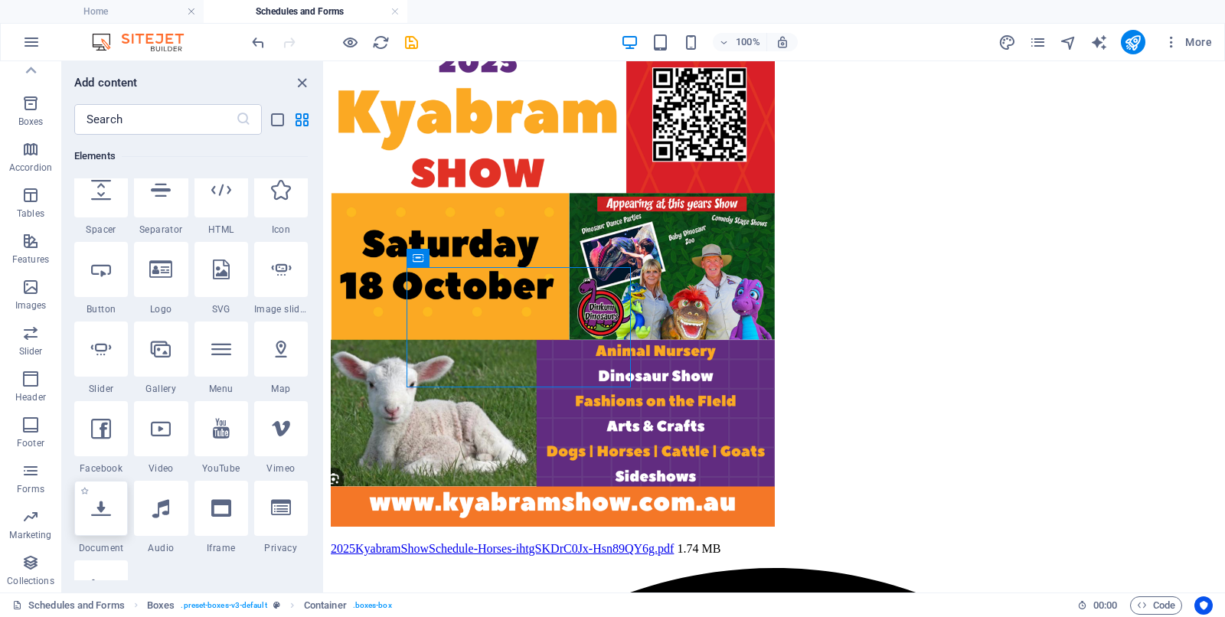
click at [103, 493] on icon at bounding box center [101, 509] width 20 height 20
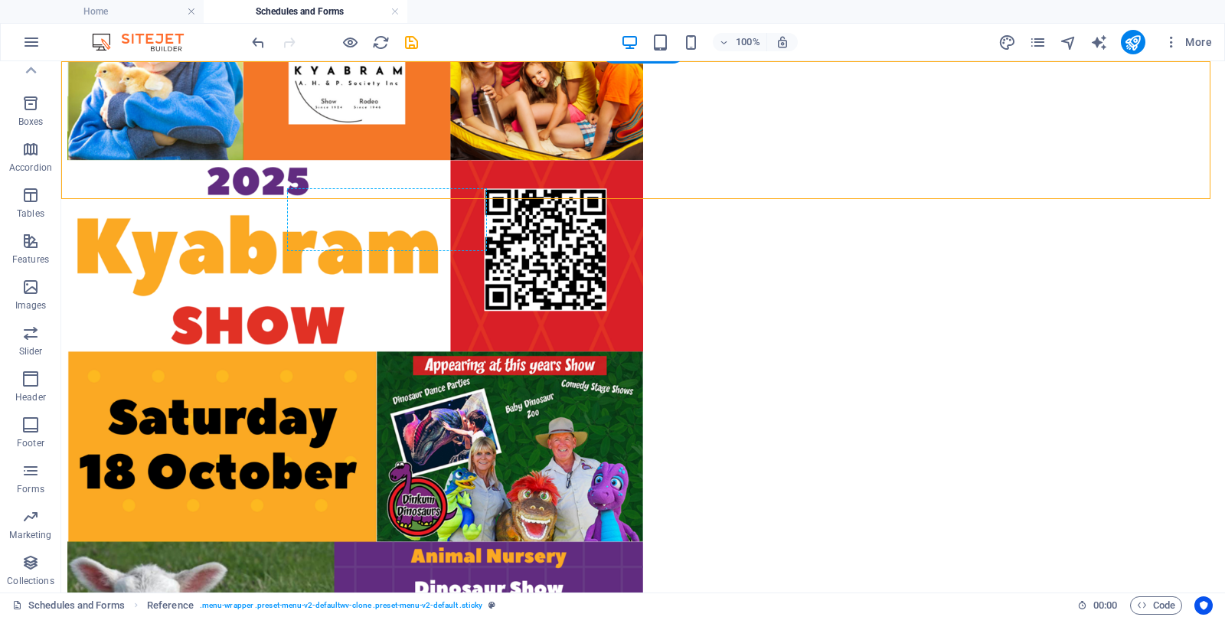
scroll to position [864, 0]
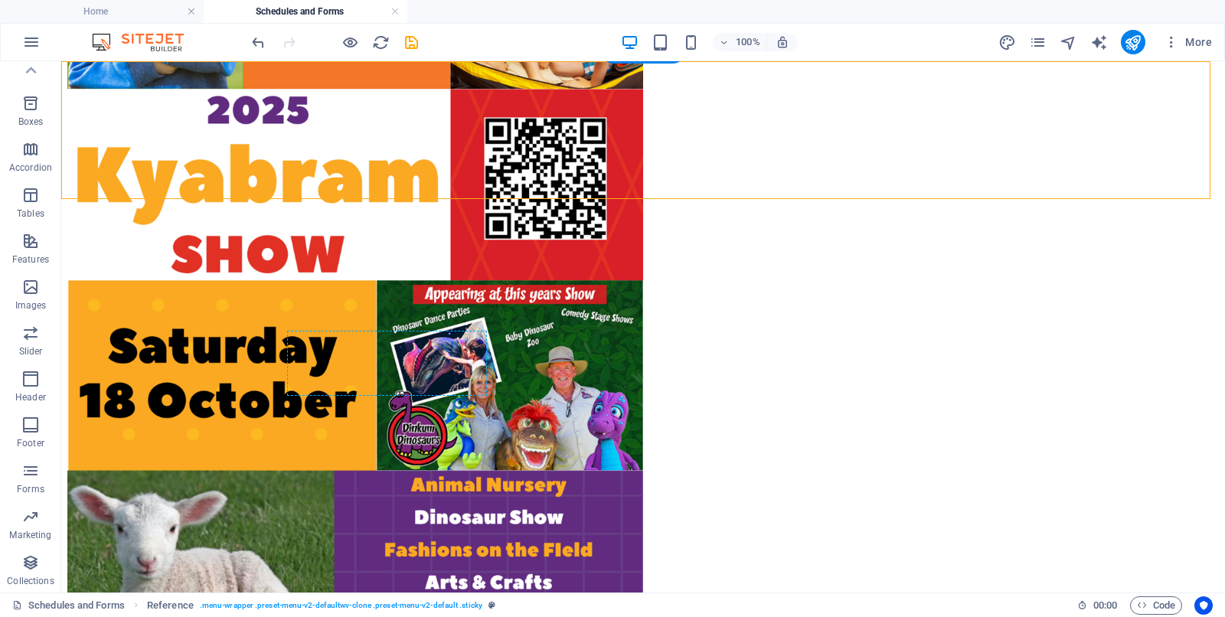
drag, startPoint x: 203, startPoint y: 146, endPoint x: 371, endPoint y: 370, distance: 280.0
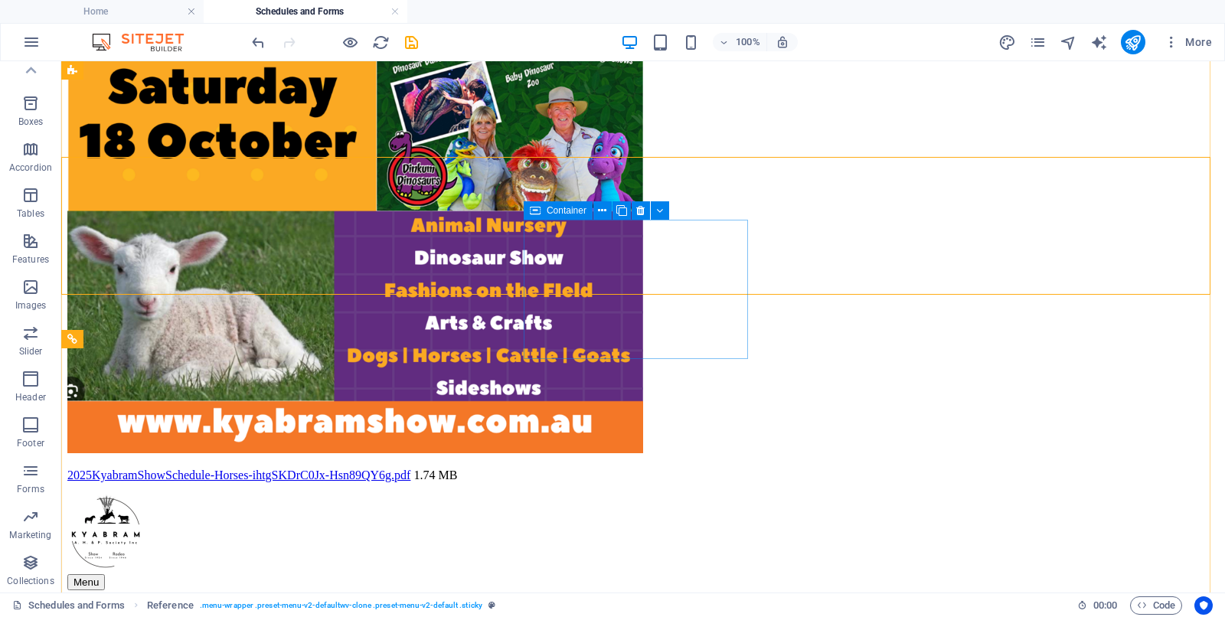
scroll to position [768, 0]
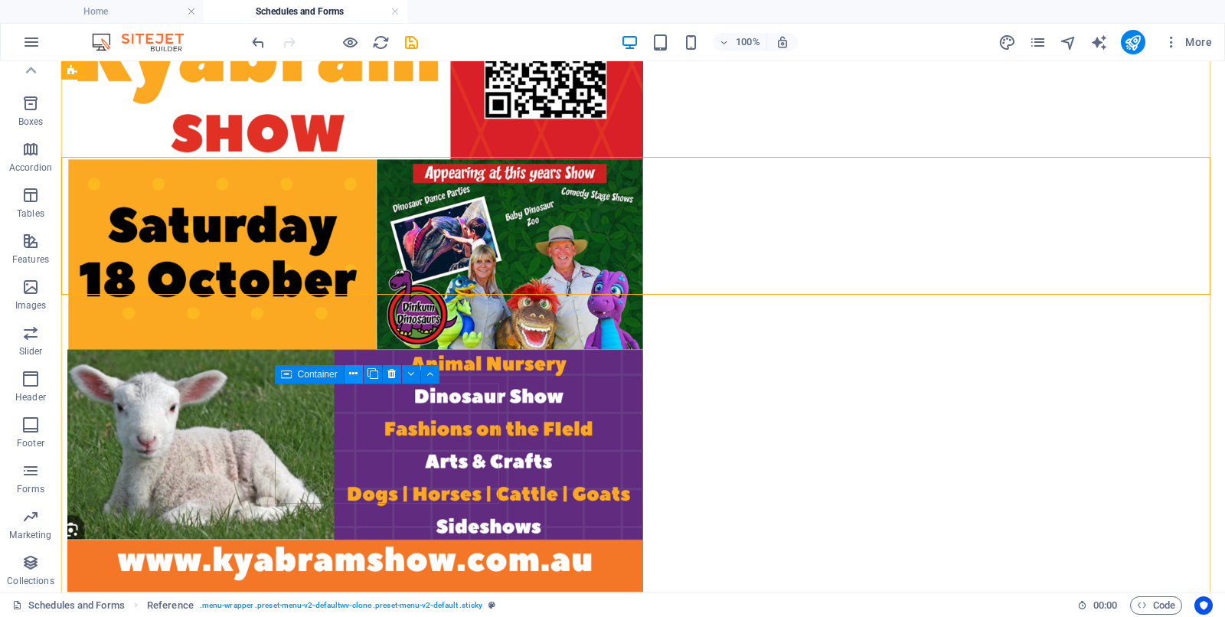
click at [350, 375] on icon at bounding box center [353, 374] width 8 height 16
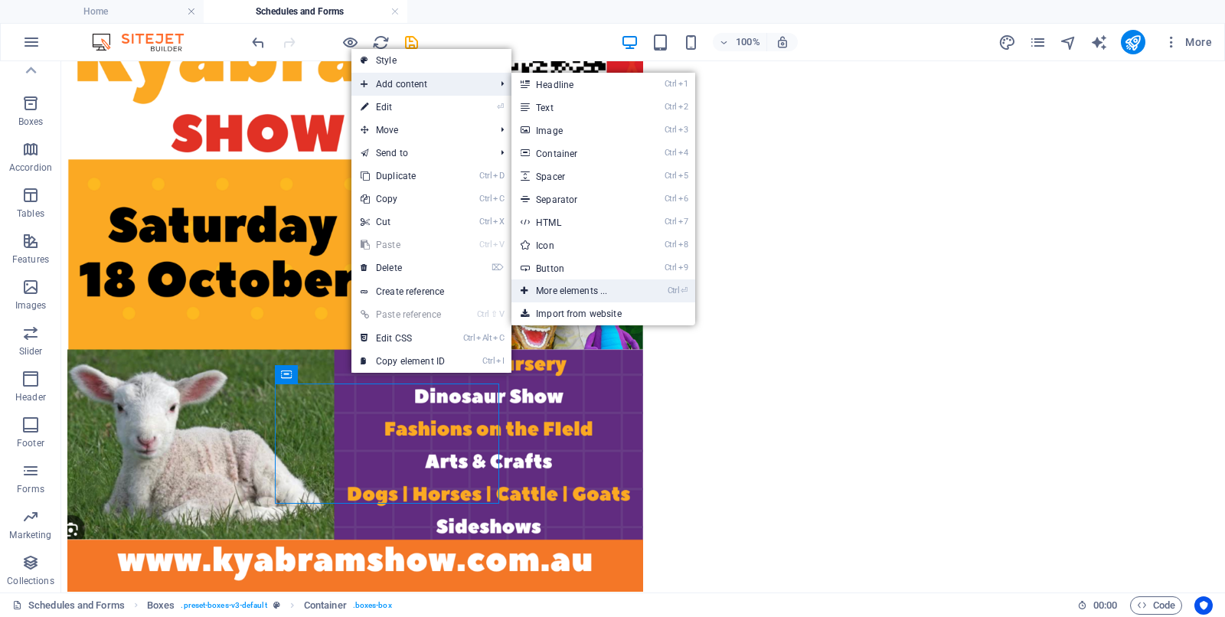
click at [552, 289] on link "Ctrl ⏎ More elements ..." at bounding box center [575, 291] width 126 height 23
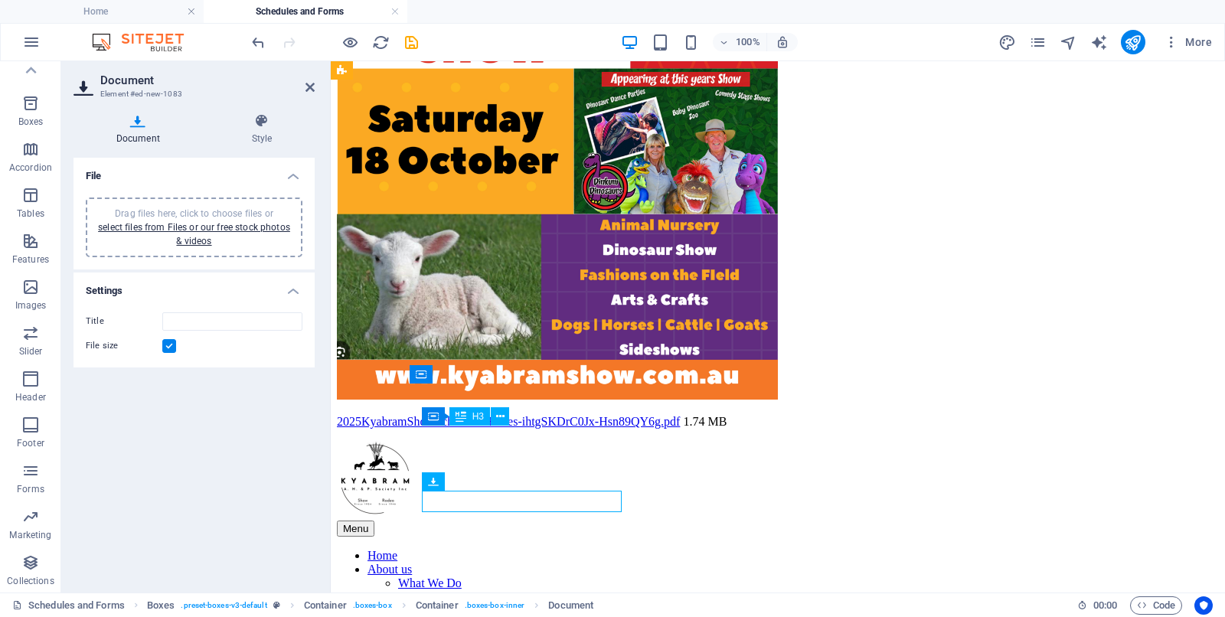
scroll to position [698, 0]
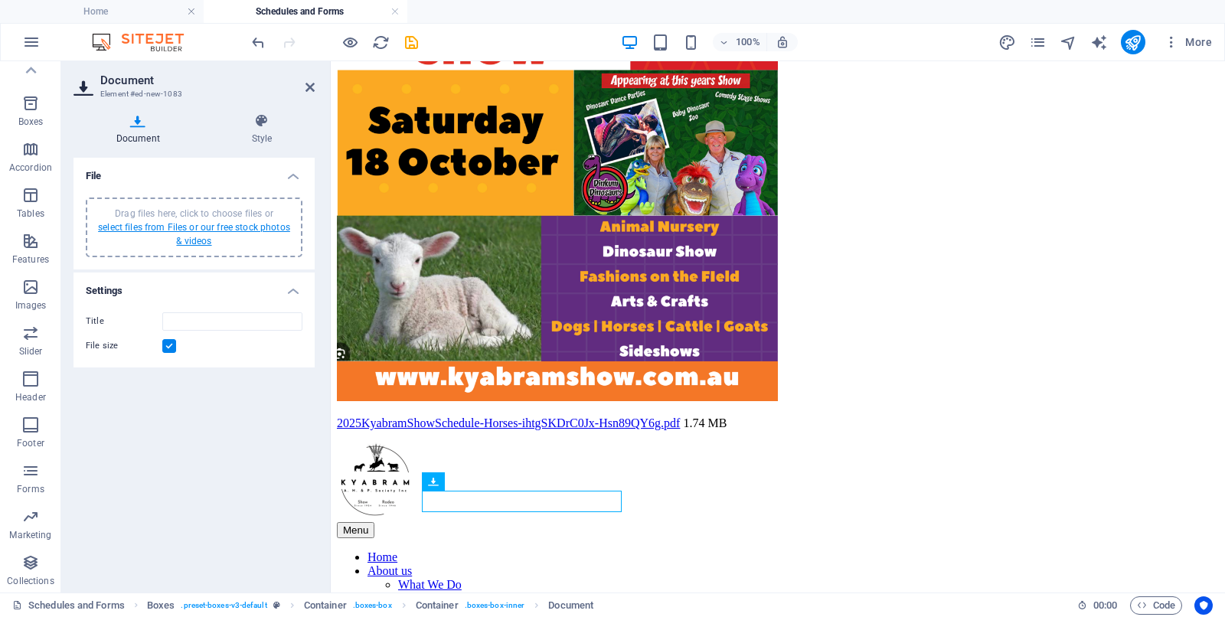
click at [181, 224] on link "select files from Files or our free stock photos & videos" at bounding box center [194, 234] width 192 height 25
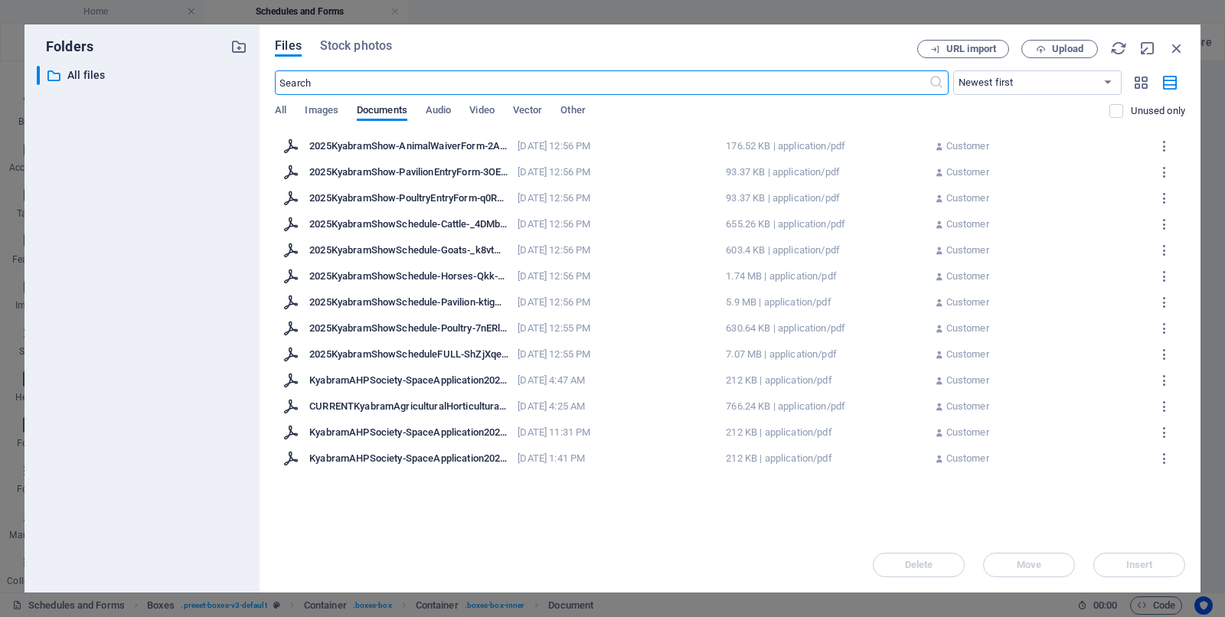
scroll to position [672, 0]
click at [383, 303] on div "2025KyabramShowSchedule-Pavilion-ktigOq-VTjZEoKZORHjiBw.pdf" at bounding box center [408, 303] width 199 height 14
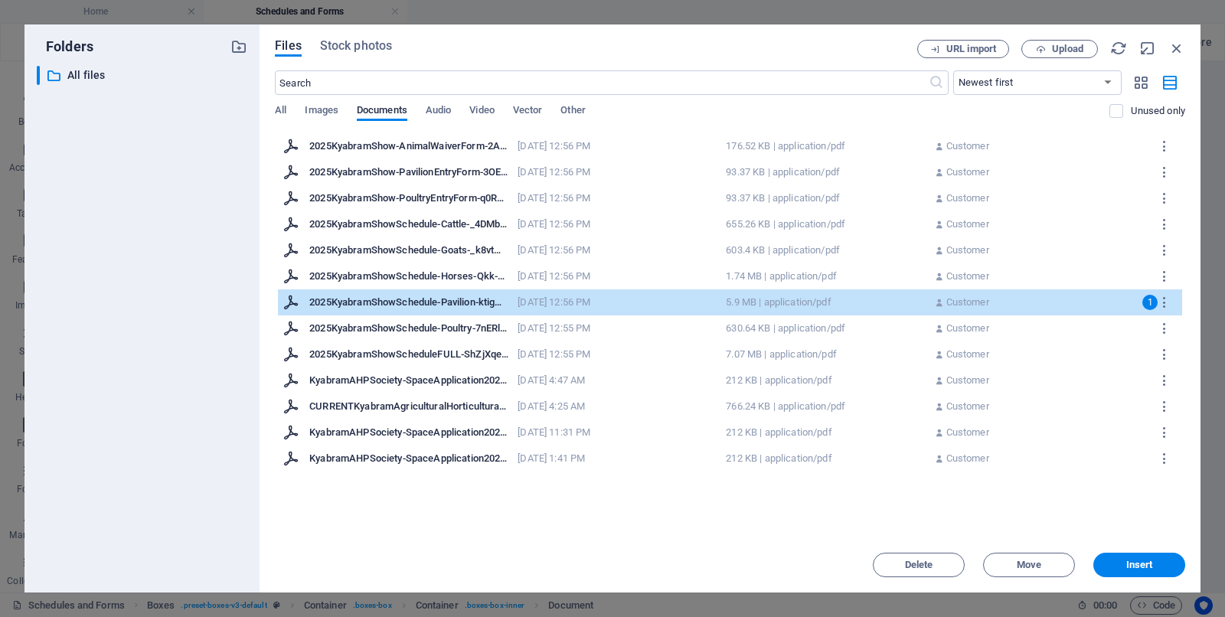
click at [384, 176] on div "2025KyabramShow-PavilionEntryForm-3OEOfpVjxbE-jHdPT0vWSw.pdf" at bounding box center [408, 172] width 199 height 14
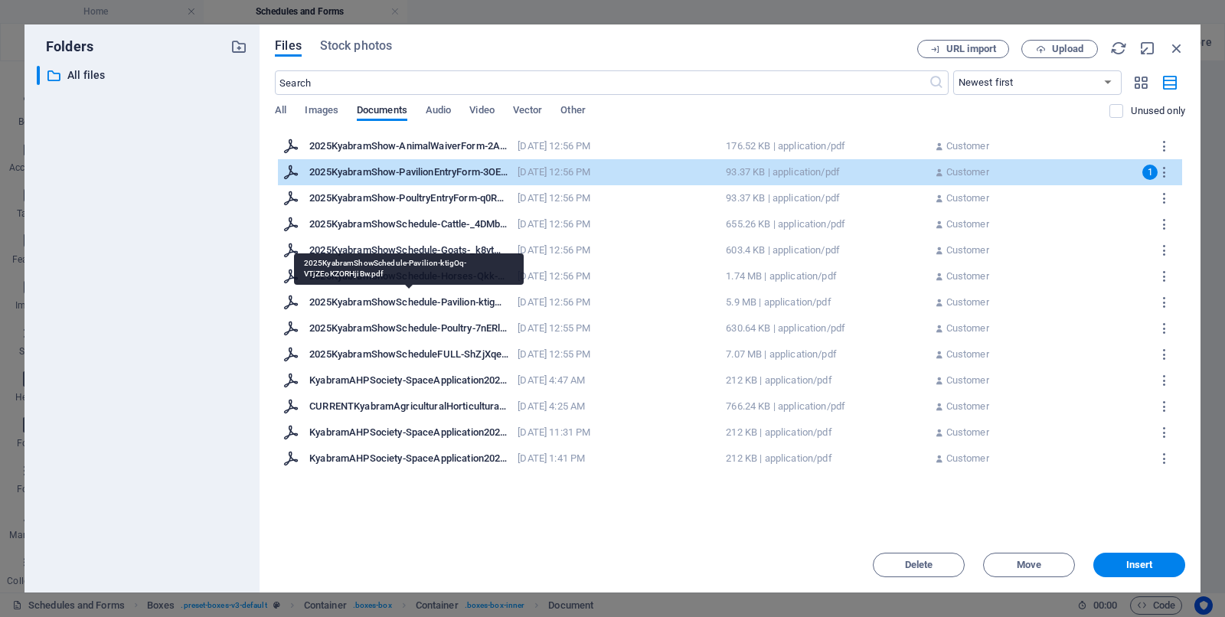
click at [391, 303] on div "2025KyabramShowSchedule-Pavilion-ktigOq-VTjZEoKZORHjiBw.pdf" at bounding box center [408, 303] width 199 height 14
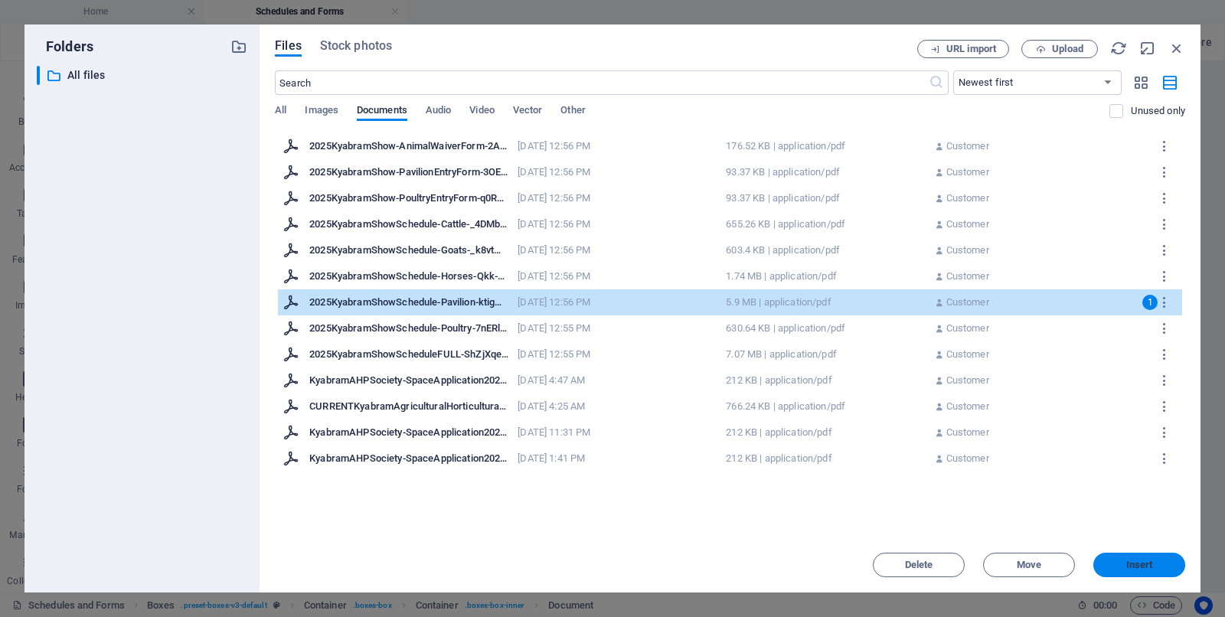
click at [980, 493] on span "Insert" at bounding box center [1140, 565] width 27 height 9
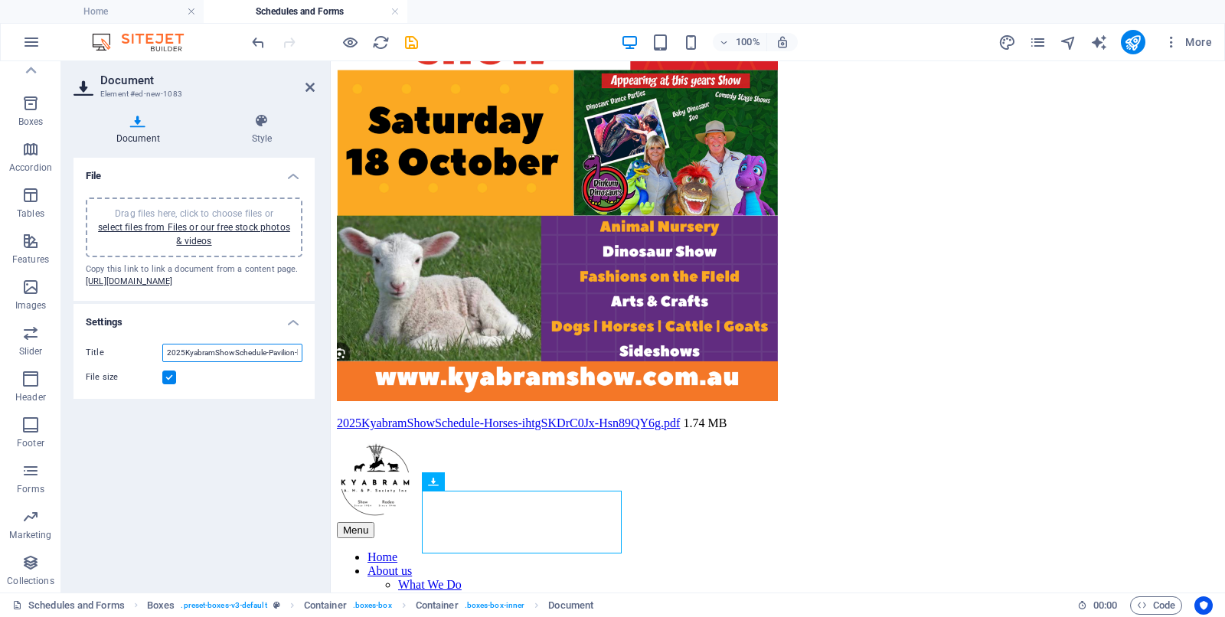
click at [183, 362] on input "2025KyabramShowSchedule-Pavilion-ktigOq-VTjZEoKZORHjiBw.pdf" at bounding box center [232, 353] width 140 height 18
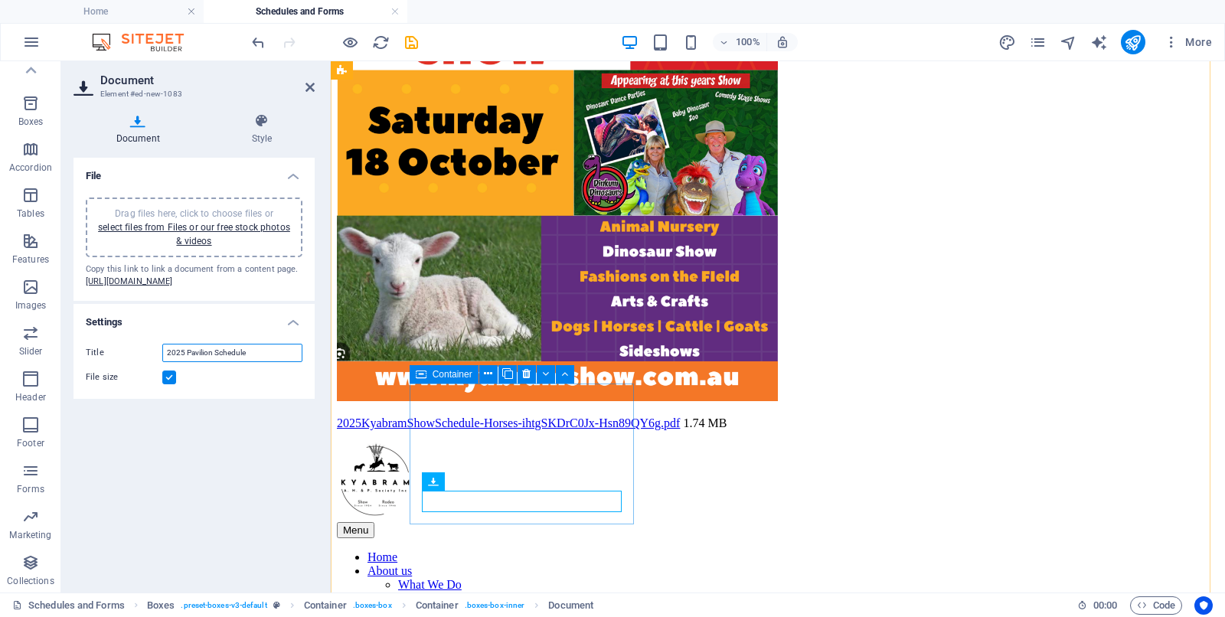
type input "2025 Pavilion Schedule"
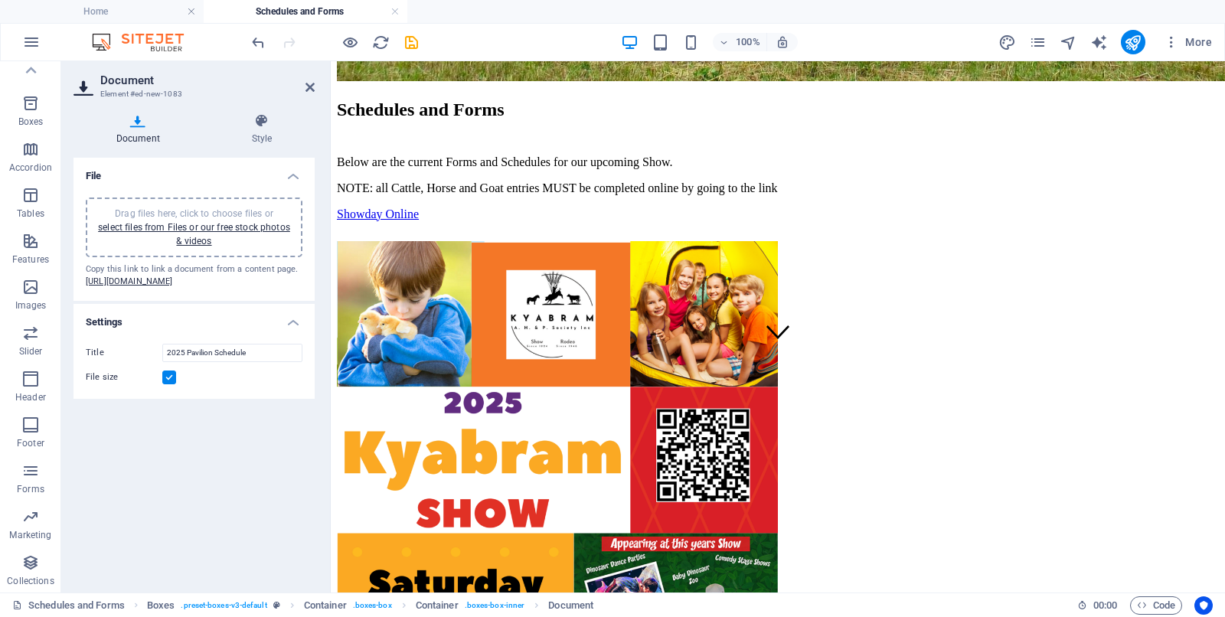
click at [167, 475] on div "File Drag files here, click to choose files or select files from Files or our f…" at bounding box center [194, 369] width 241 height 423
click at [307, 89] on icon at bounding box center [310, 87] width 9 height 12
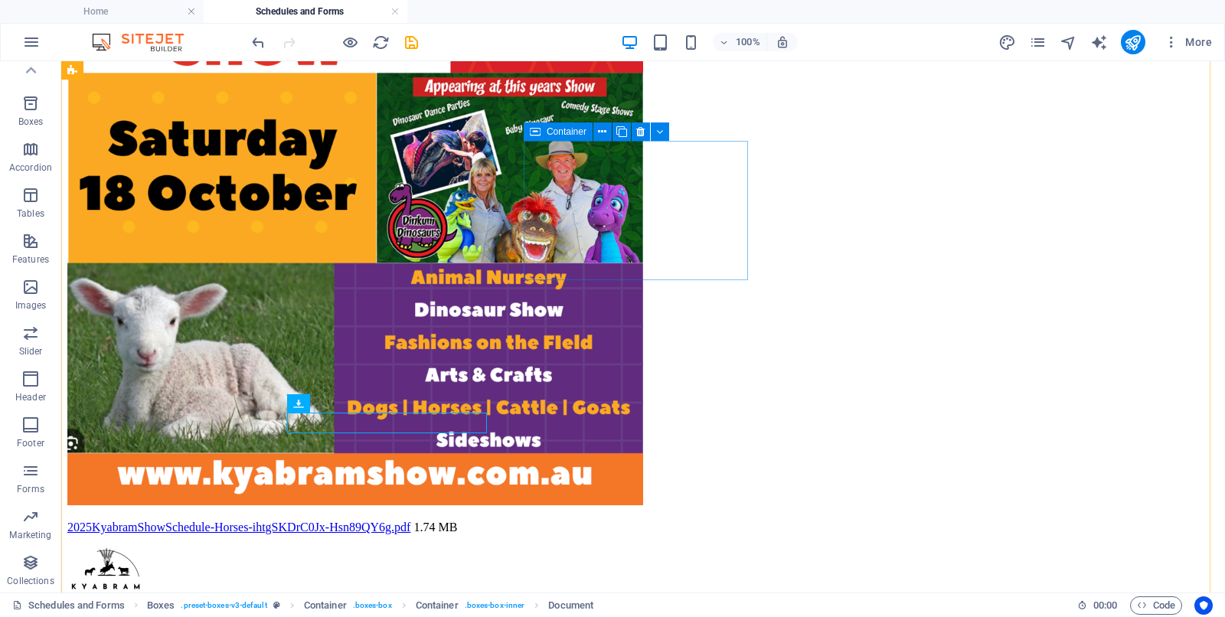
scroll to position [847, 0]
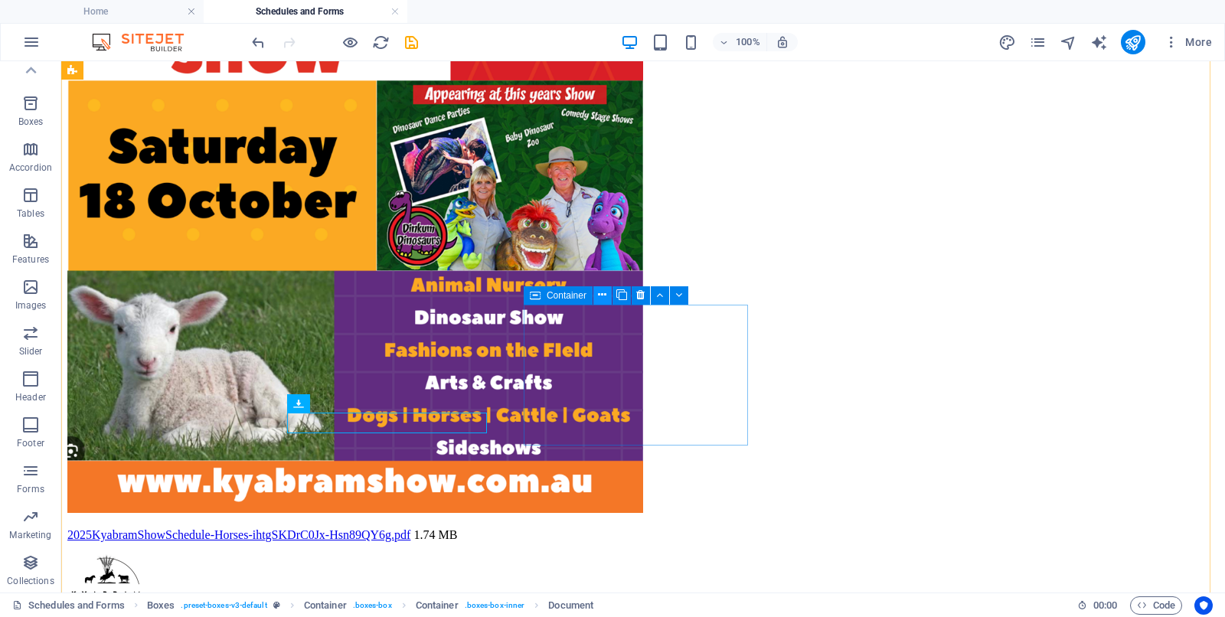
click at [603, 296] on icon at bounding box center [602, 295] width 8 height 16
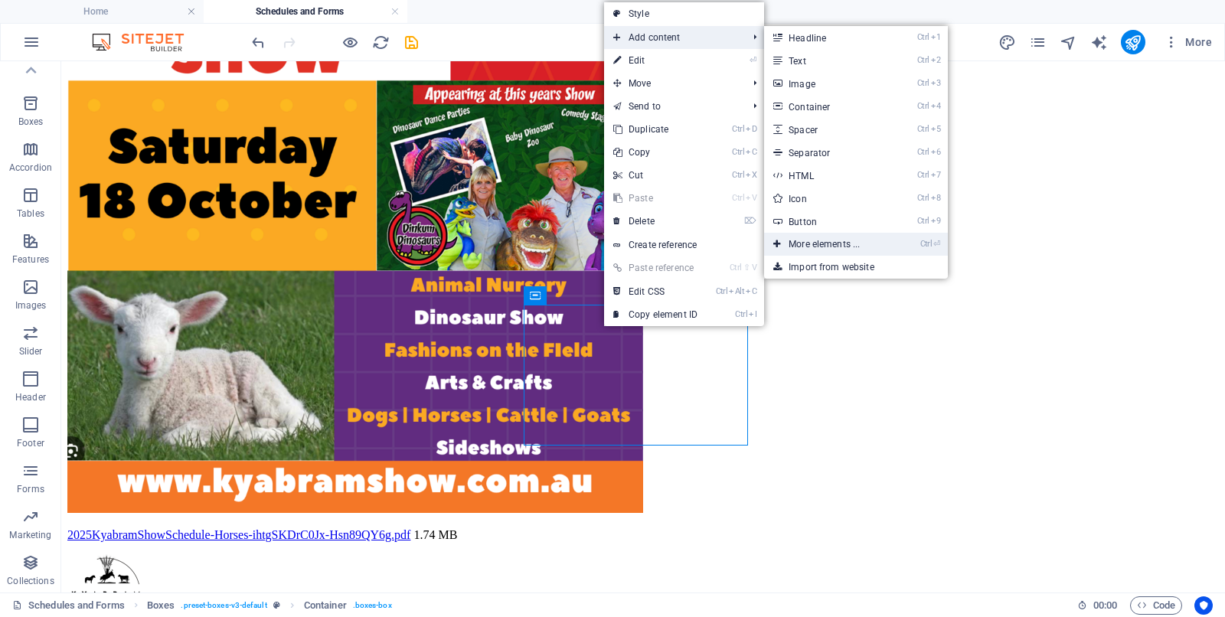
click at [813, 242] on link "Ctrl ⏎ More elements ..." at bounding box center [827, 244] width 126 height 23
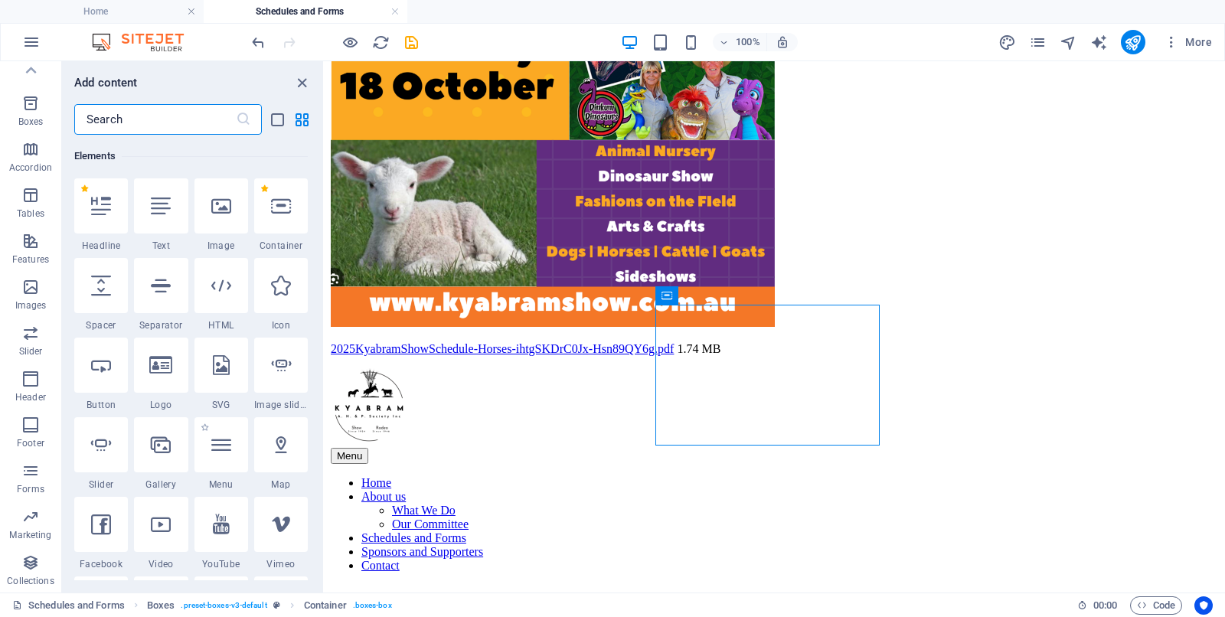
scroll to position [355, 0]
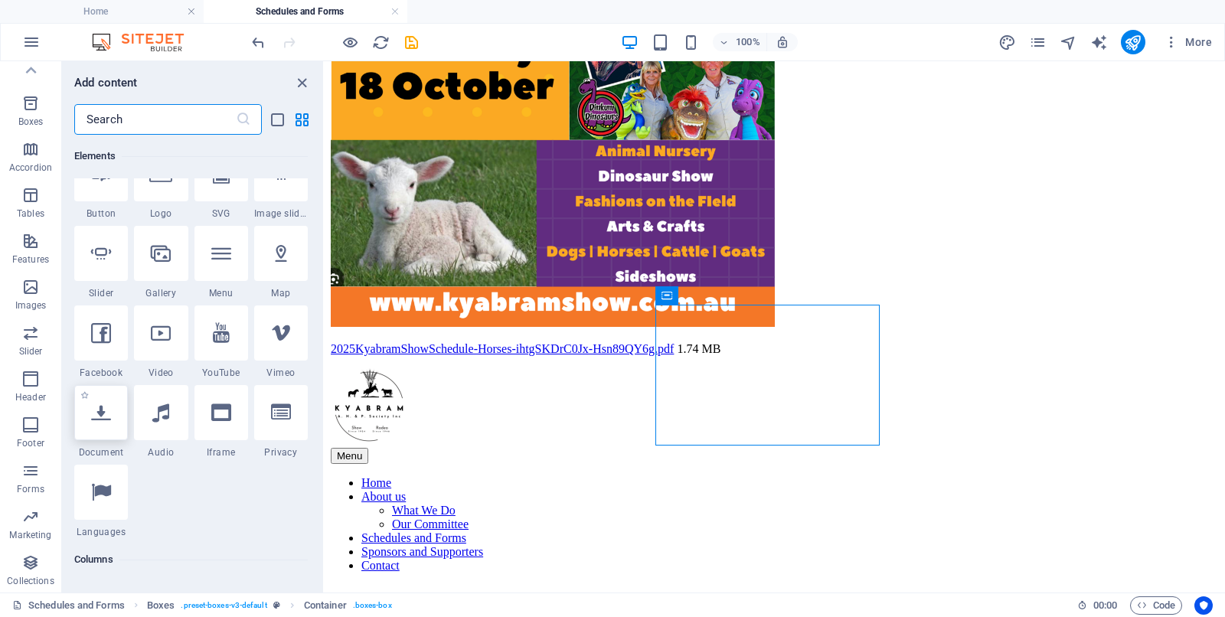
click at [103, 405] on icon at bounding box center [101, 413] width 20 height 20
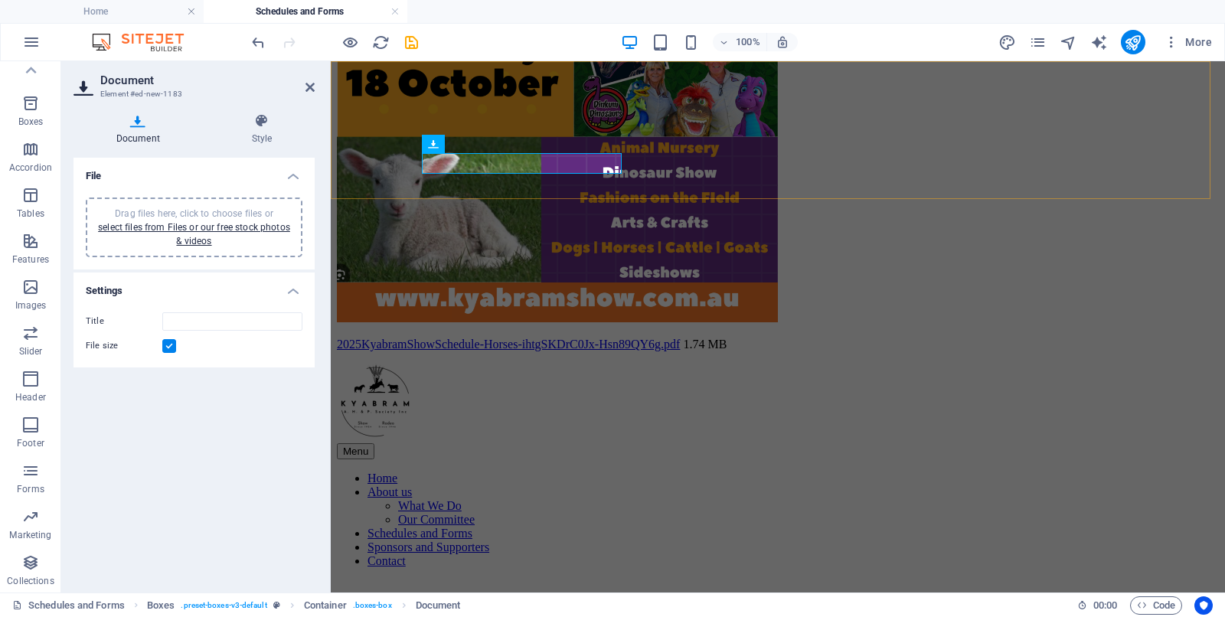
scroll to position [847, 0]
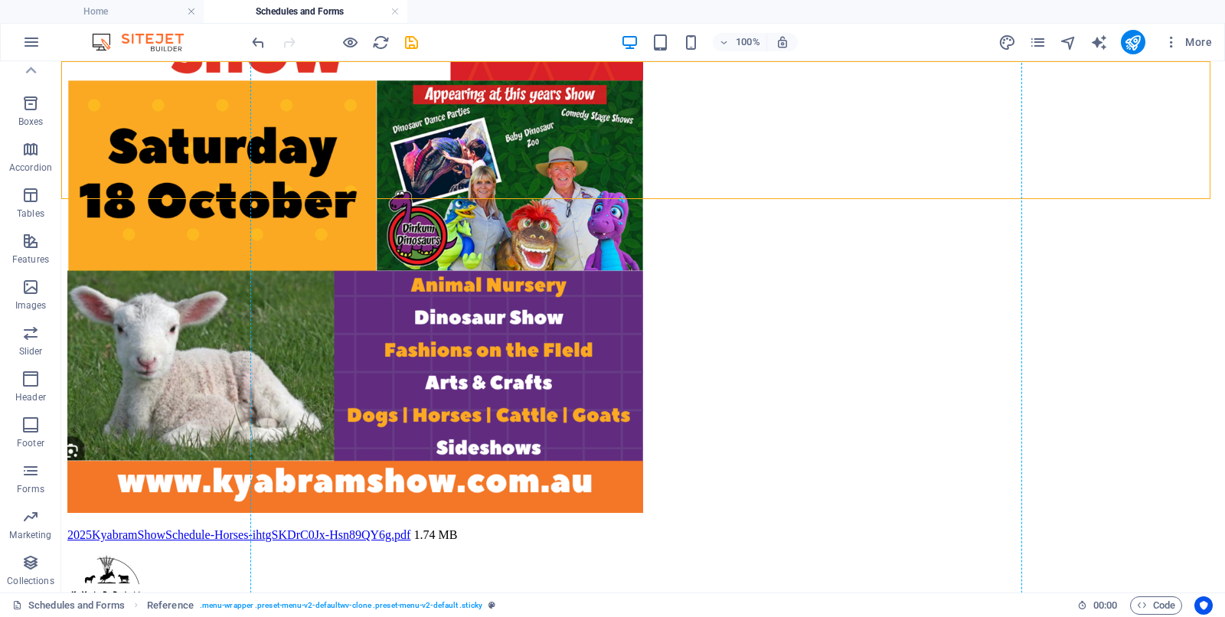
drag, startPoint x: 178, startPoint y: 161, endPoint x: 606, endPoint y: 439, distance: 509.8
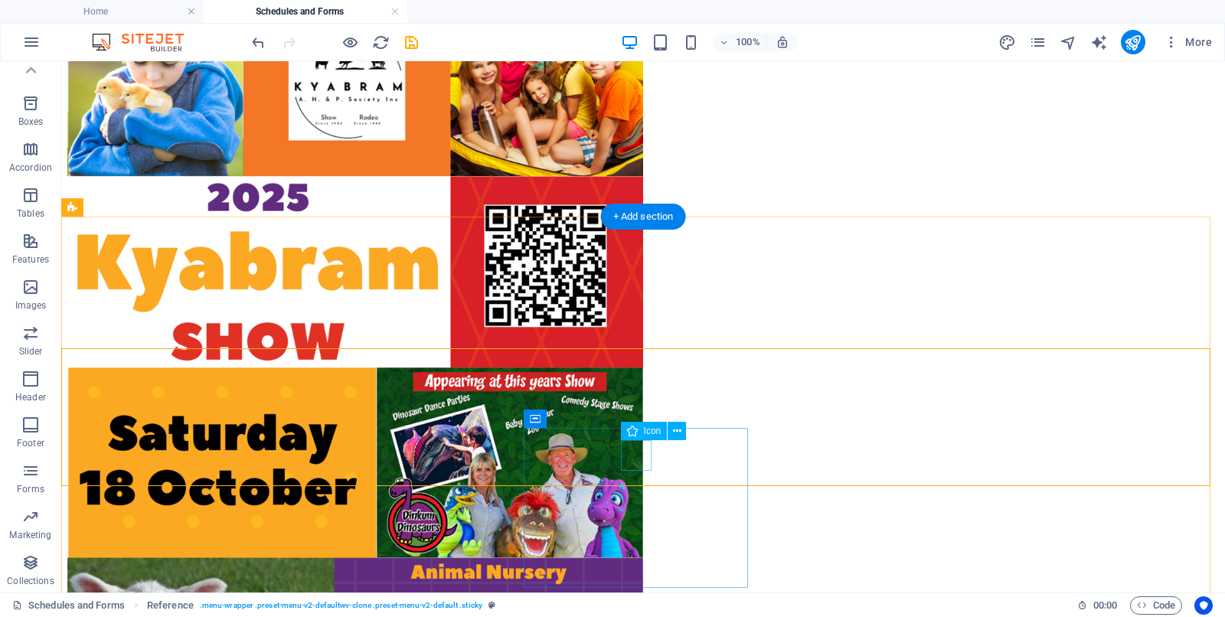
scroll to position [464, 0]
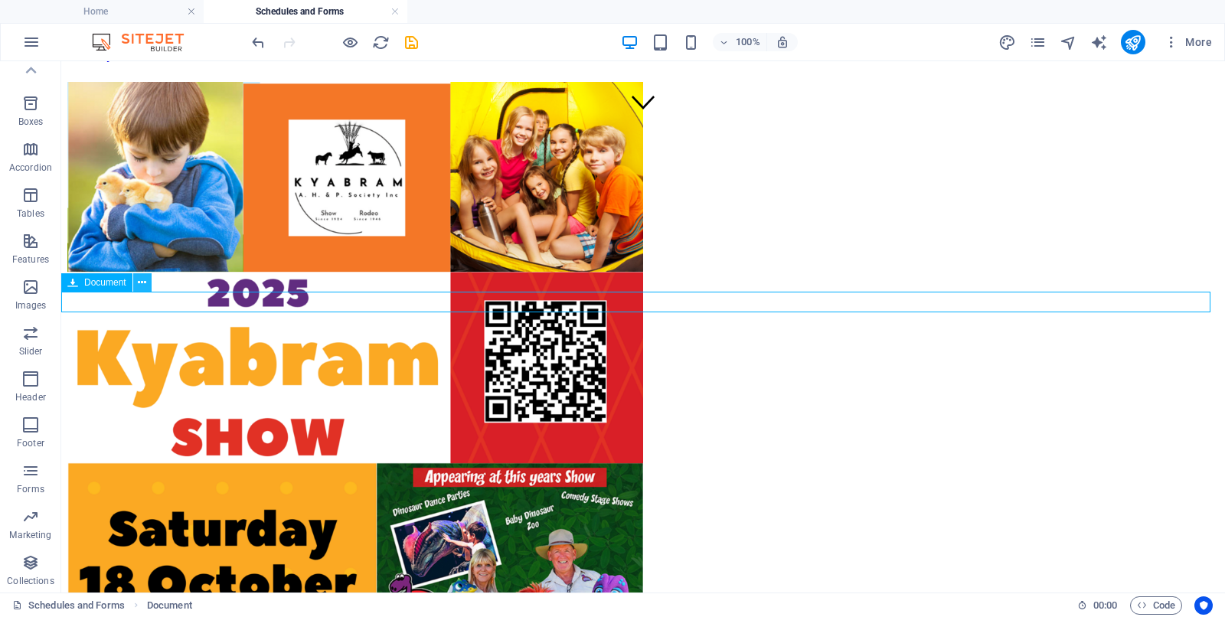
click at [141, 282] on icon at bounding box center [142, 283] width 8 height 16
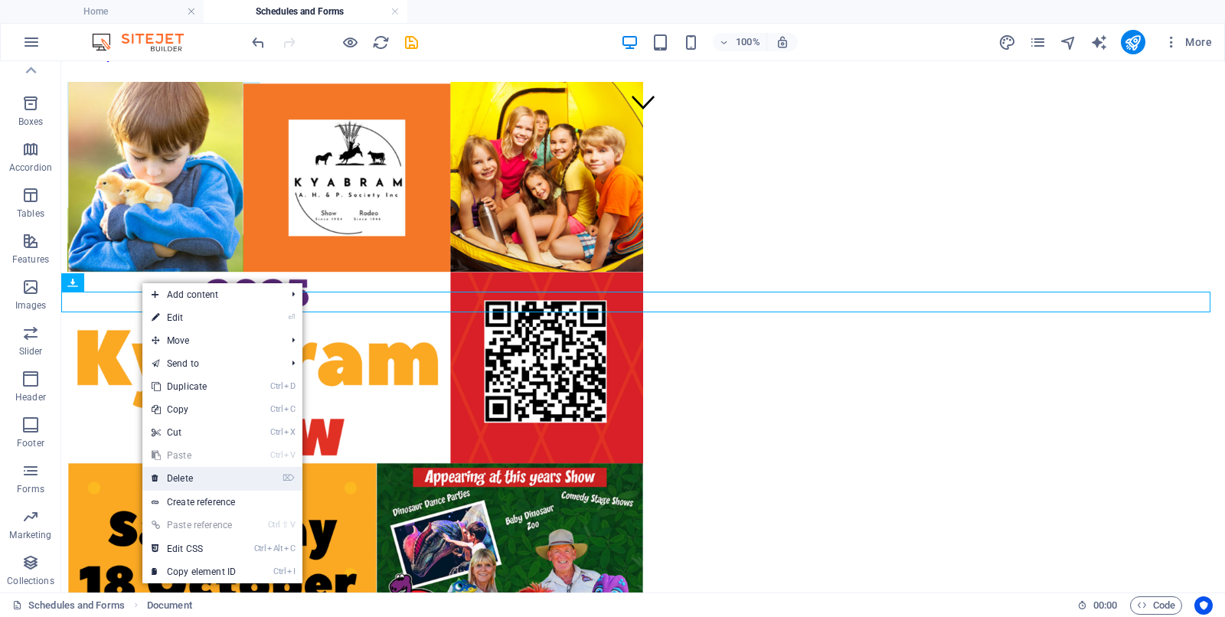
click at [177, 477] on link "⌦ Delete" at bounding box center [193, 478] width 103 height 23
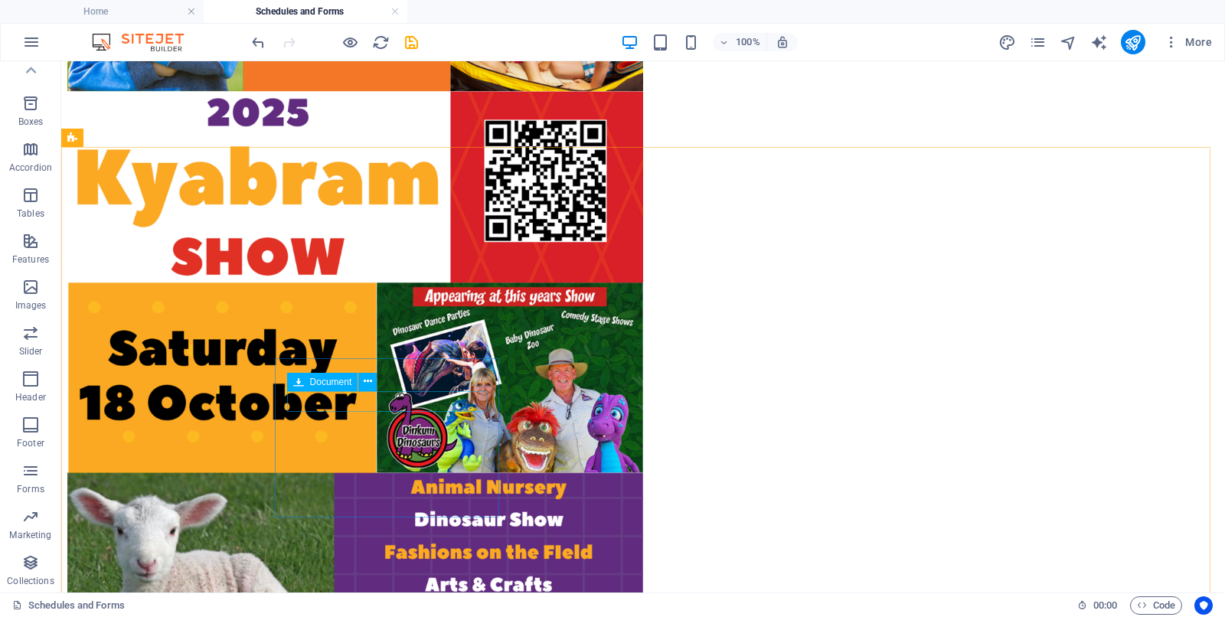
scroll to position [656, 0]
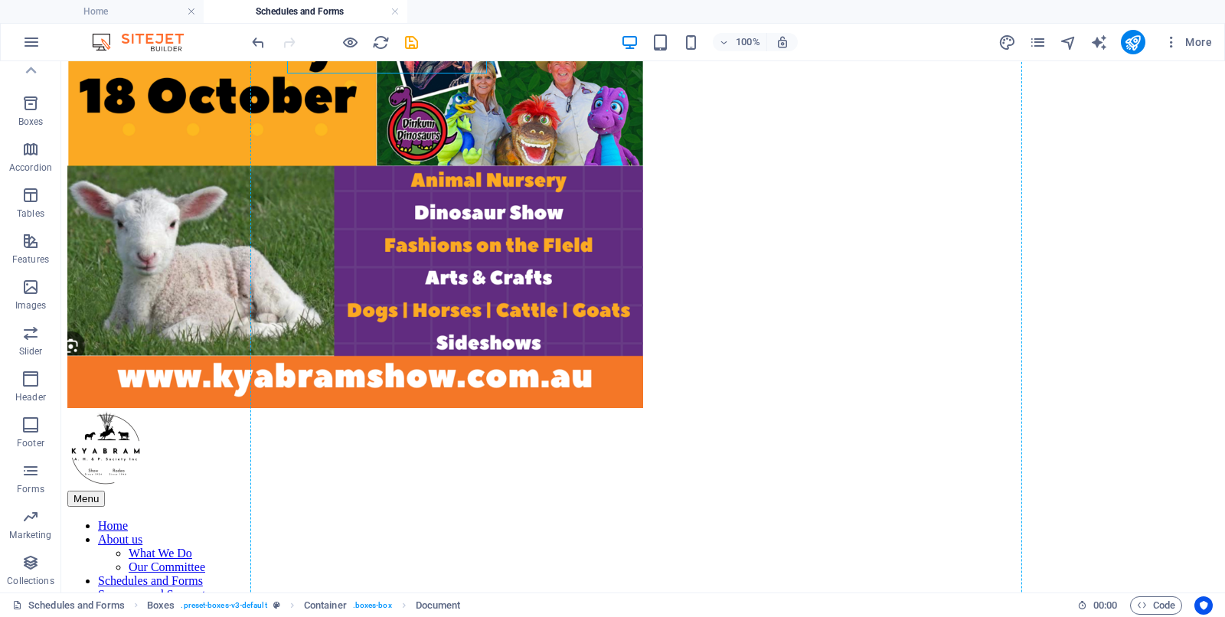
scroll to position [954, 0]
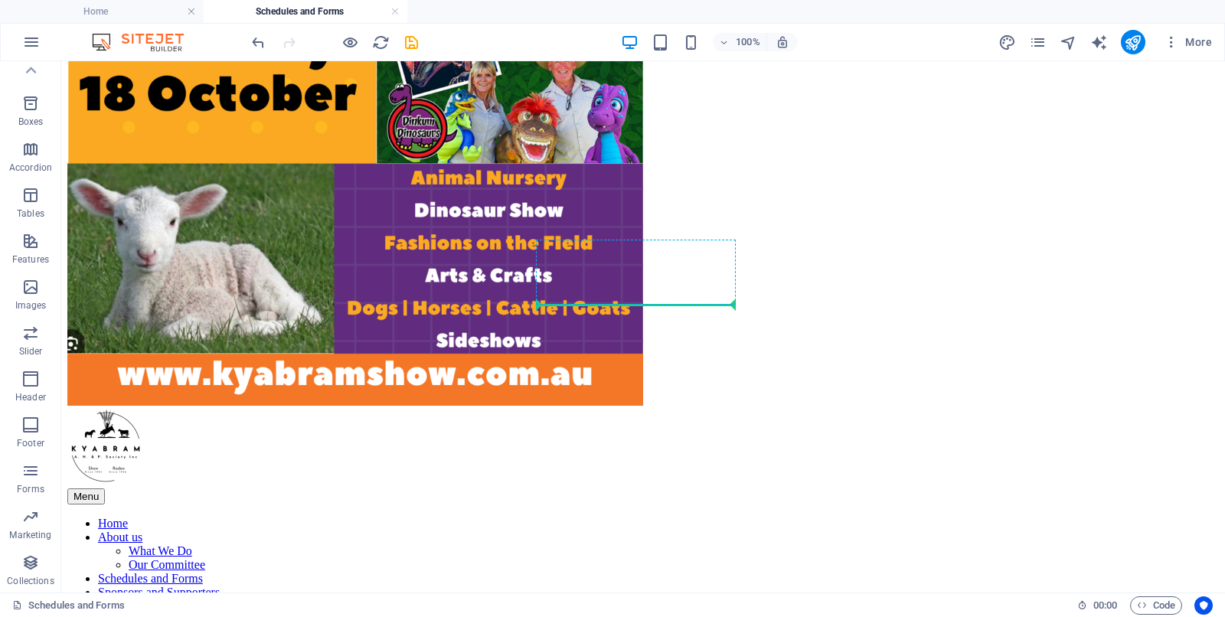
drag, startPoint x: 384, startPoint y: 332, endPoint x: 626, endPoint y: 300, distance: 243.3
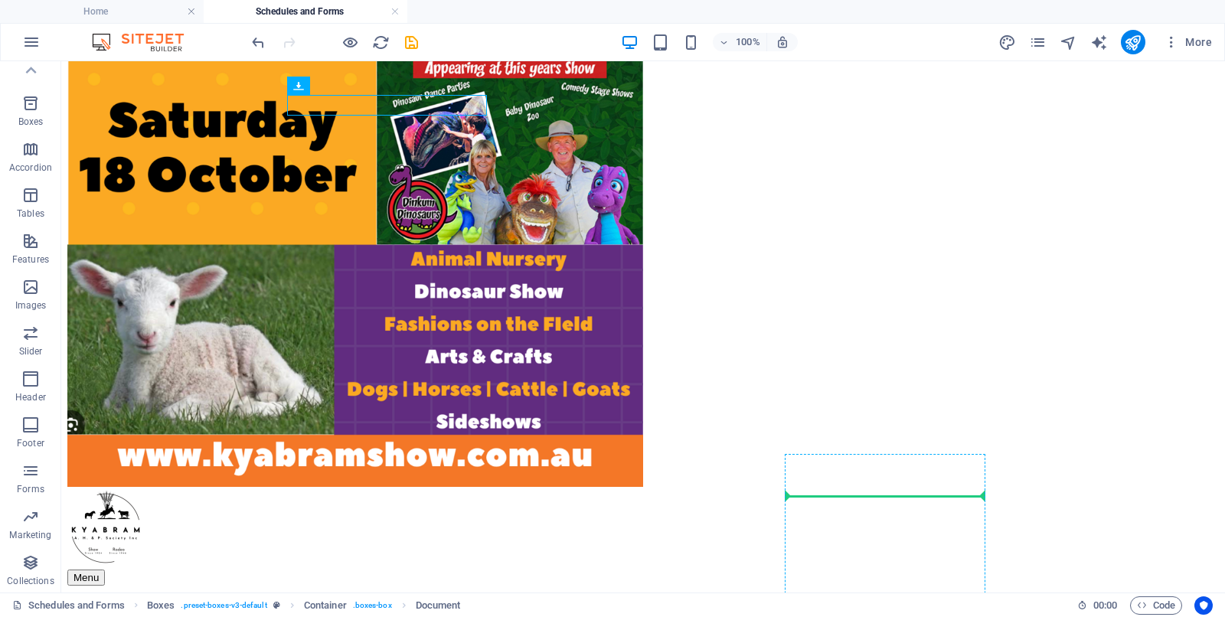
scroll to position [885, 0]
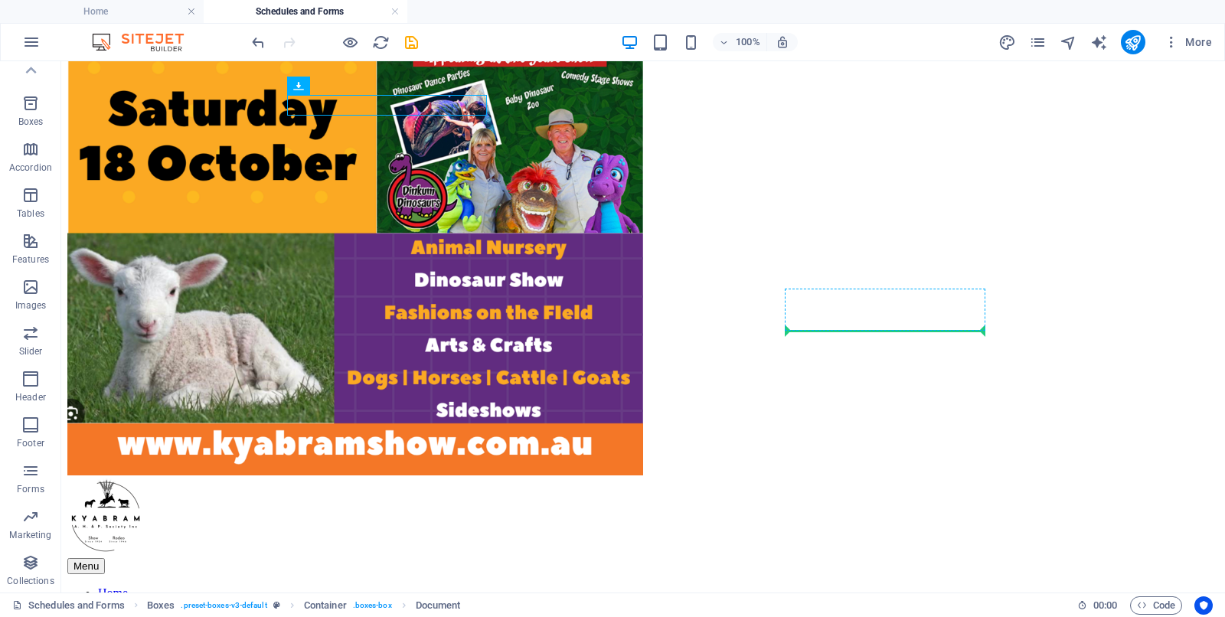
drag, startPoint x: 363, startPoint y: 340, endPoint x: 874, endPoint y: 327, distance: 511.0
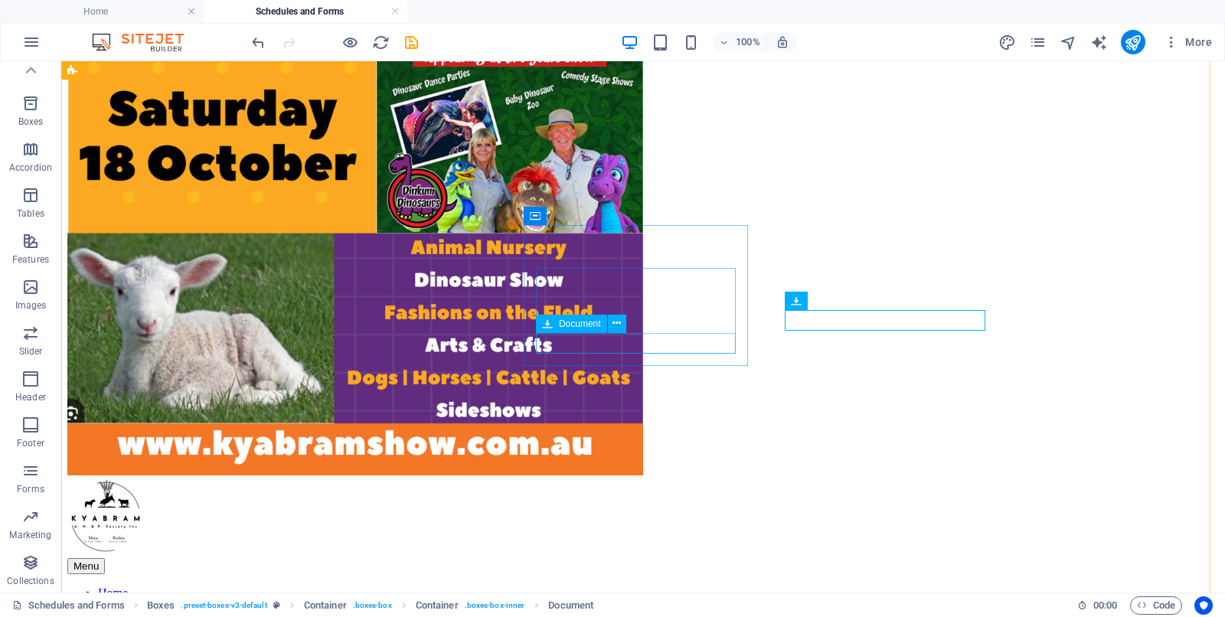
click at [613, 325] on icon at bounding box center [617, 324] width 8 height 16
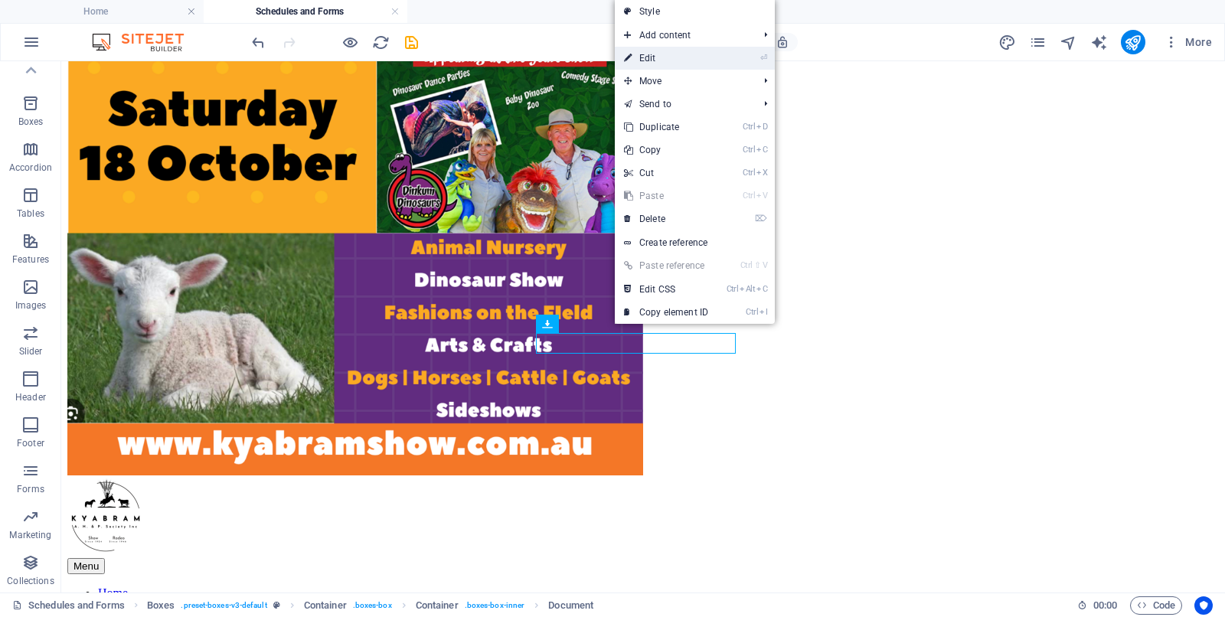
click at [653, 54] on link "⏎ Edit" at bounding box center [666, 58] width 103 height 23
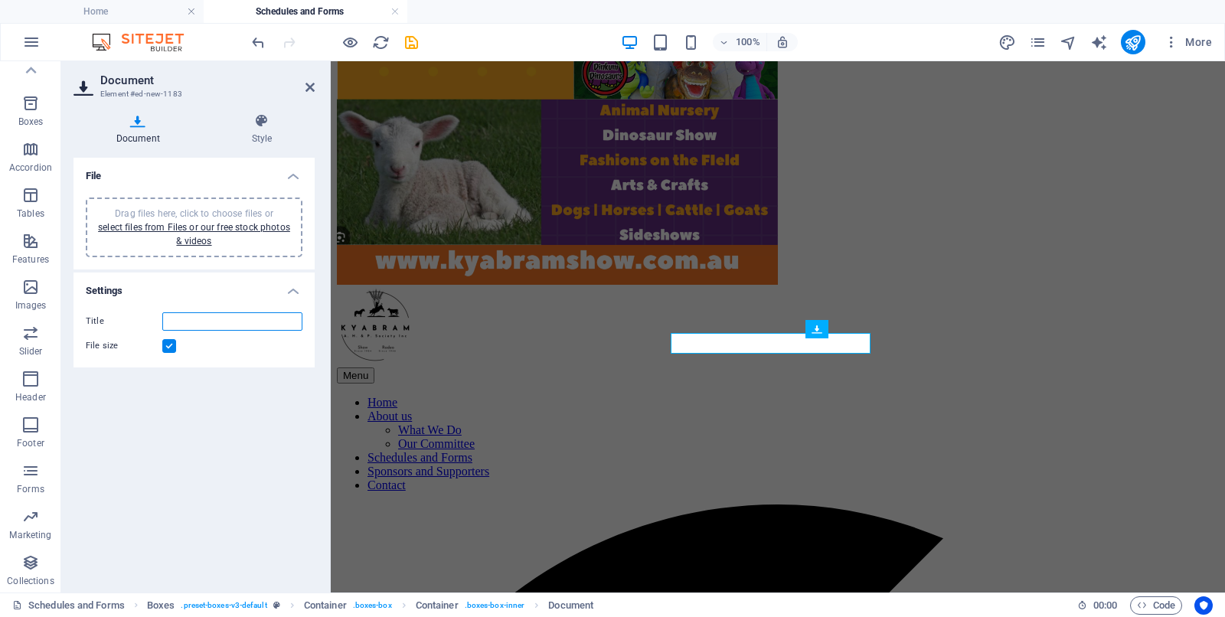
click at [207, 327] on input "Title" at bounding box center [232, 321] width 140 height 18
type input "2025 Poultry Schedule"
click at [191, 231] on link "select files from Files or our free stock photos & videos" at bounding box center [194, 234] width 192 height 25
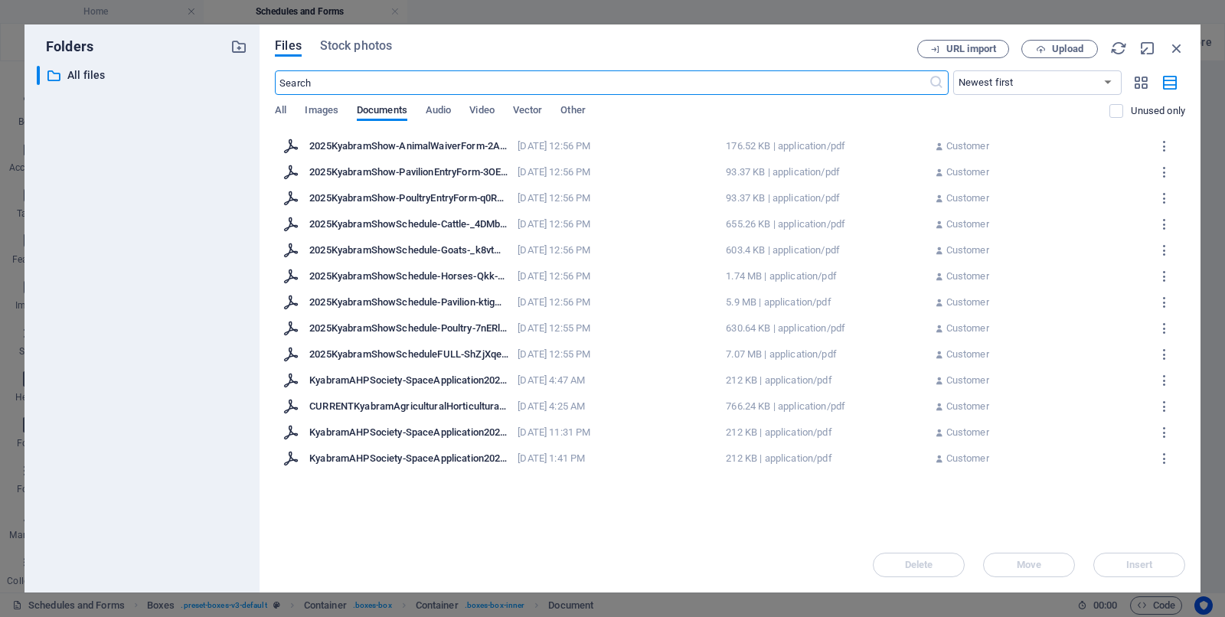
scroll to position [790, 0]
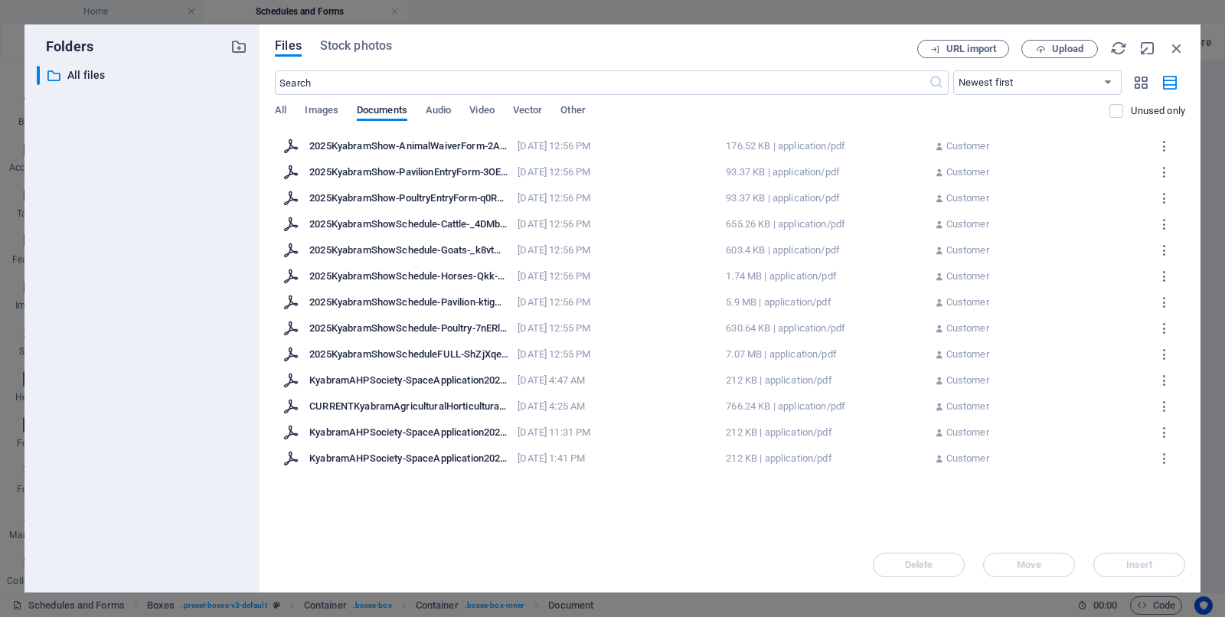
click at [420, 328] on div "2025KyabramShowSchedule-Poultry-7nERlqhUELfwNEq_6uIfZA.pdf" at bounding box center [408, 329] width 199 height 14
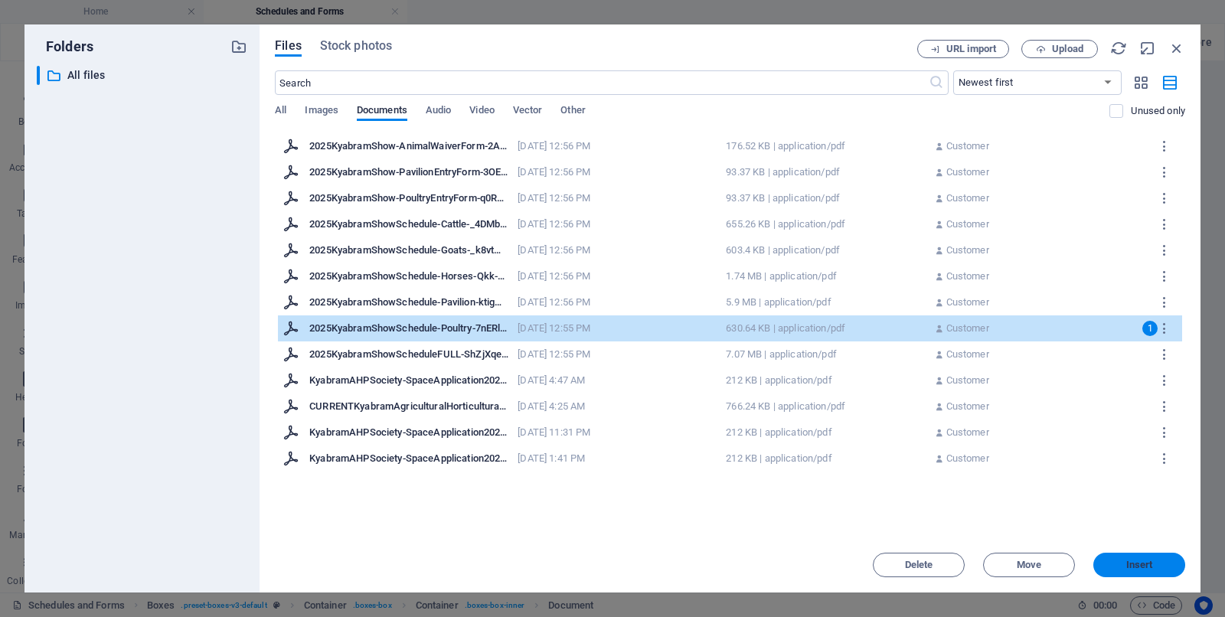
click at [980, 493] on span "Insert" at bounding box center [1140, 565] width 80 height 9
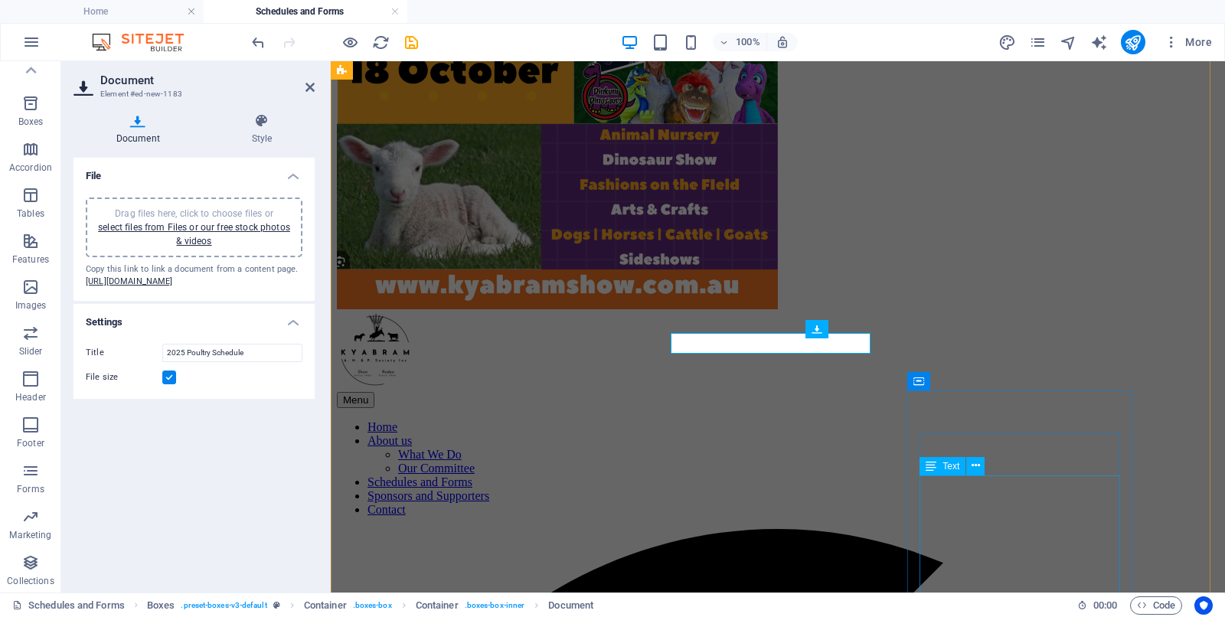
scroll to position [814, 0]
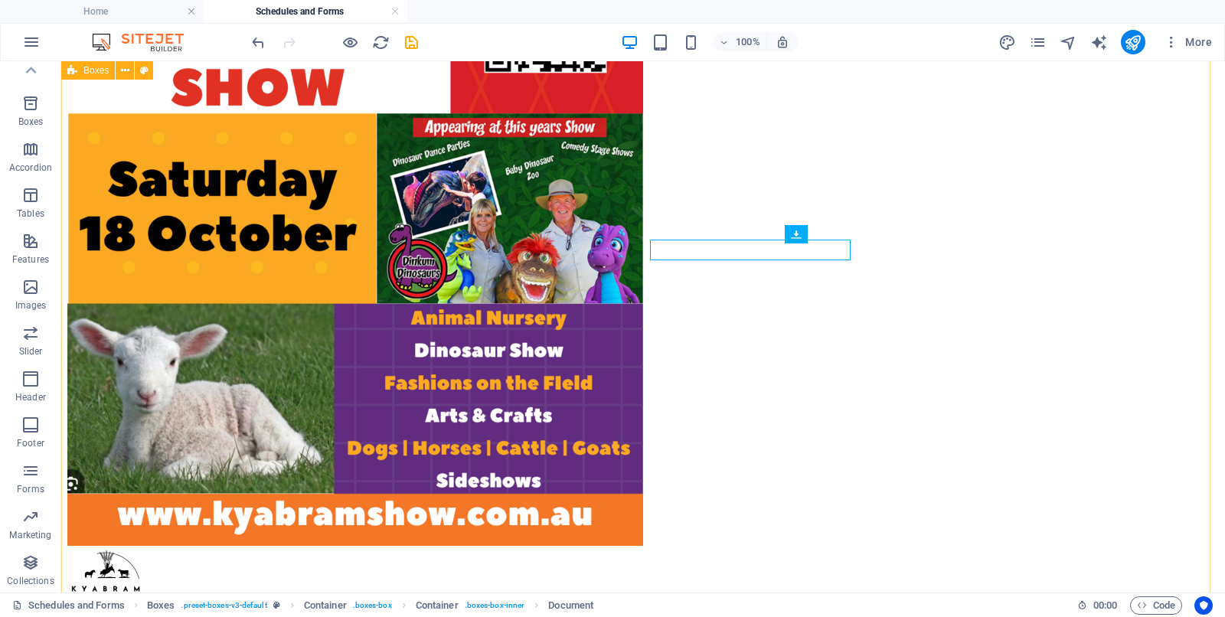
scroll to position [885, 0]
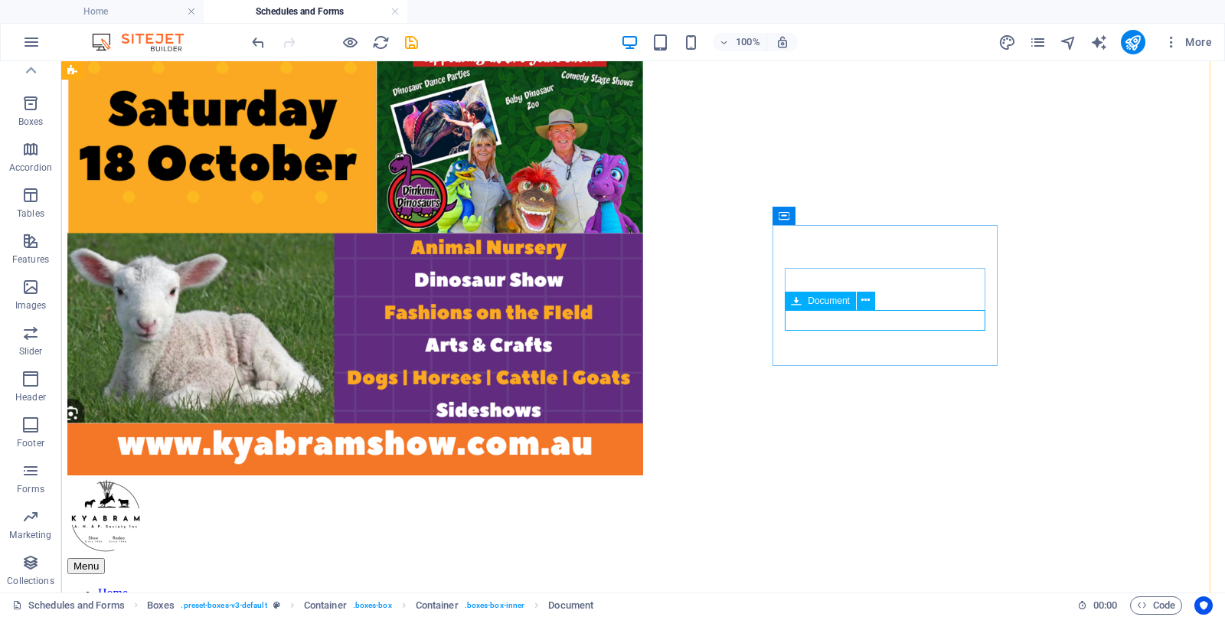
click at [864, 297] on icon at bounding box center [866, 301] width 8 height 16
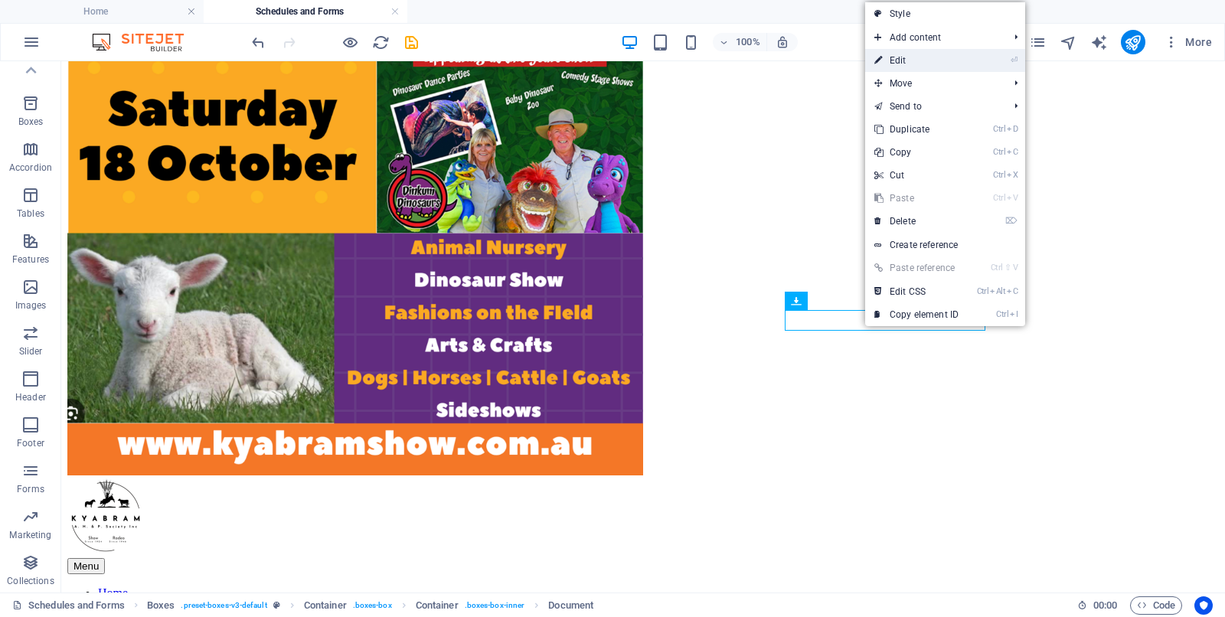
click at [911, 58] on link "⏎ Edit" at bounding box center [916, 60] width 103 height 23
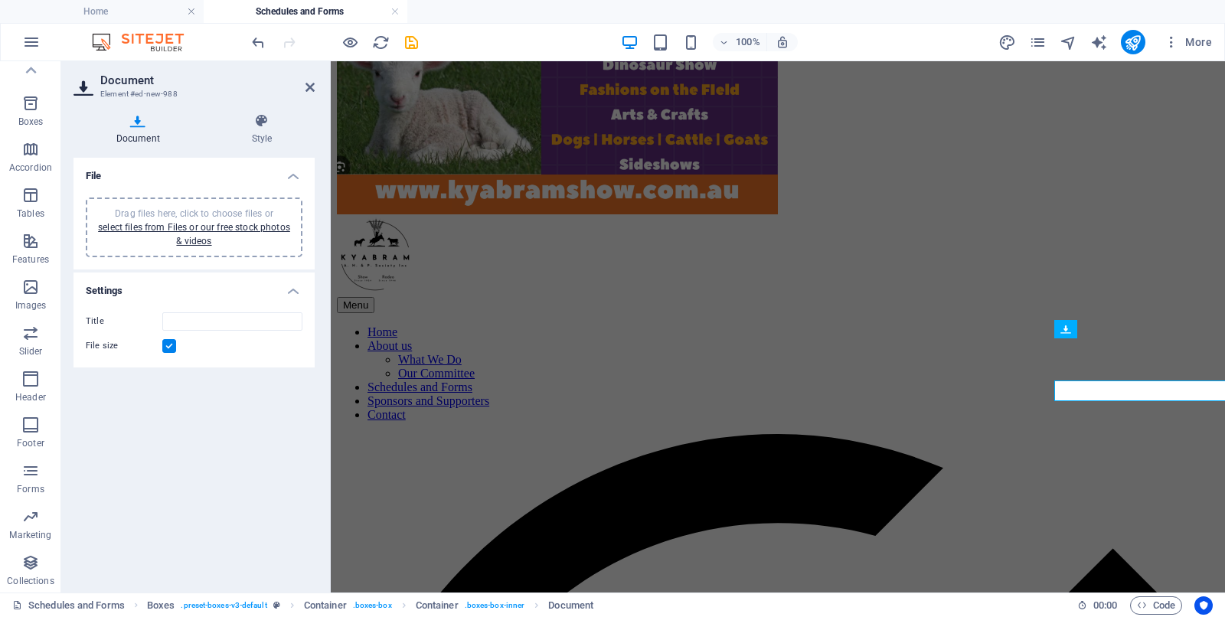
scroll to position [814, 0]
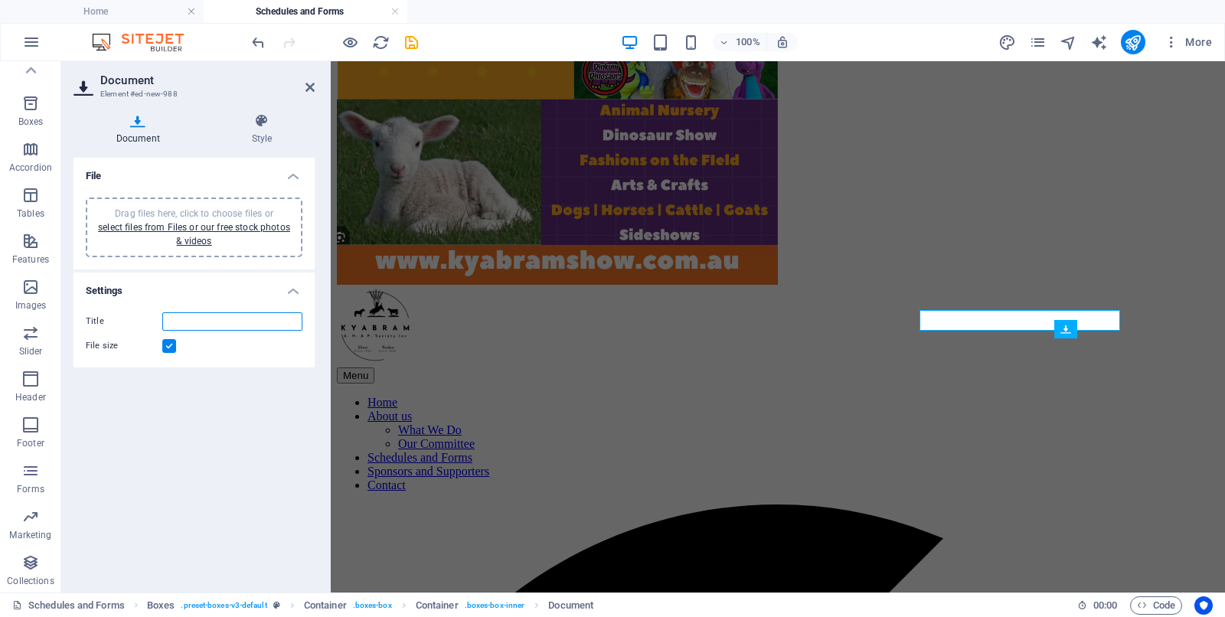
click at [186, 319] on input "Title" at bounding box center [232, 321] width 140 height 18
type input "2025 Goat Schedule"
click at [201, 226] on link "select files from Files or our free stock photos & videos" at bounding box center [194, 234] width 192 height 25
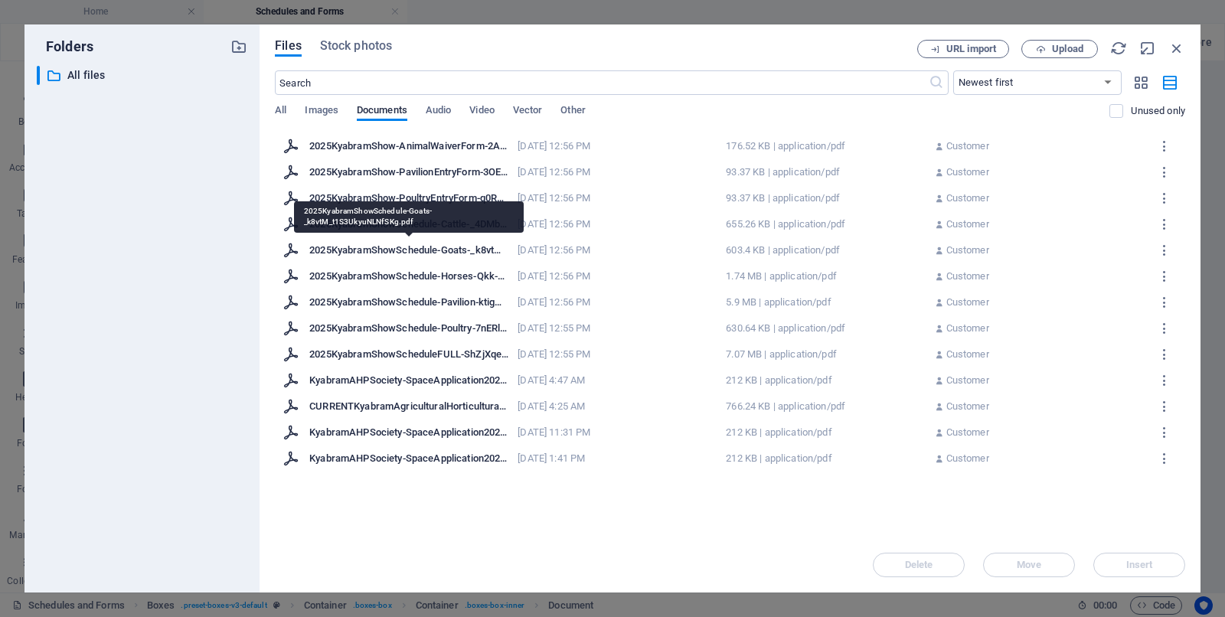
click at [434, 250] on div "2025KyabramShowSchedule-Goats-_k8vtM_t1S3UkyuNLNfSKg.pdf" at bounding box center [408, 251] width 199 height 14
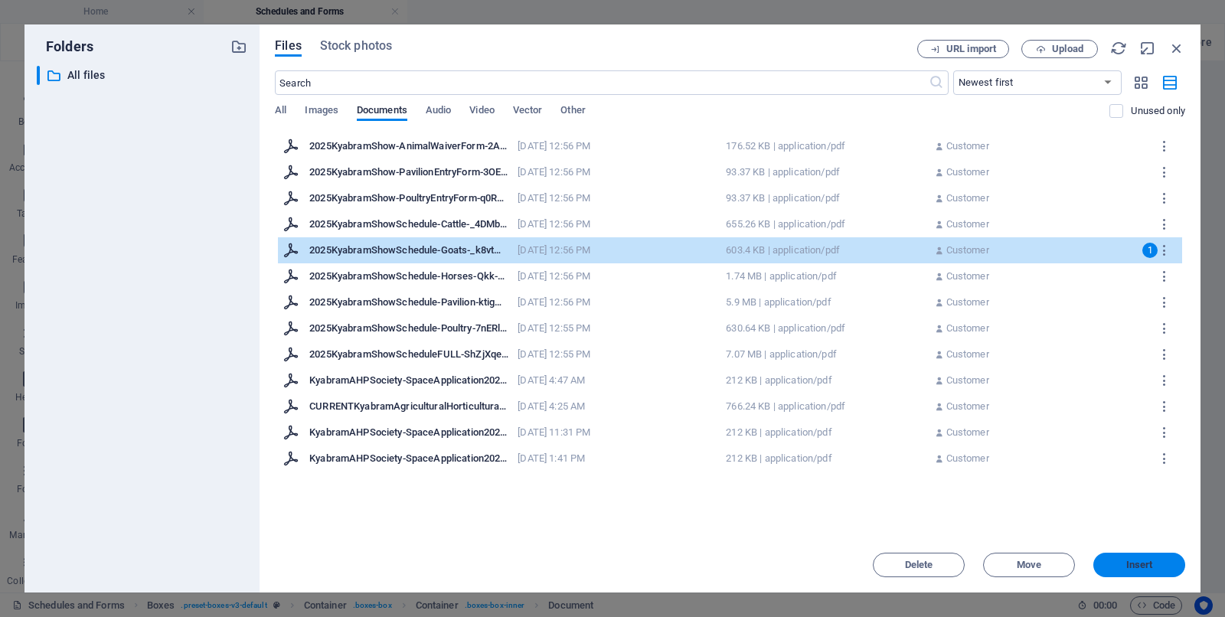
click at [980, 493] on span "Insert" at bounding box center [1140, 565] width 27 height 9
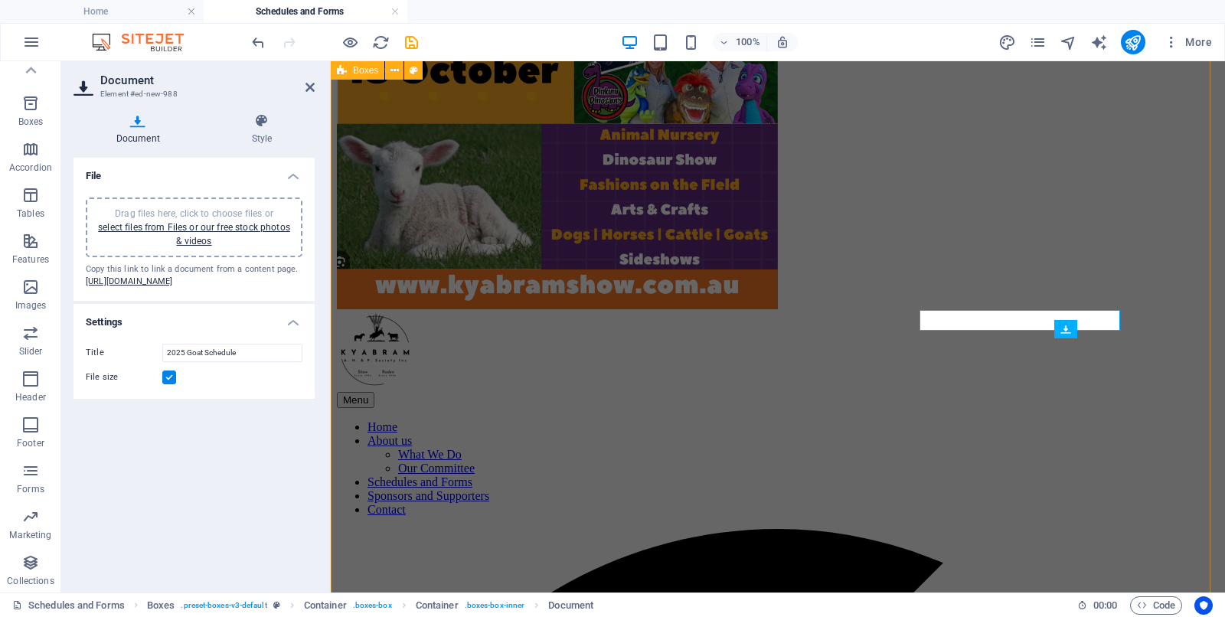
scroll to position [814, 0]
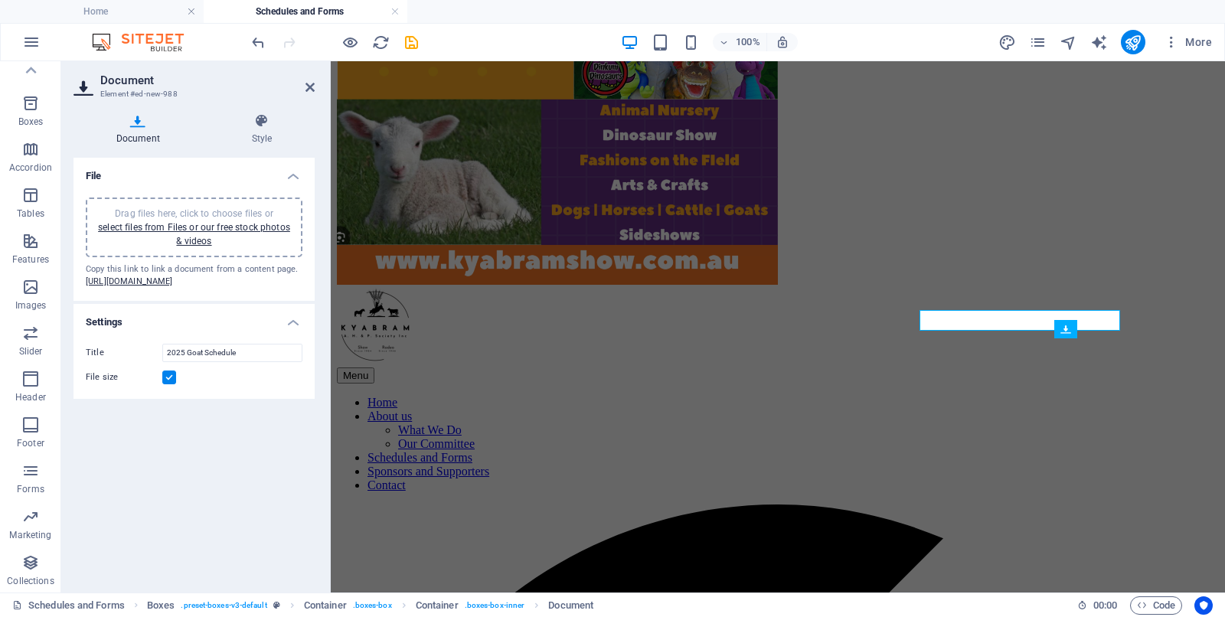
click at [204, 472] on div "File Drag files here, click to choose files or select files from Files or our f…" at bounding box center [194, 369] width 241 height 423
click at [309, 84] on icon at bounding box center [310, 87] width 9 height 12
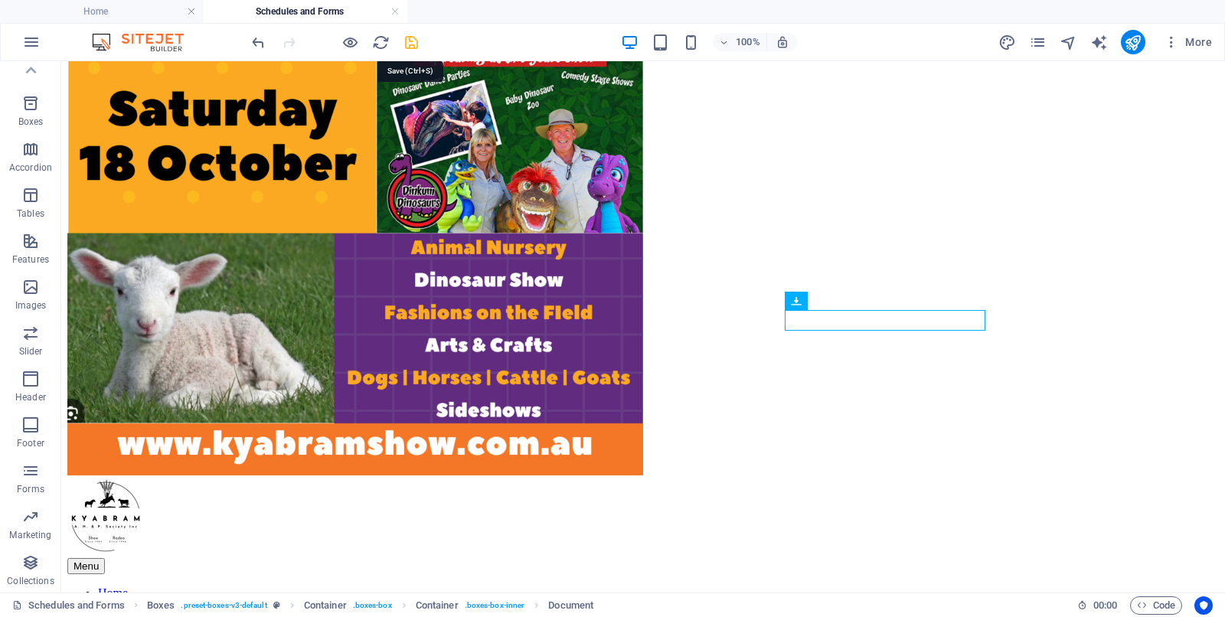
click at [407, 37] on icon "save" at bounding box center [412, 43] width 18 height 18
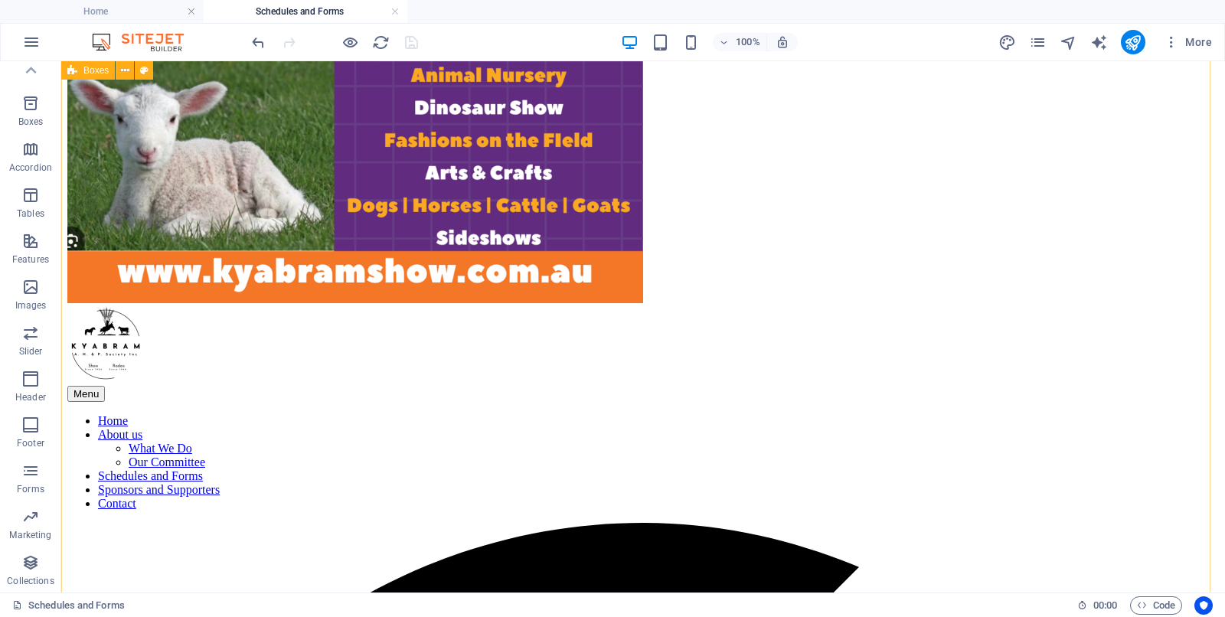
scroll to position [1076, 0]
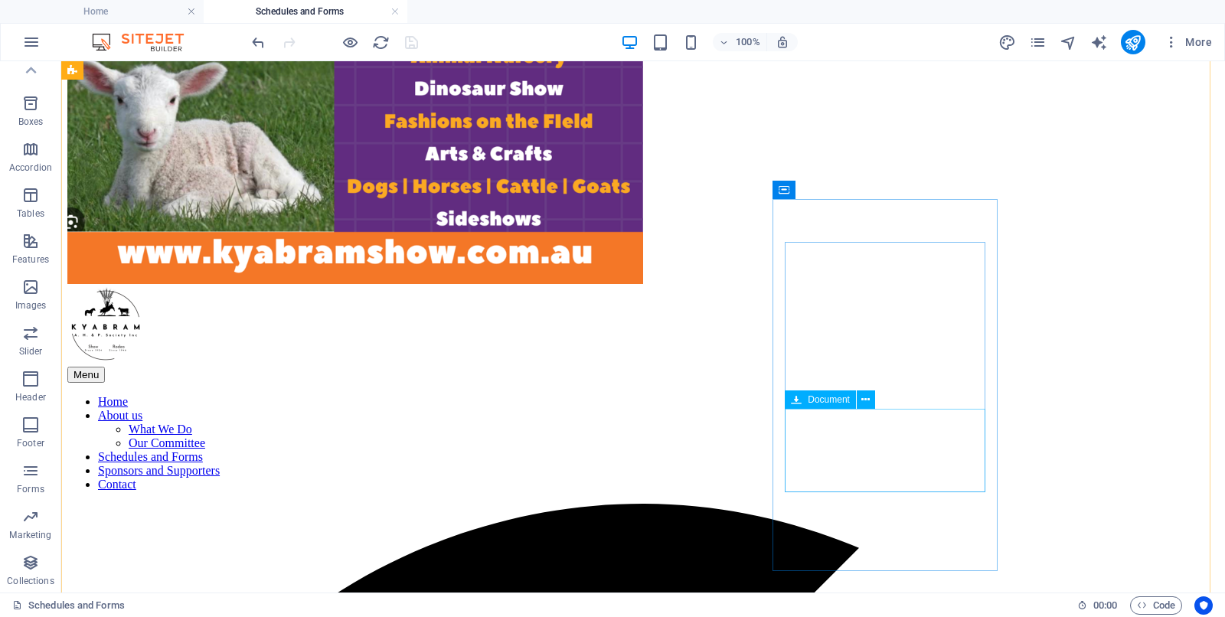
click at [866, 396] on icon at bounding box center [866, 400] width 8 height 16
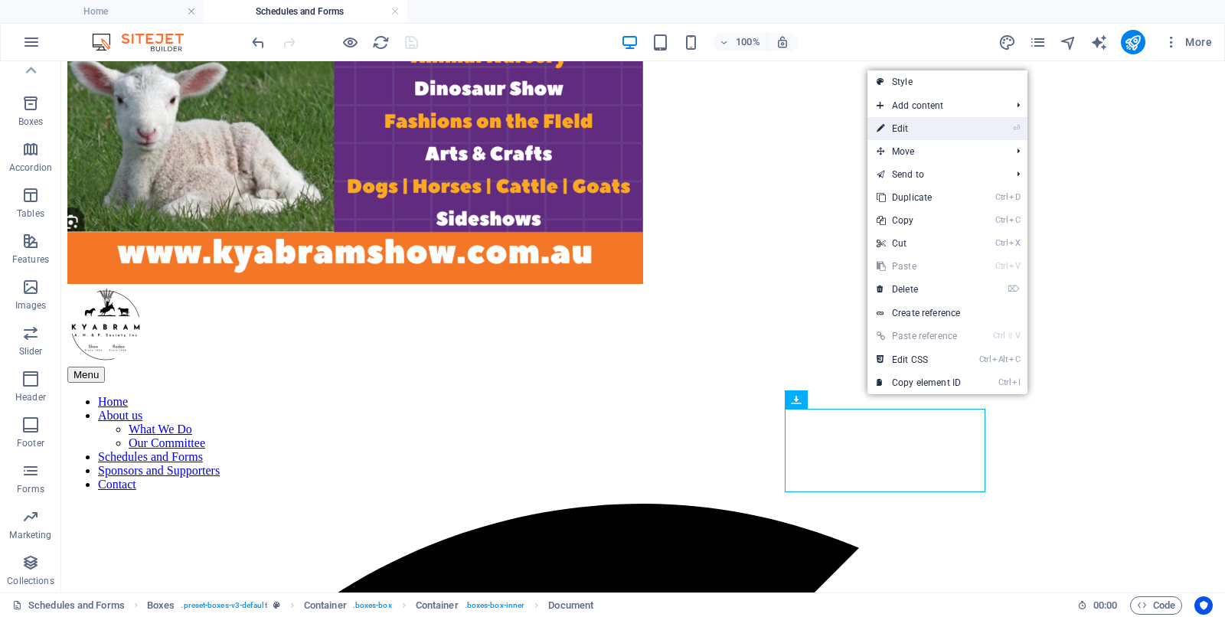
click at [904, 129] on link "⏎ Edit" at bounding box center [919, 128] width 103 height 23
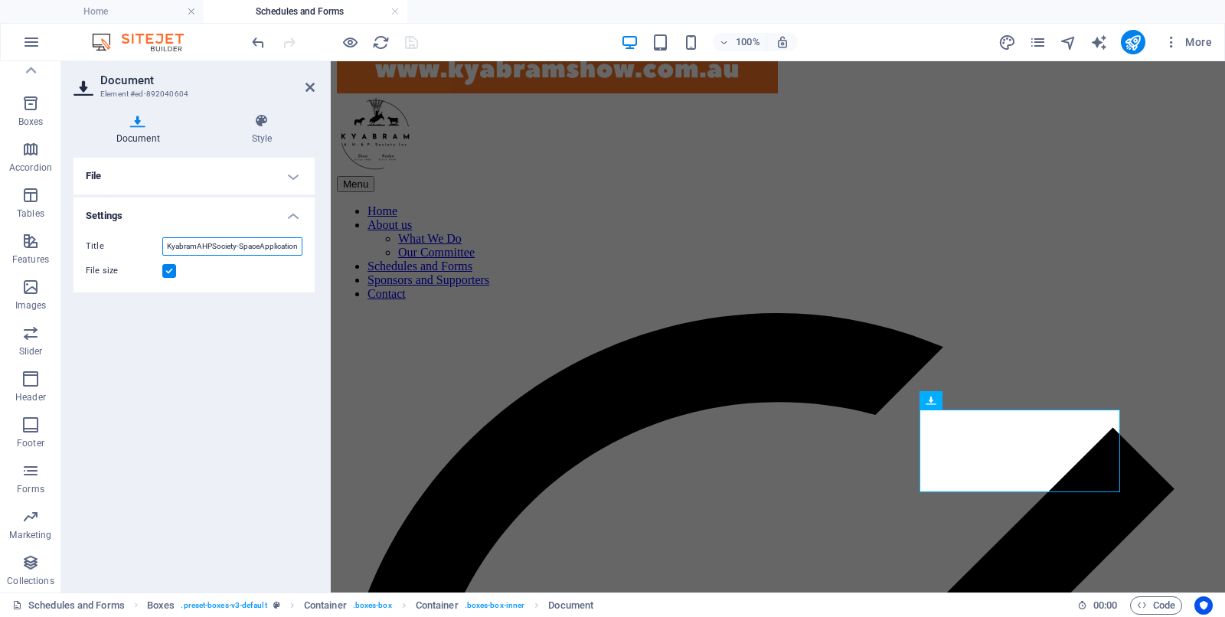
click at [166, 244] on input "KyabramAHPSociety-SpaceApplication2025-plV6jsfrpzpJ5obkX5KiHQ.pdf" at bounding box center [232, 246] width 140 height 18
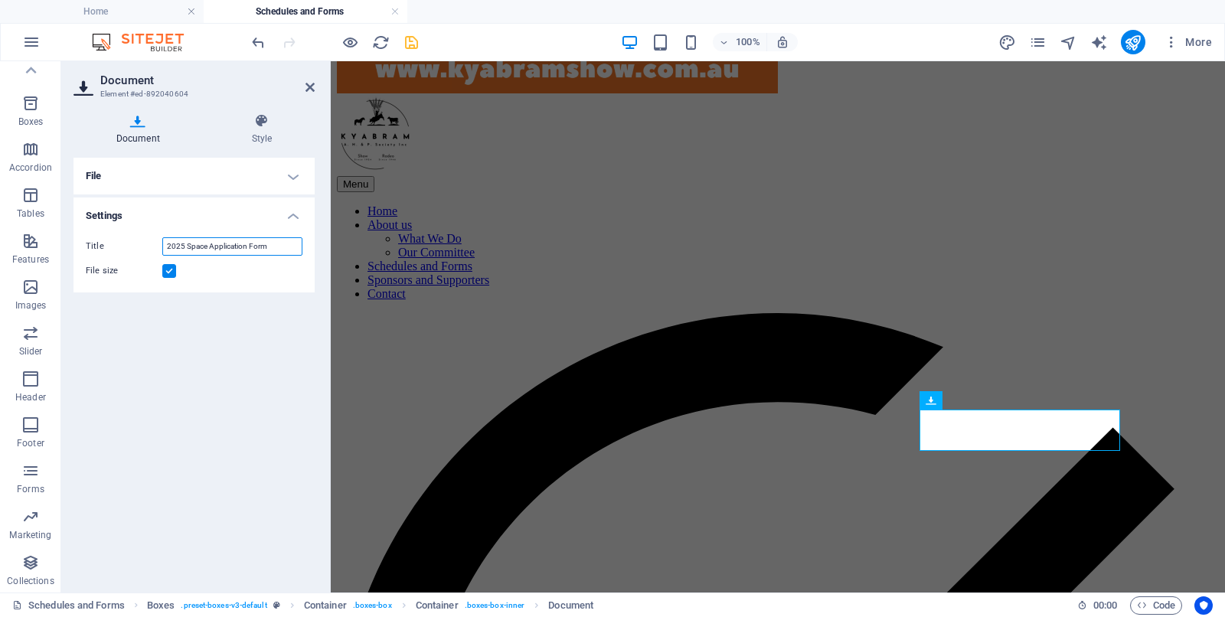
type input "2025 Space Application Form"
drag, startPoint x: 213, startPoint y: 372, endPoint x: 28, endPoint y: 35, distance: 384.6
click at [212, 372] on div "File Drag files here, click to choose files or select files from Files or our f…" at bounding box center [194, 369] width 241 height 423
click at [306, 86] on icon at bounding box center [310, 87] width 9 height 12
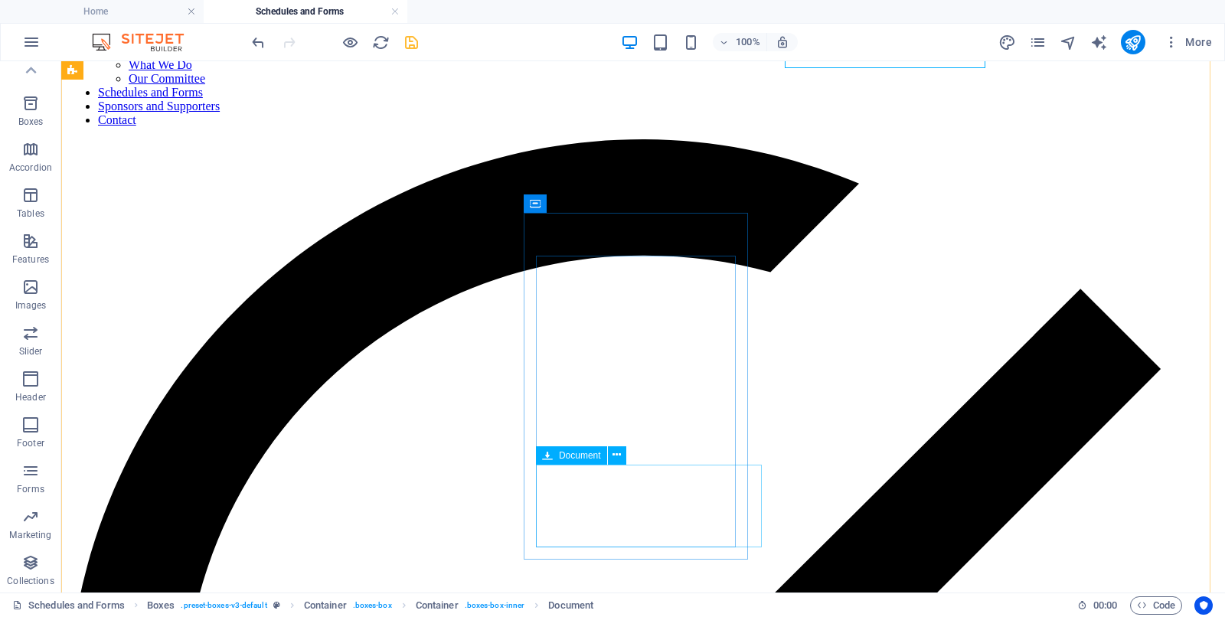
scroll to position [1459, 0]
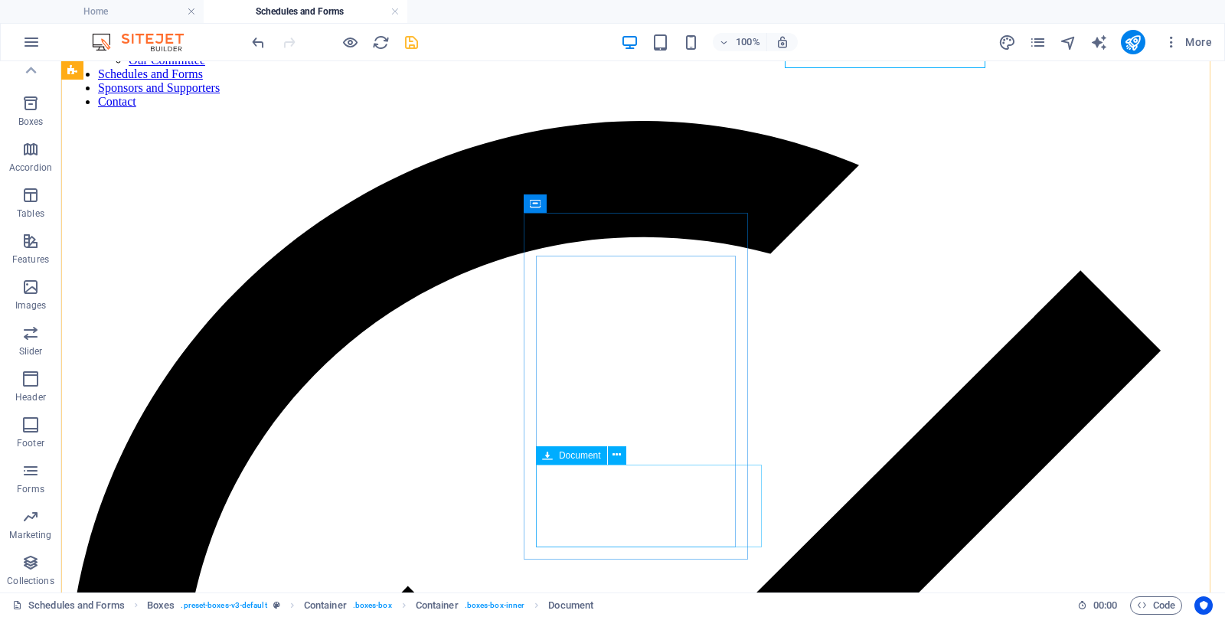
click at [614, 450] on icon at bounding box center [617, 455] width 8 height 16
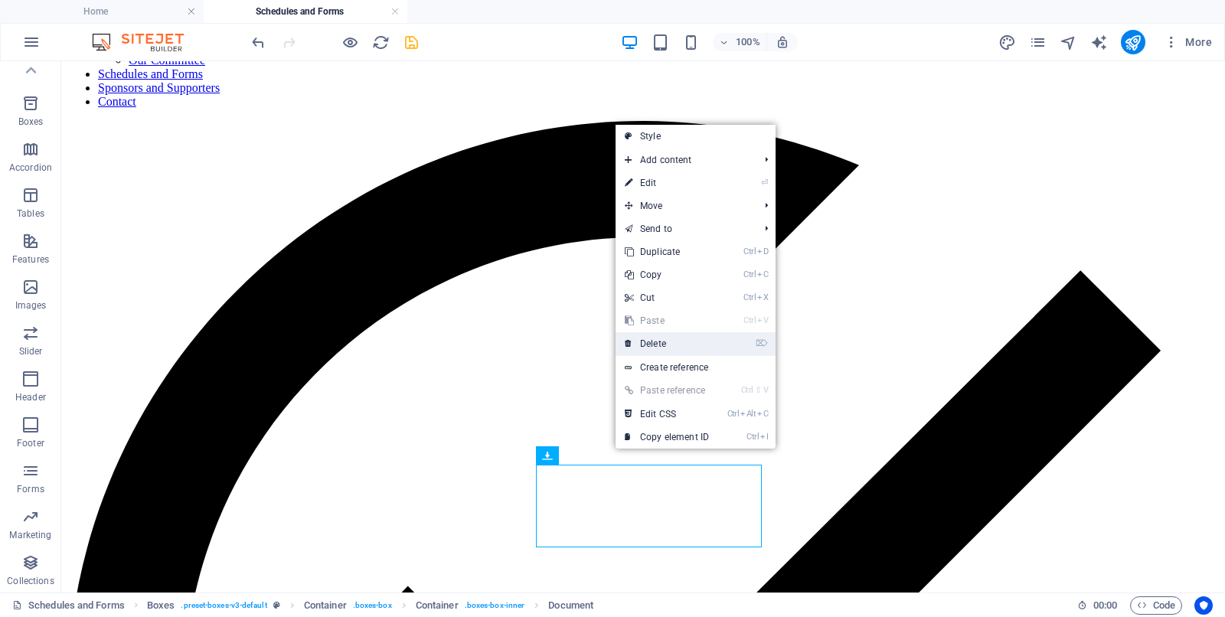
click at [666, 346] on link "⌦ Delete" at bounding box center [667, 343] width 103 height 23
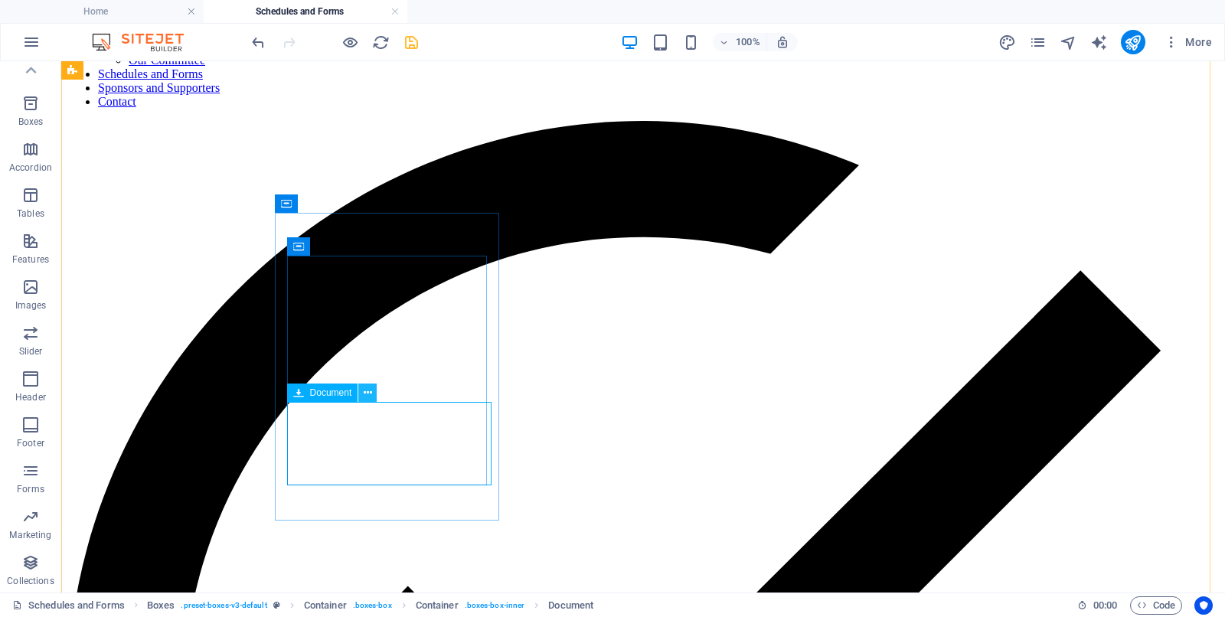
click at [367, 392] on icon at bounding box center [368, 393] width 8 height 16
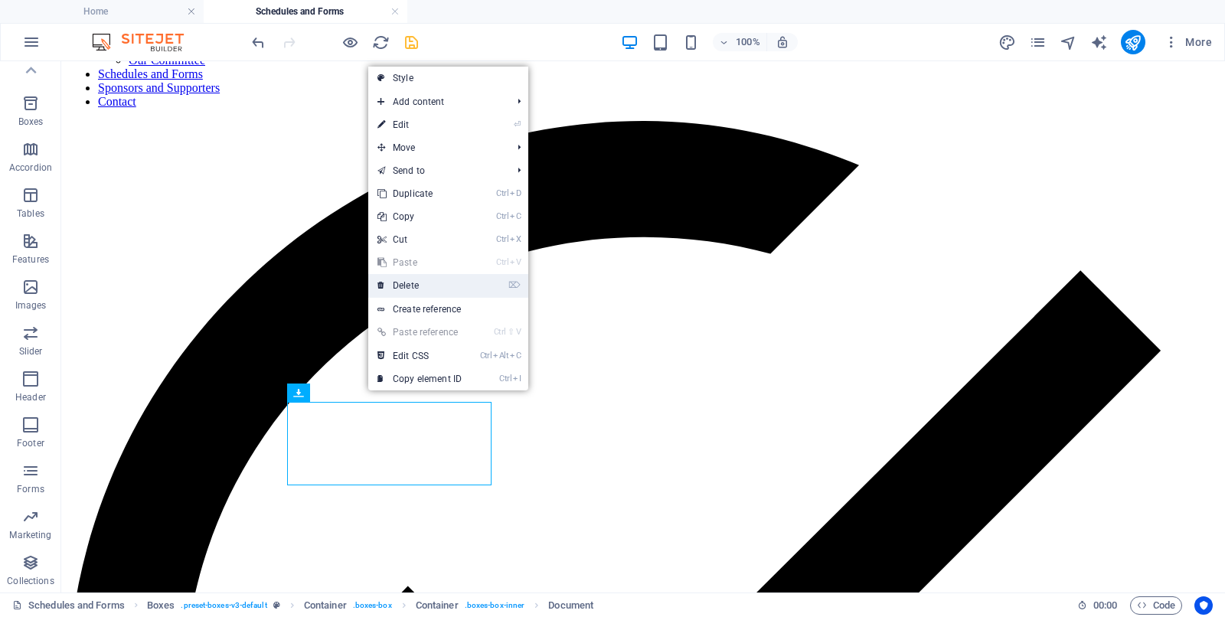
click at [419, 283] on link "⌦ Delete" at bounding box center [419, 285] width 103 height 23
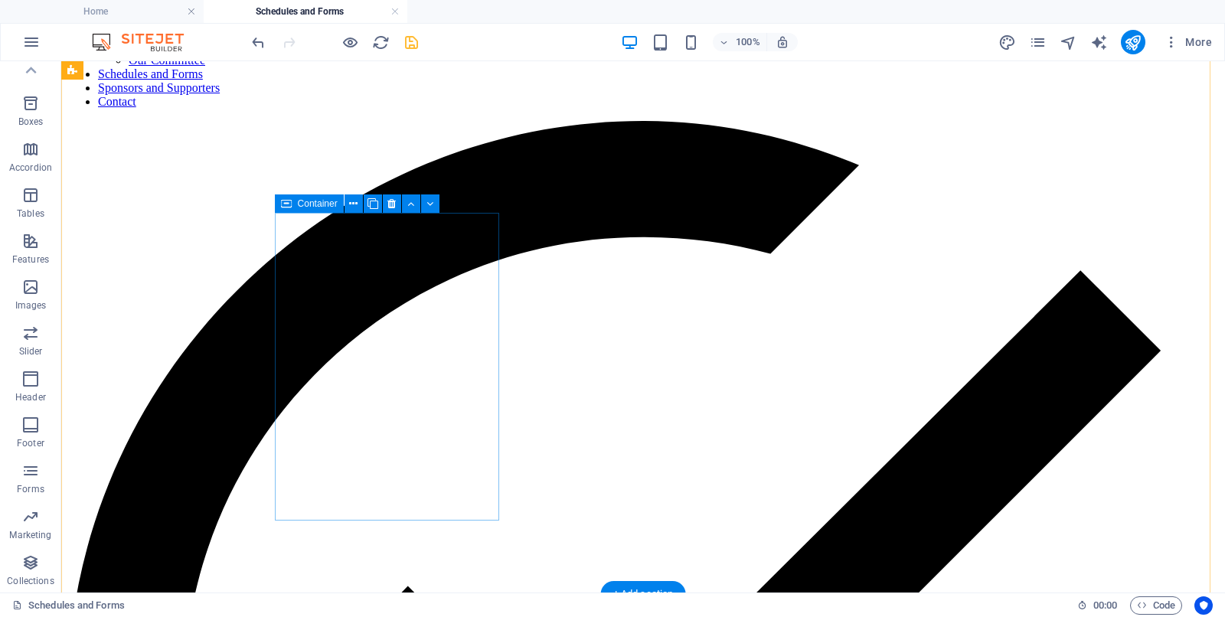
click at [351, 205] on icon at bounding box center [353, 204] width 8 height 16
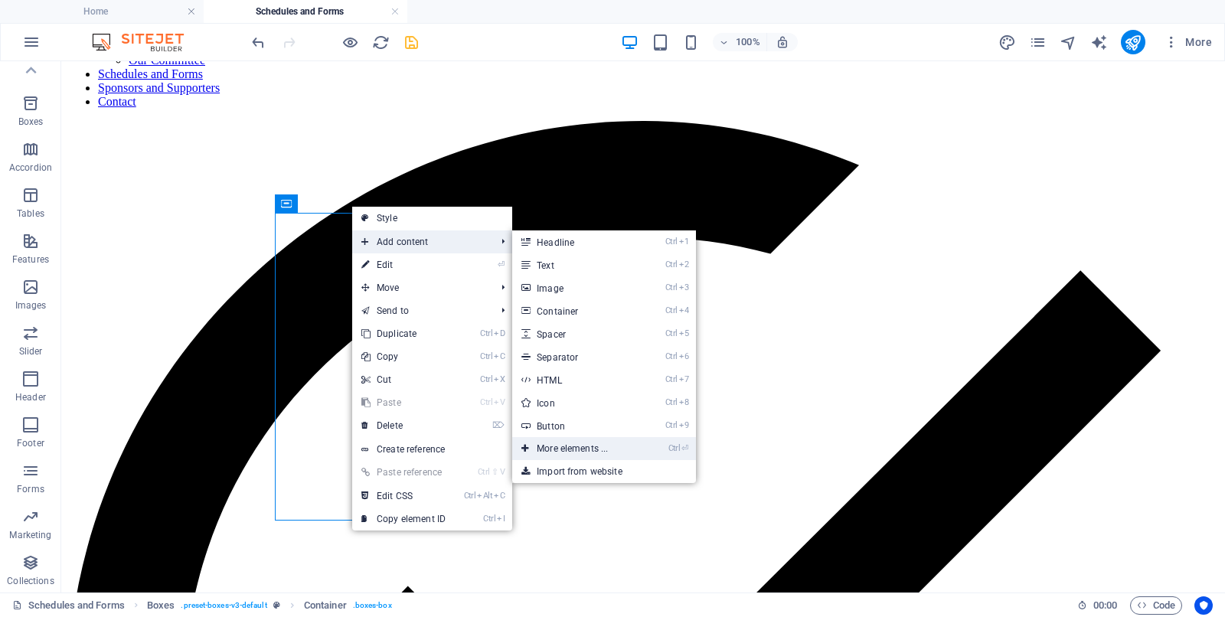
click at [581, 450] on link "Ctrl ⏎ More elements ..." at bounding box center [575, 448] width 126 height 23
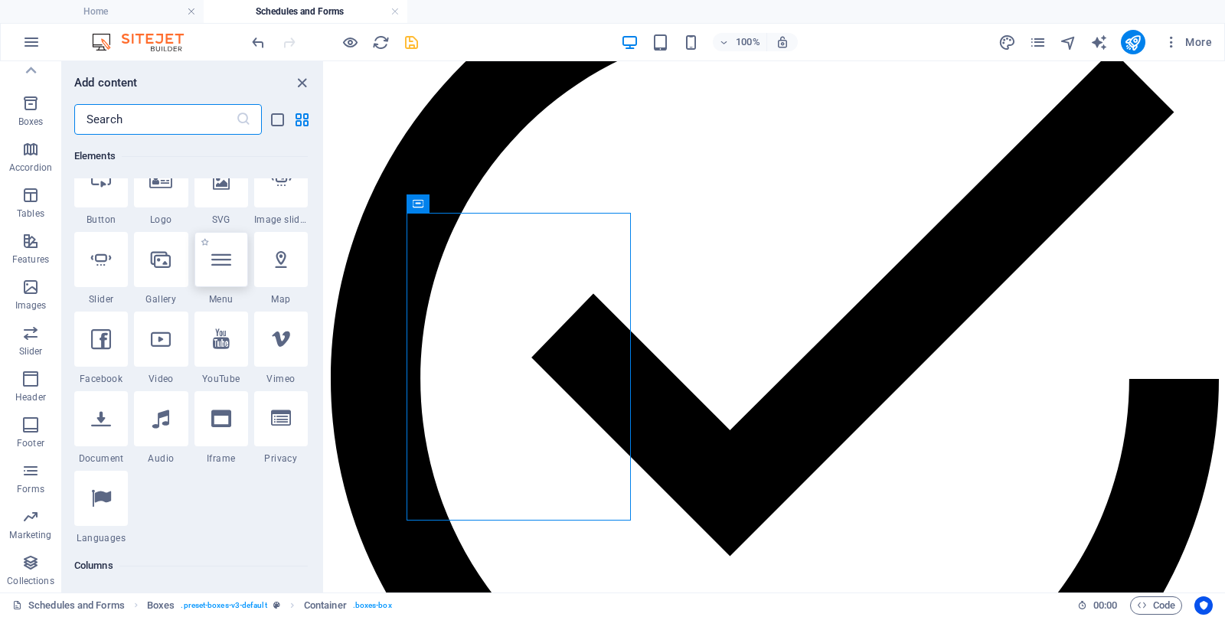
scroll to position [355, 0]
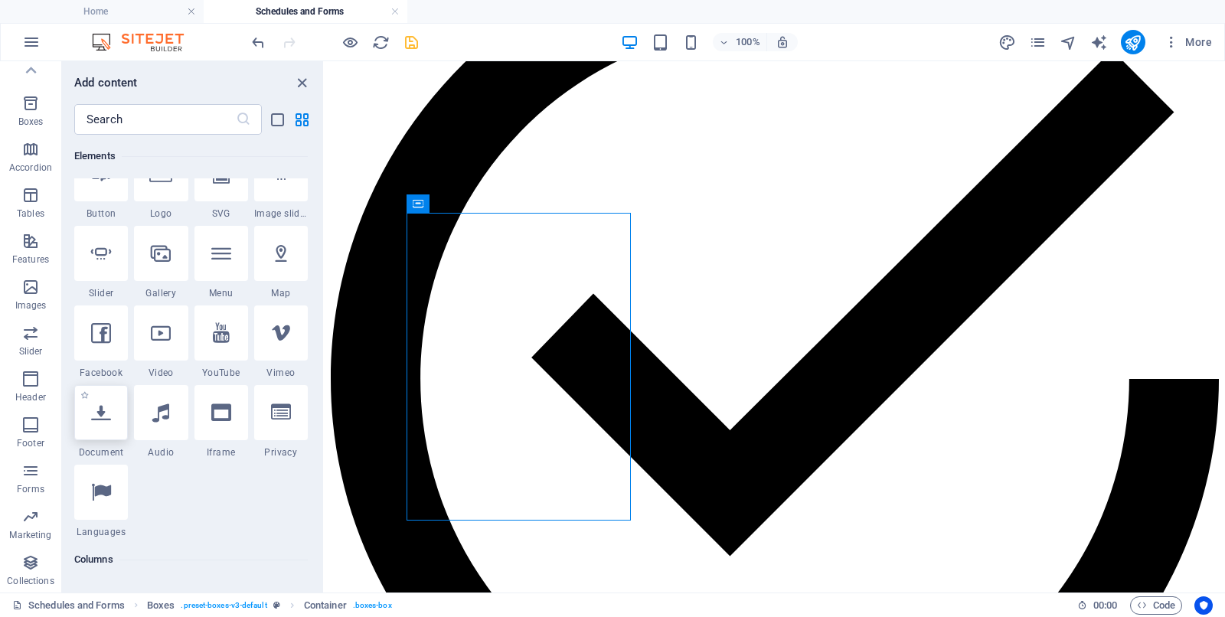
click at [100, 414] on icon at bounding box center [101, 413] width 20 height 20
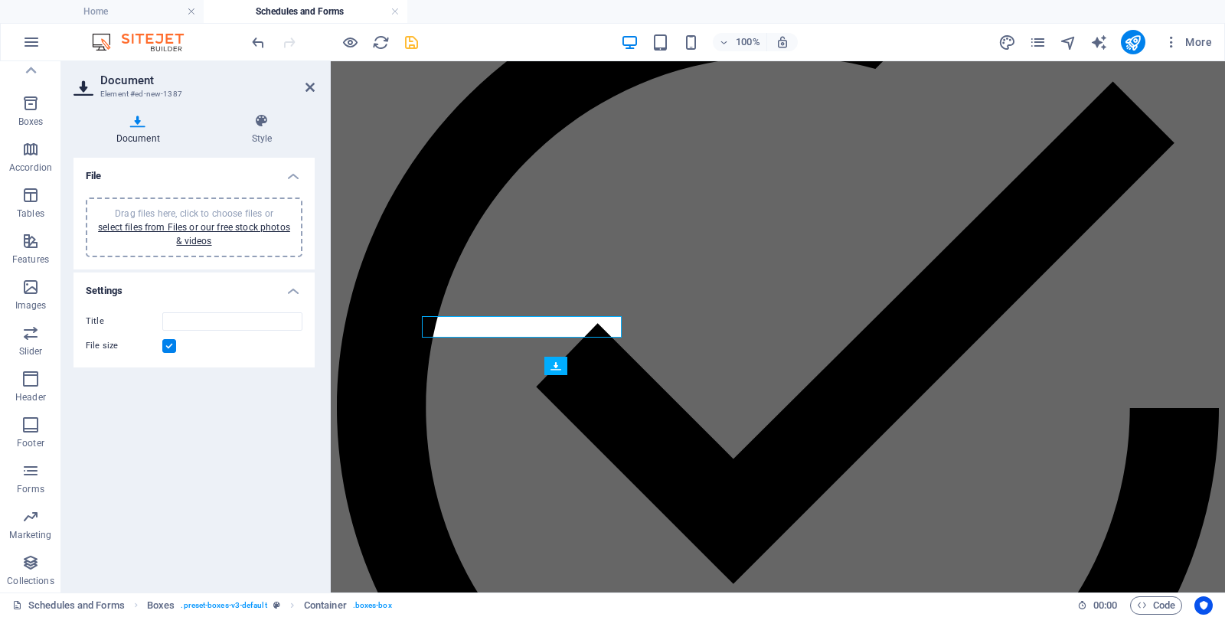
scroll to position [592, 0]
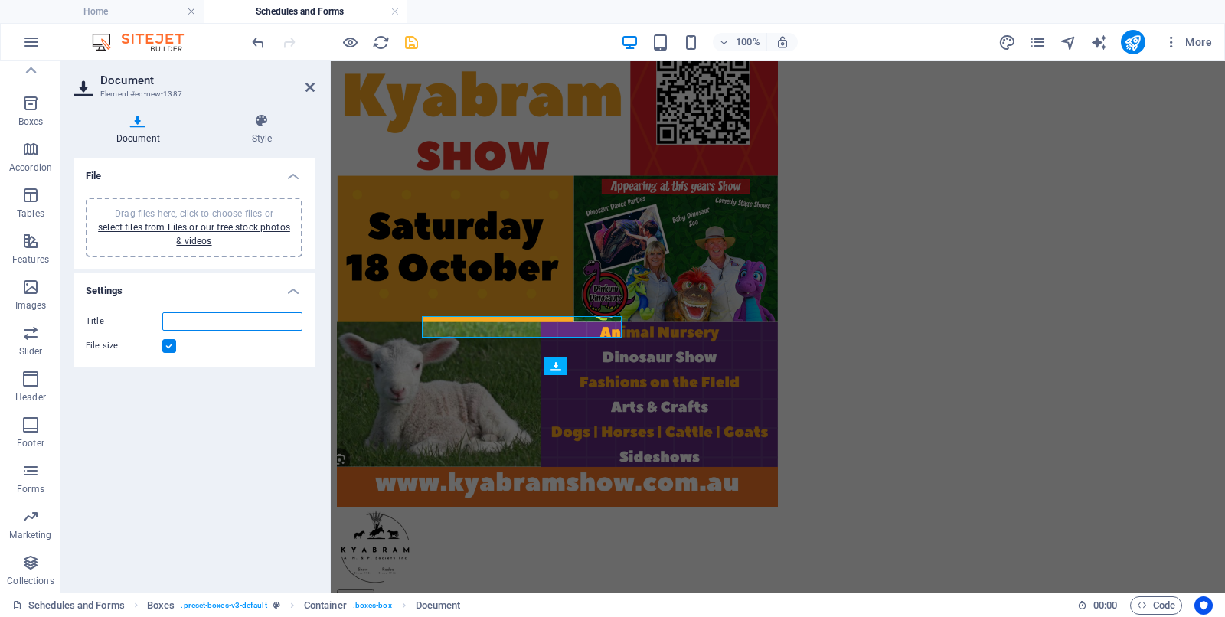
click at [180, 320] on input "Title" at bounding box center [232, 321] width 140 height 18
type input "2025 Pavilion Entry Form"
click at [152, 224] on link "select files from Files or our free stock photos & videos" at bounding box center [194, 234] width 192 height 25
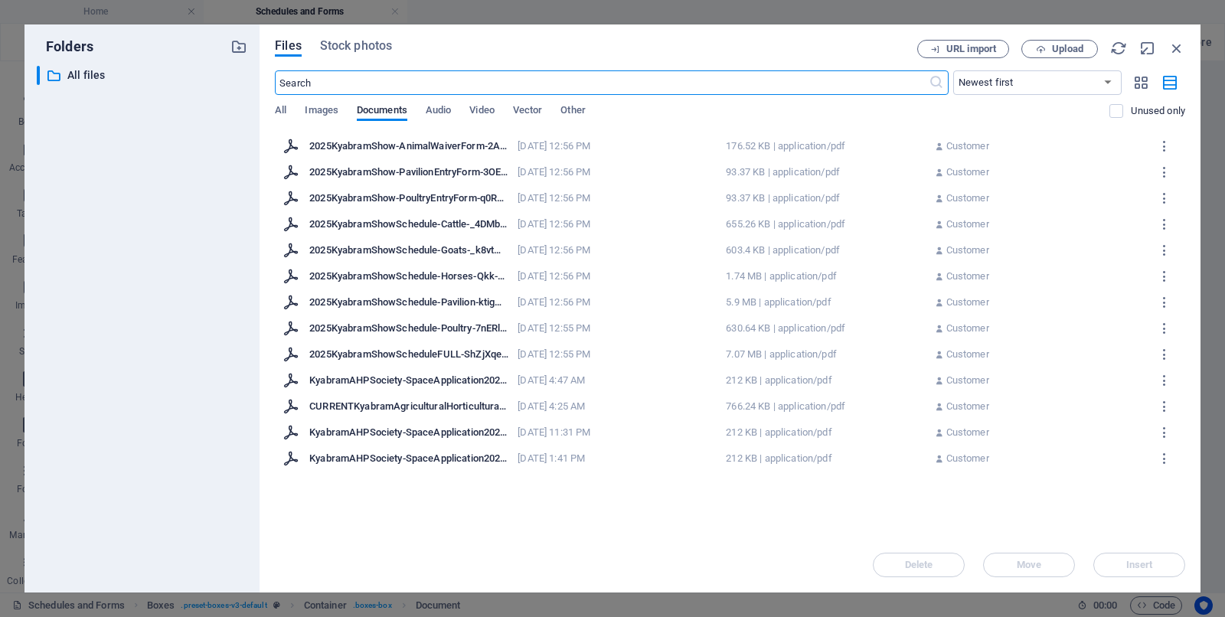
click at [426, 173] on div "2025KyabramShow-PavilionEntryForm-3OEOfpVjxbE-jHdPT0vWSw.pdf" at bounding box center [408, 172] width 199 height 14
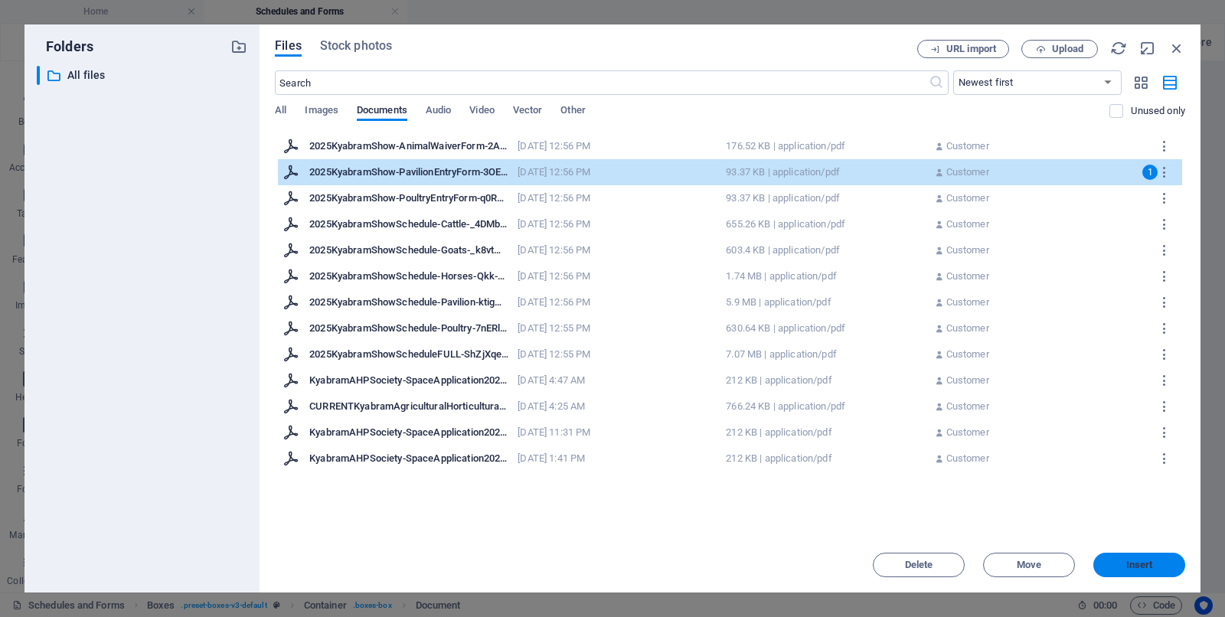
click at [980, 493] on button "Insert" at bounding box center [1140, 565] width 92 height 25
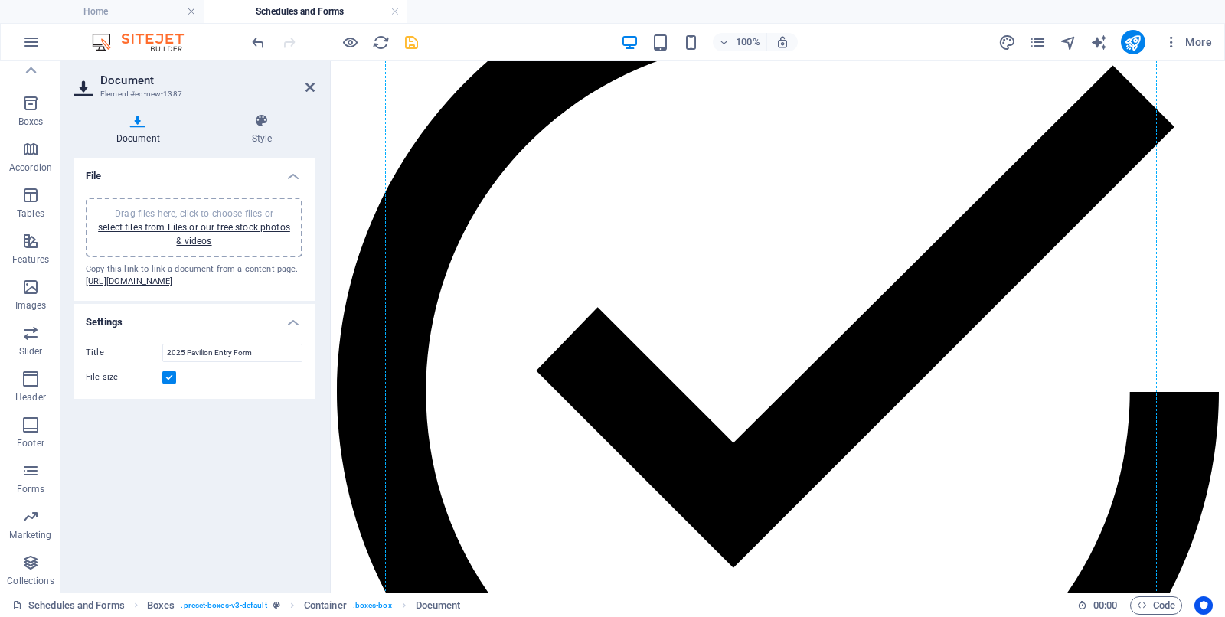
scroll to position [1410, 0]
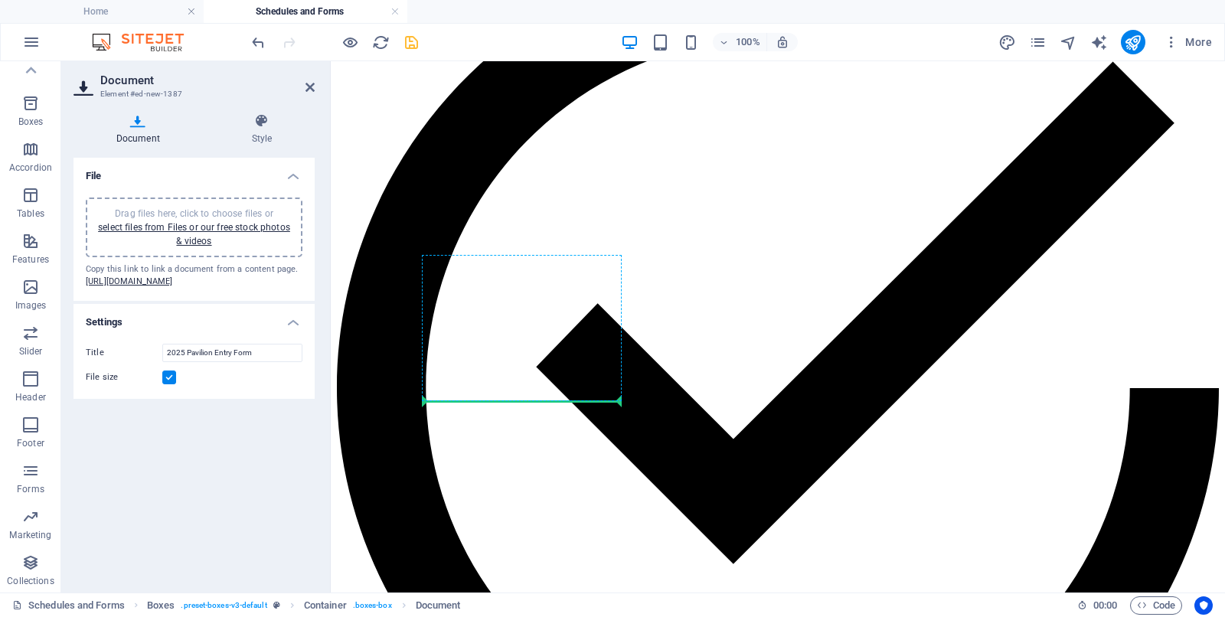
drag, startPoint x: 504, startPoint y: 325, endPoint x: 528, endPoint y: 391, distance: 69.3
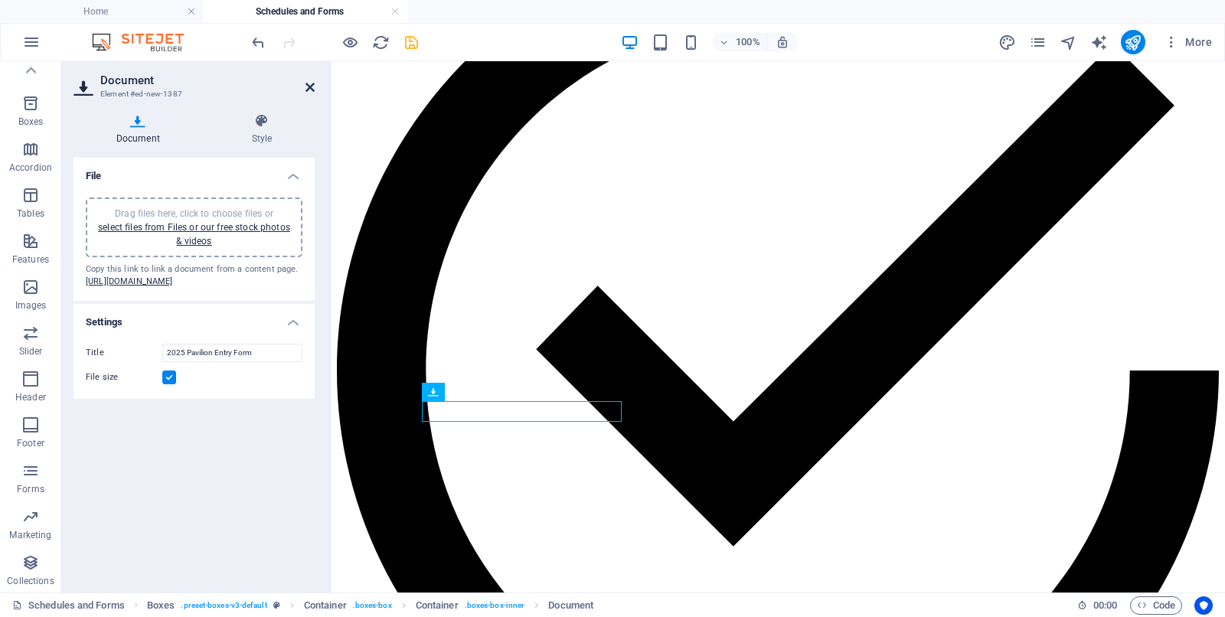
click at [307, 83] on icon at bounding box center [310, 87] width 9 height 12
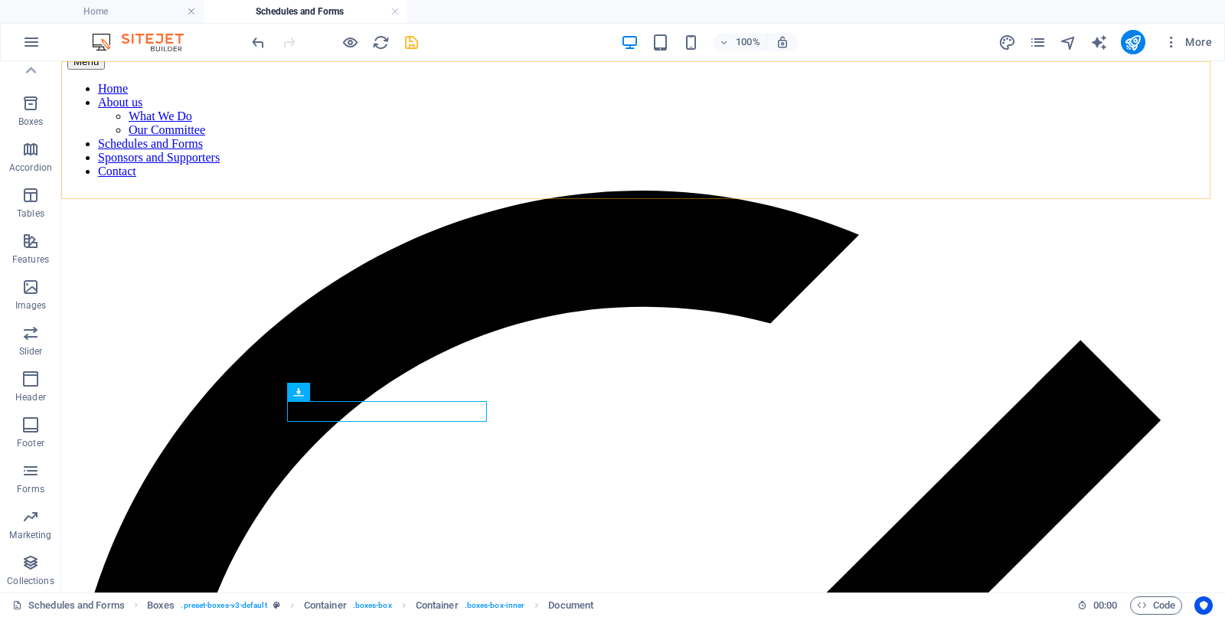
scroll to position [1460, 0]
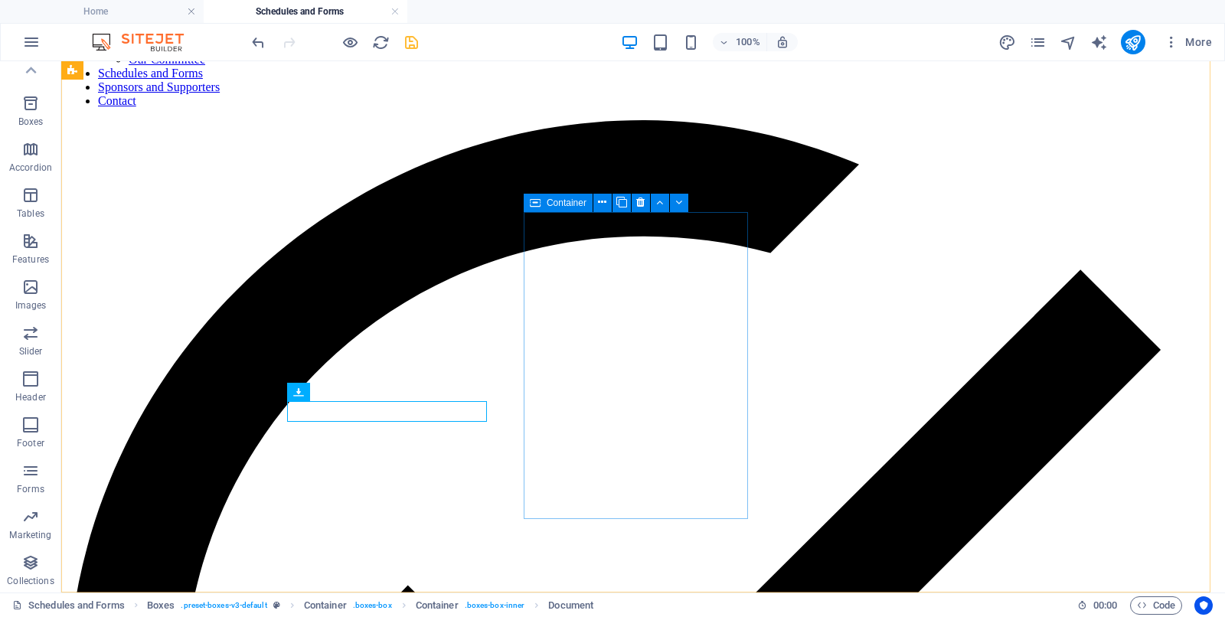
click at [551, 204] on span "Container" at bounding box center [567, 202] width 40 height 9
click at [601, 203] on icon at bounding box center [602, 203] width 8 height 16
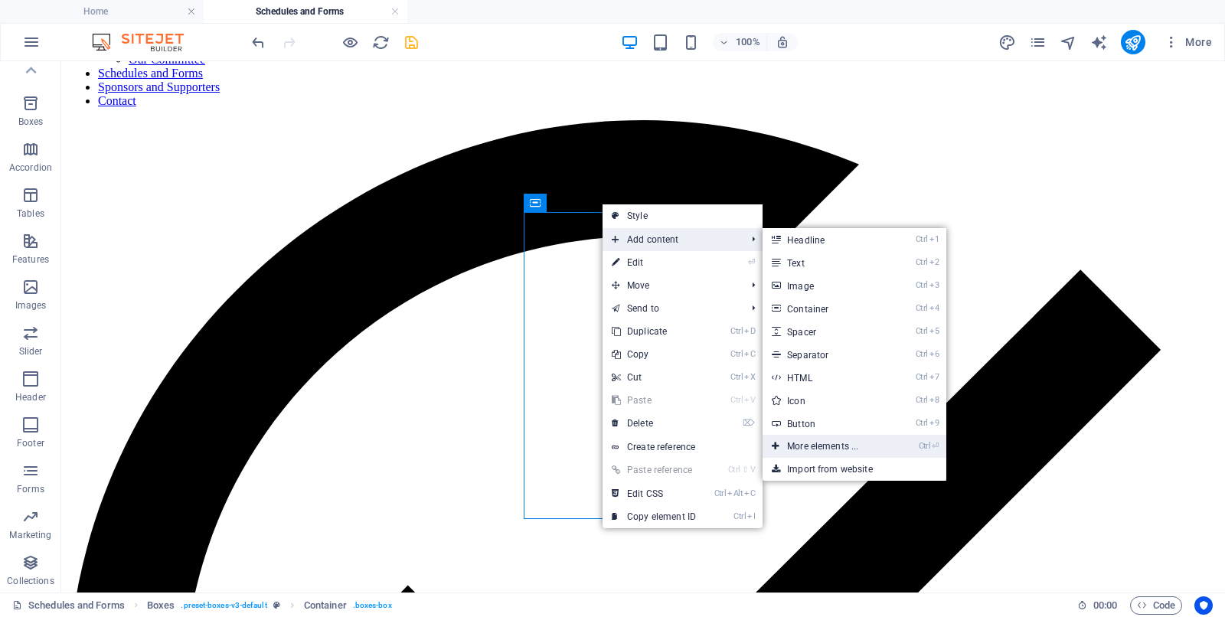
click at [827, 444] on link "Ctrl ⏎ More elements ..." at bounding box center [826, 446] width 126 height 23
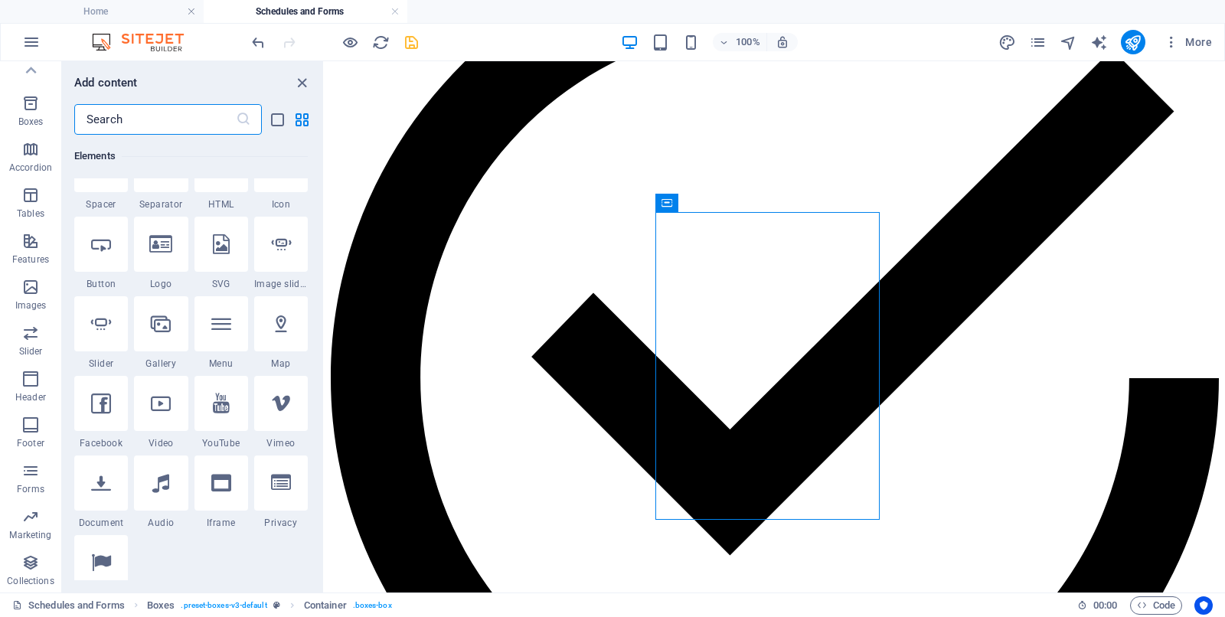
scroll to position [355, 0]
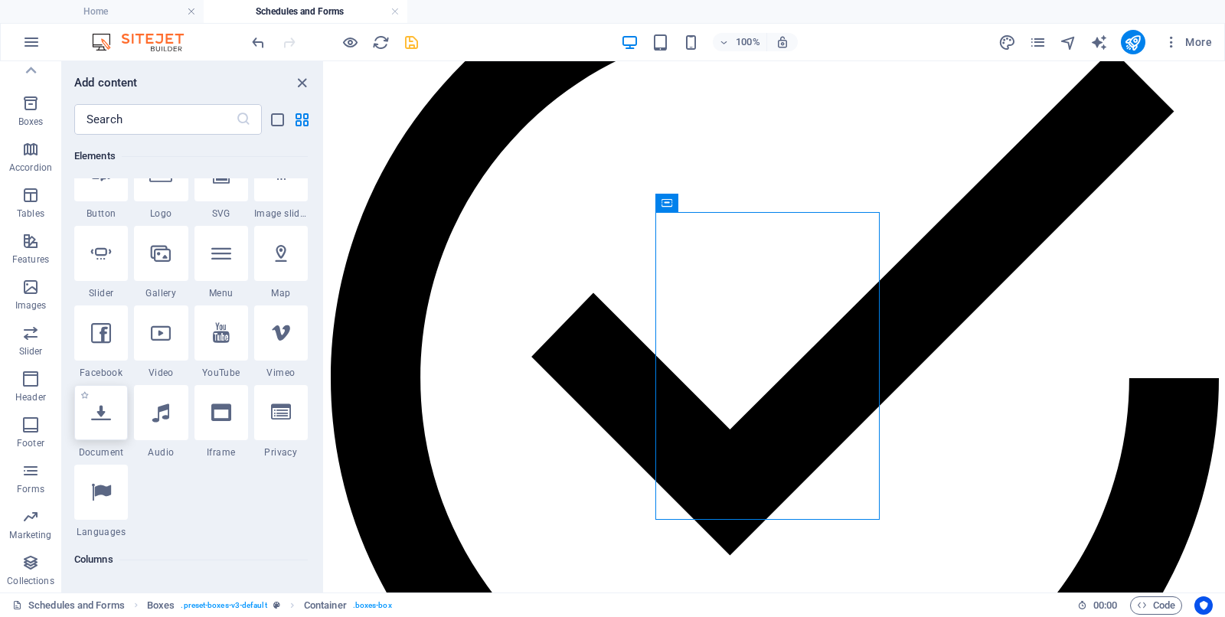
click at [108, 425] on div at bounding box center [101, 412] width 54 height 55
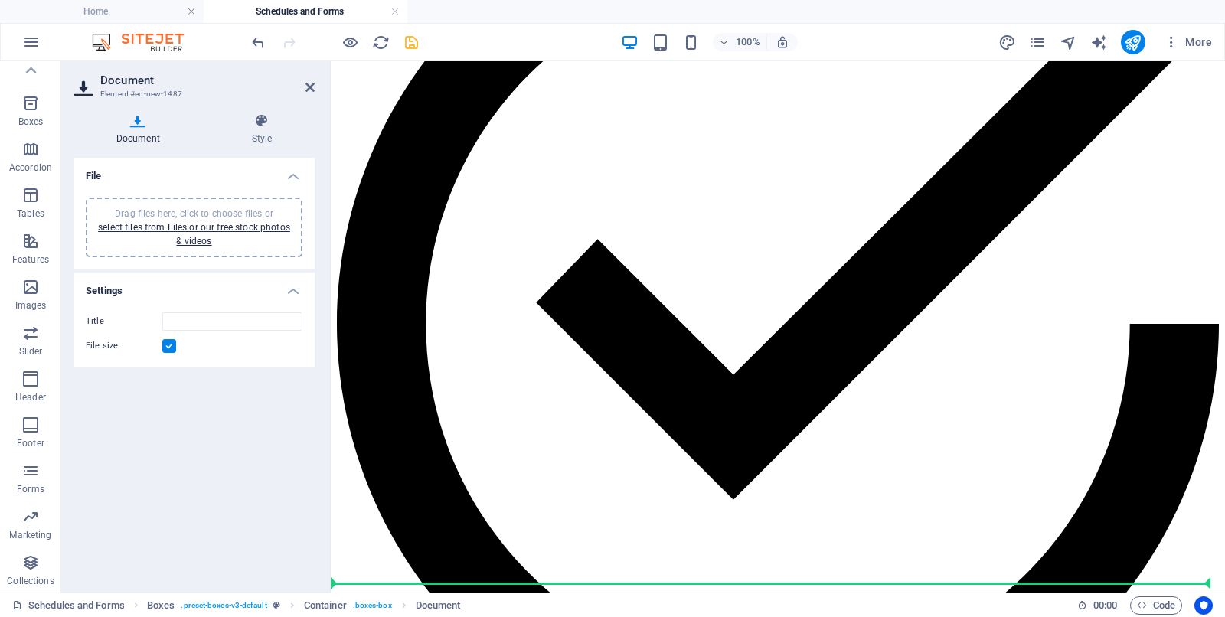
scroll to position [1521, 0]
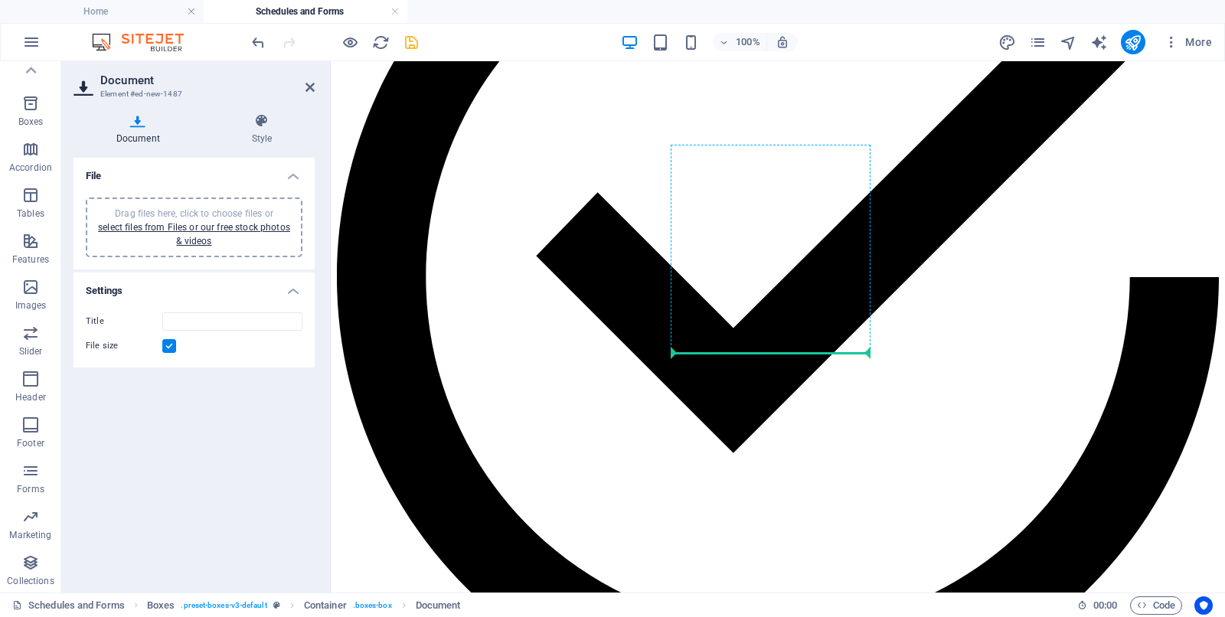
drag, startPoint x: 518, startPoint y: 325, endPoint x: 780, endPoint y: 347, distance: 263.6
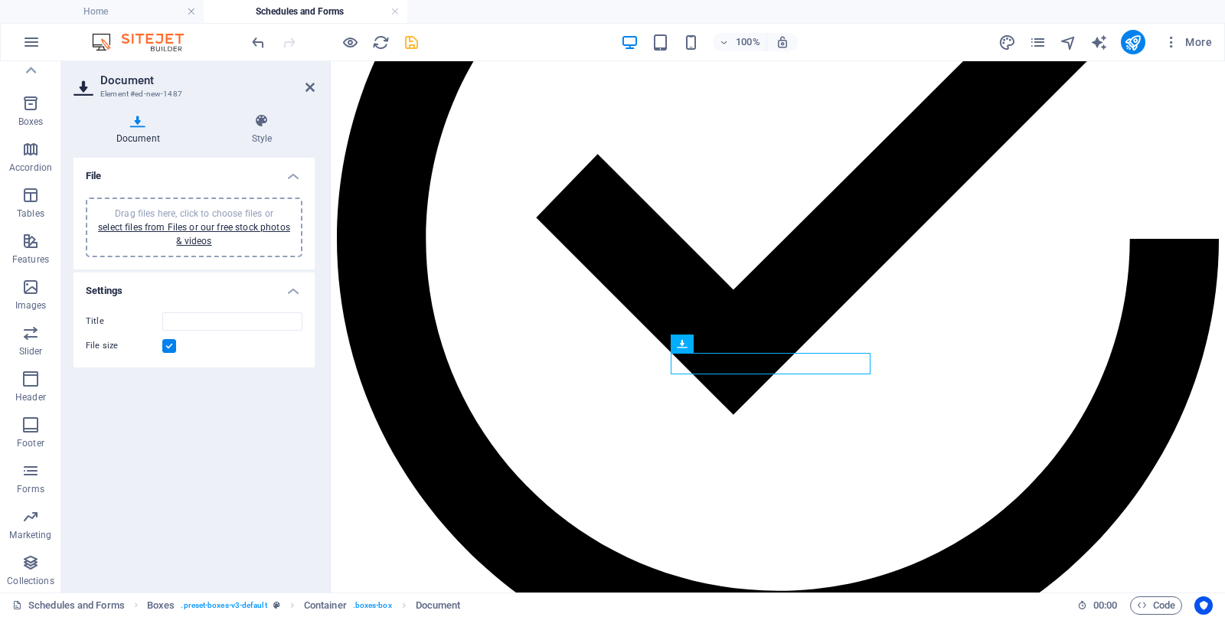
scroll to position [1500, 0]
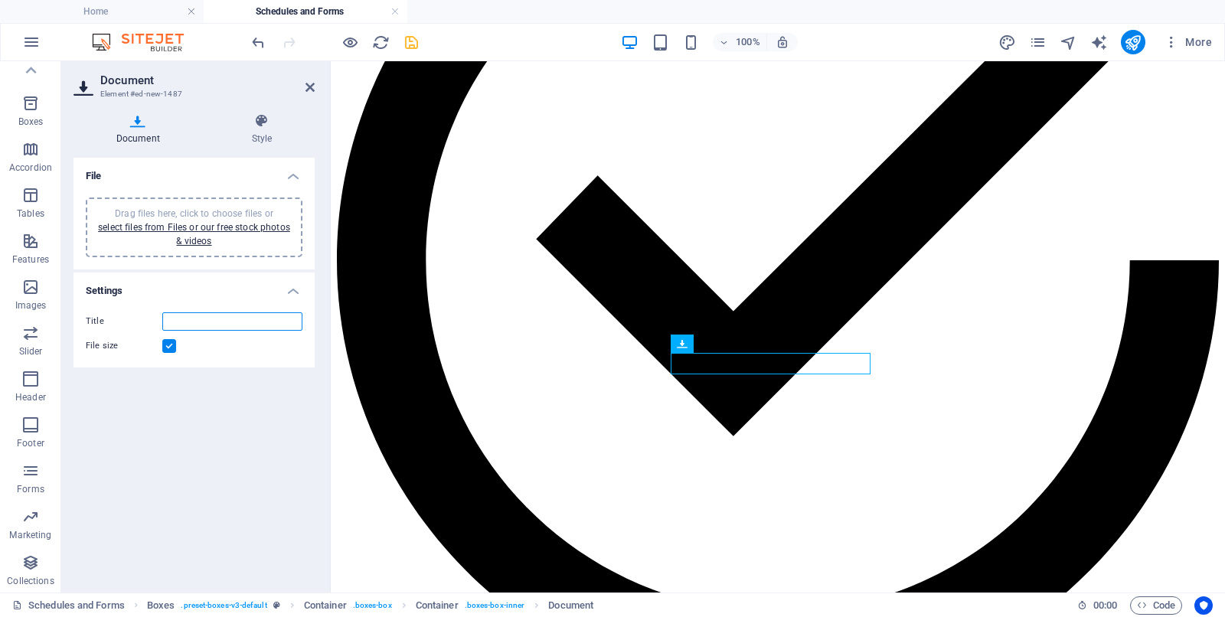
click at [177, 322] on input "Title" at bounding box center [232, 321] width 140 height 18
type input "2025 Poultry Entry Form"
click at [165, 223] on link "select files from Files or our free stock photos & videos" at bounding box center [194, 234] width 192 height 25
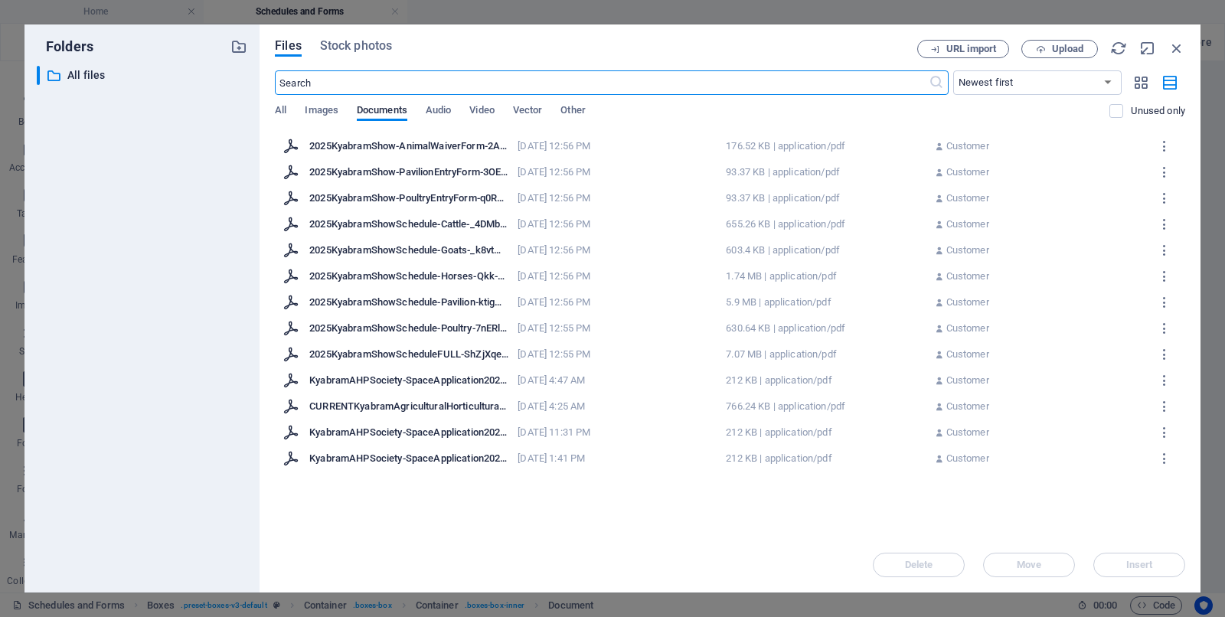
scroll to position [1362, 0]
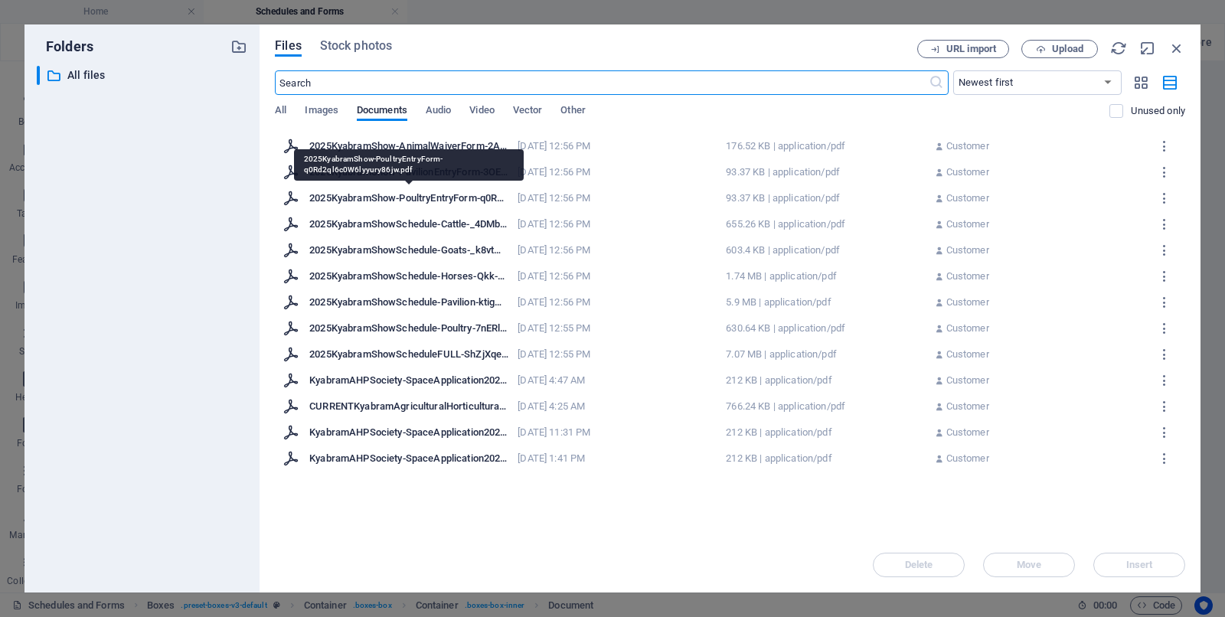
click at [391, 194] on div "2025KyabramShow-PoultryEntryForm-q0Rd2ql6c0W6lyyury86jw.pdf" at bounding box center [408, 198] width 199 height 14
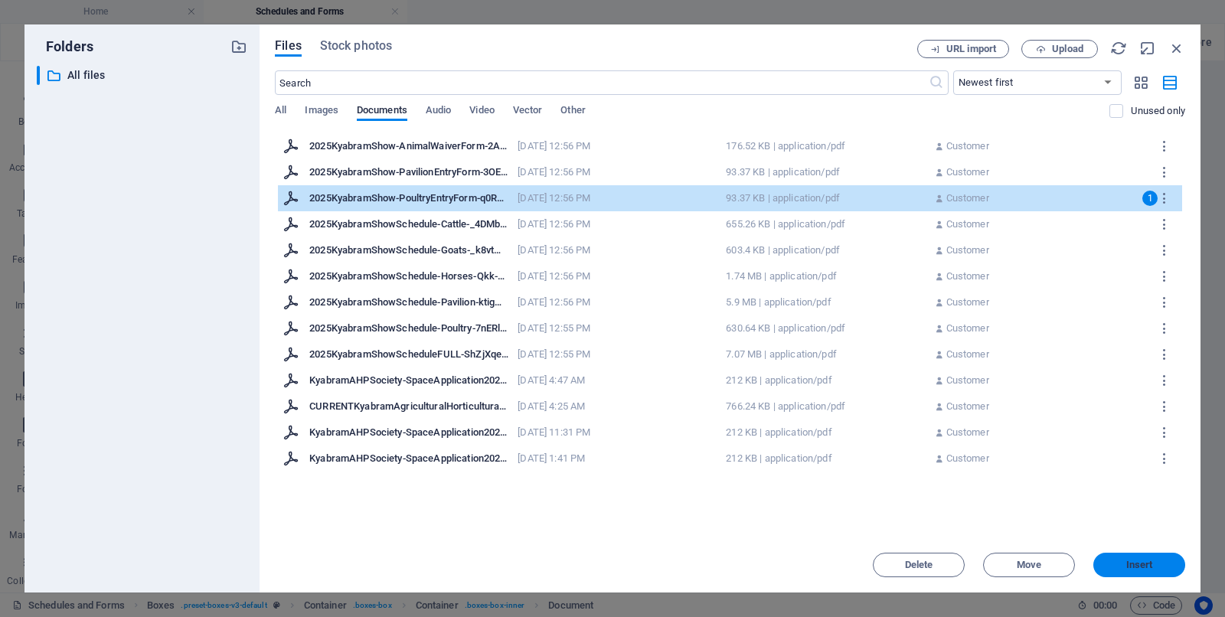
click at [980, 493] on span "Insert" at bounding box center [1140, 565] width 27 height 9
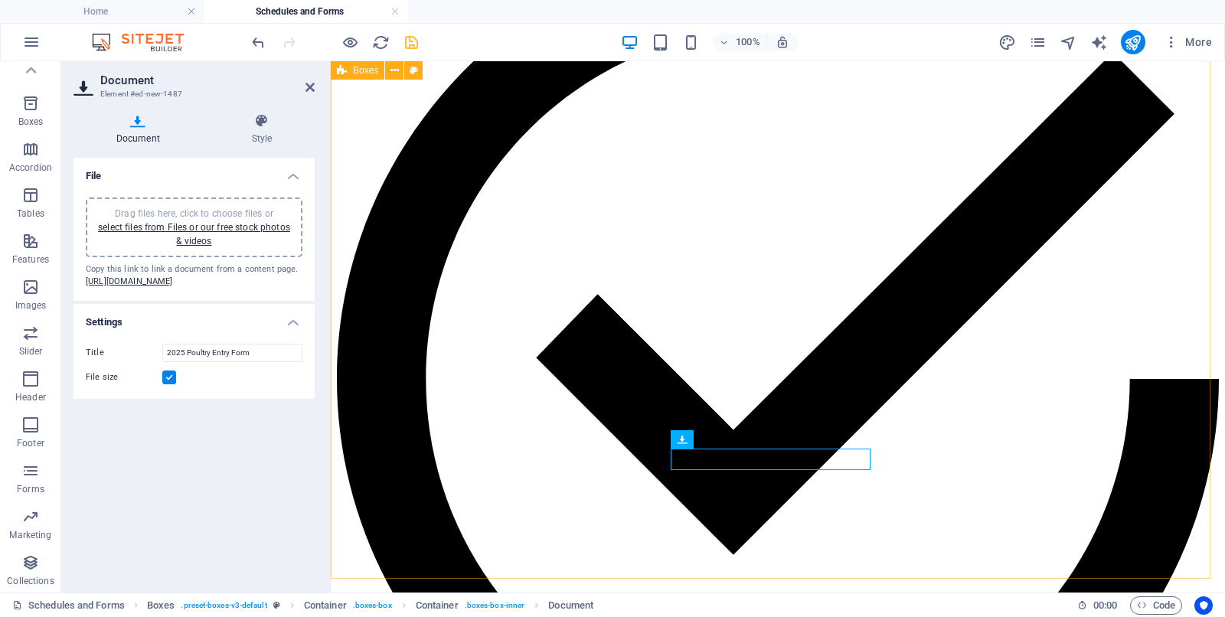
scroll to position [1404, 0]
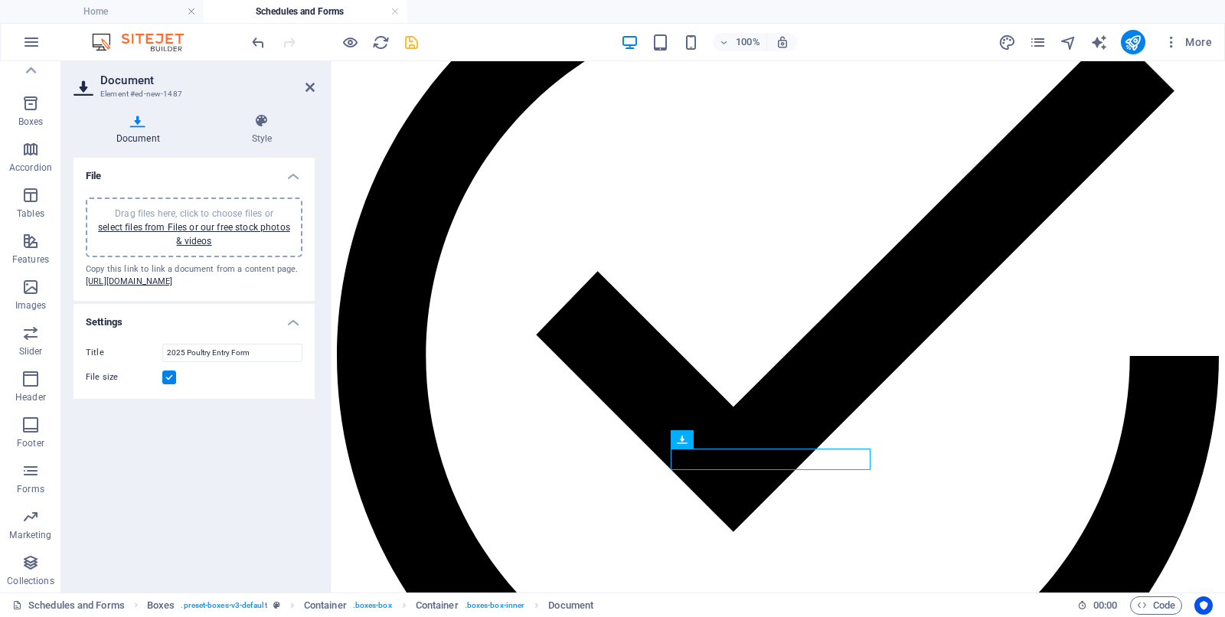
click at [306, 79] on h2 "Document" at bounding box center [207, 81] width 214 height 14
drag, startPoint x: 309, startPoint y: 84, endPoint x: 278, endPoint y: 1, distance: 88.9
click at [309, 84] on icon at bounding box center [310, 87] width 9 height 12
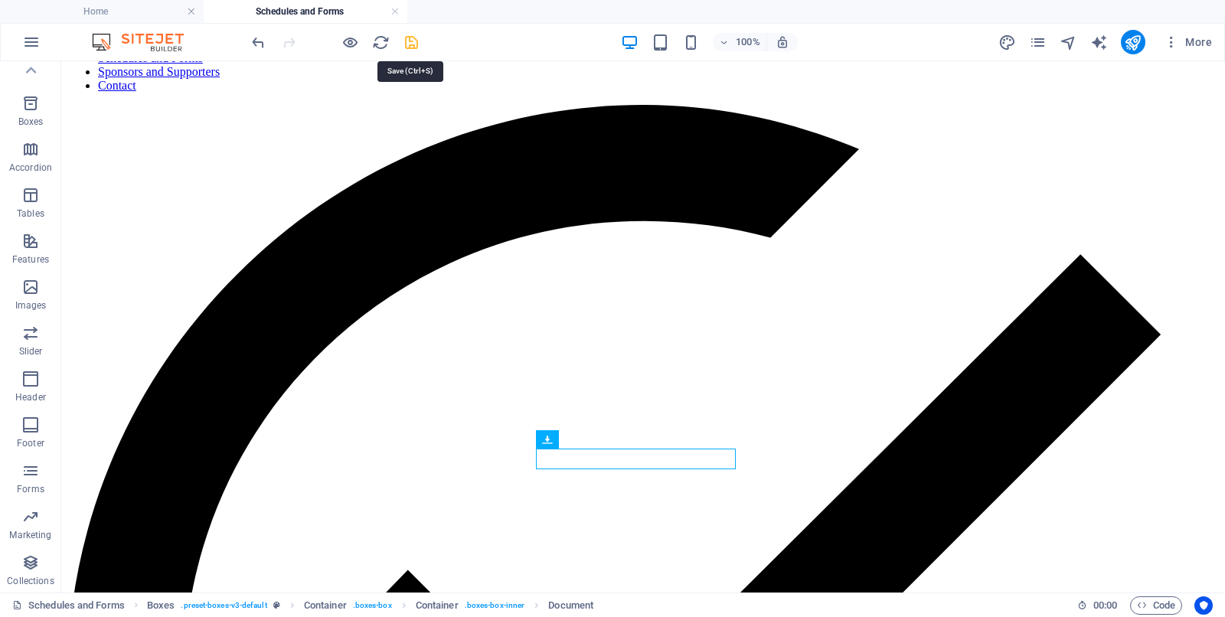
click at [413, 42] on icon "save" at bounding box center [412, 43] width 18 height 18
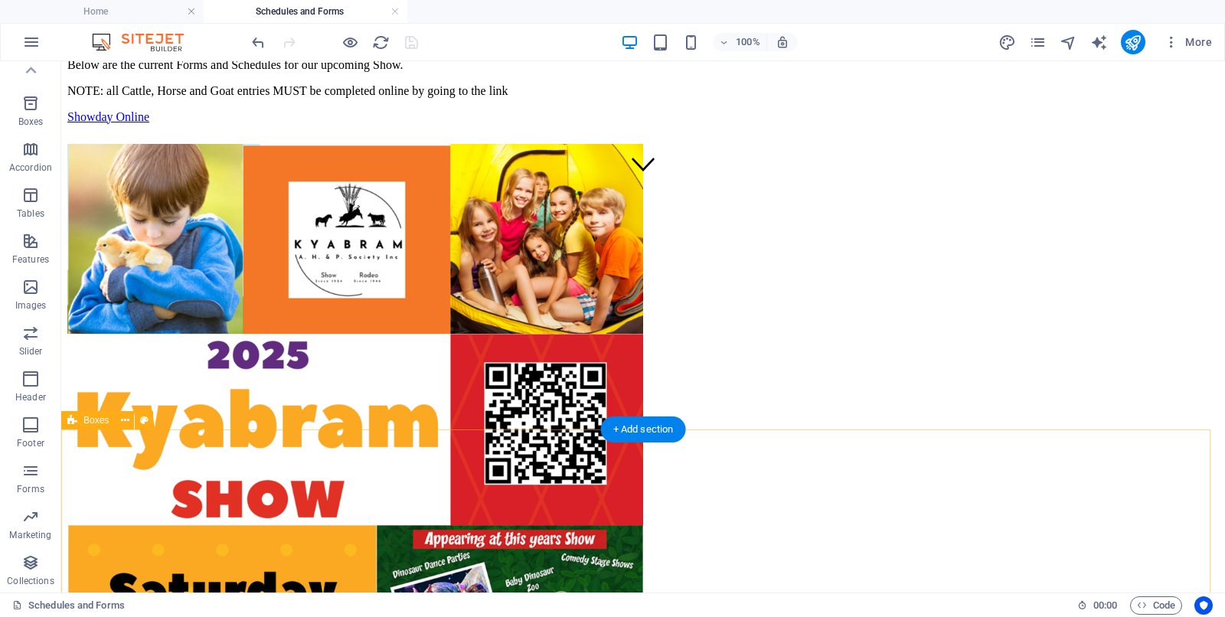
scroll to position [518, 0]
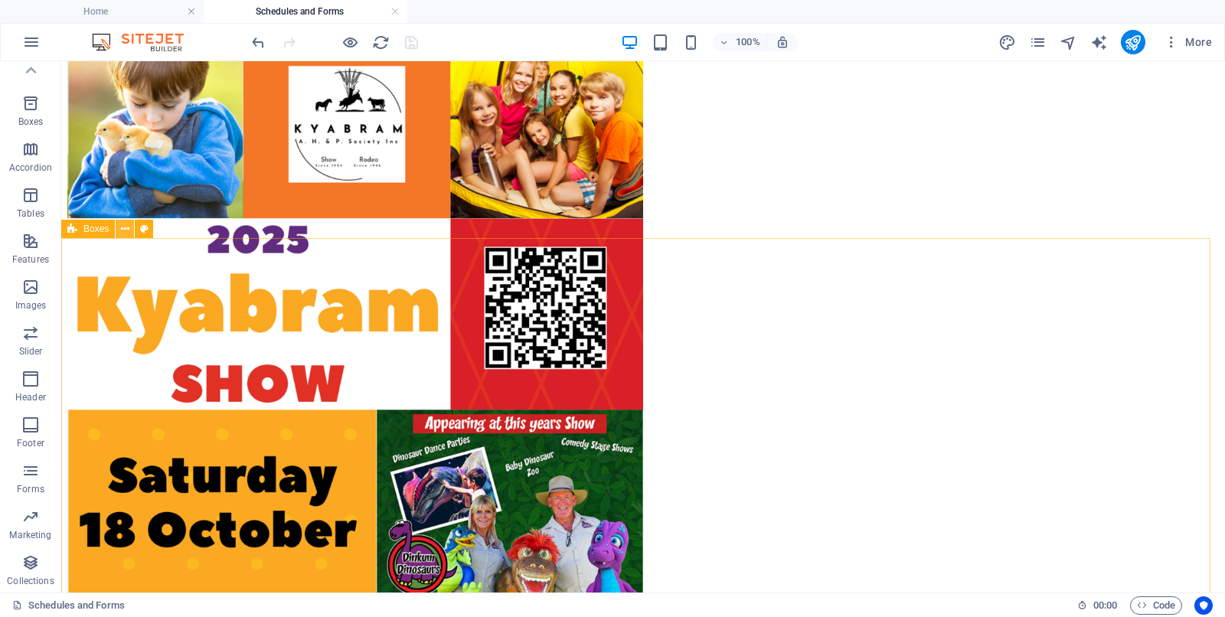
click at [121, 226] on icon at bounding box center [125, 229] width 8 height 16
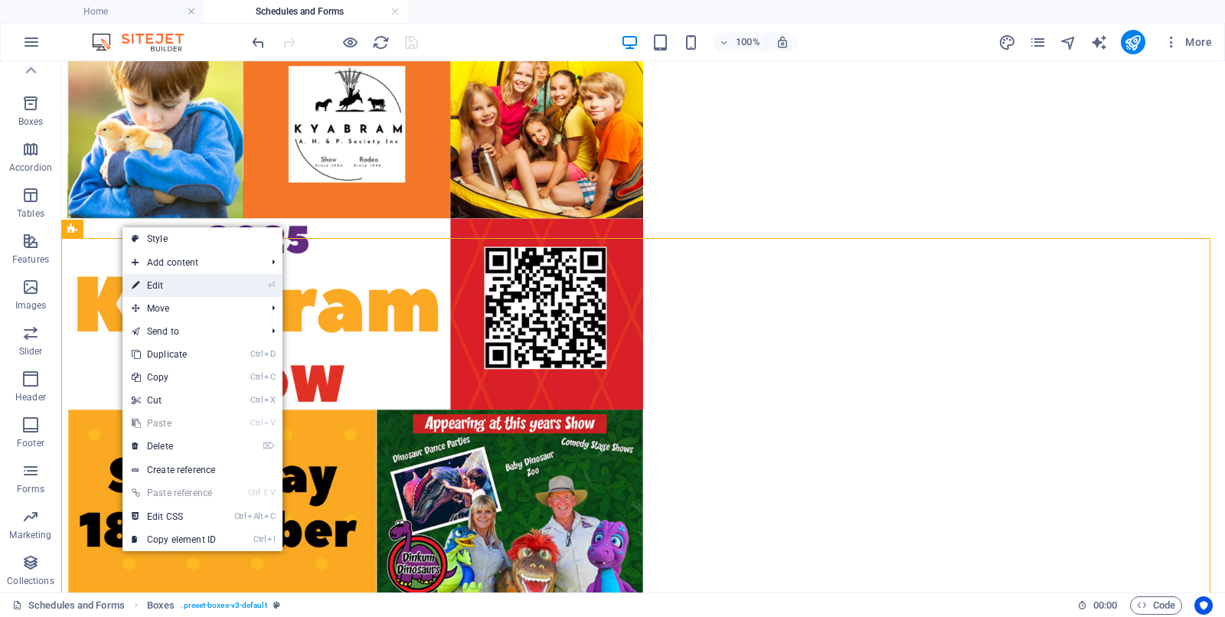
click at [165, 287] on link "⏎ Edit" at bounding box center [174, 285] width 103 height 23
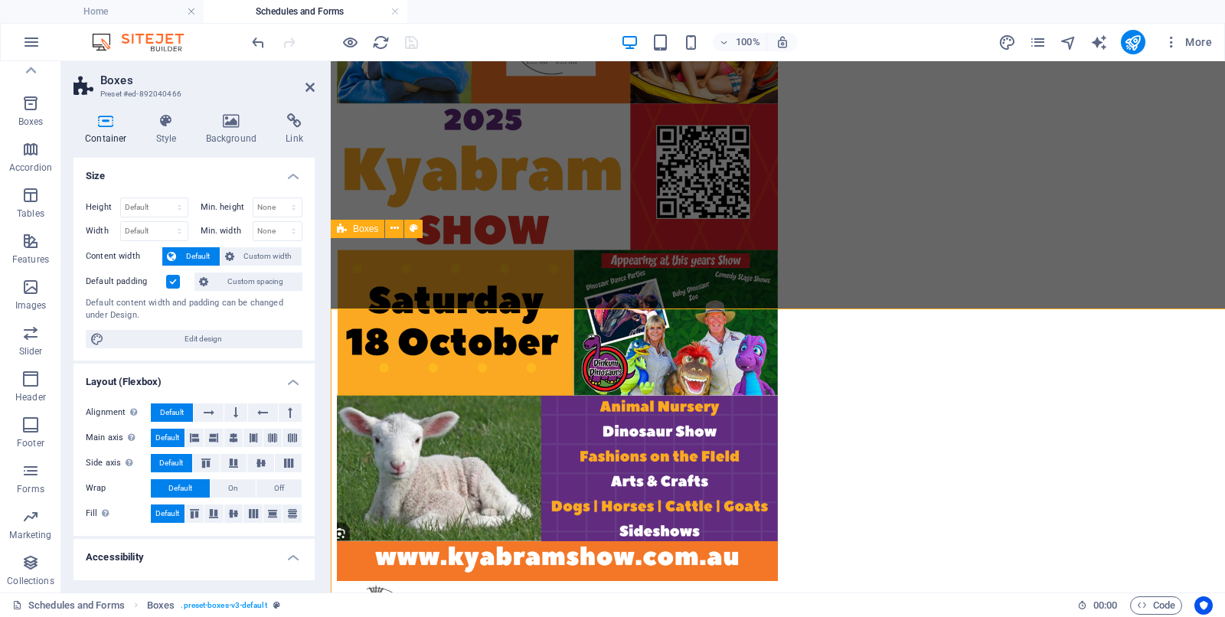
scroll to position [447, 0]
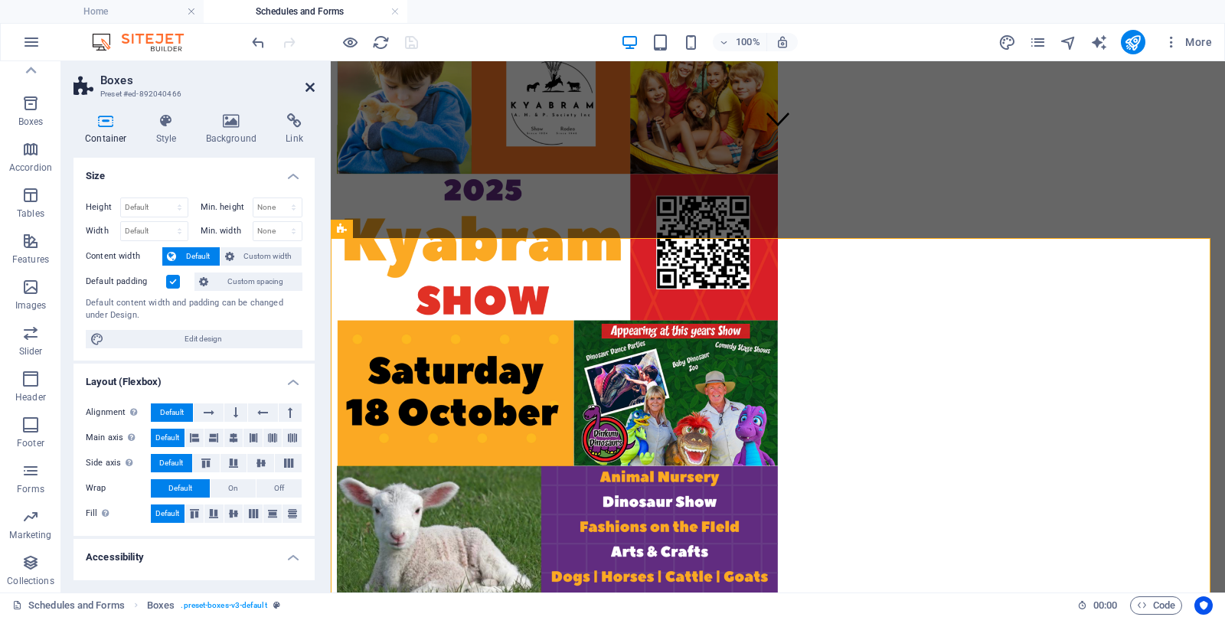
click at [309, 83] on icon at bounding box center [310, 87] width 9 height 12
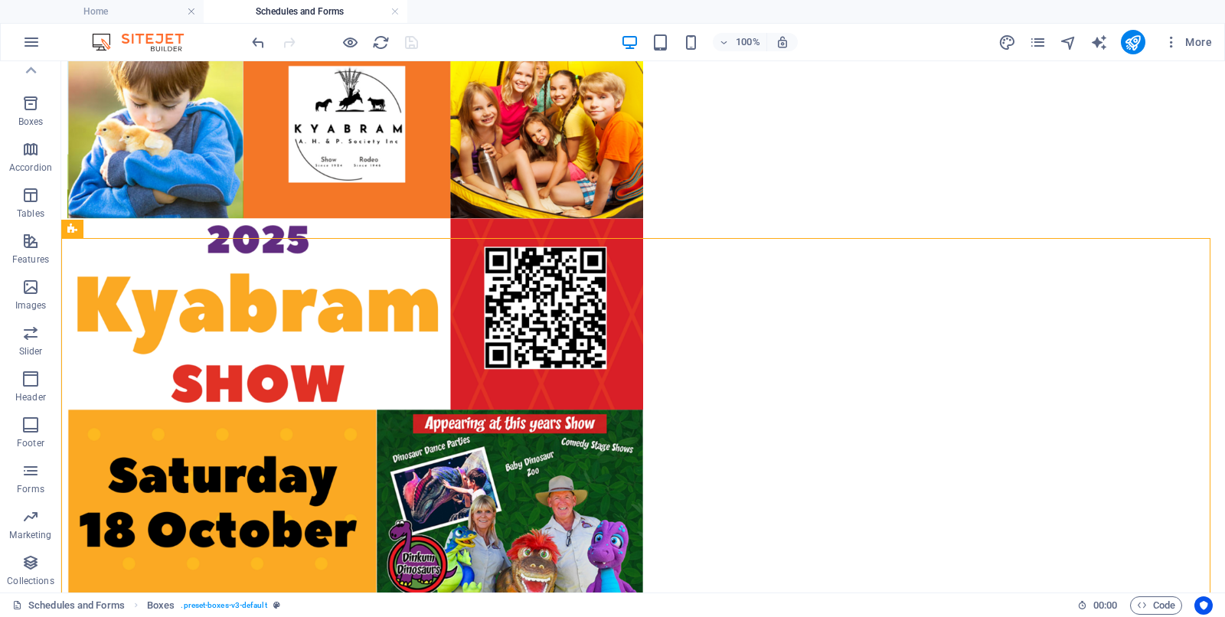
click at [412, 39] on div at bounding box center [335, 42] width 172 height 25
click at [395, 8] on link at bounding box center [395, 12] width 9 height 15
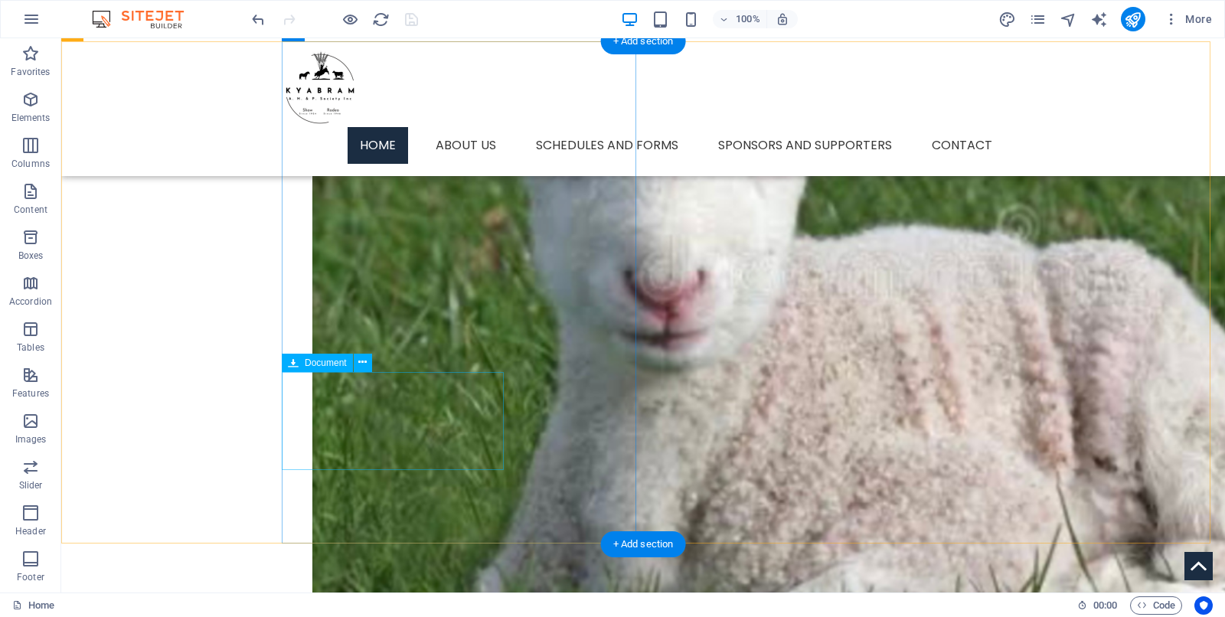
scroll to position [1382, 0]
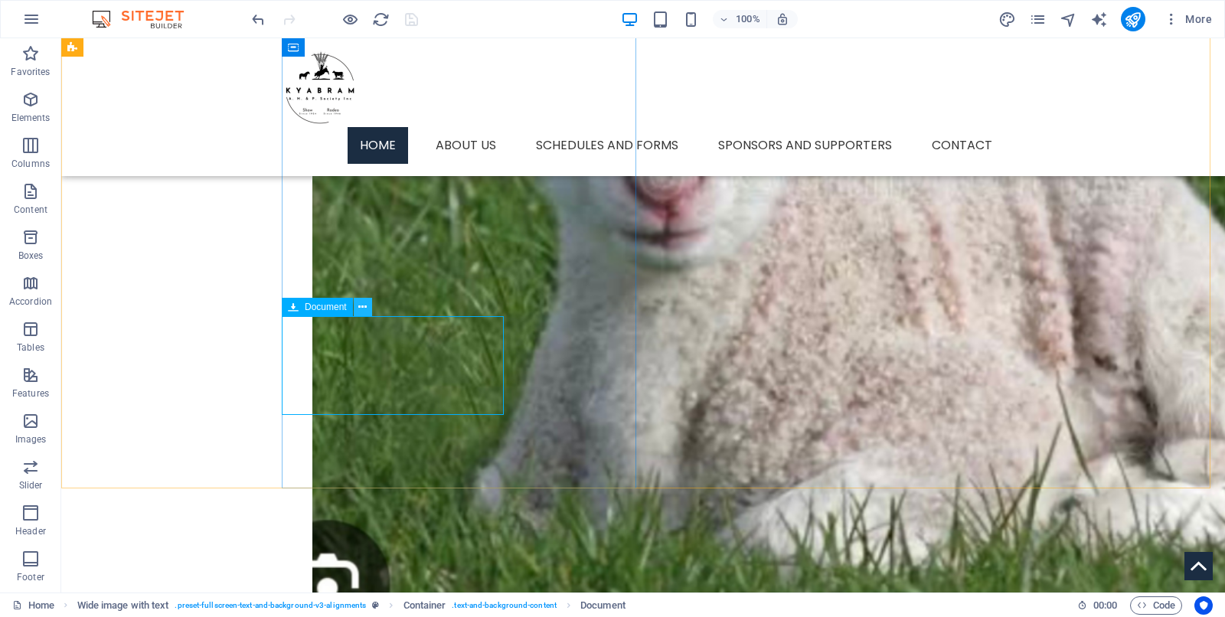
click at [365, 309] on icon at bounding box center [362, 307] width 8 height 16
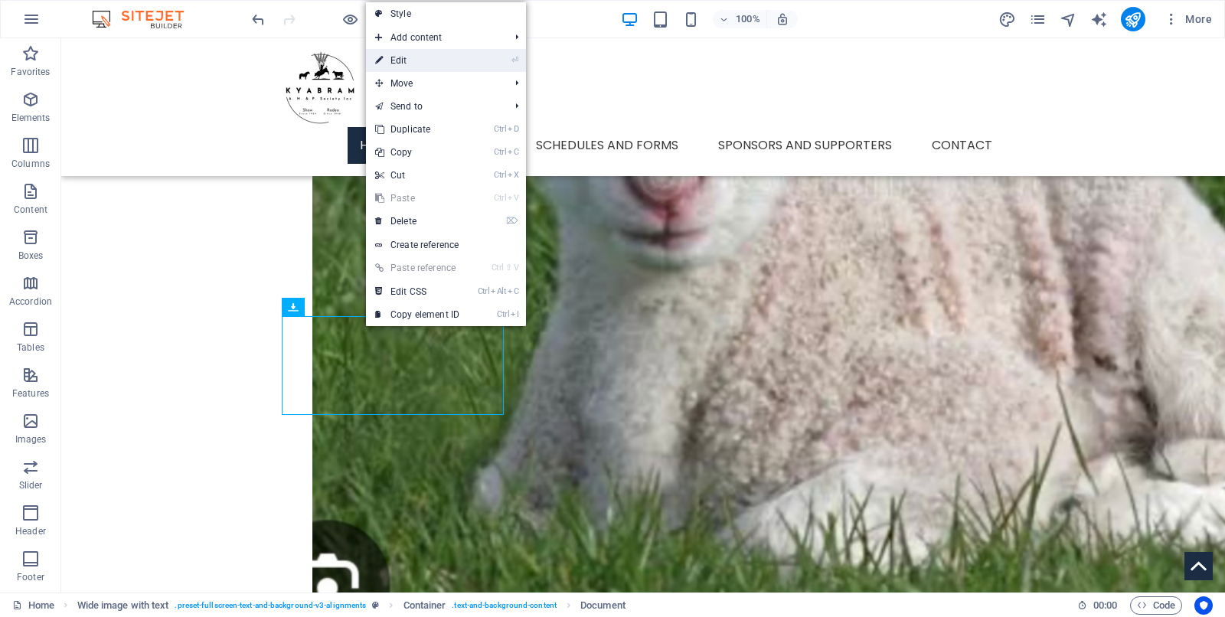
click at [414, 61] on link "⏎ Edit" at bounding box center [417, 60] width 103 height 23
select select "px"
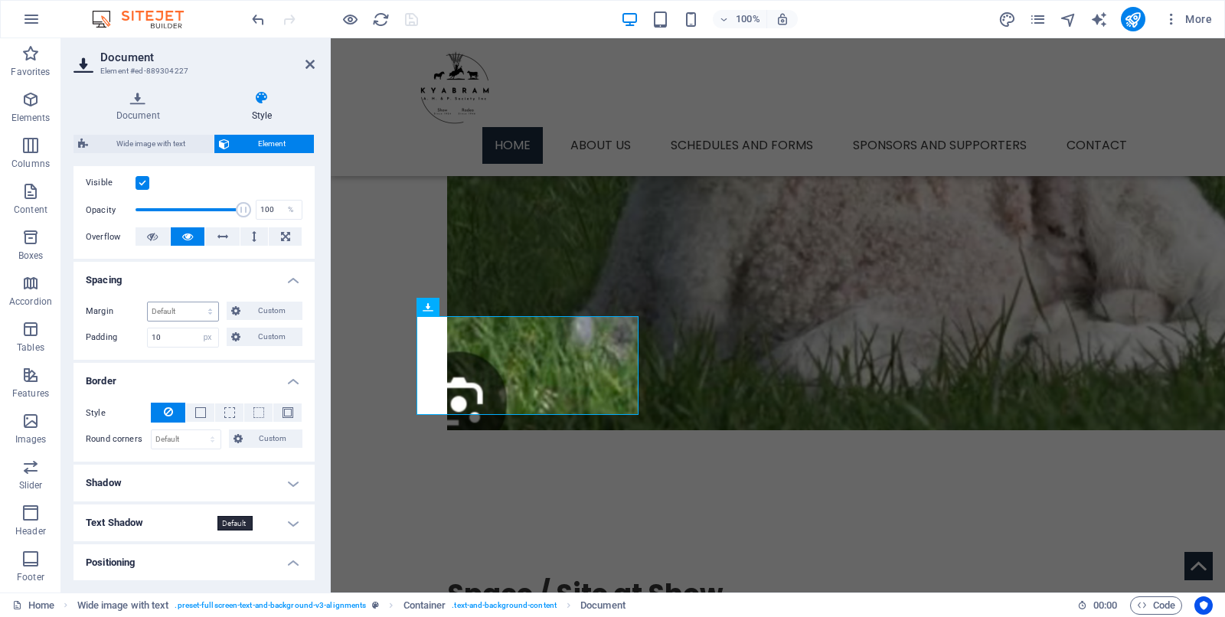
scroll to position [287, 0]
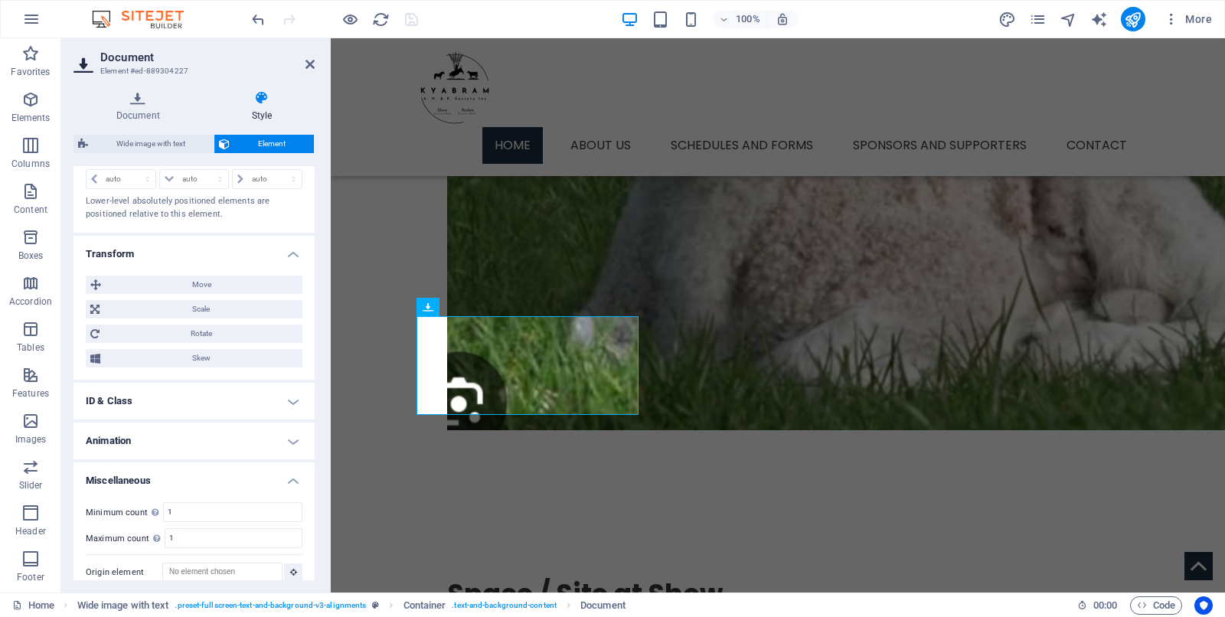
scroll to position [693, 0]
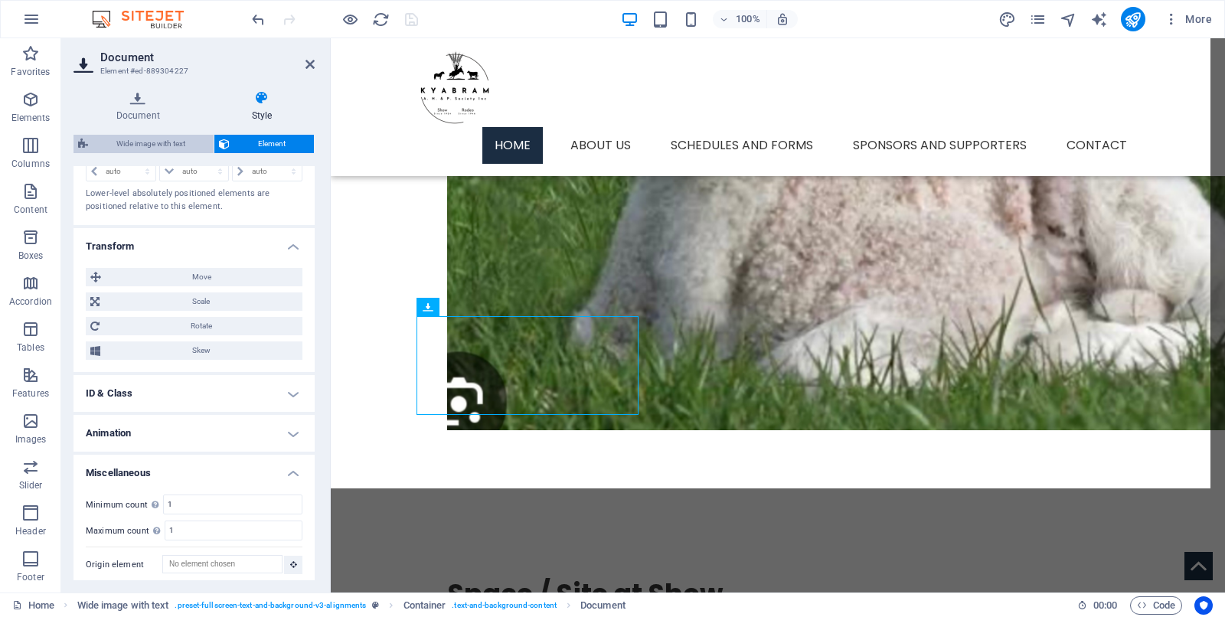
click at [155, 137] on span "Wide image with text" at bounding box center [151, 144] width 116 height 18
select select "%"
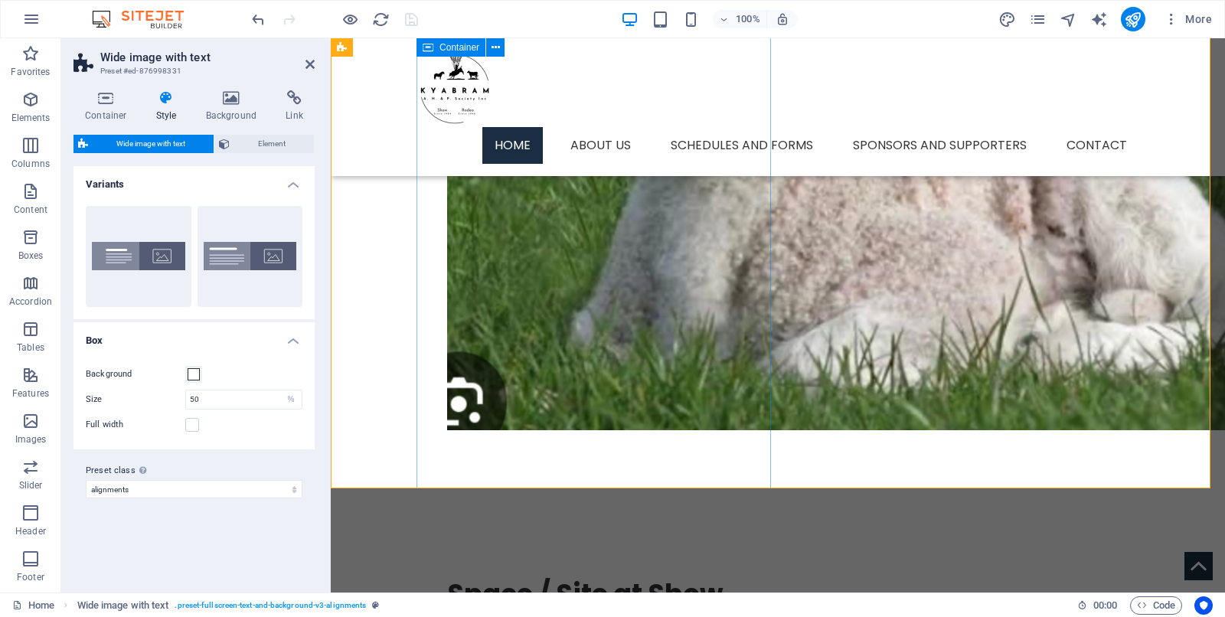
click at [308, 65] on icon at bounding box center [310, 64] width 9 height 12
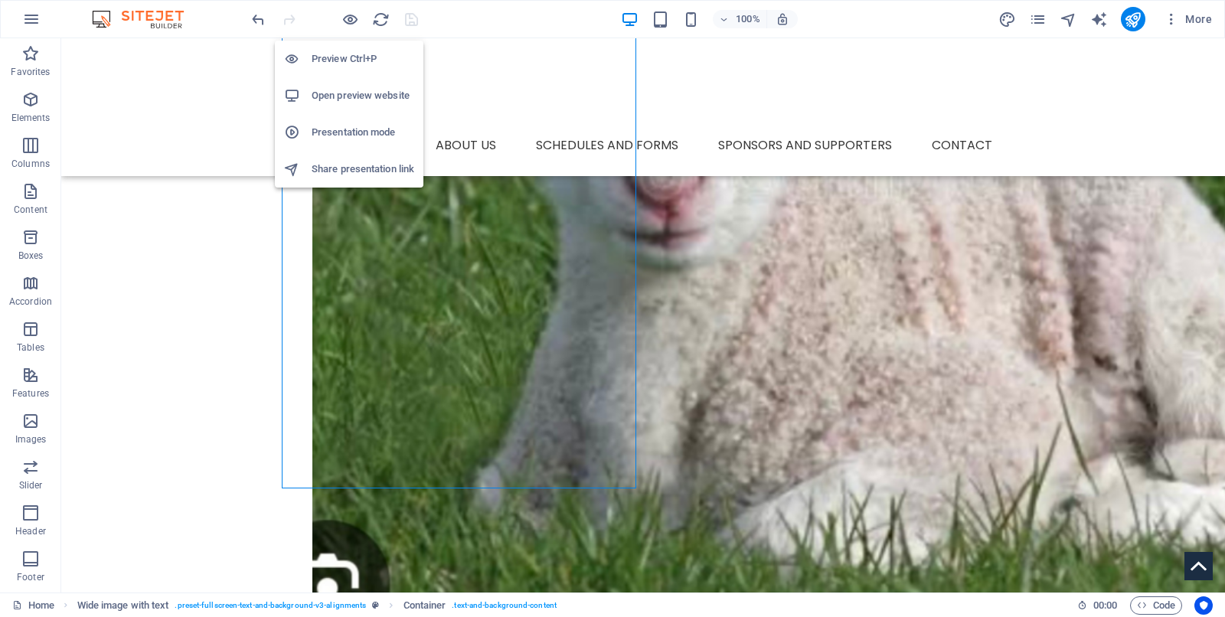
click at [353, 94] on h6 "Open preview website" at bounding box center [363, 96] width 103 height 18
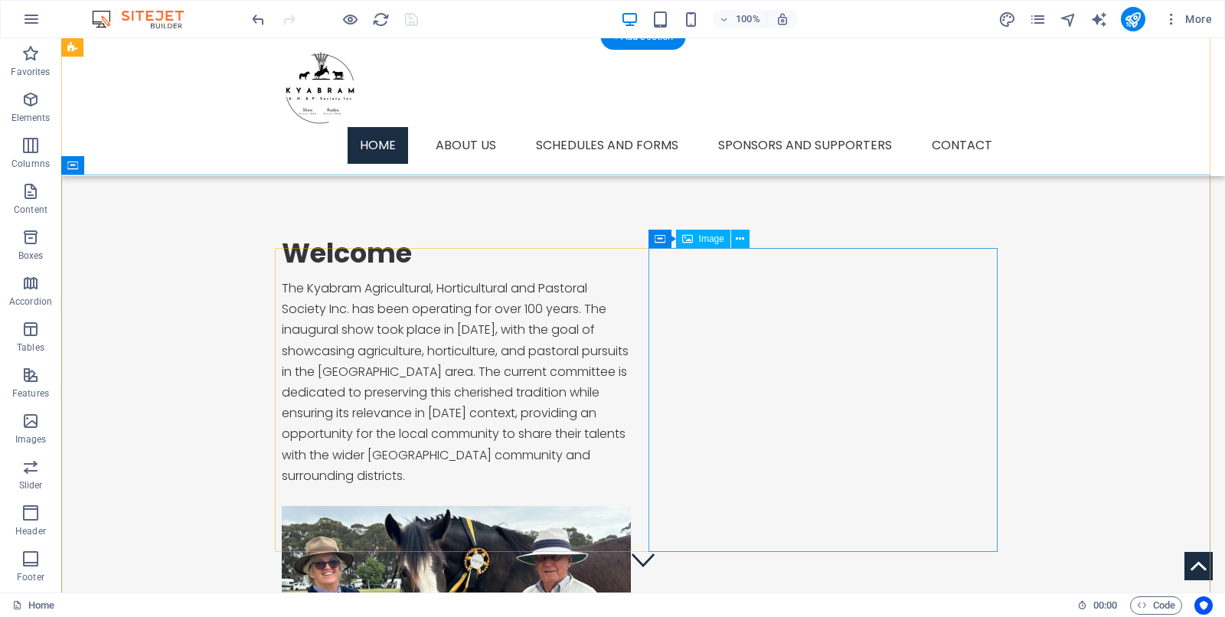
scroll to position [0, 0]
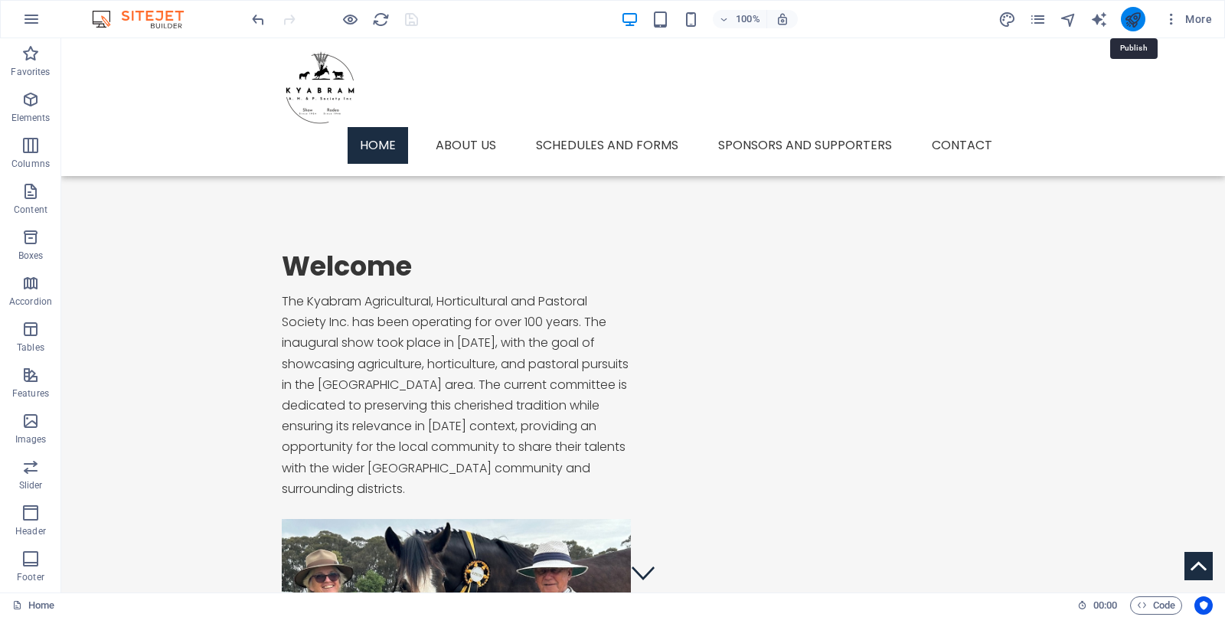
click at [980, 17] on icon "publish" at bounding box center [1133, 20] width 18 height 18
click at [980, 14] on icon "navigator" at bounding box center [1069, 20] width 18 height 18
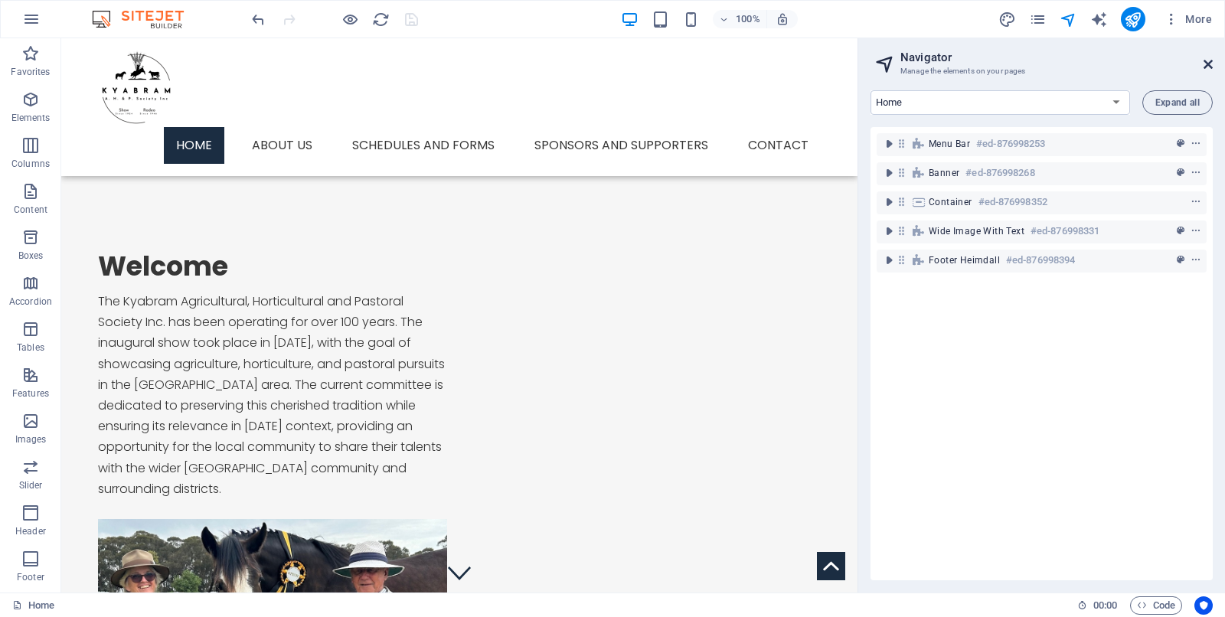
click at [980, 61] on icon at bounding box center [1208, 64] width 9 height 12
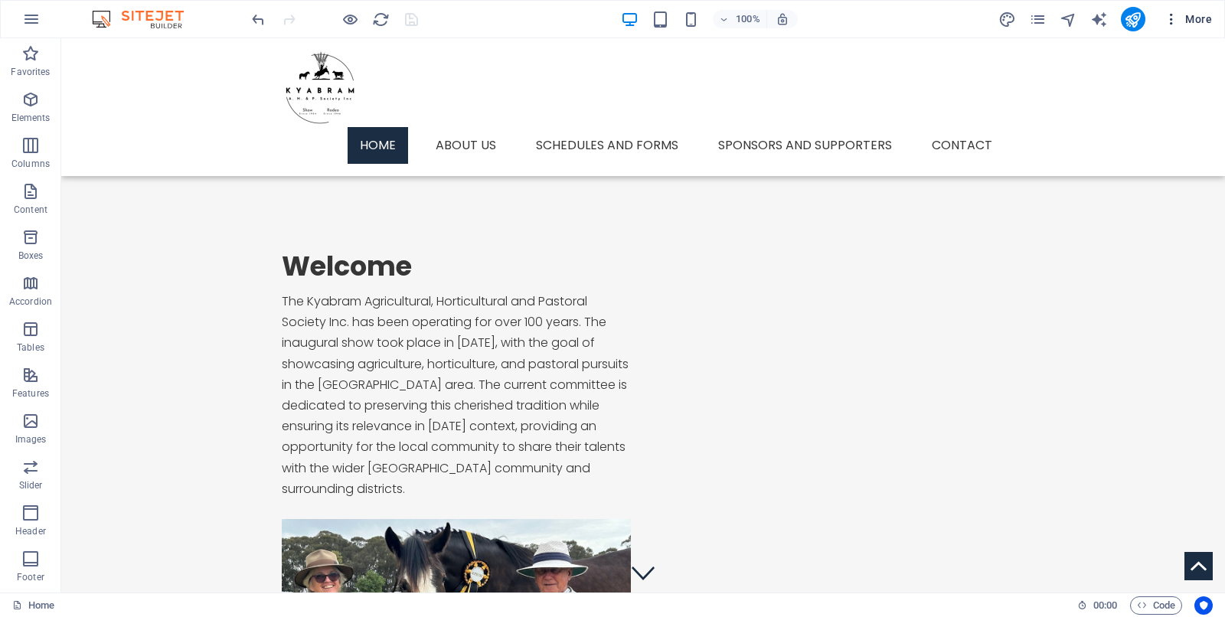
click at [980, 18] on icon "button" at bounding box center [1171, 18] width 15 height 15
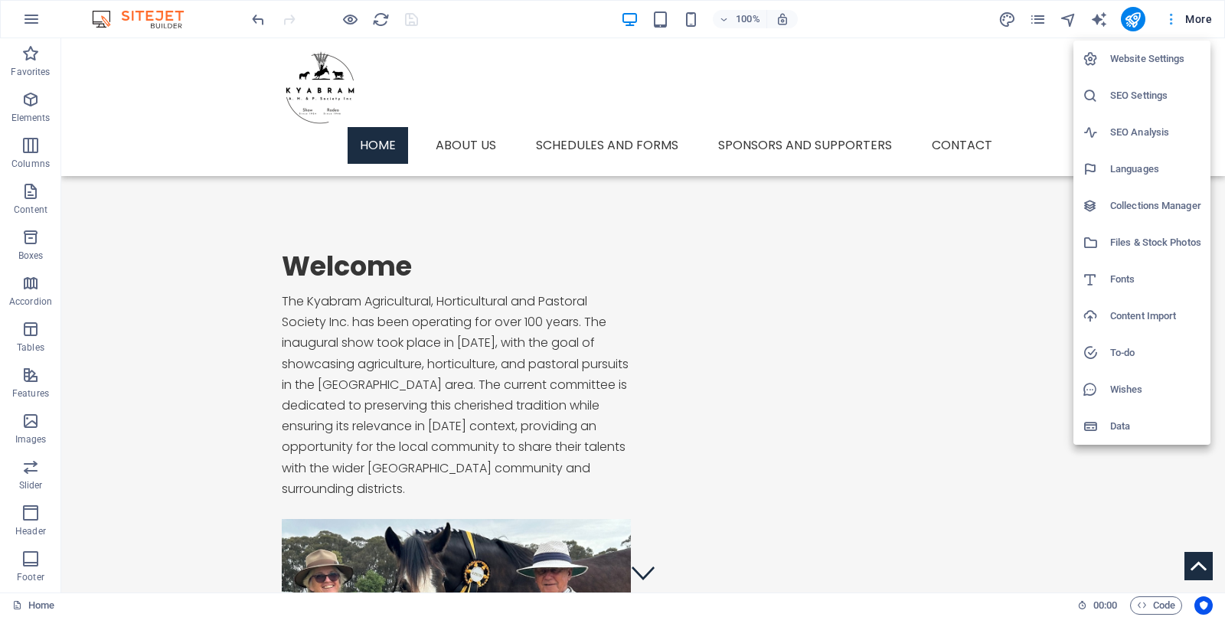
click at [980, 18] on div at bounding box center [612, 308] width 1225 height 617
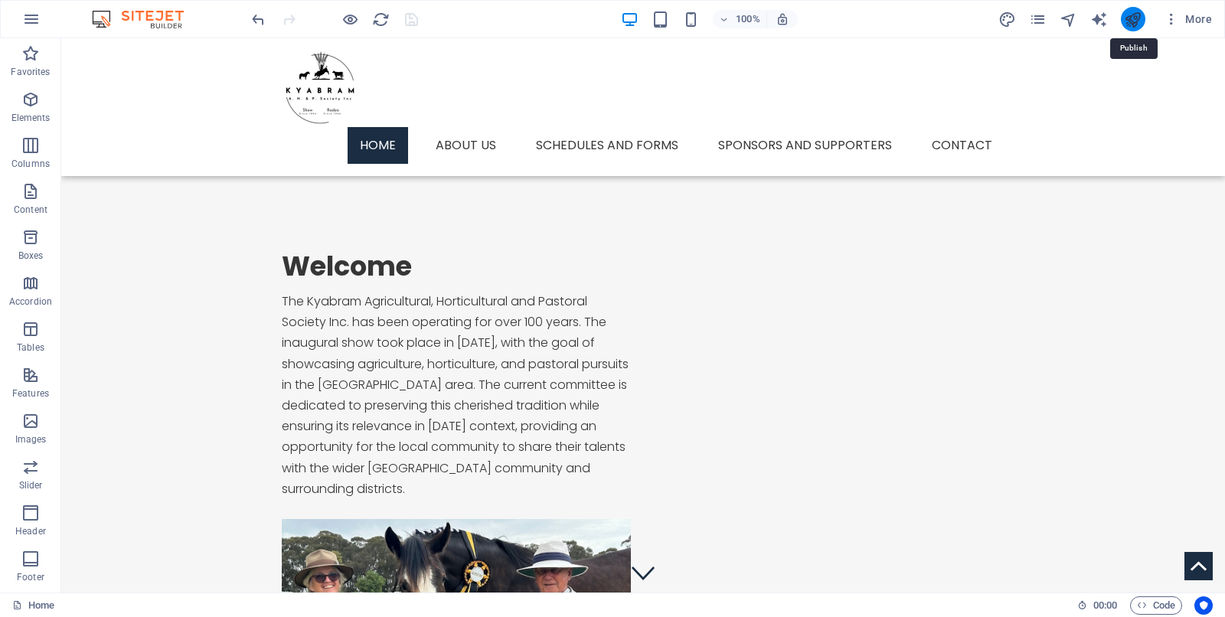
click at [980, 18] on icon "publish" at bounding box center [1133, 20] width 18 height 18
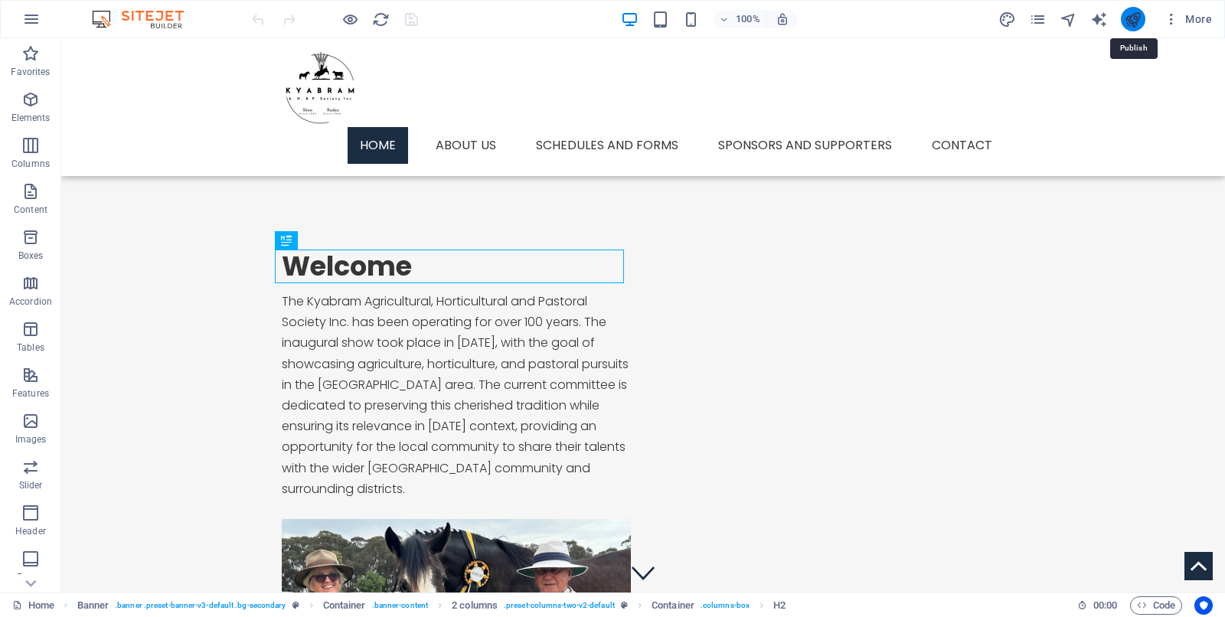
click at [1133, 18] on icon "publish" at bounding box center [1133, 20] width 18 height 18
